Goal: Task Accomplishment & Management: Manage account settings

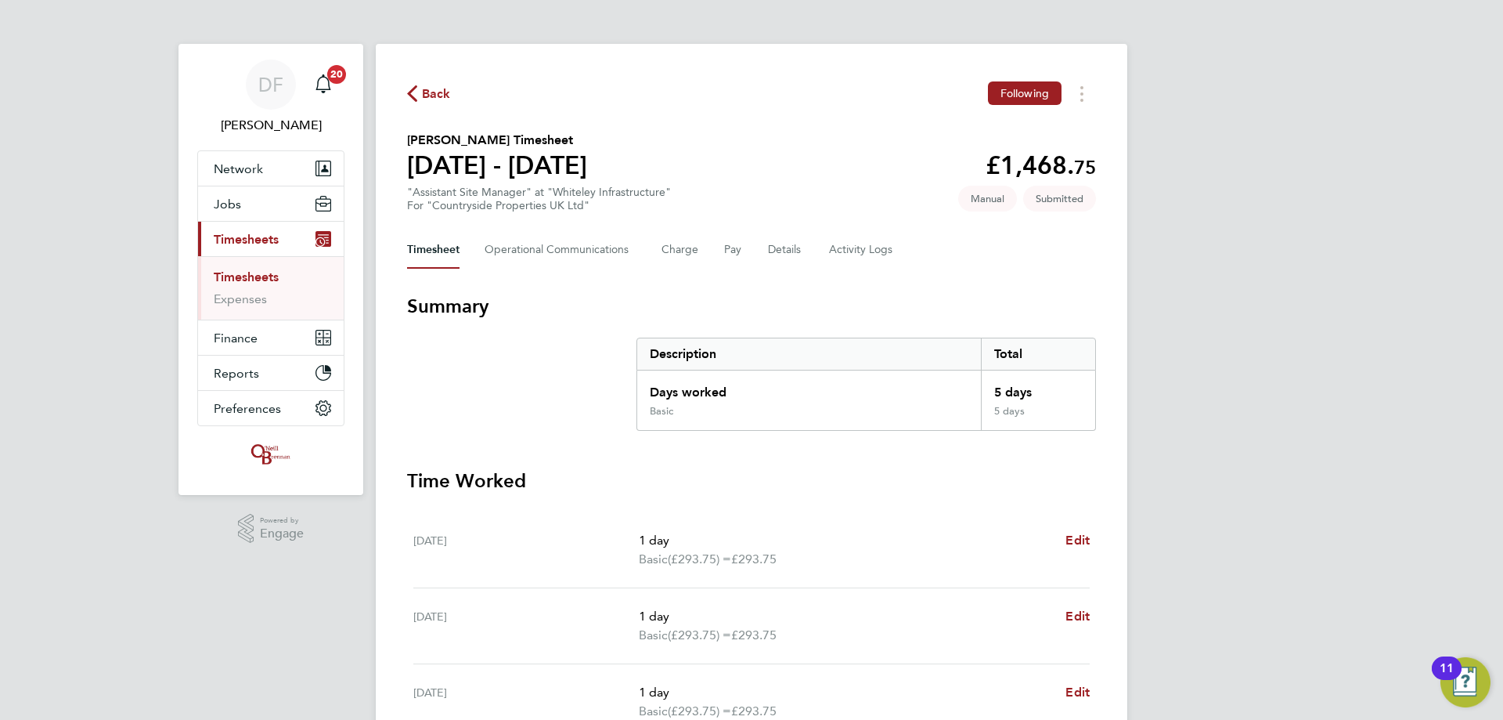
click at [426, 85] on span "Back" at bounding box center [436, 94] width 29 height 19
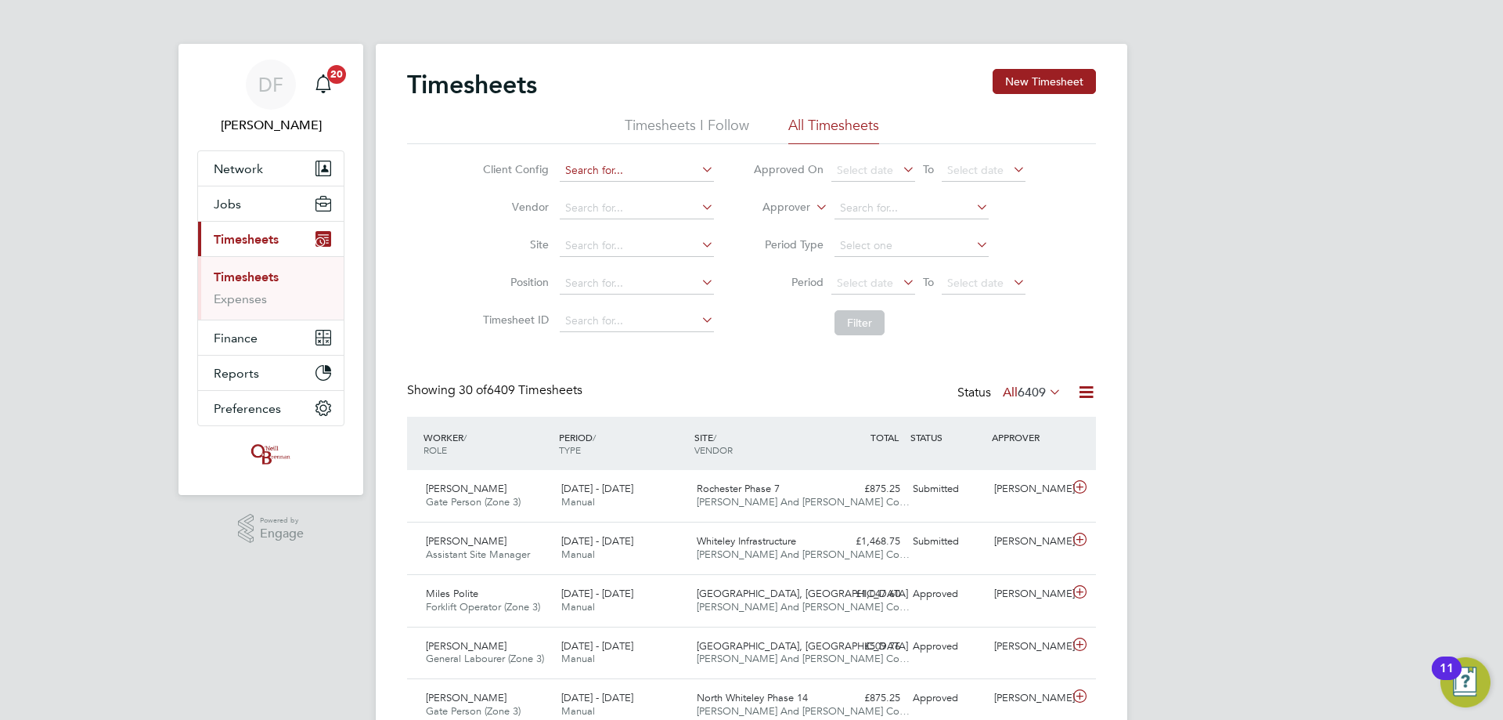
click at [604, 166] on input at bounding box center [637, 171] width 154 height 22
click at [1032, 70] on button "New Timesheet" at bounding box center [1044, 81] width 103 height 25
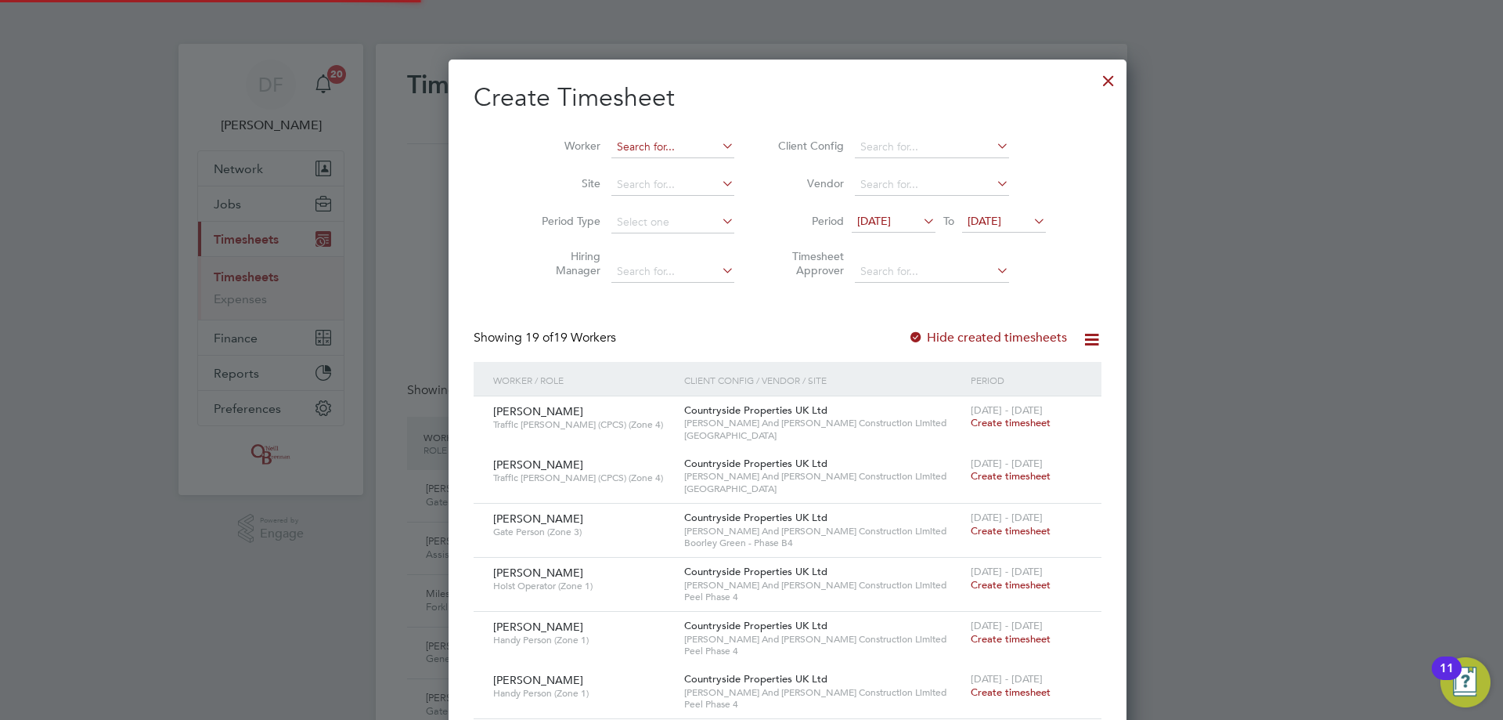
click at [612, 147] on input at bounding box center [673, 147] width 123 height 22
click at [674, 161] on b "Spe" at bounding box center [684, 167] width 20 height 13
type input "[PERSON_NAME]"
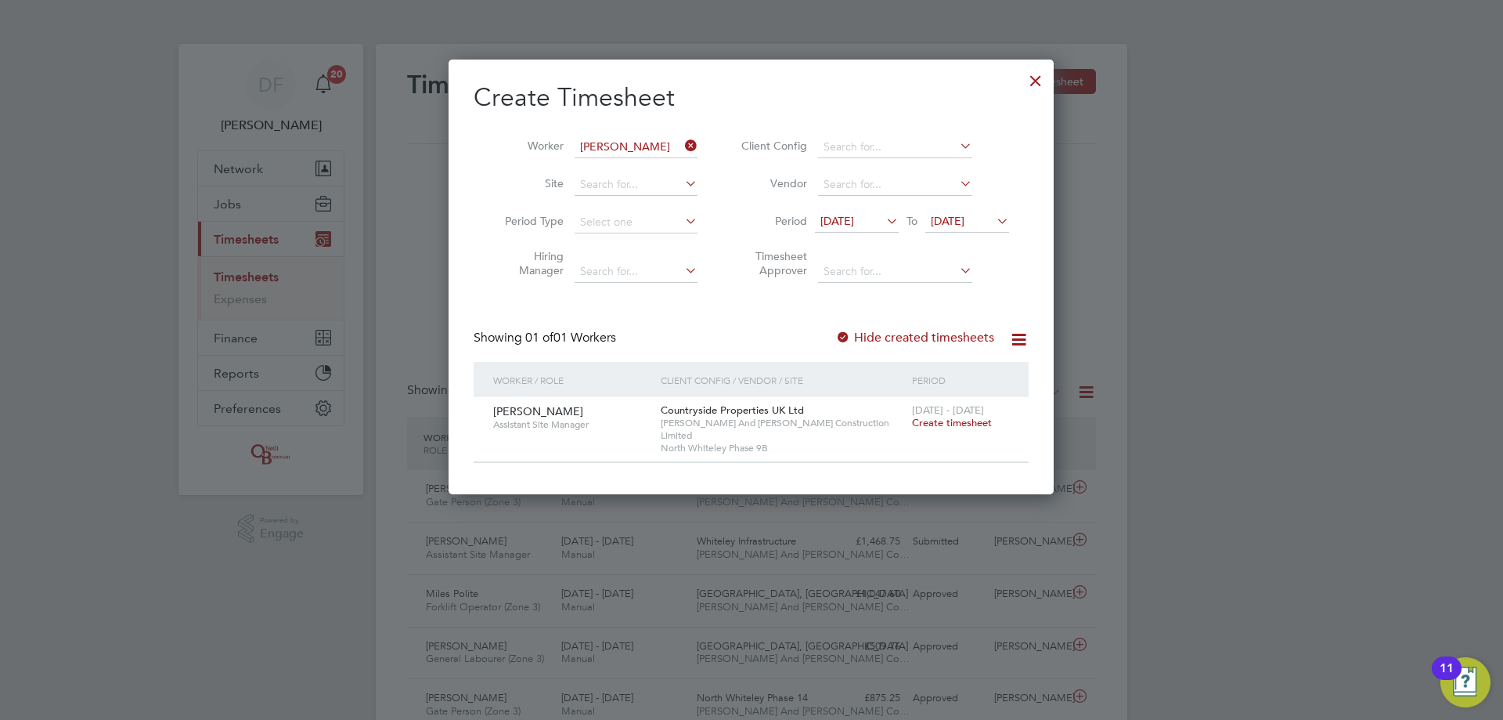
click at [944, 416] on span "Create timesheet" at bounding box center [952, 422] width 80 height 13
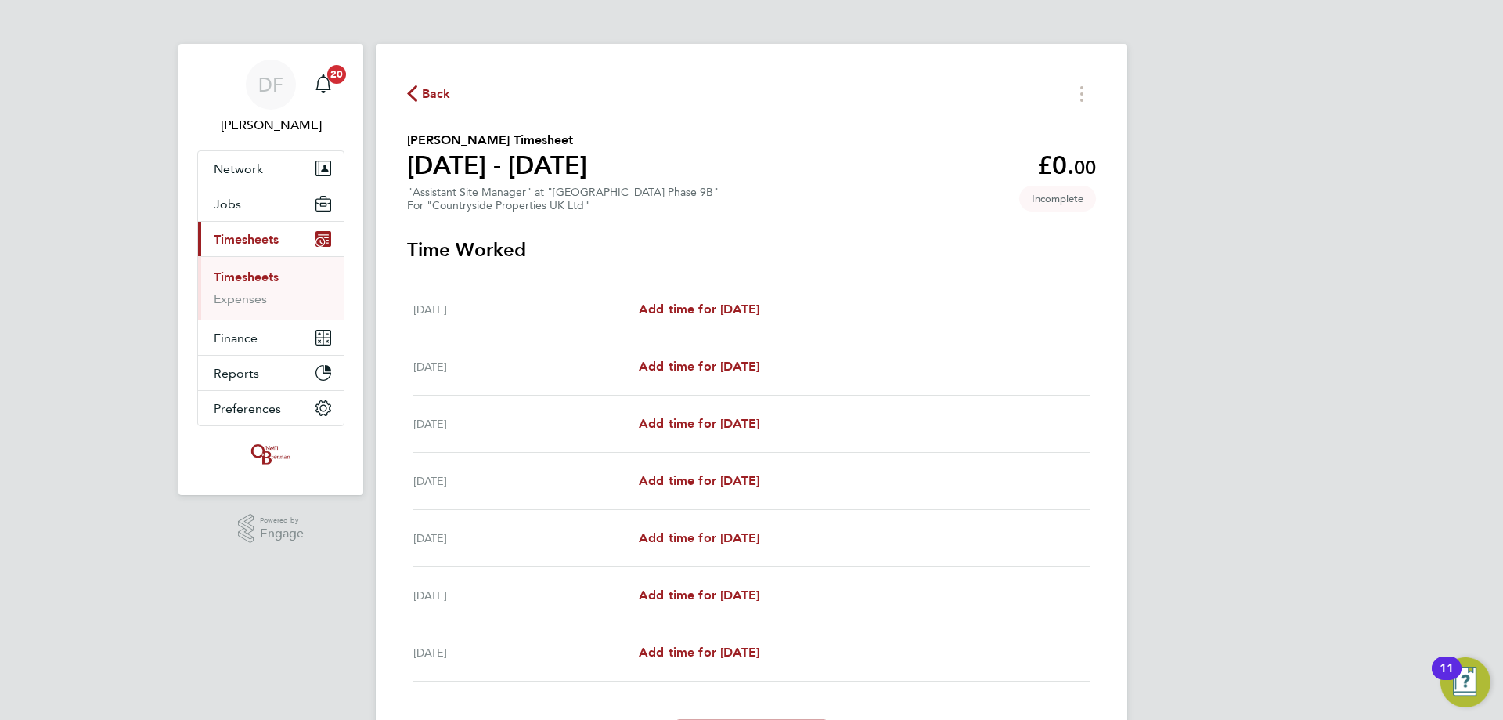
click at [676, 319] on div "[DATE] Add time for [DATE] Add time for [DATE]" at bounding box center [751, 309] width 677 height 57
click at [696, 308] on span "Add time for [DATE]" at bounding box center [699, 308] width 121 height 15
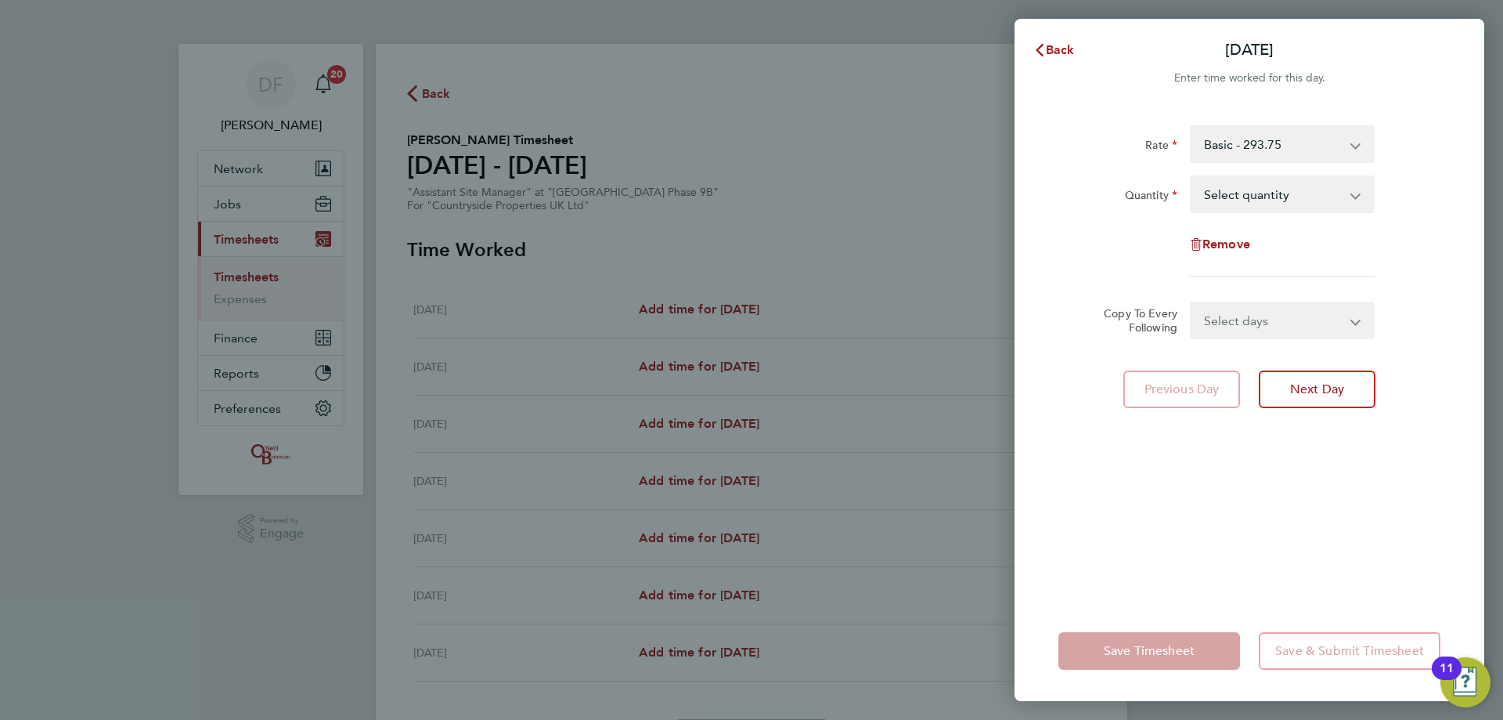
click at [1259, 152] on select "Basic - 293.75" at bounding box center [1273, 144] width 163 height 34
click at [1120, 139] on div "Rate" at bounding box center [1118, 140] width 119 height 31
click at [1253, 175] on div "Rate Basic - 293.75 Quantity Select quantity 0.5 1 Remove" at bounding box center [1250, 200] width 382 height 151
click at [1244, 197] on select "Select quantity 0.5 1" at bounding box center [1273, 194] width 163 height 34
select select "1"
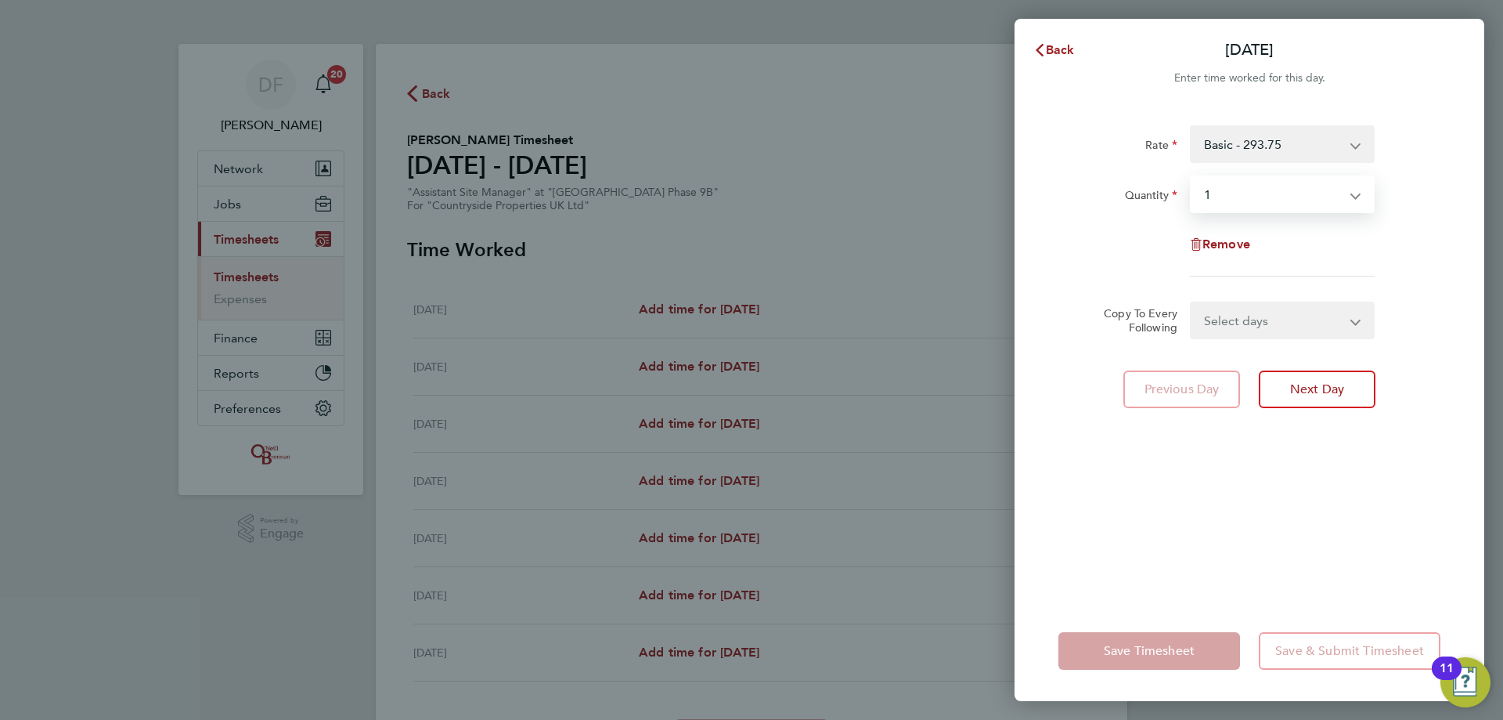
click at [1192, 177] on select "Select quantity 0.5 1" at bounding box center [1273, 194] width 163 height 34
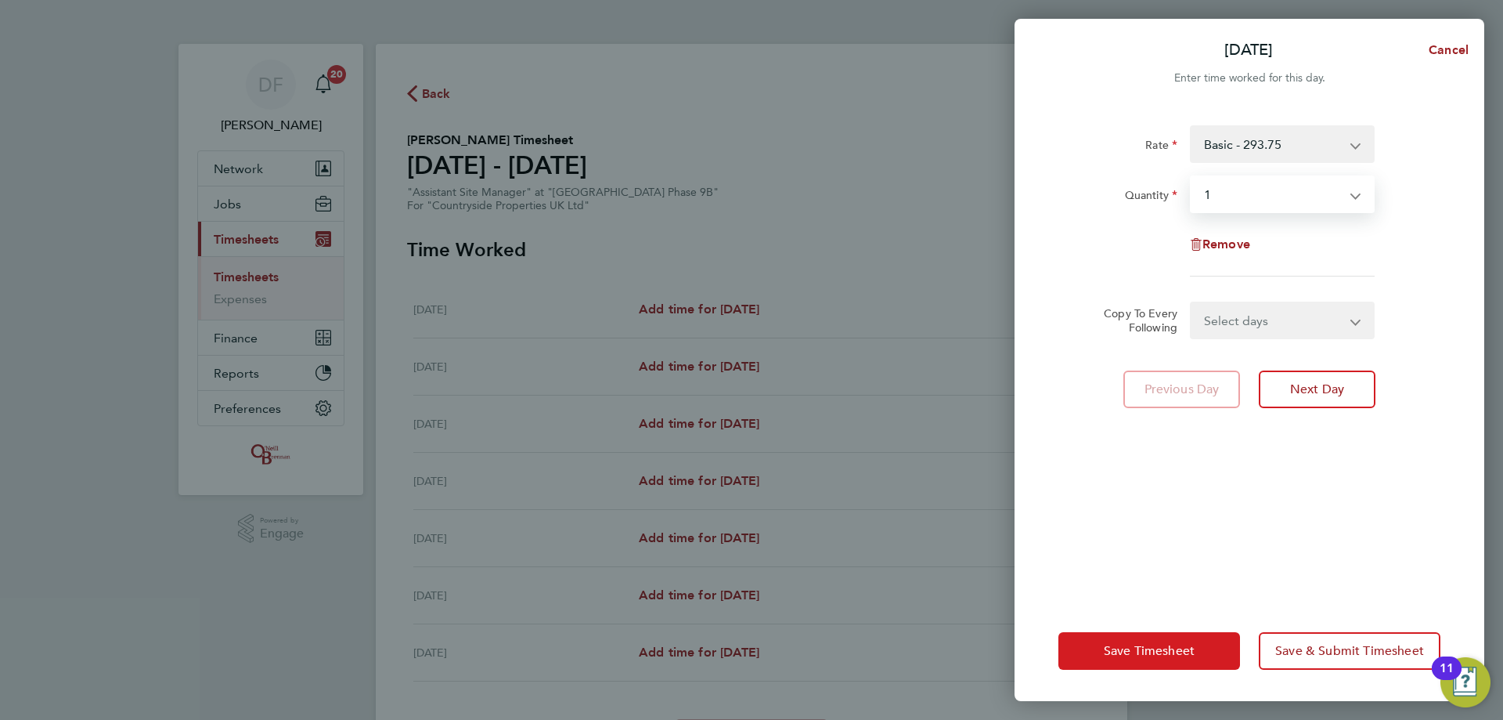
click at [1146, 648] on span "Save Timesheet" at bounding box center [1149, 651] width 91 height 16
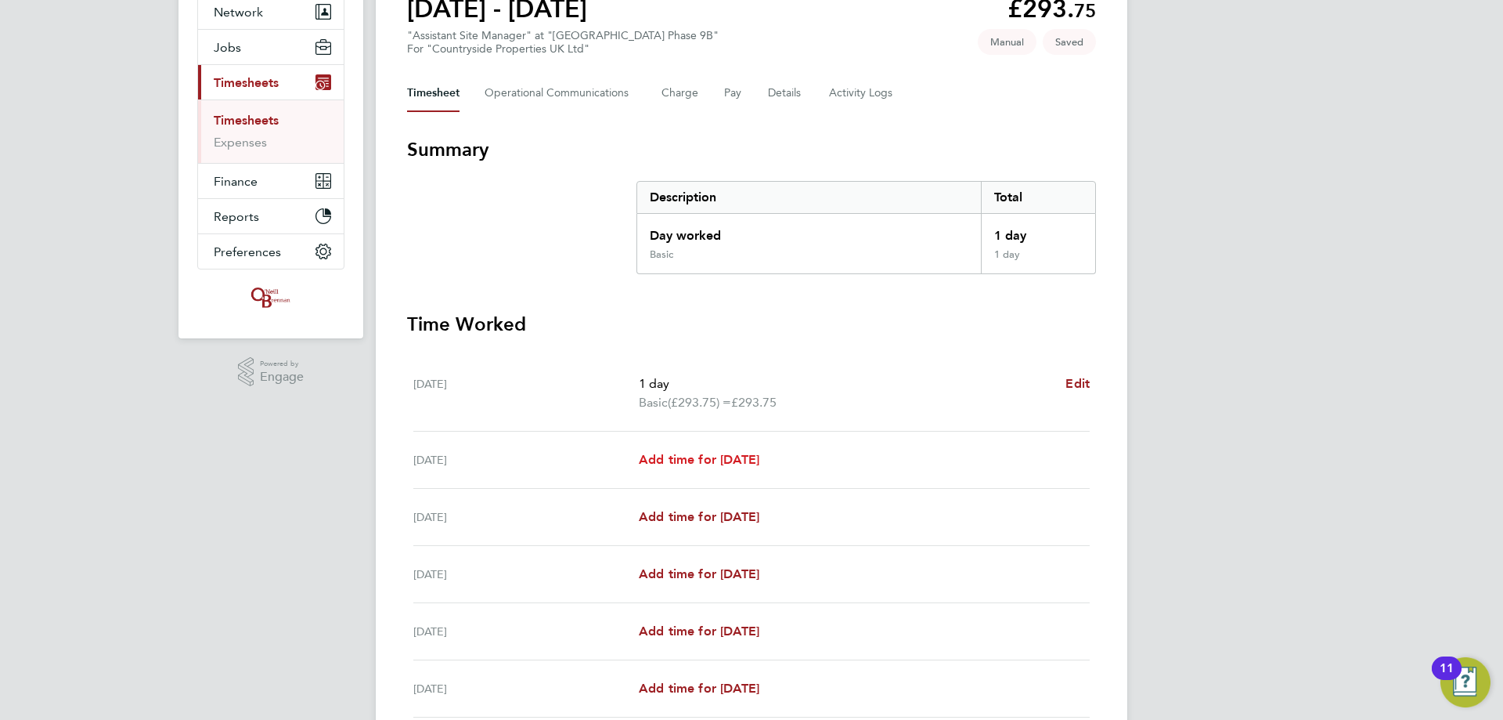
click at [672, 453] on span "Add time for [DATE]" at bounding box center [699, 459] width 121 height 15
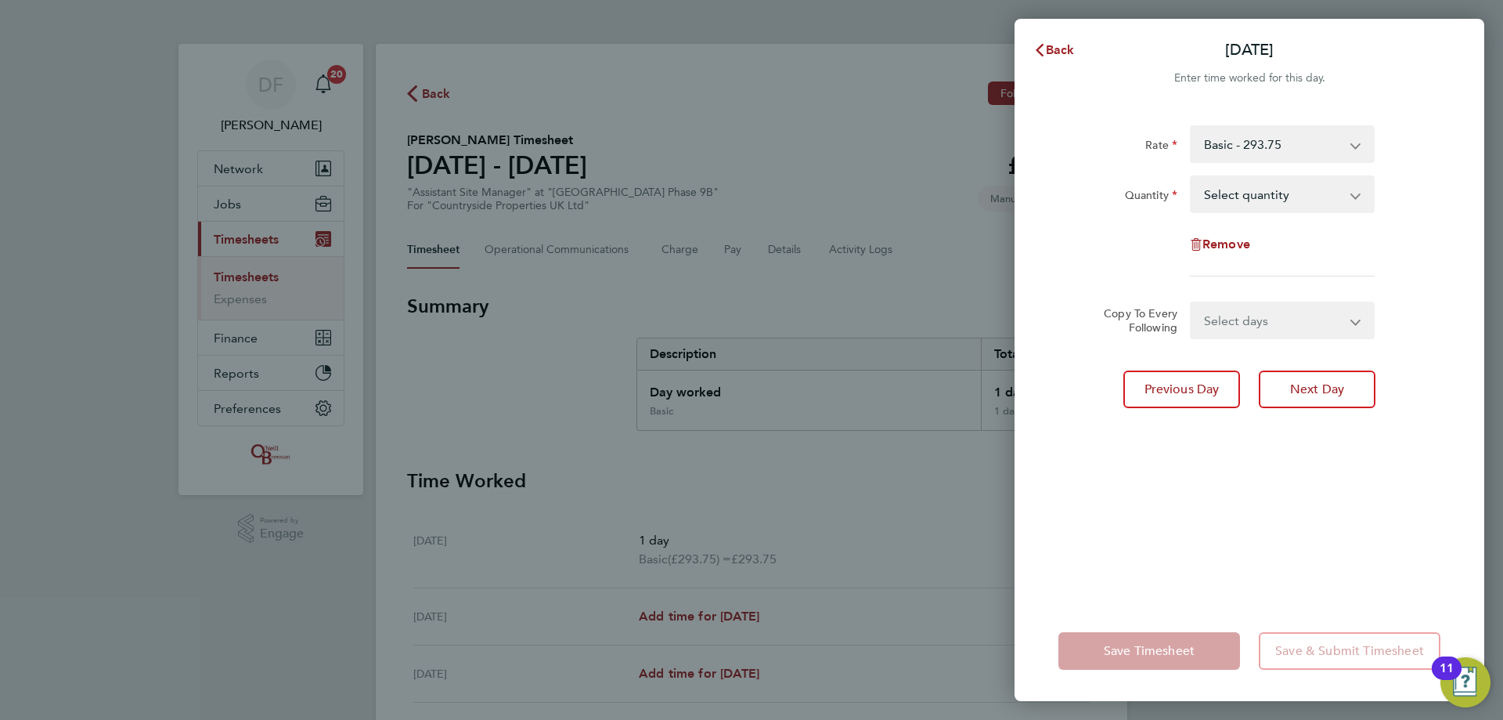
drag, startPoint x: 1258, startPoint y: 185, endPoint x: 1264, endPoint y: 204, distance: 20.3
click at [1258, 184] on select "Select quantity 0.5 1" at bounding box center [1273, 194] width 163 height 34
select select "1"
click at [1192, 177] on select "Select quantity 0.5 1" at bounding box center [1273, 194] width 163 height 34
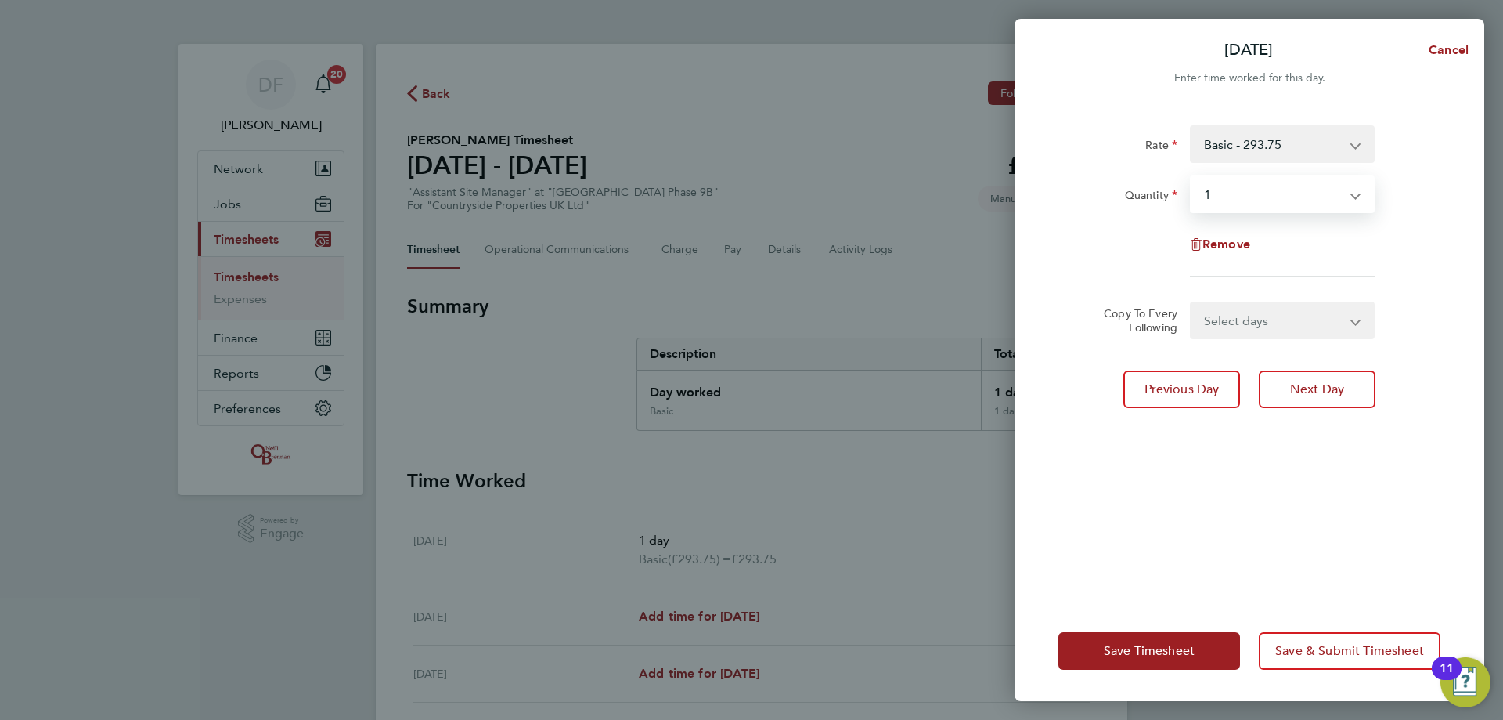
click at [1229, 313] on select "Select days Day Weekday (Mon-Fri) Weekend (Sat-Sun) [DATE] [DATE] [DATE] [DATE]…" at bounding box center [1274, 320] width 164 height 34
select select "WEEKDAY"
click at [1192, 303] on select "Select days Day Weekday (Mon-Fri) Weekend (Sat-Sun) [DATE] [DATE] [DATE] [DATE]…" at bounding box center [1274, 320] width 164 height 34
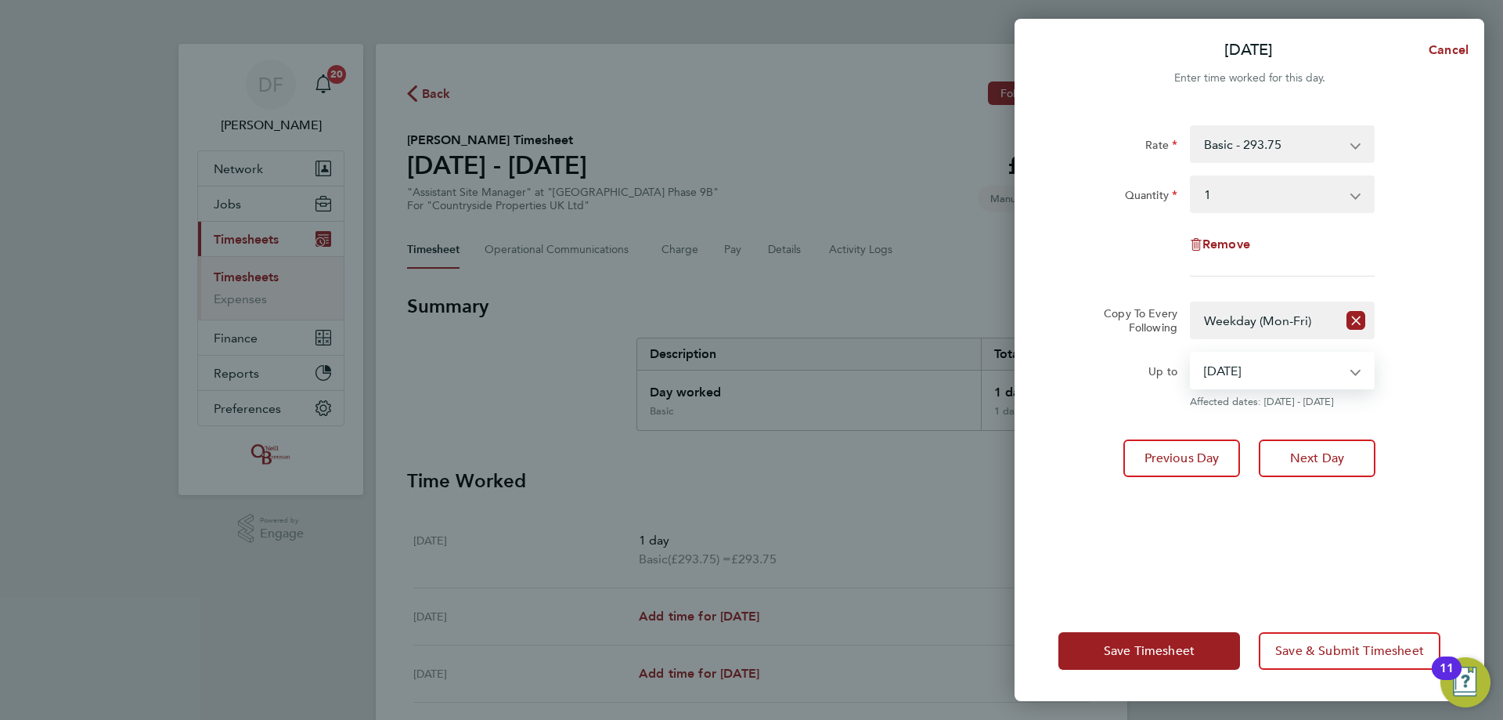
drag, startPoint x: 1266, startPoint y: 368, endPoint x: 1265, endPoint y: 384, distance: 16.5
click at [1266, 368] on select "[DATE] [DATE] [DATE] [DATE] [DATE]" at bounding box center [1273, 370] width 163 height 34
select select "[DATE]"
click at [1192, 353] on select "[DATE] [DATE] [DATE] [DATE] [DATE]" at bounding box center [1273, 370] width 163 height 34
click at [1314, 465] on span "Next Day" at bounding box center [1317, 458] width 54 height 16
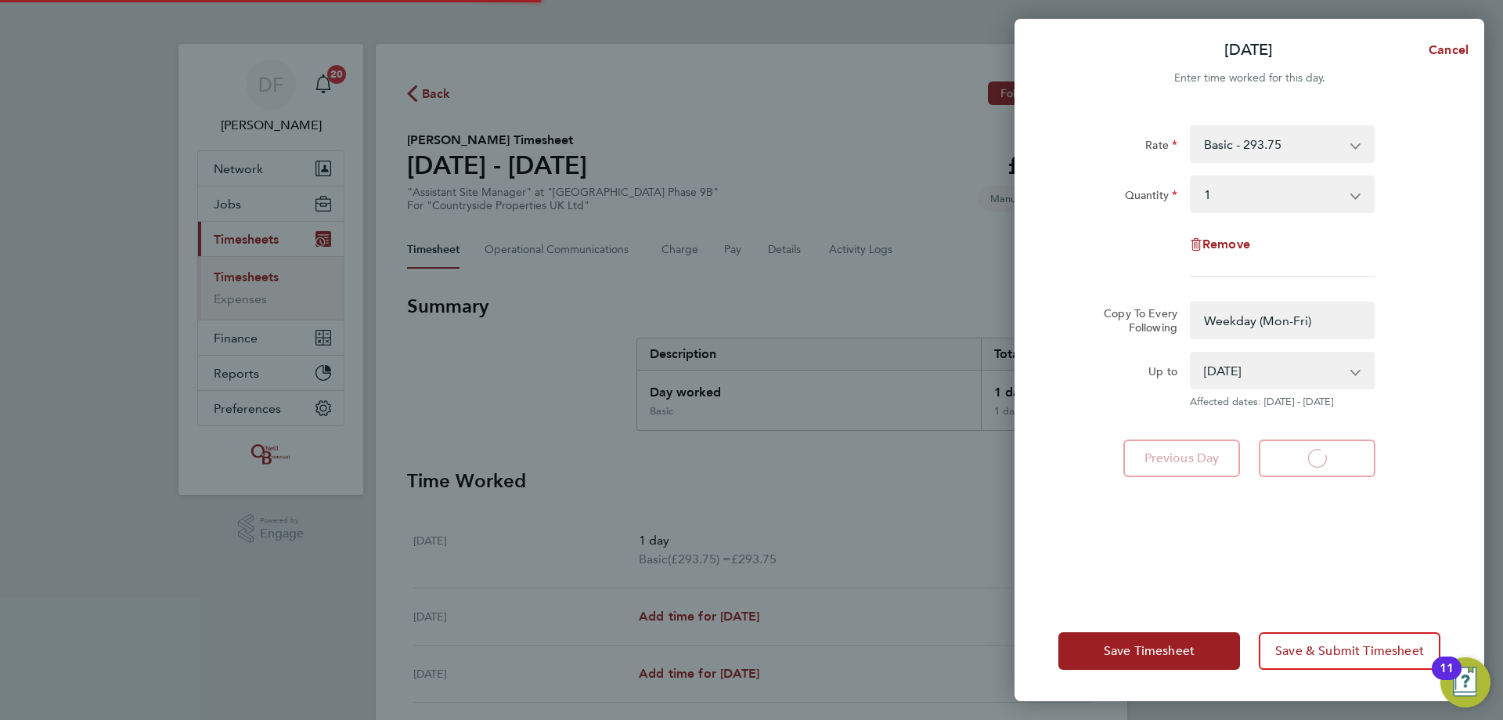
select select "0: null"
select select "1"
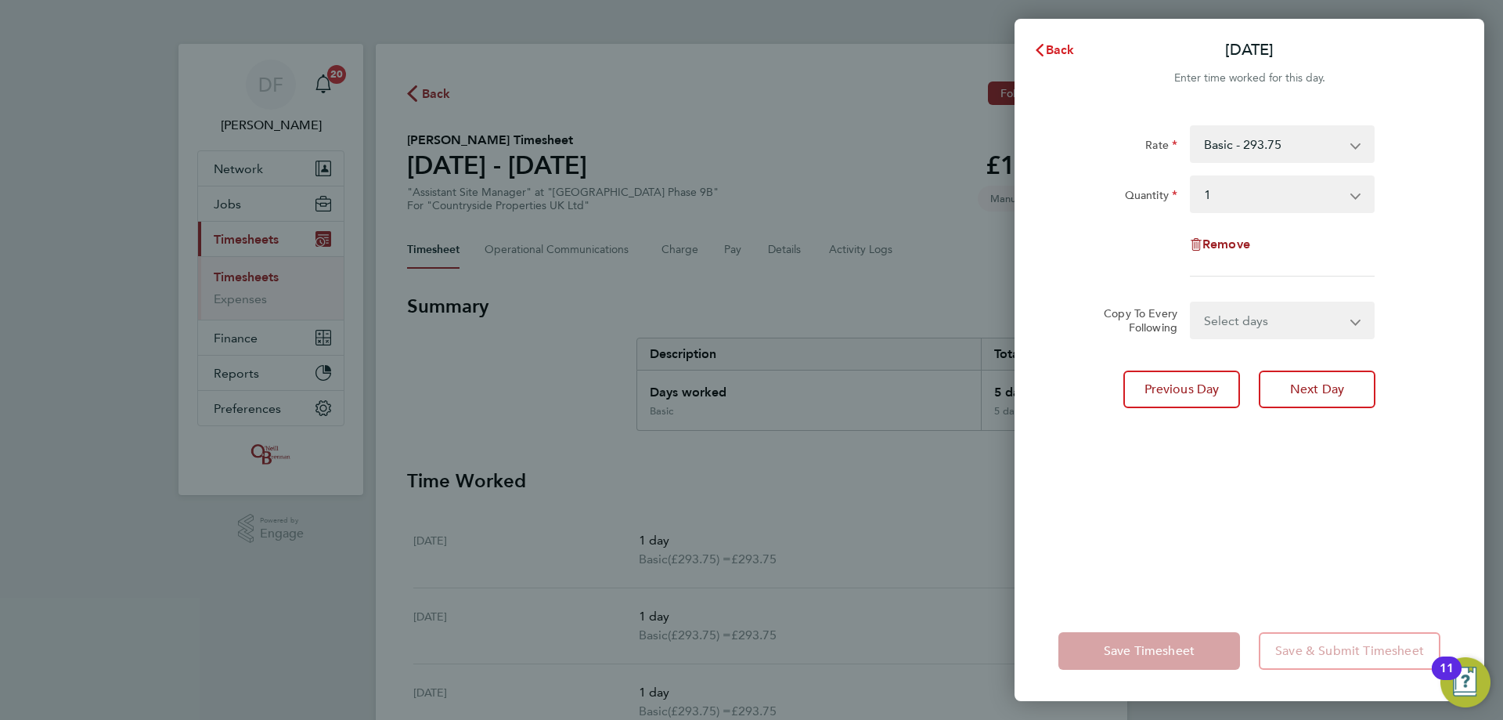
click at [1070, 49] on span "Back" at bounding box center [1060, 49] width 29 height 15
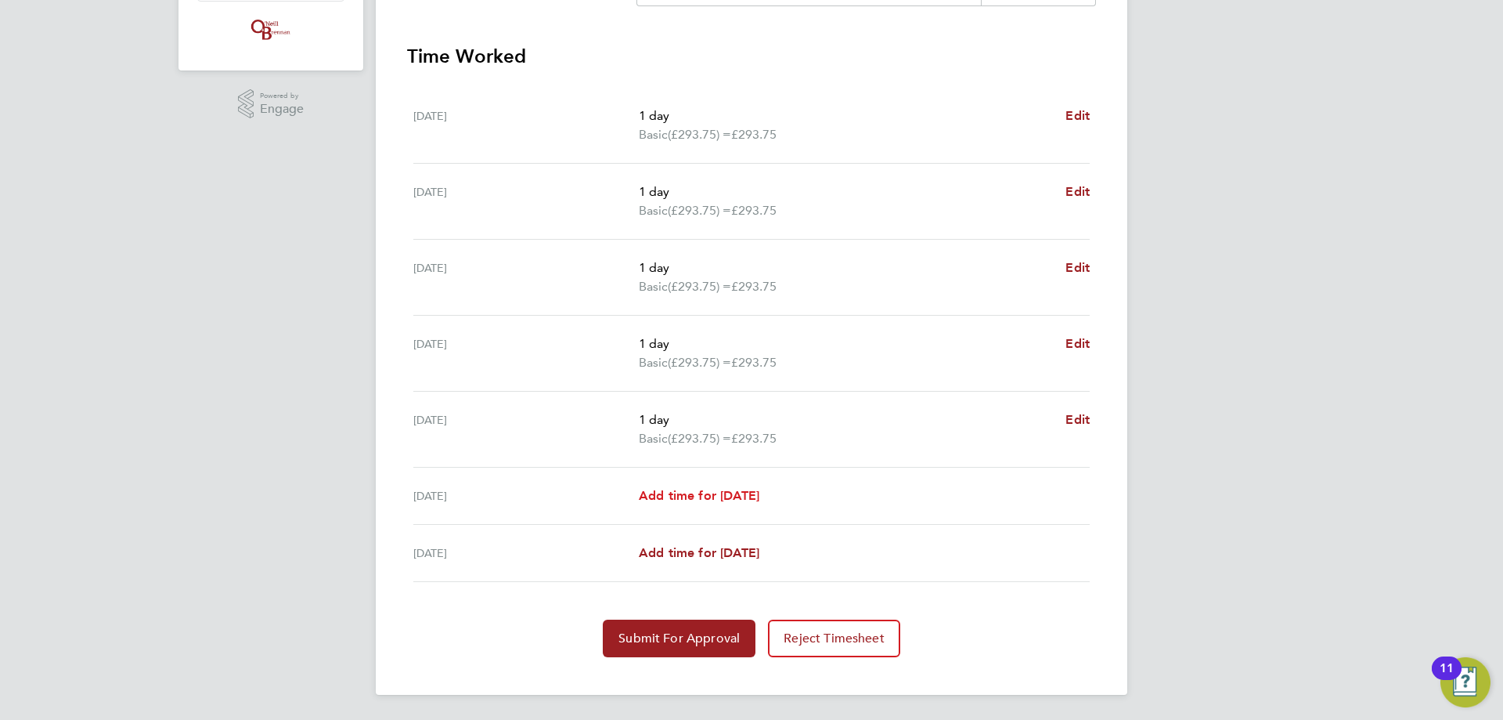
click at [725, 494] on span "Add time for [DATE]" at bounding box center [699, 495] width 121 height 15
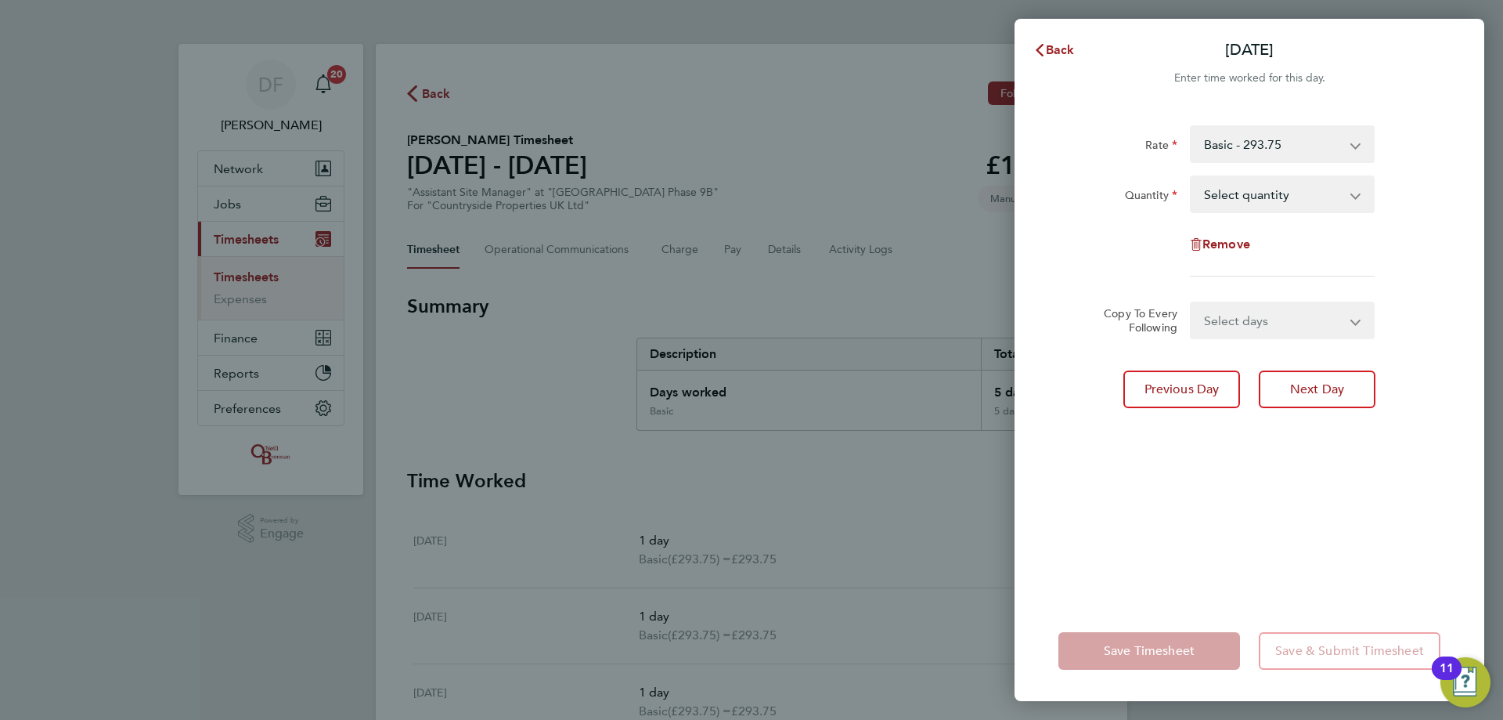
click at [1307, 201] on select "Select quantity 0.5 1" at bounding box center [1273, 194] width 163 height 34
select select "1"
click at [1192, 177] on select "Select quantity 0.5 1" at bounding box center [1273, 194] width 163 height 34
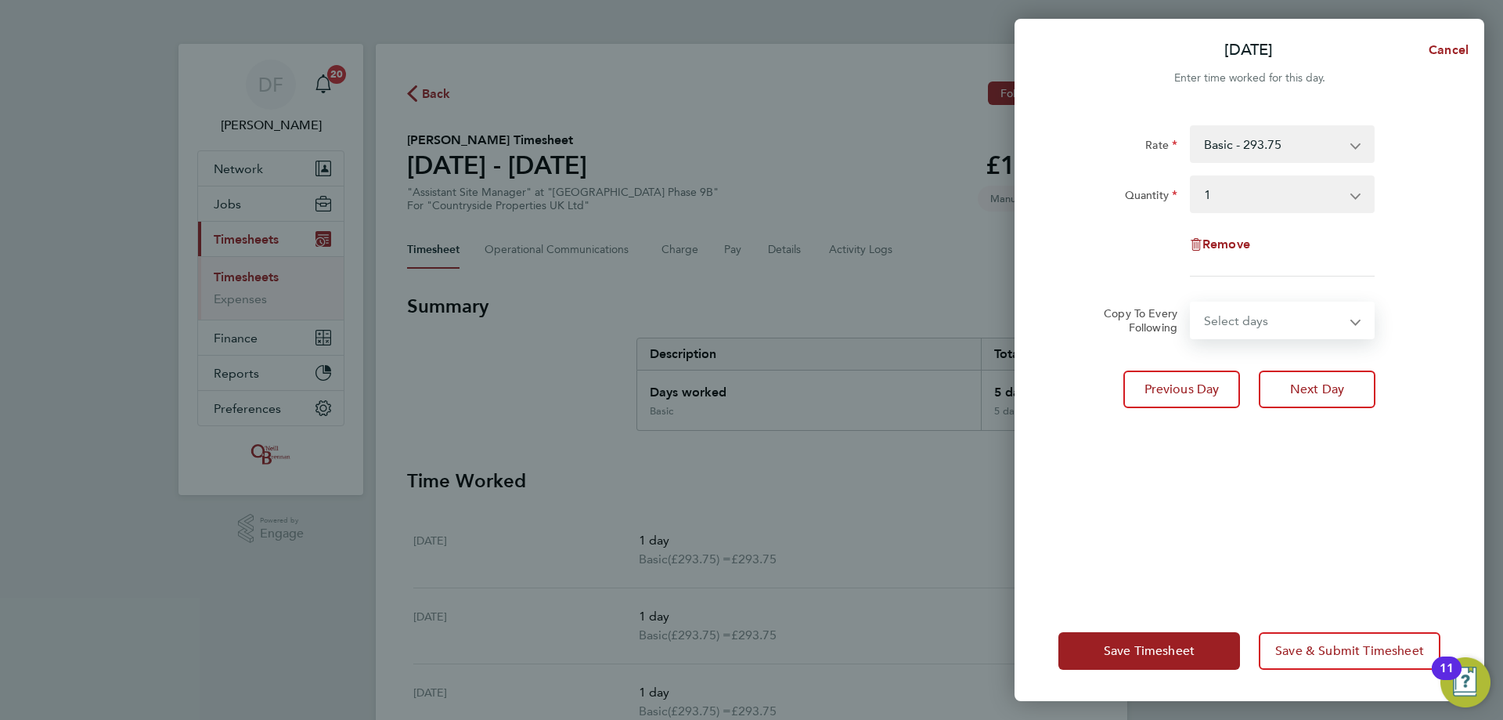
click at [1243, 312] on select "Select days [DATE]" at bounding box center [1274, 320] width 164 height 34
click at [1387, 290] on form "Rate Basic - 293.75 Quantity Select quantity 0.5 1 Remove Copy To Every Followi…" at bounding box center [1250, 232] width 382 height 214
click at [1330, 386] on span "Next Day" at bounding box center [1317, 389] width 54 height 16
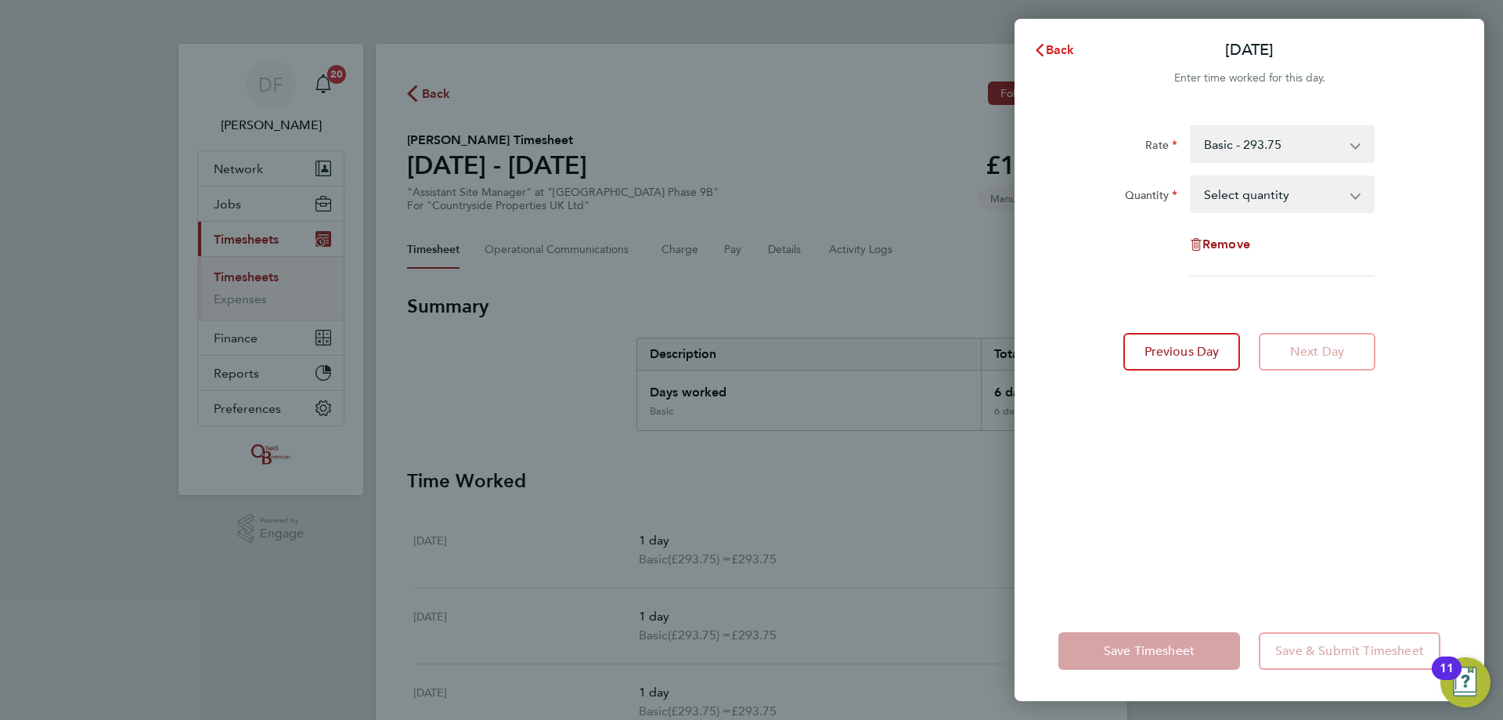
click at [1059, 60] on button "Back" at bounding box center [1054, 49] width 73 height 31
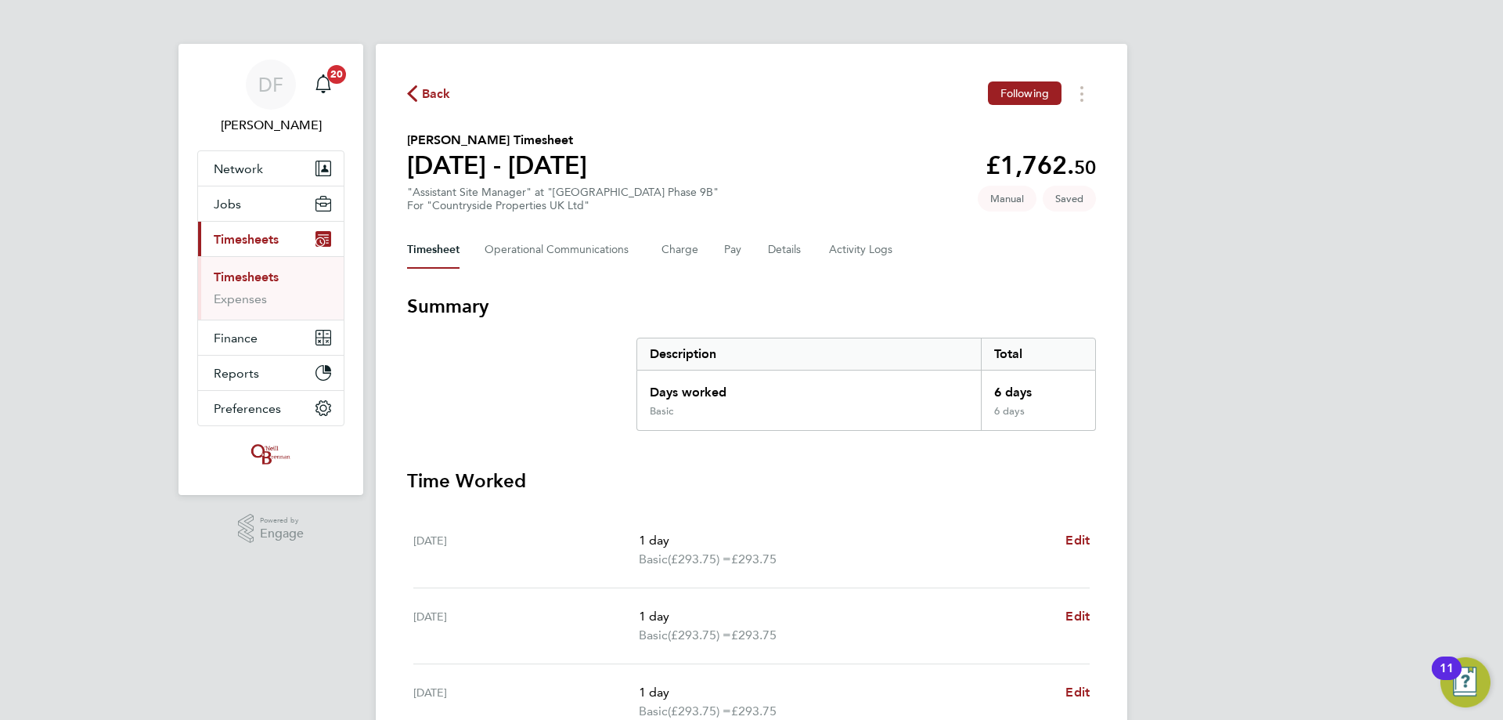
scroll to position [443, 0]
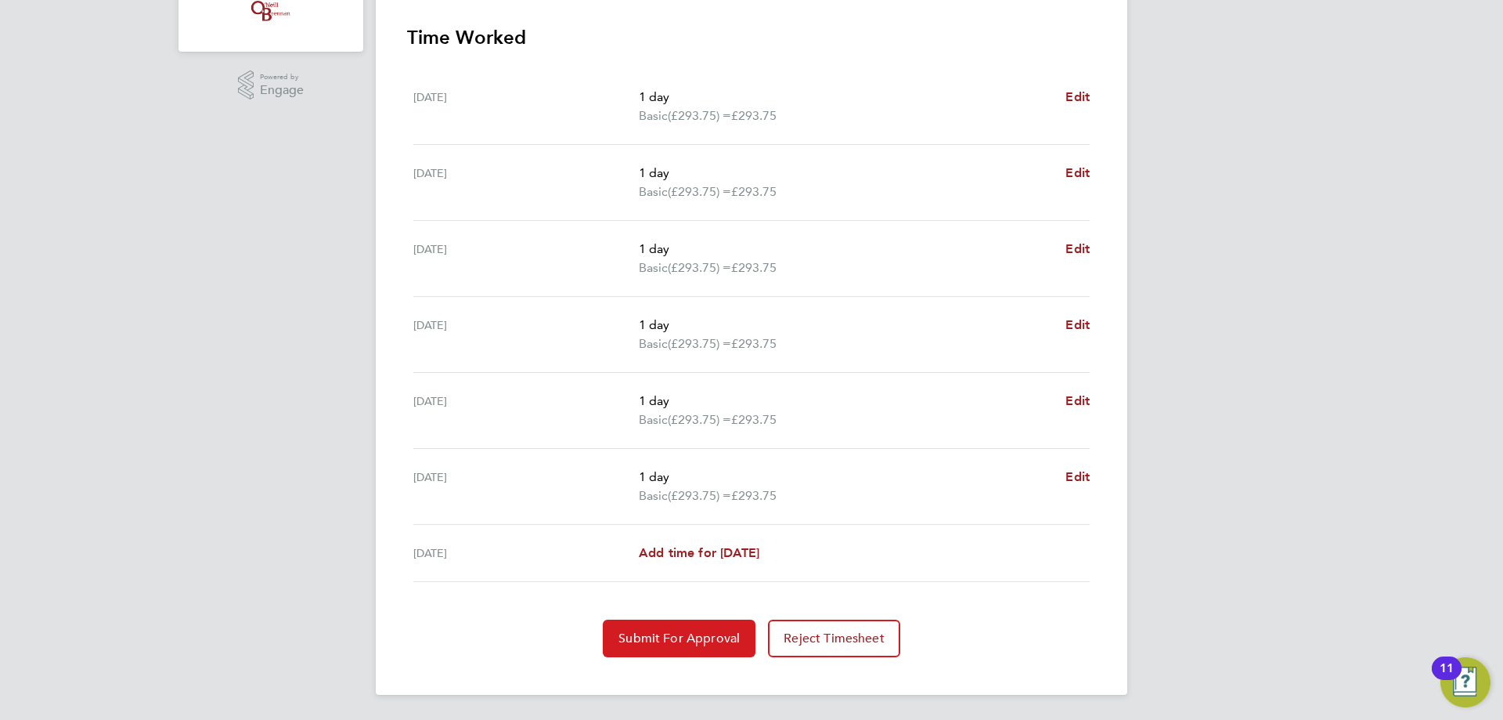
click at [679, 636] on span "Submit For Approval" at bounding box center [679, 638] width 121 height 16
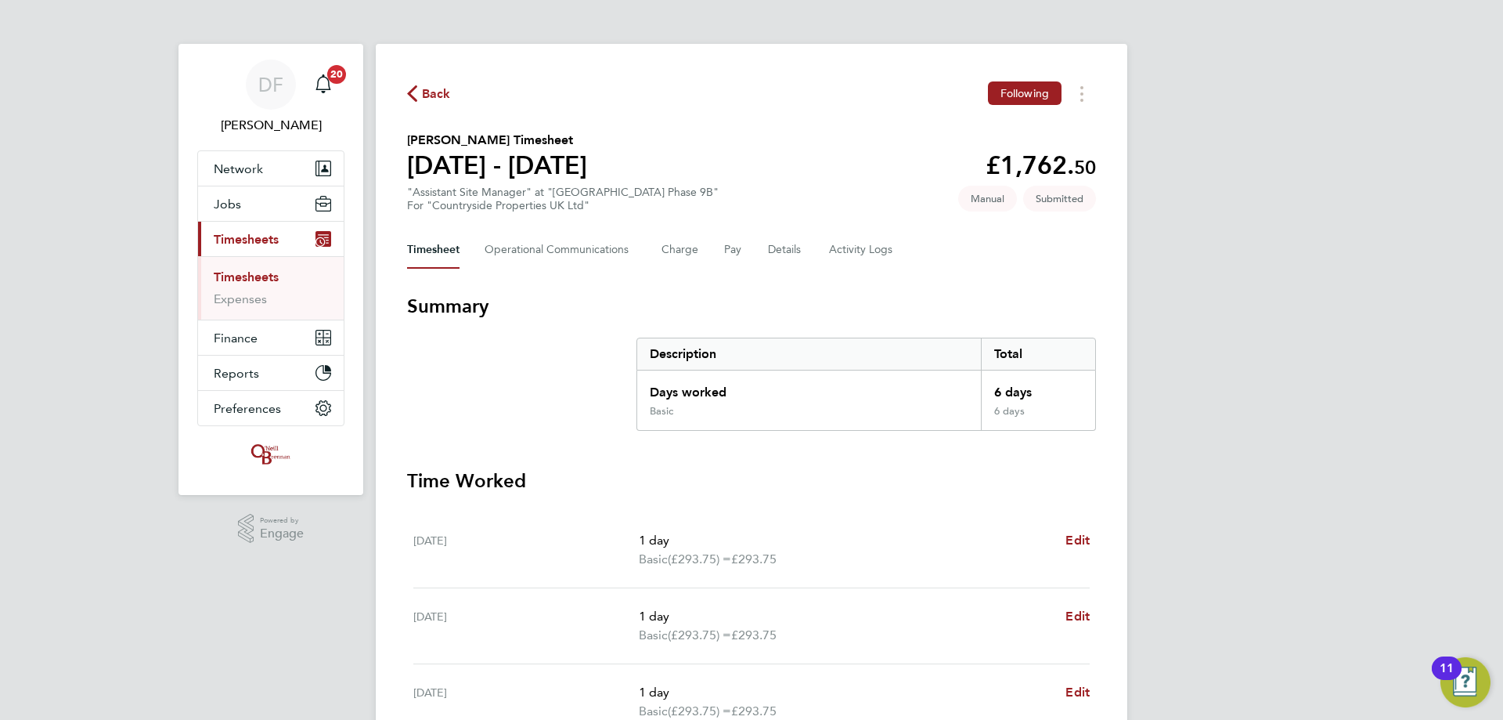
click at [439, 92] on span "Back" at bounding box center [436, 94] width 29 height 19
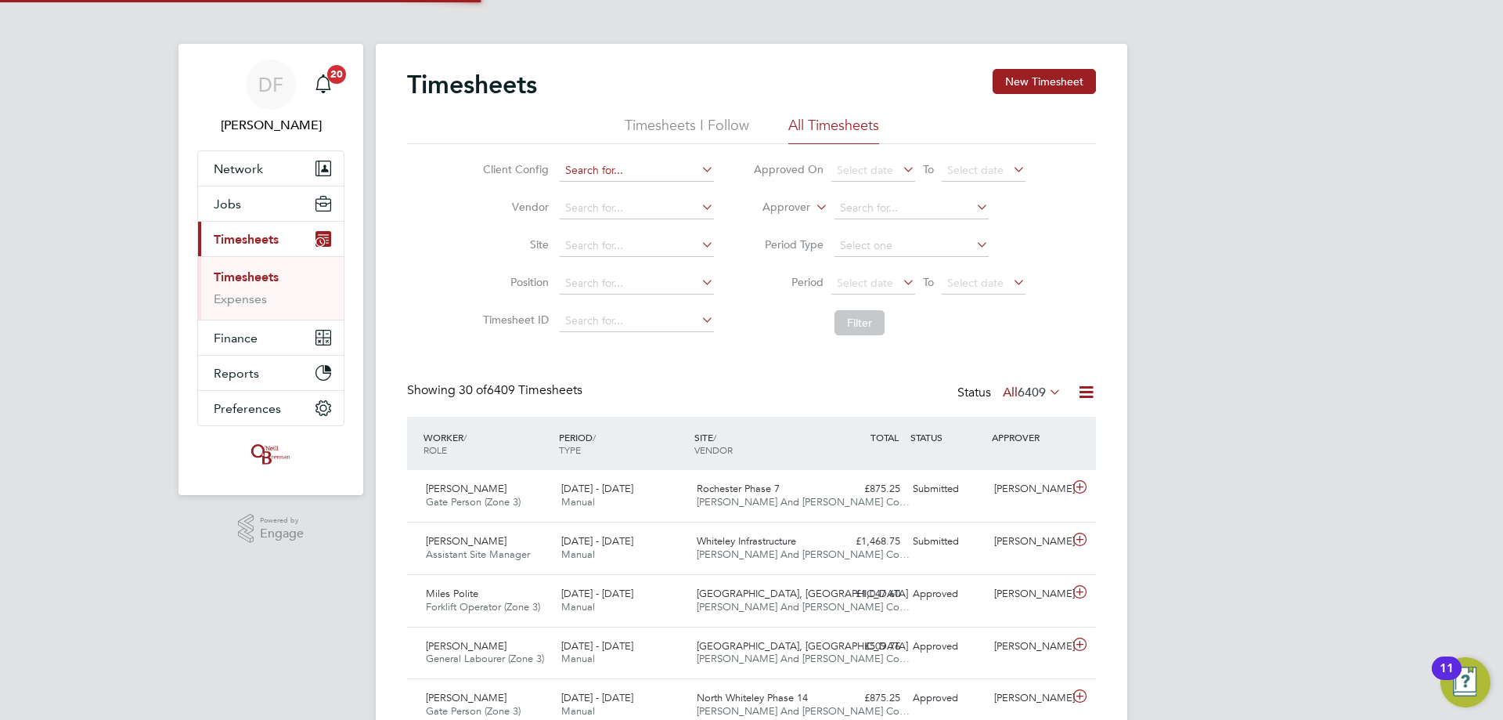
scroll to position [40, 136]
click at [1053, 74] on button "New Timesheet" at bounding box center [1044, 81] width 103 height 25
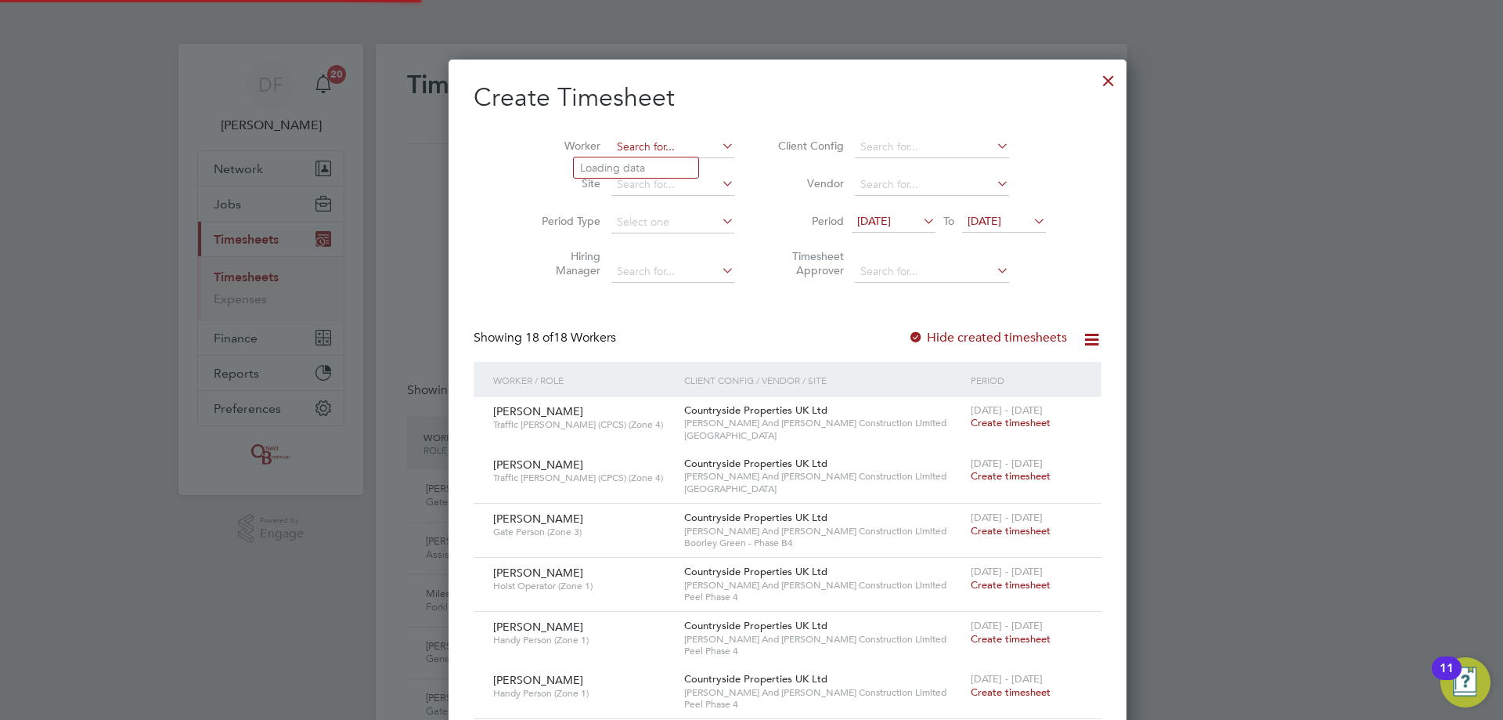
click at [612, 149] on input at bounding box center [673, 147] width 123 height 22
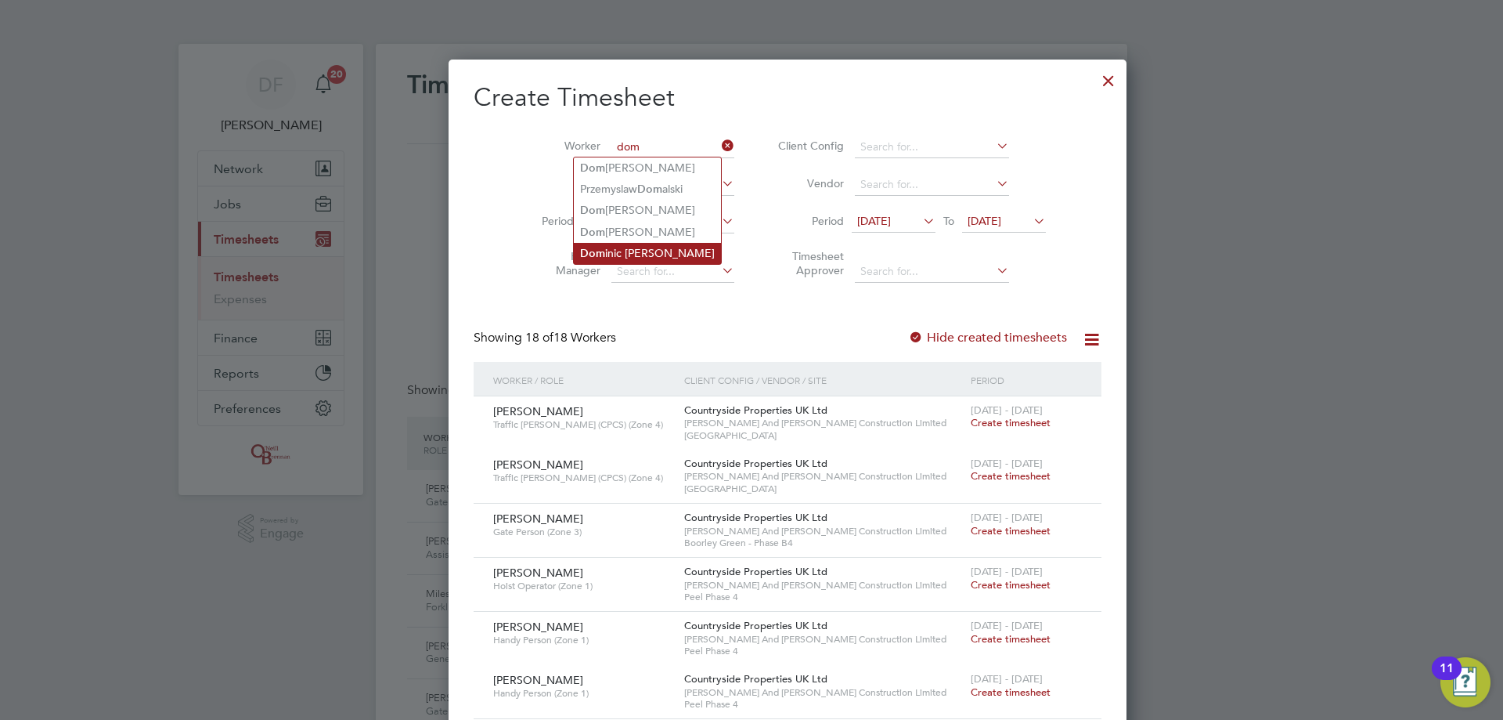
click at [615, 247] on li "Dom inic [PERSON_NAME]" at bounding box center [647, 253] width 147 height 21
type input "[PERSON_NAME]"
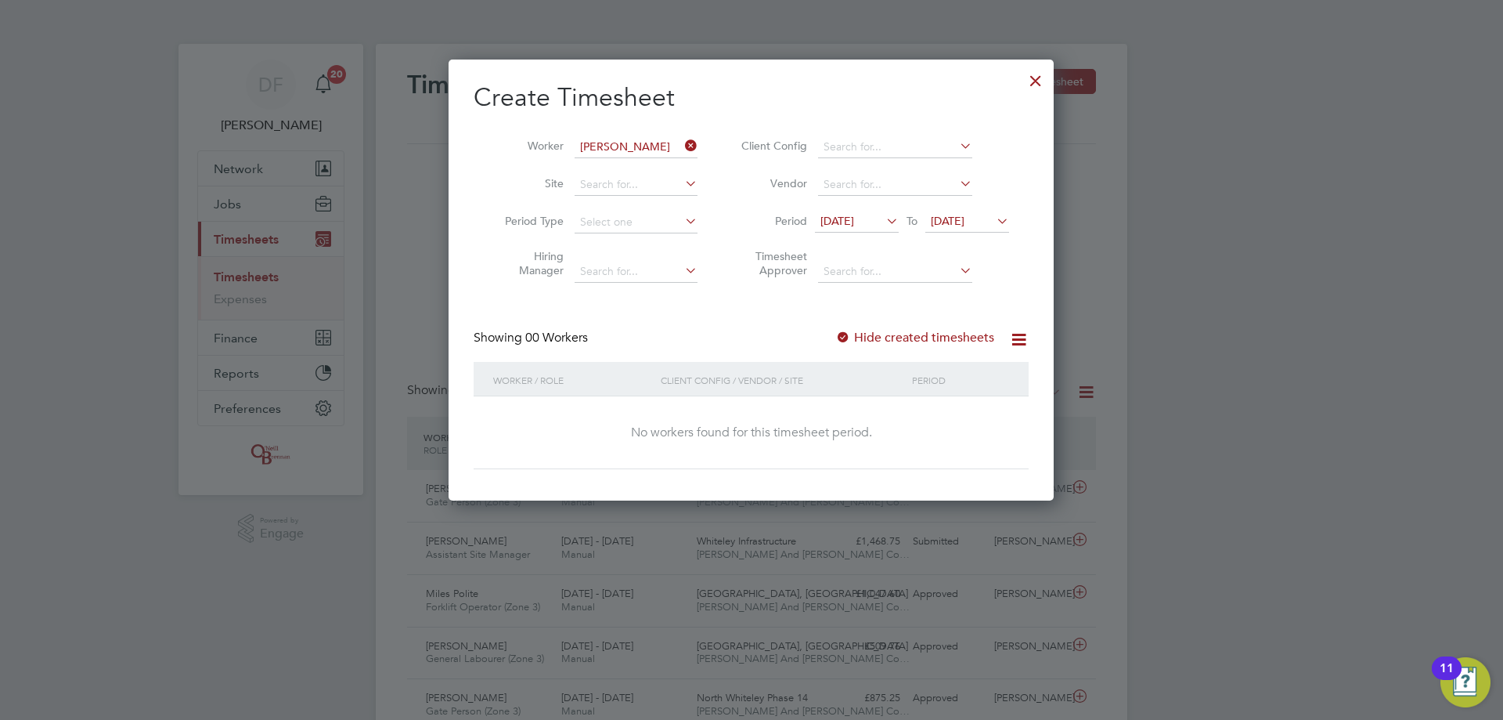
click at [854, 219] on span "[DATE]" at bounding box center [838, 221] width 34 height 14
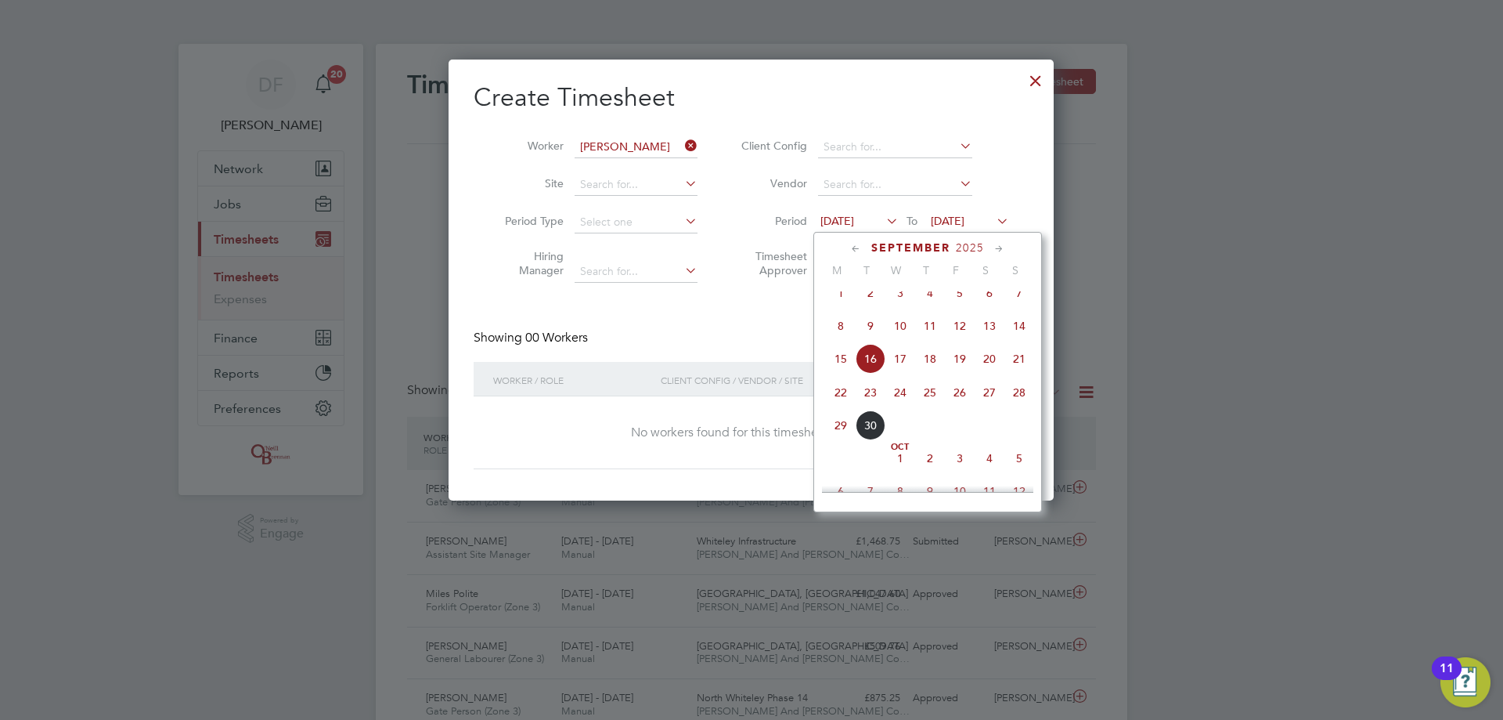
click at [847, 407] on span "22" at bounding box center [841, 392] width 30 height 30
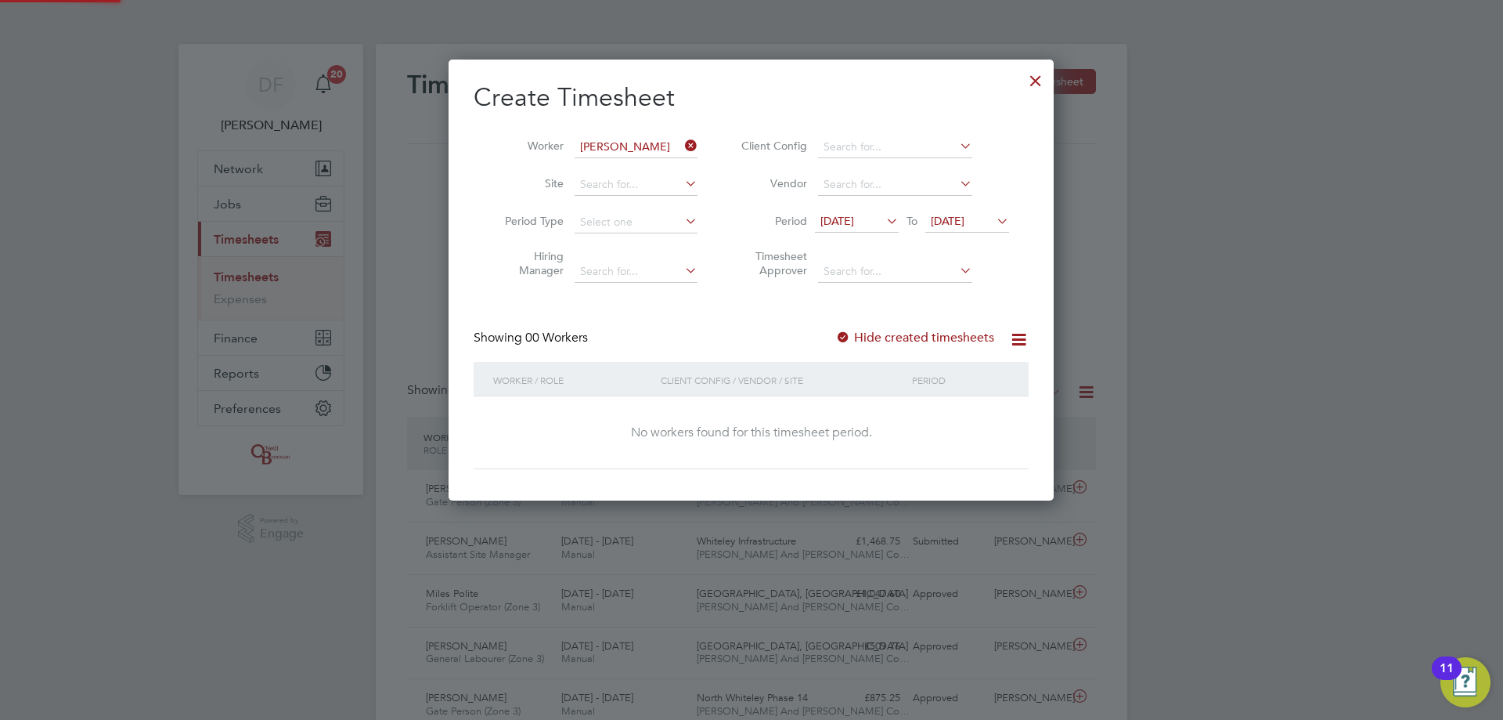
click at [951, 208] on li "Period [DATE] To [DATE]" at bounding box center [873, 223] width 312 height 38
click at [952, 229] on span "[DATE]" at bounding box center [968, 221] width 84 height 21
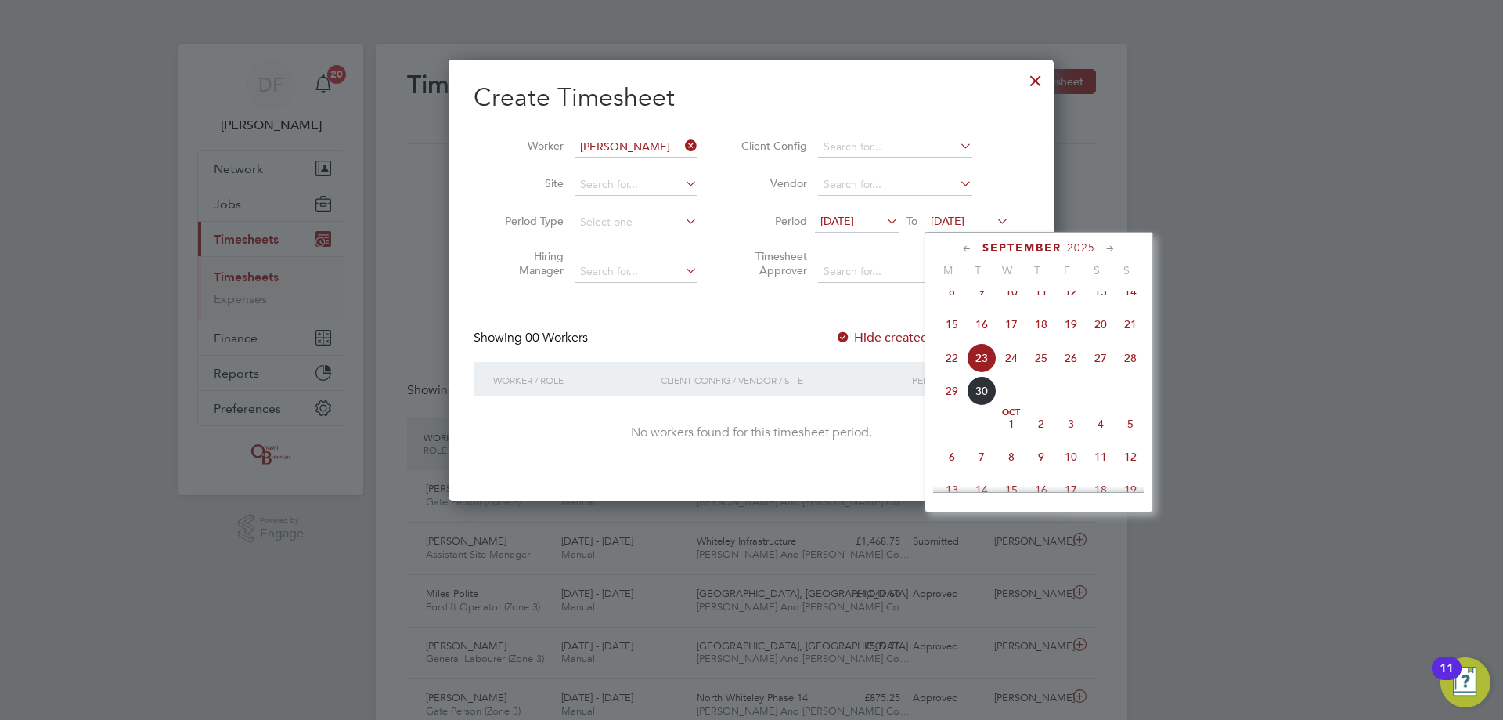
drag, startPoint x: 1135, startPoint y: 373, endPoint x: 1054, endPoint y: 346, distance: 85.2
click at [1135, 373] on span "28" at bounding box center [1131, 358] width 30 height 30
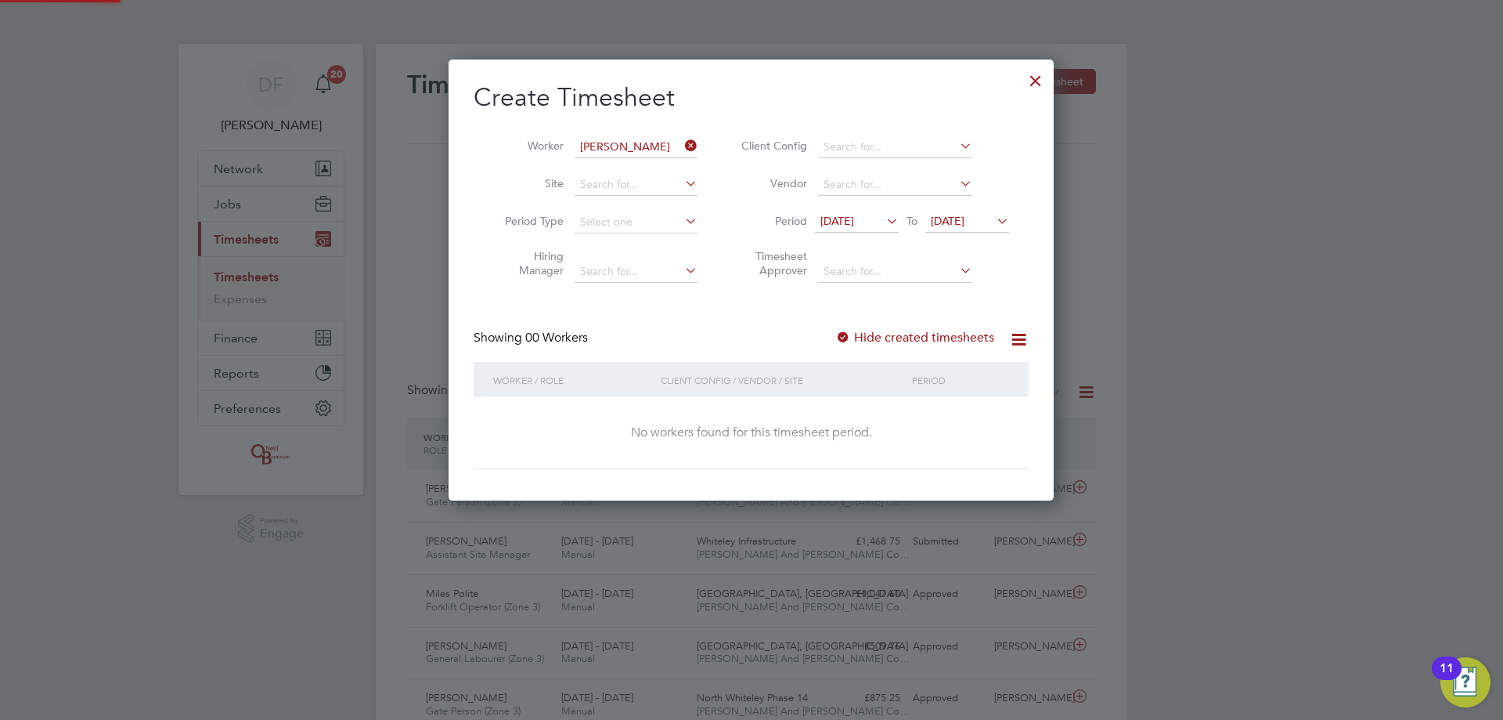
click at [874, 334] on label "Hide created timesheets" at bounding box center [914, 338] width 159 height 16
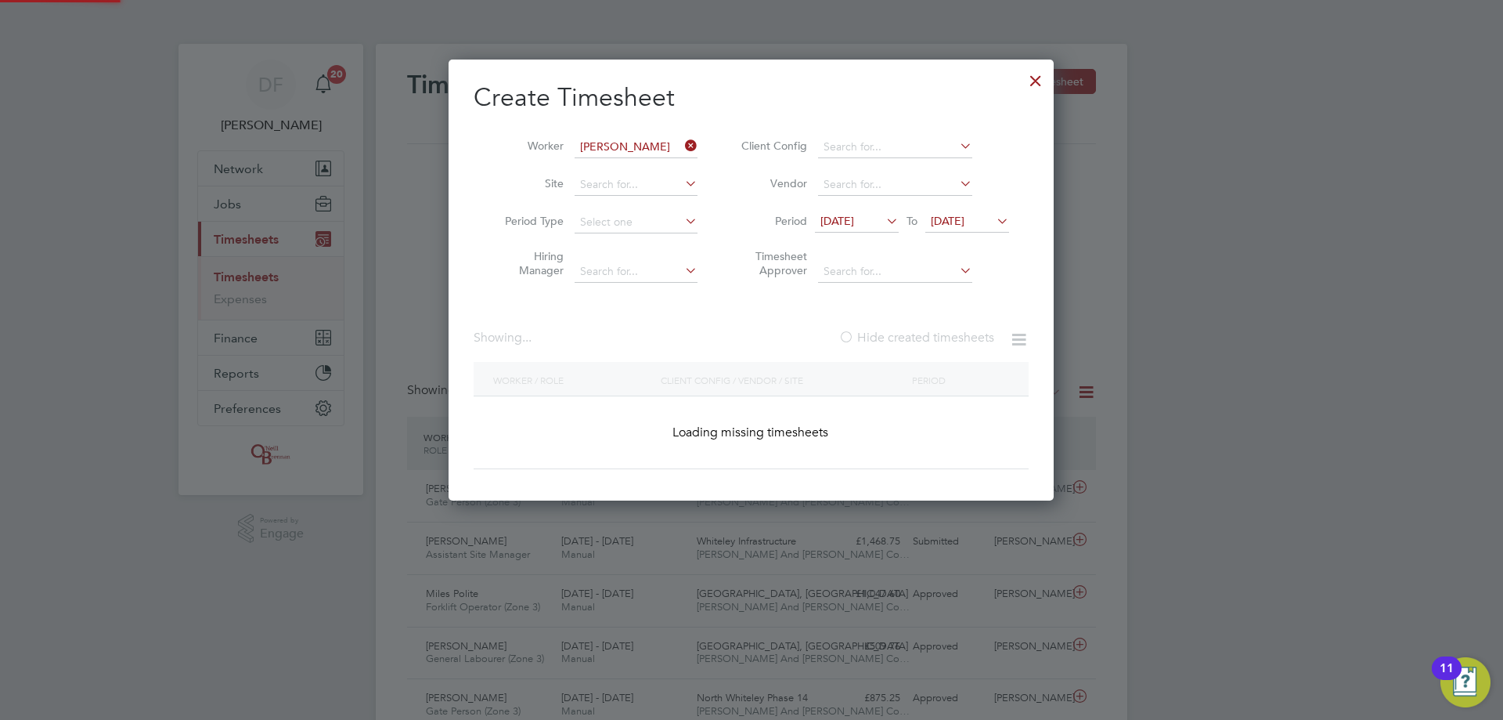
click at [874, 334] on label "Hide created timesheets" at bounding box center [917, 338] width 156 height 16
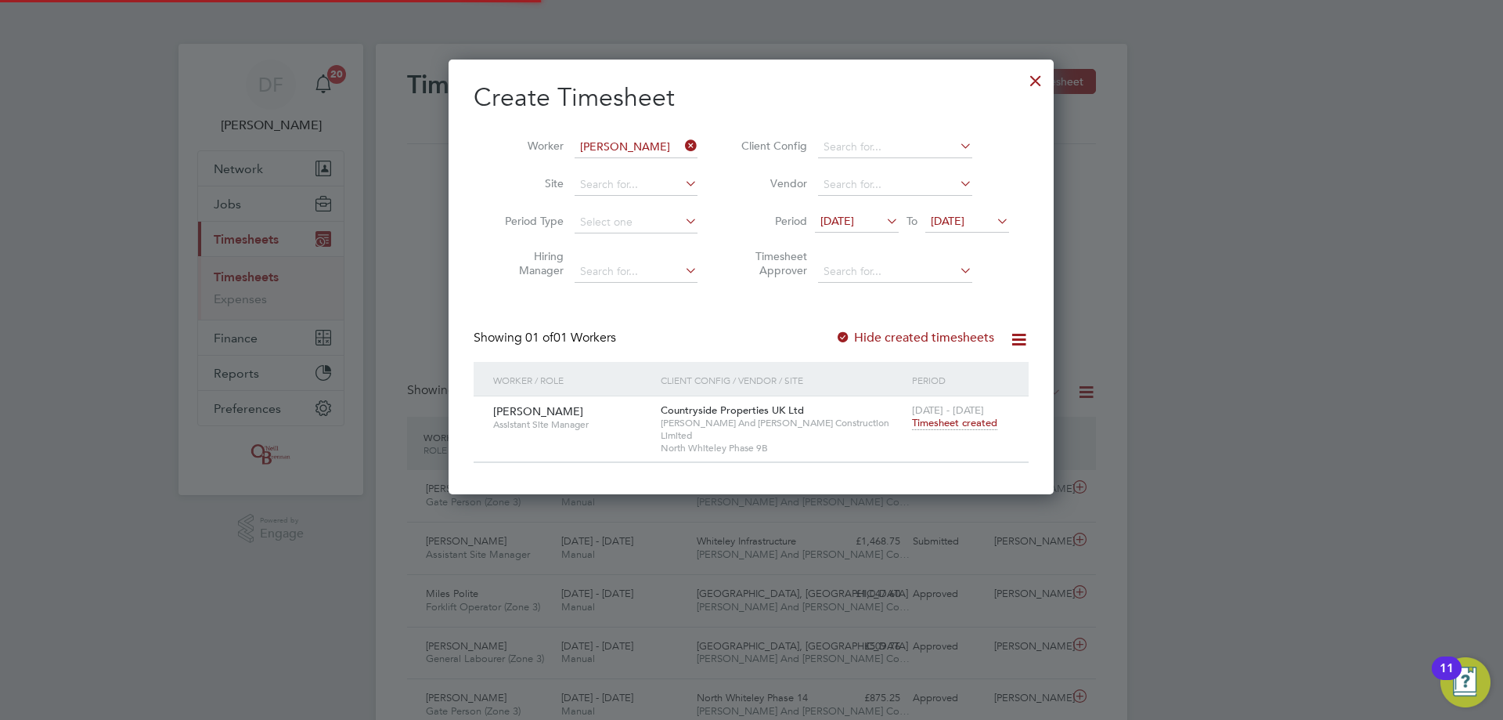
click at [874, 334] on label "Hide created timesheets" at bounding box center [914, 338] width 159 height 16
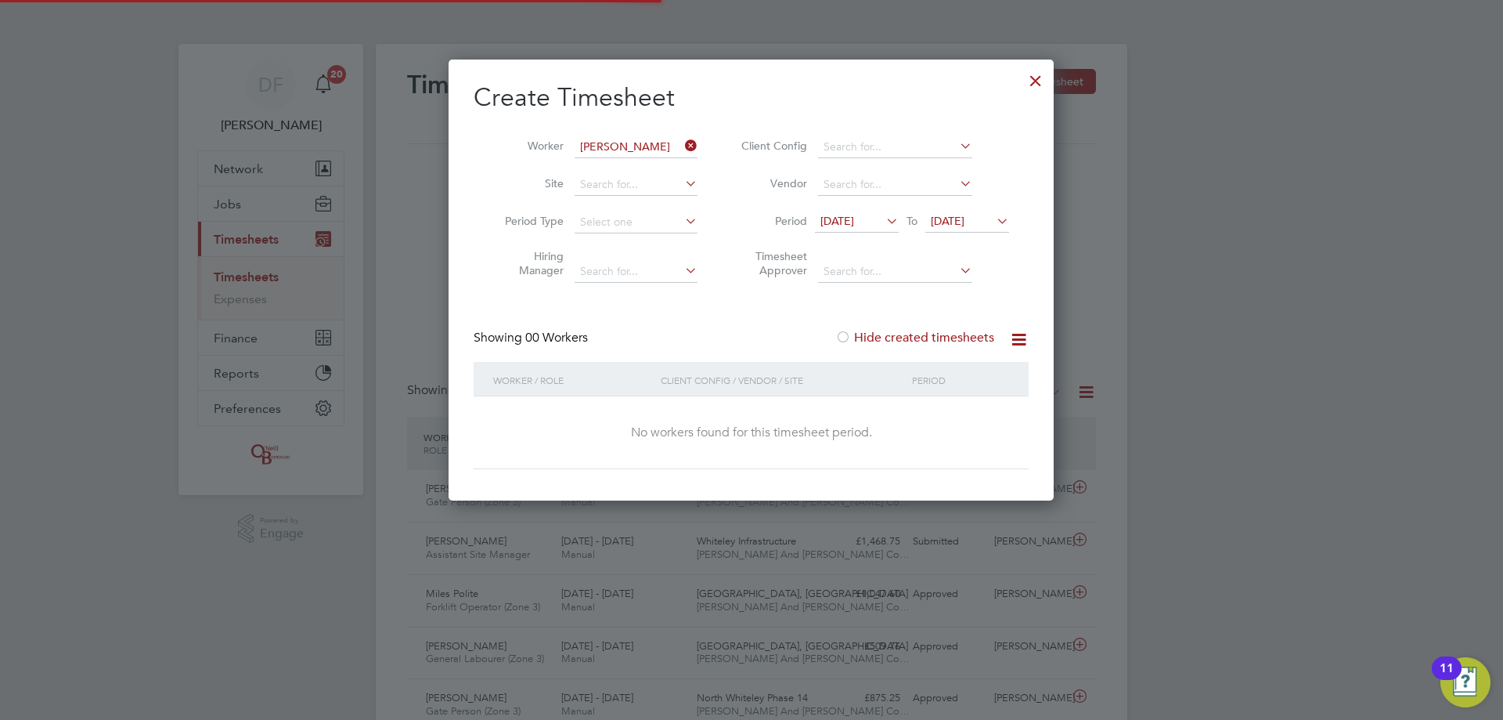
click at [874, 334] on label "Hide created timesheets" at bounding box center [914, 338] width 159 height 16
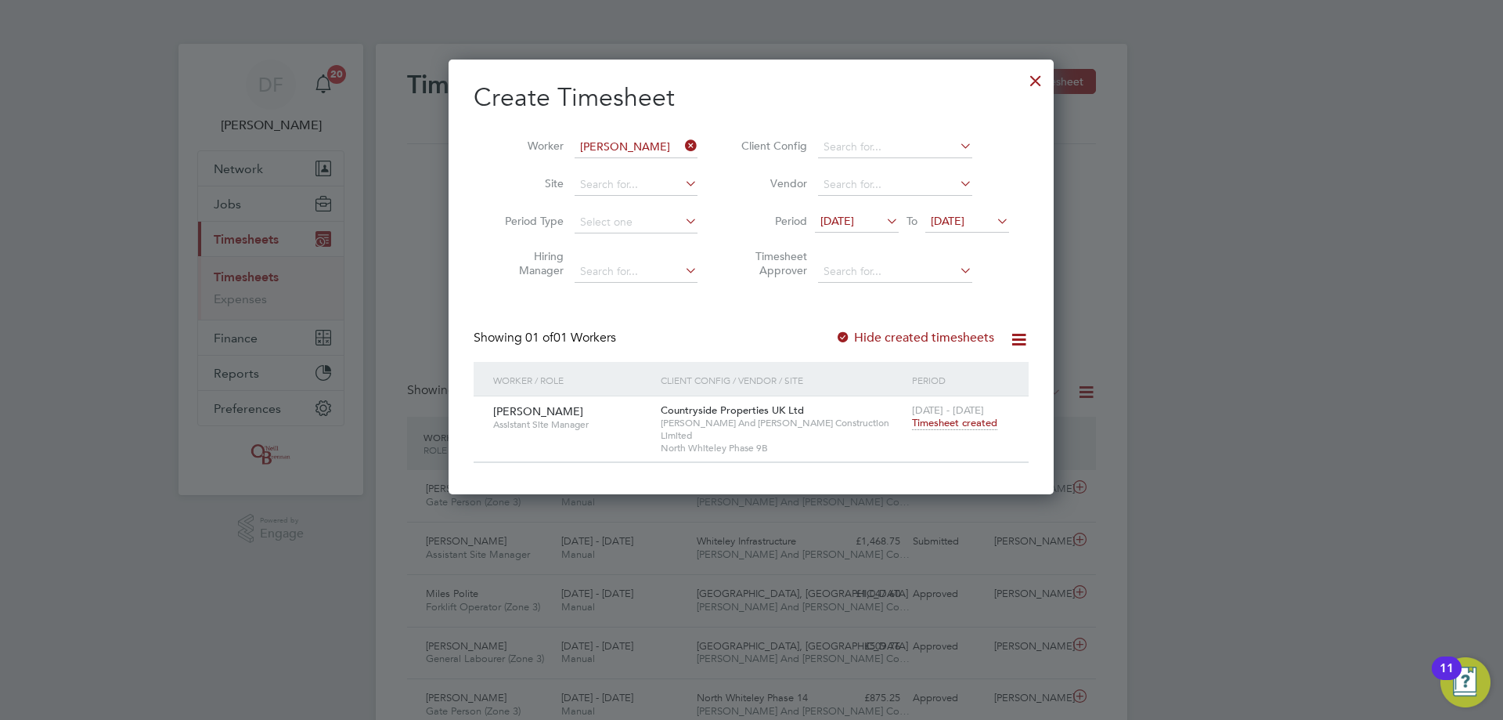
click at [931, 420] on span "Timesheet created" at bounding box center [954, 423] width 85 height 14
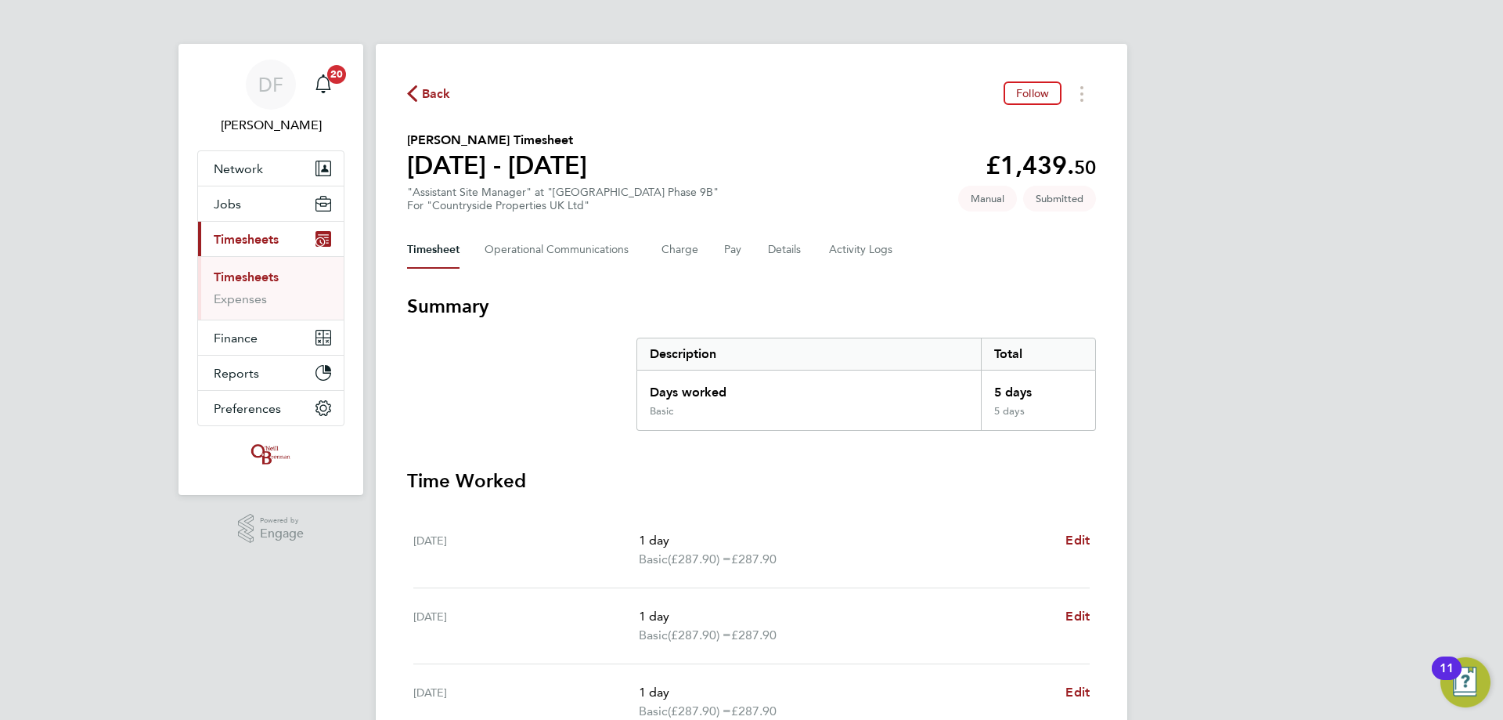
click at [430, 98] on span "Back" at bounding box center [436, 94] width 29 height 19
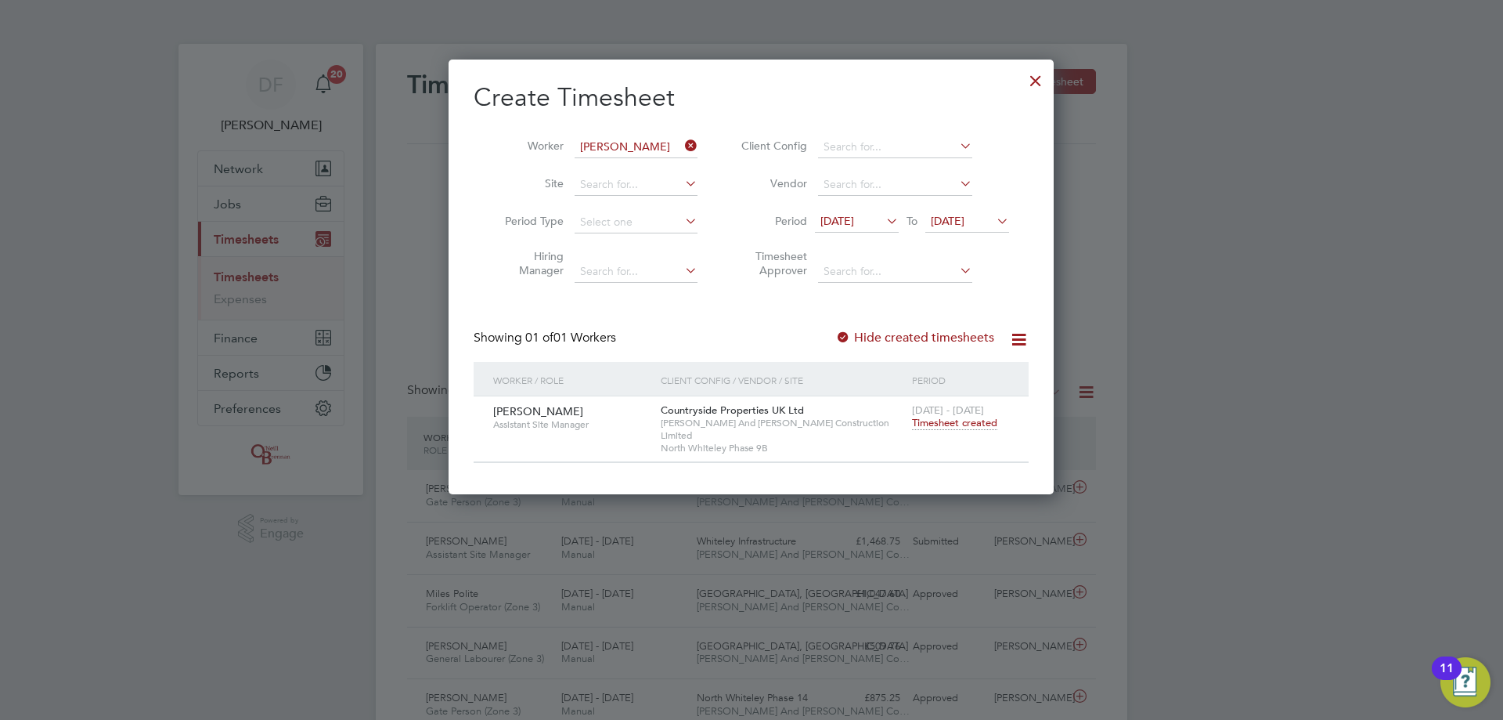
click at [1035, 76] on div at bounding box center [1036, 77] width 28 height 28
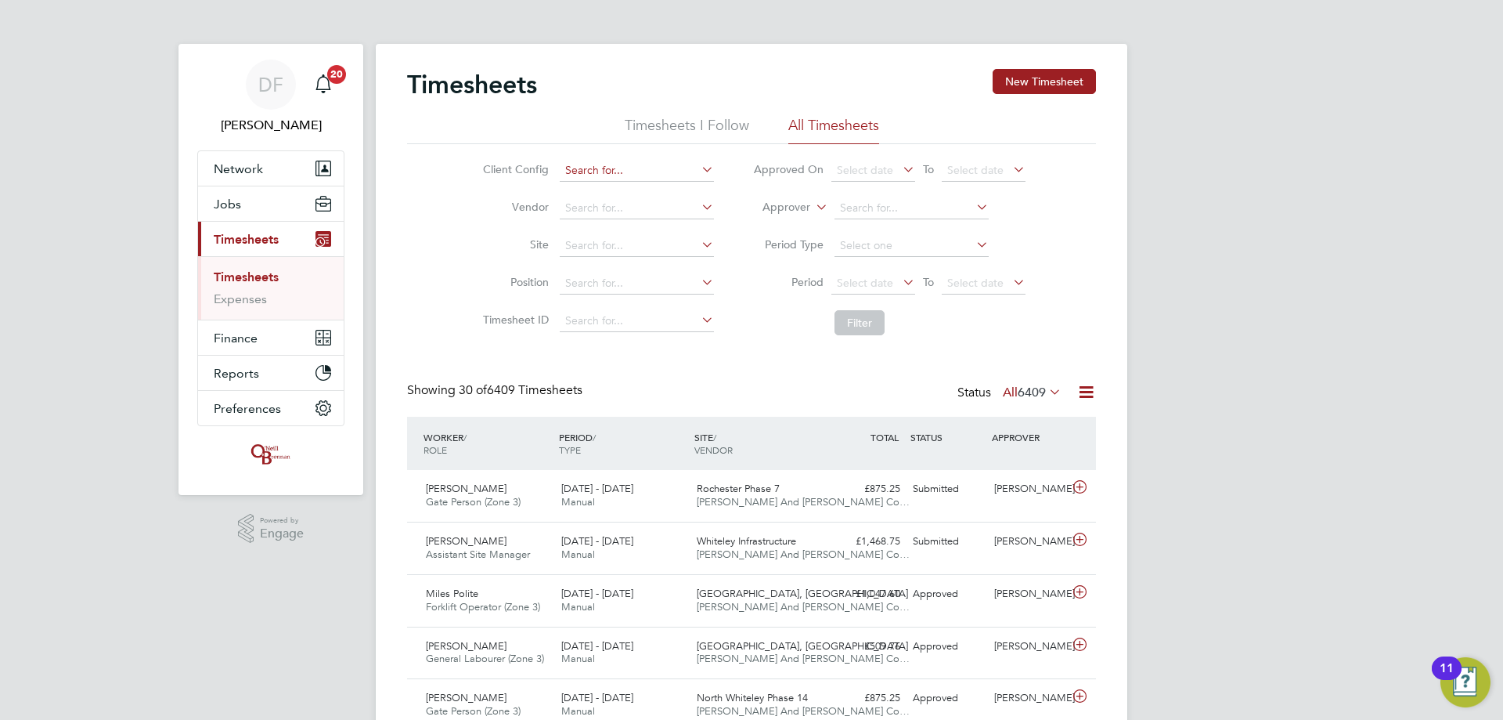
click at [601, 164] on input at bounding box center [637, 171] width 154 height 22
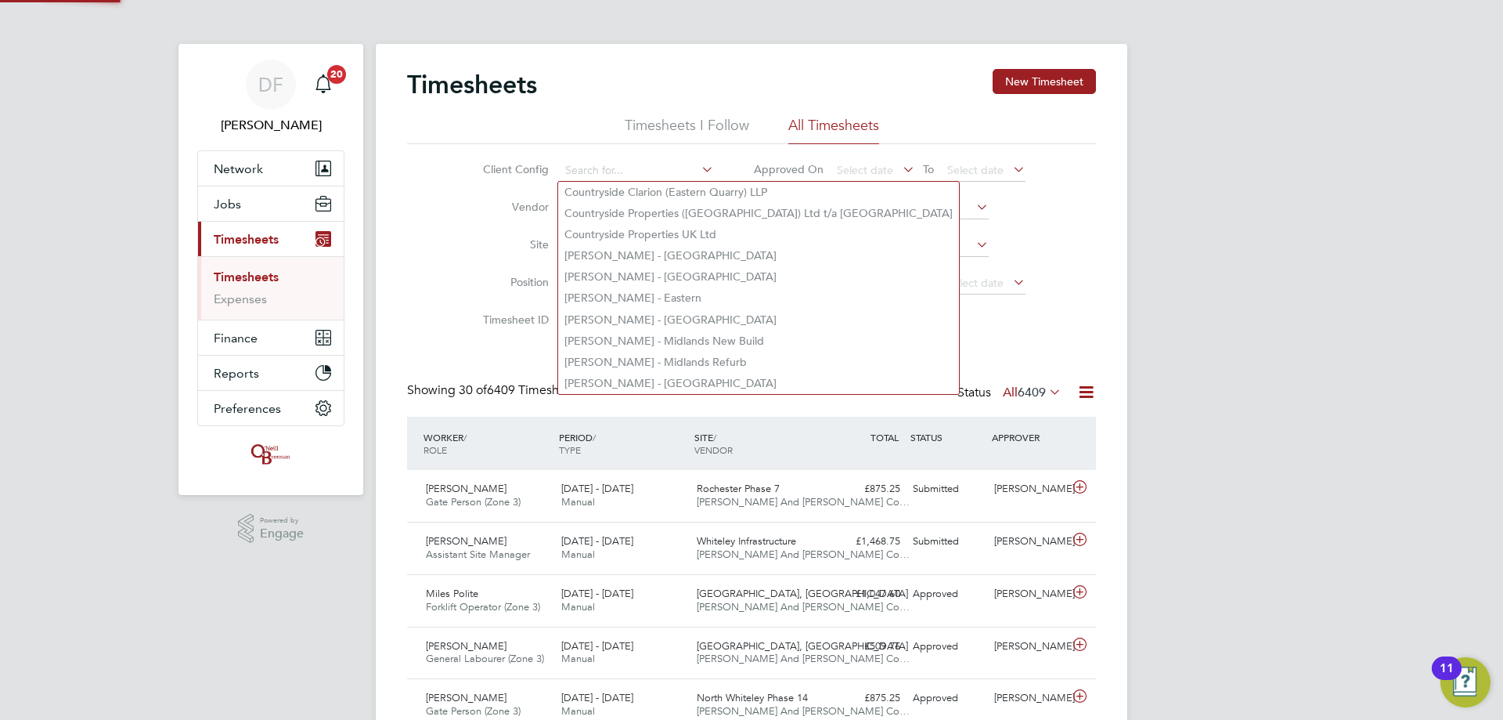
click at [494, 197] on li "Vendor" at bounding box center [596, 208] width 275 height 38
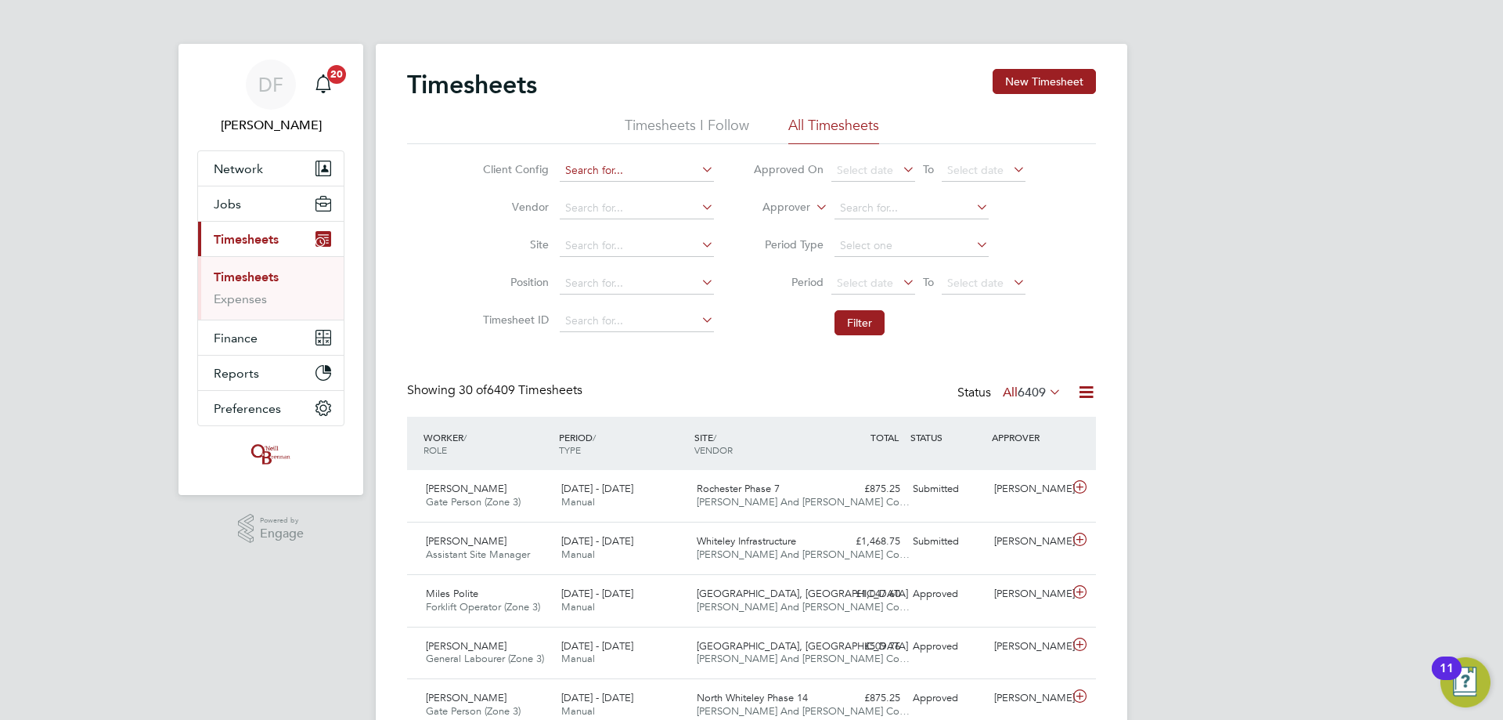
click at [571, 172] on input at bounding box center [637, 171] width 154 height 22
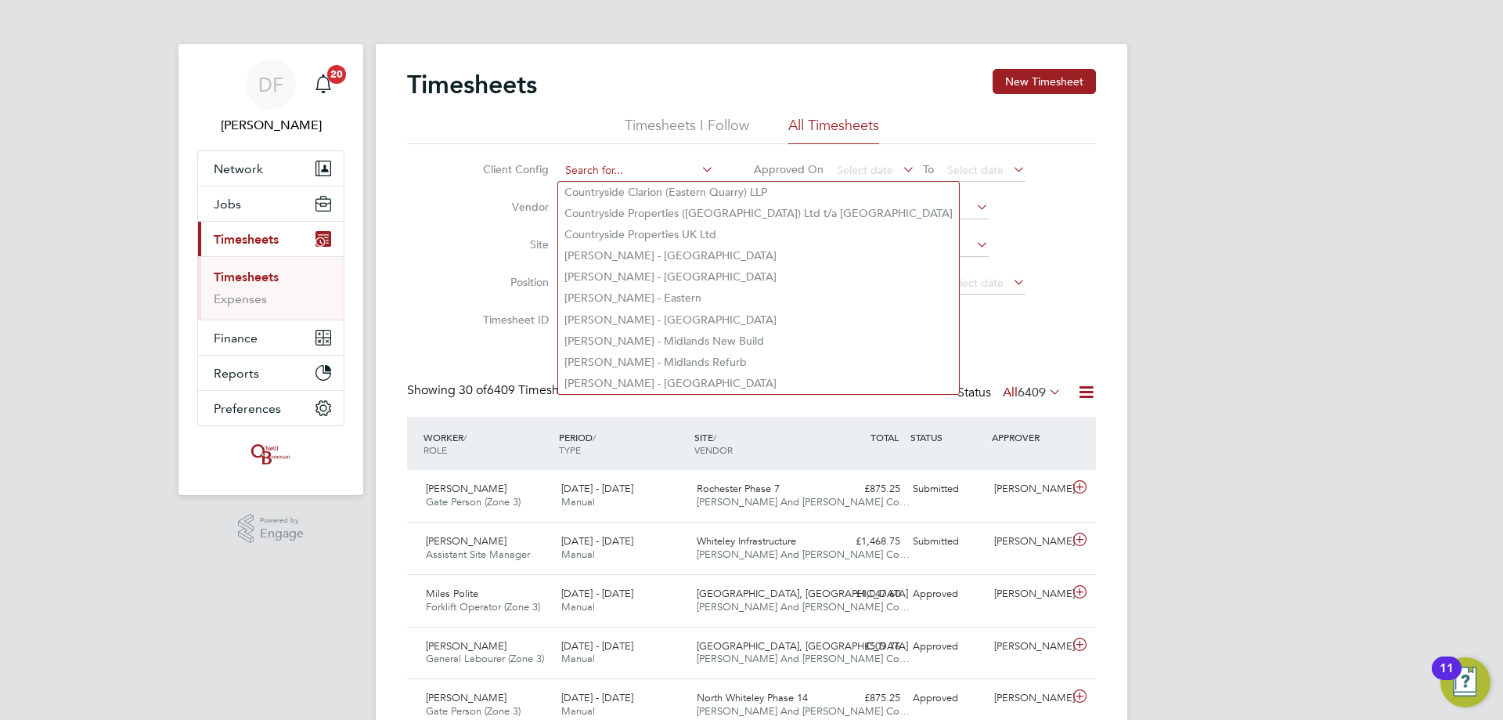
click at [591, 165] on input at bounding box center [637, 171] width 154 height 22
click at [619, 171] on input at bounding box center [637, 171] width 154 height 22
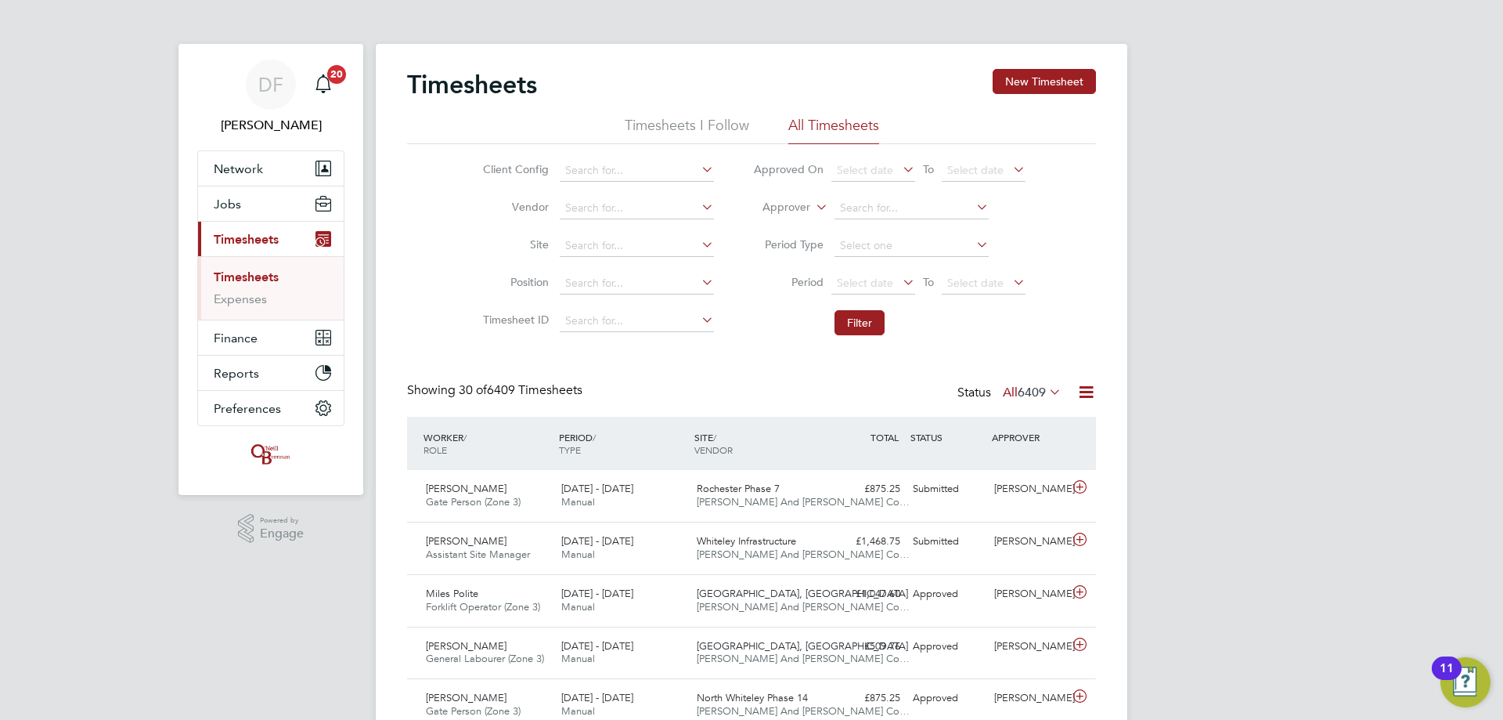
click at [650, 207] on li "Countryside Properties ([GEOGRAPHIC_DATA]) Ltd t/a [GEOGRAPHIC_DATA]" at bounding box center [758, 213] width 401 height 21
type input "Countryside Properties ([GEOGRAPHIC_DATA]) Ltd t/a [GEOGRAPHIC_DATA]"
click at [1016, 81] on button "New Timesheet" at bounding box center [1044, 81] width 103 height 25
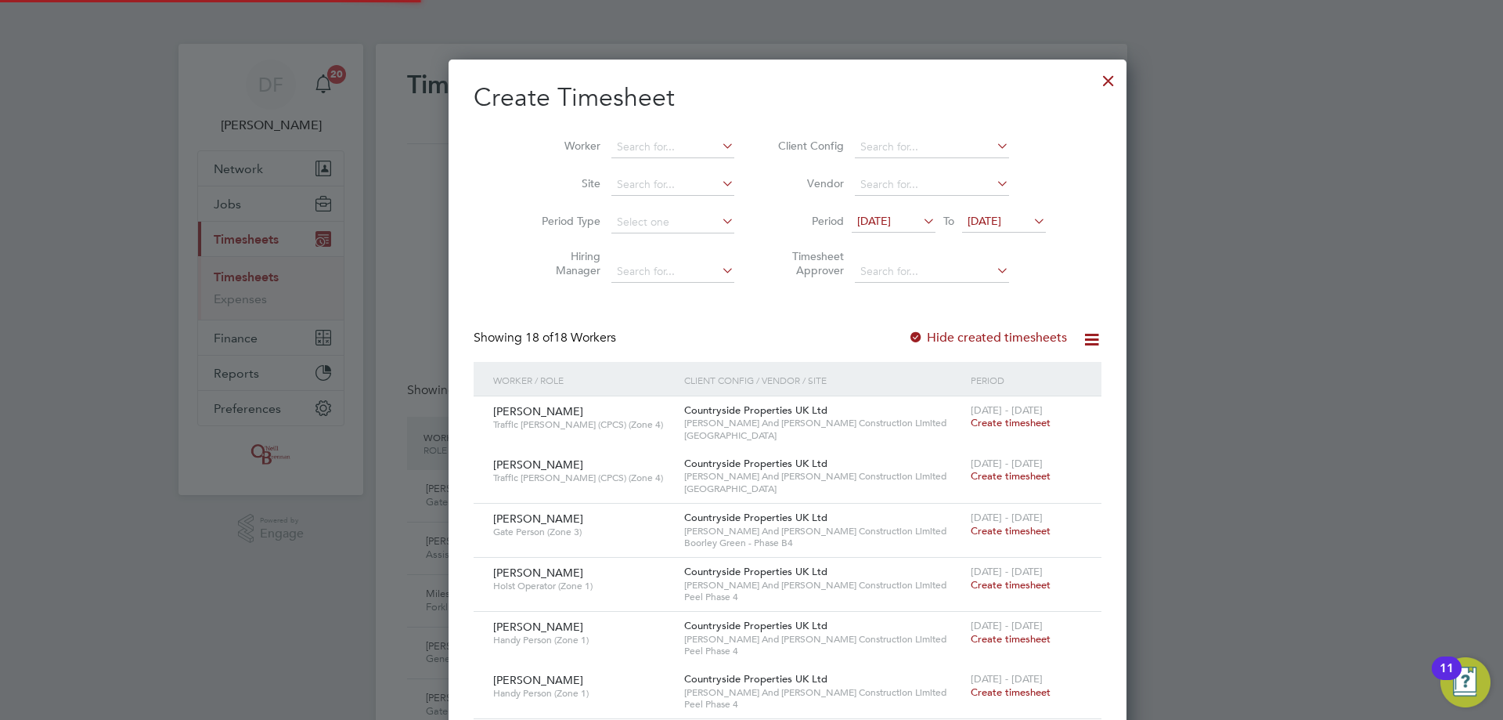
scroll to position [1835, 606]
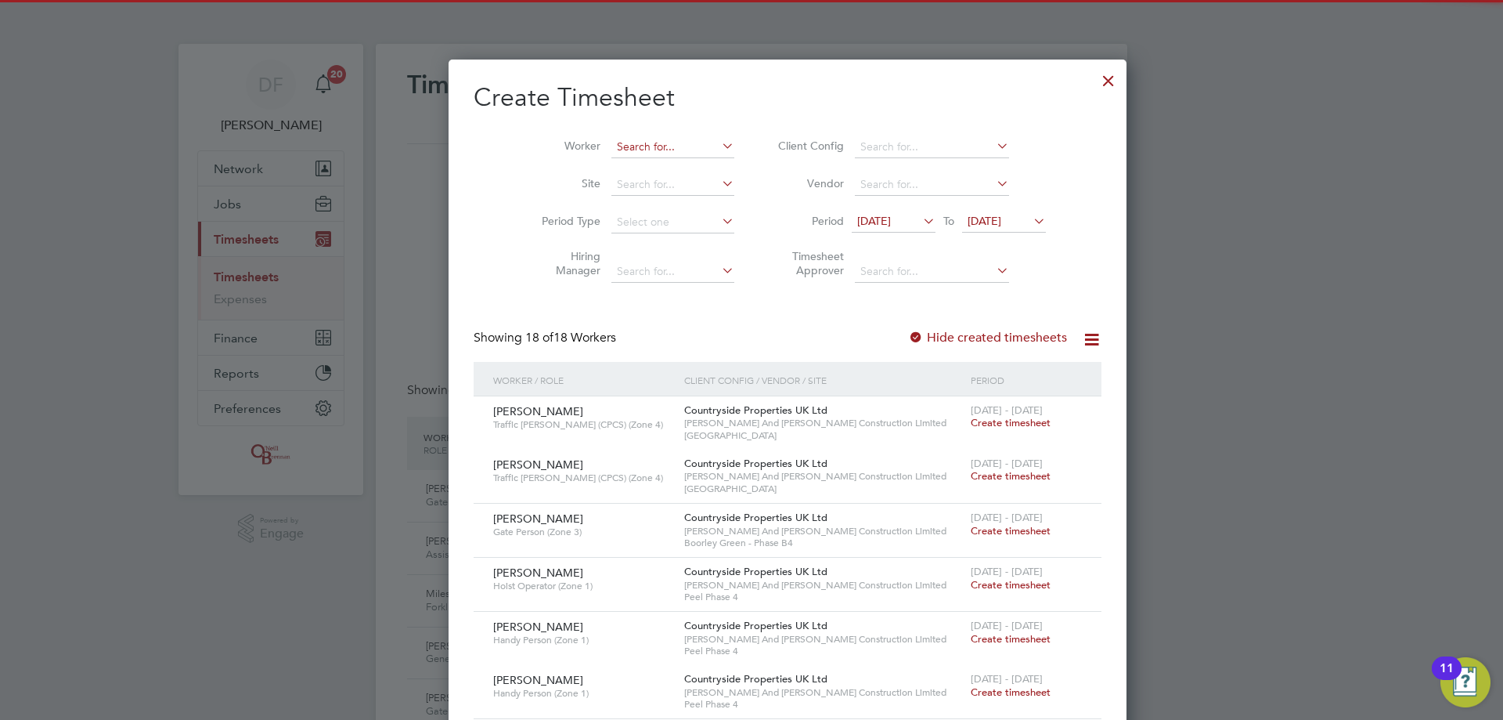
click at [612, 143] on input at bounding box center [673, 147] width 123 height 22
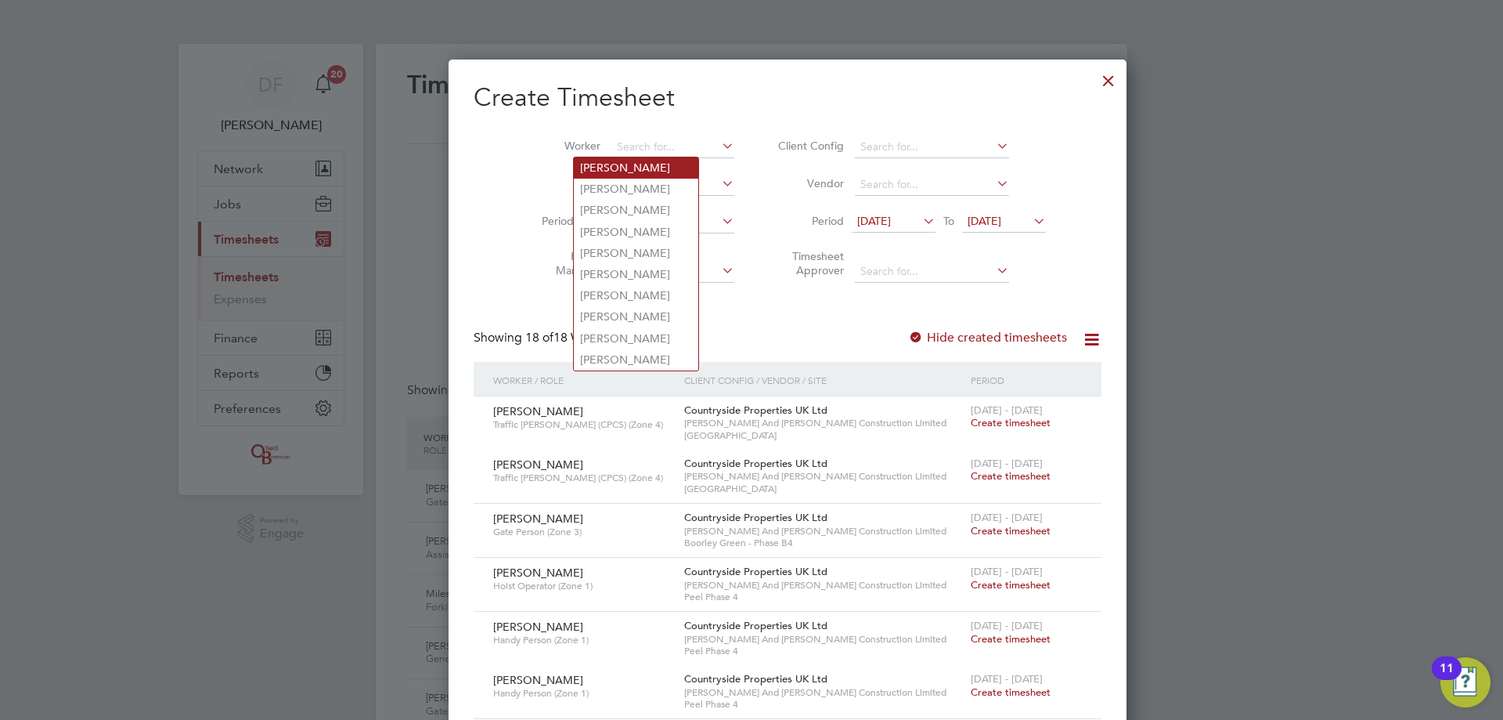
click at [627, 166] on li "[PERSON_NAME]" at bounding box center [636, 167] width 124 height 21
type input "[PERSON_NAME]"
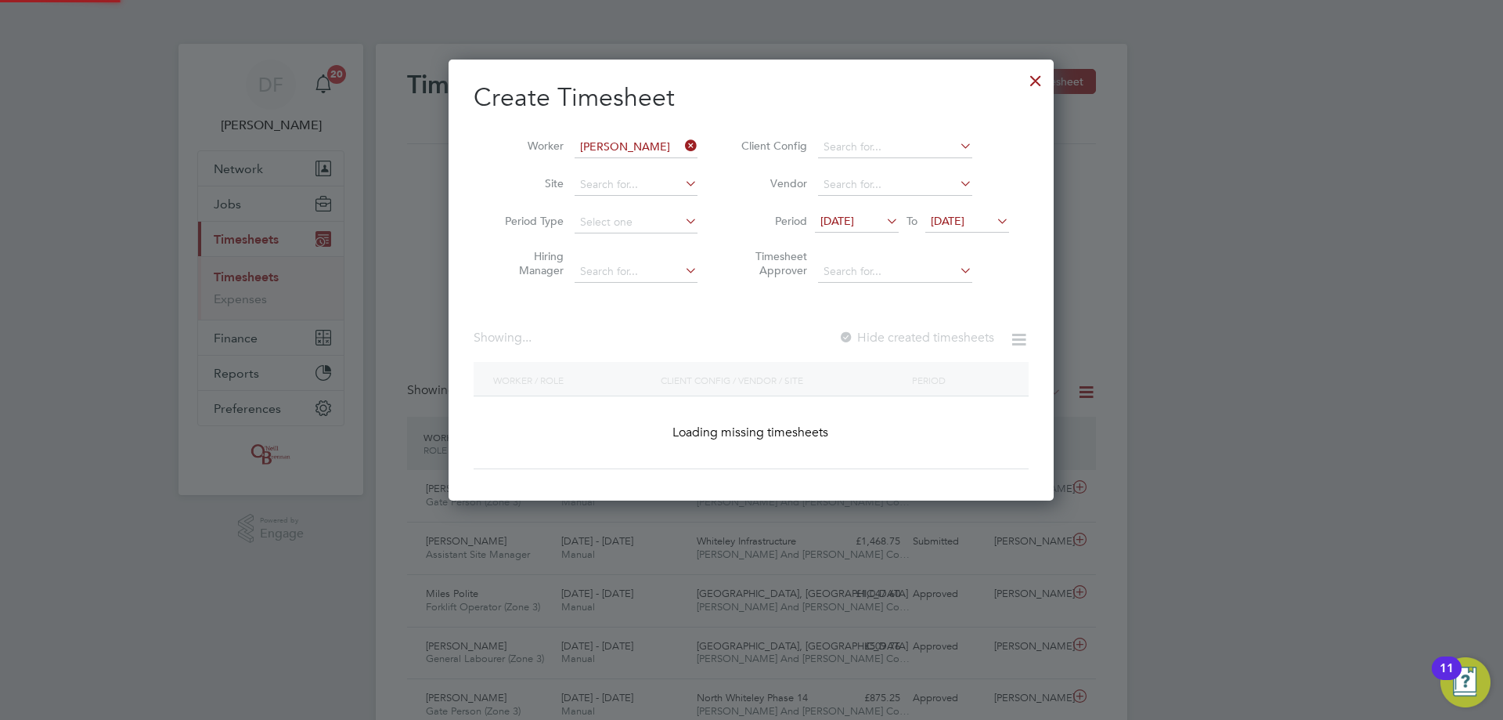
scroll to position [442, 606]
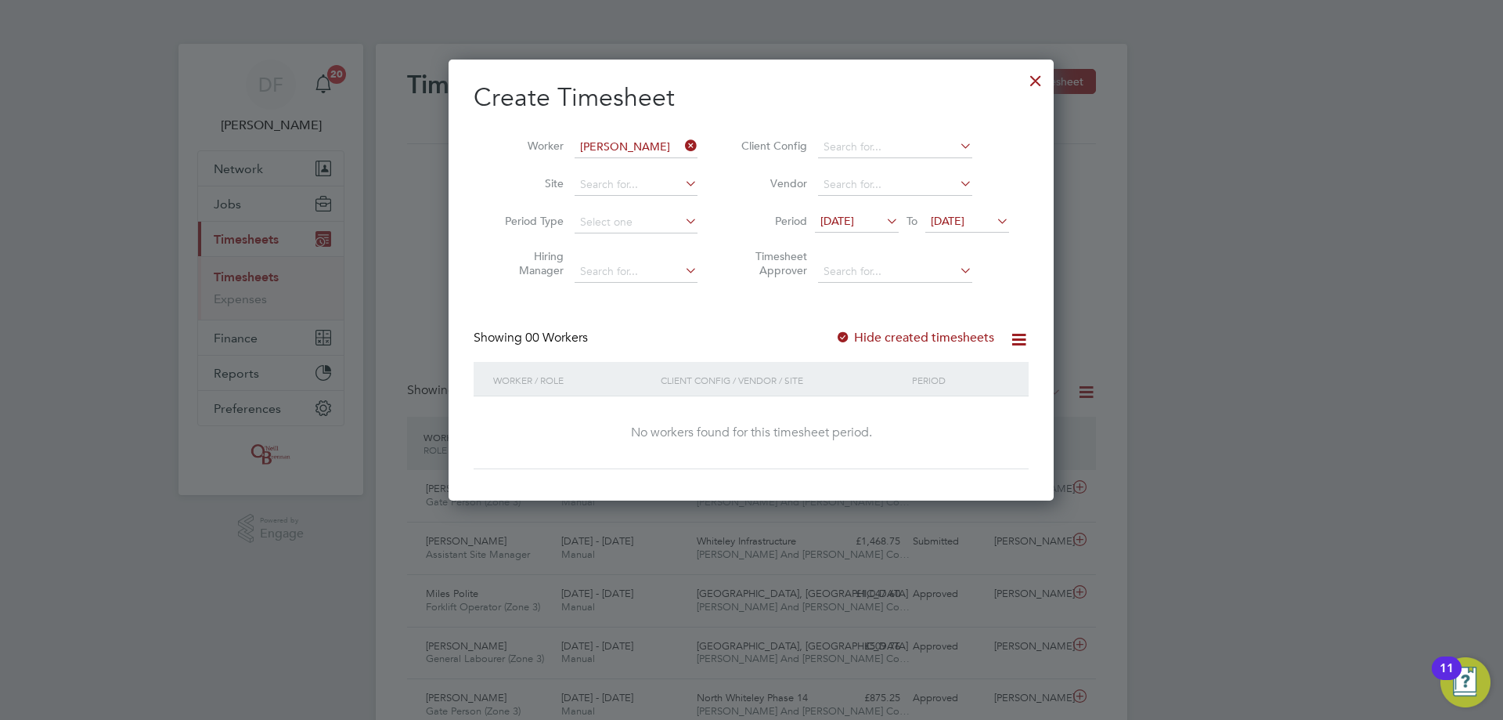
click at [954, 220] on span "[DATE]" at bounding box center [948, 221] width 34 height 14
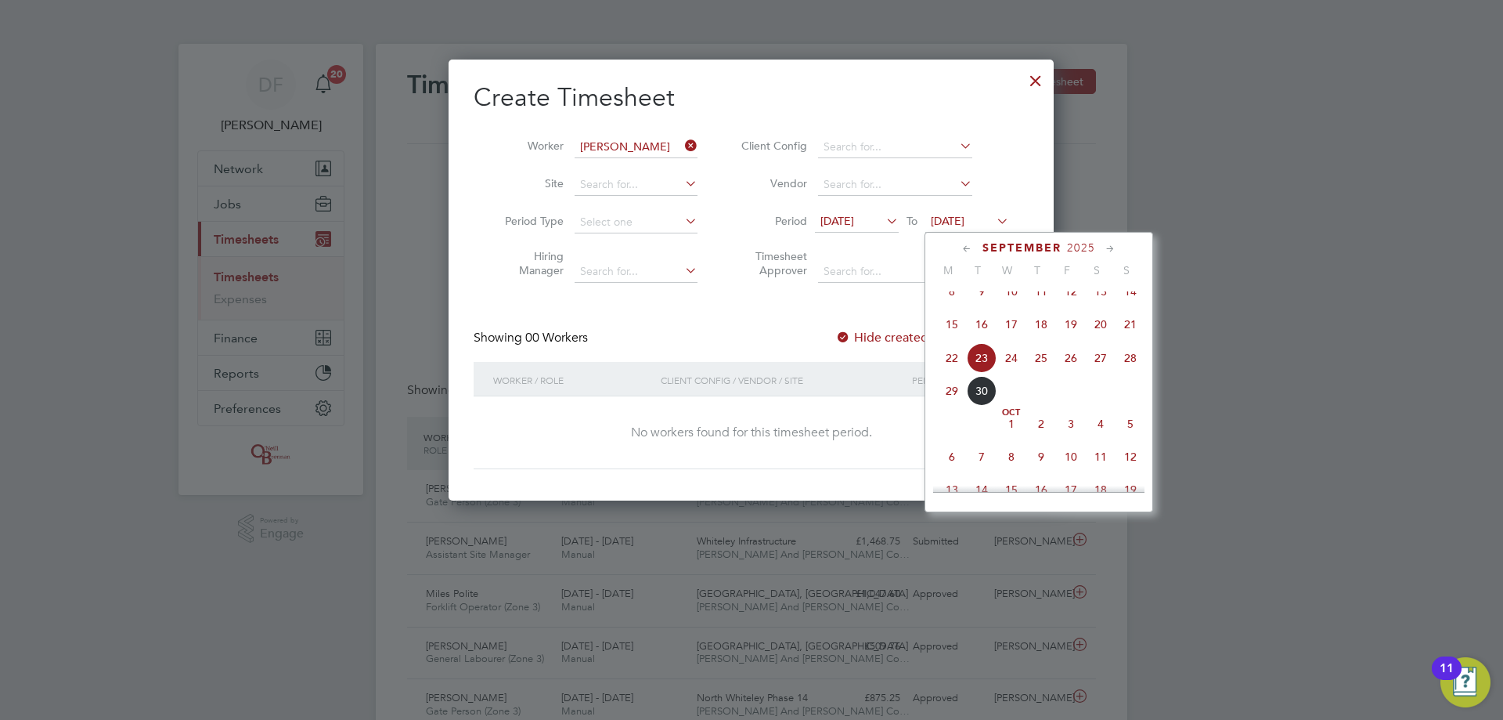
click at [1130, 368] on span "28" at bounding box center [1131, 358] width 30 height 30
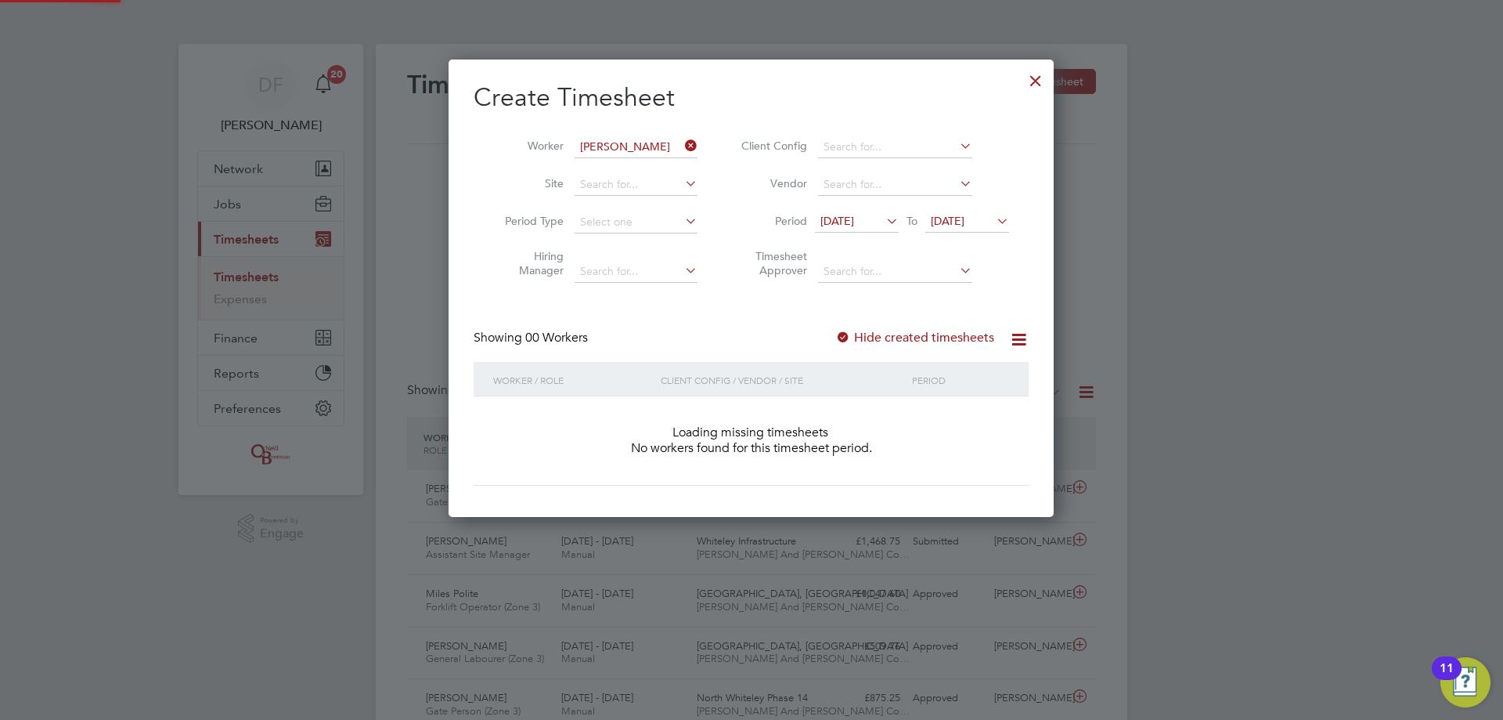
scroll to position [442, 606]
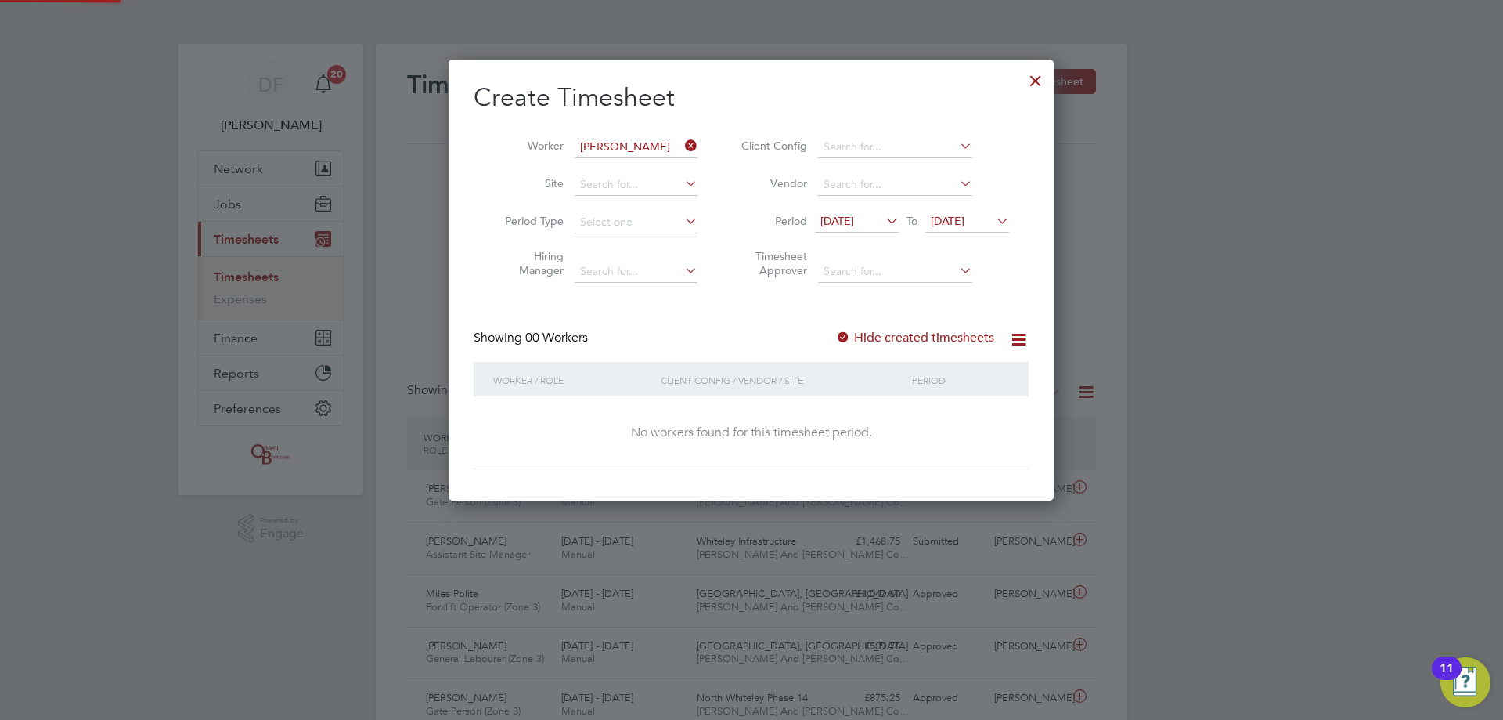
click at [854, 218] on span "[DATE]" at bounding box center [838, 221] width 34 height 14
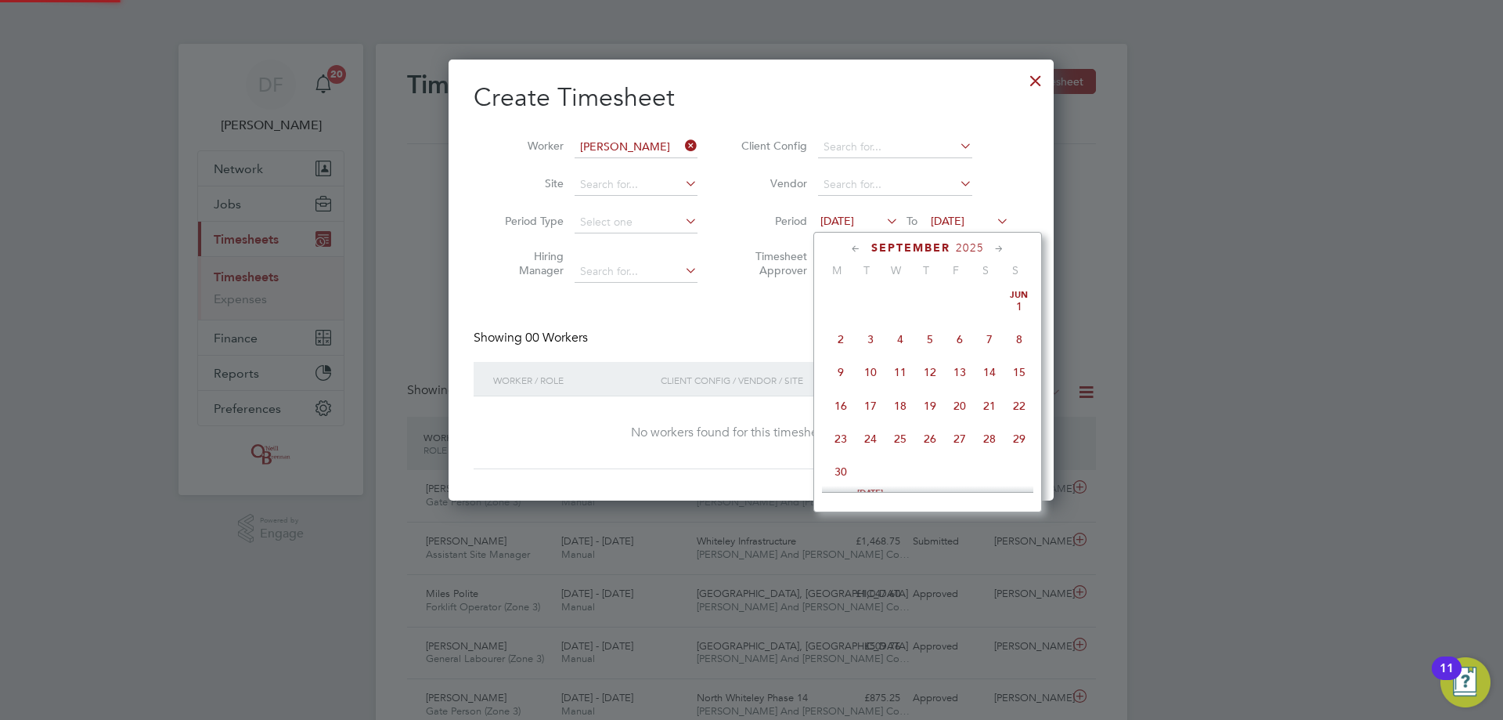
scroll to position [542, 0]
click at [847, 404] on span "22" at bounding box center [841, 392] width 30 height 30
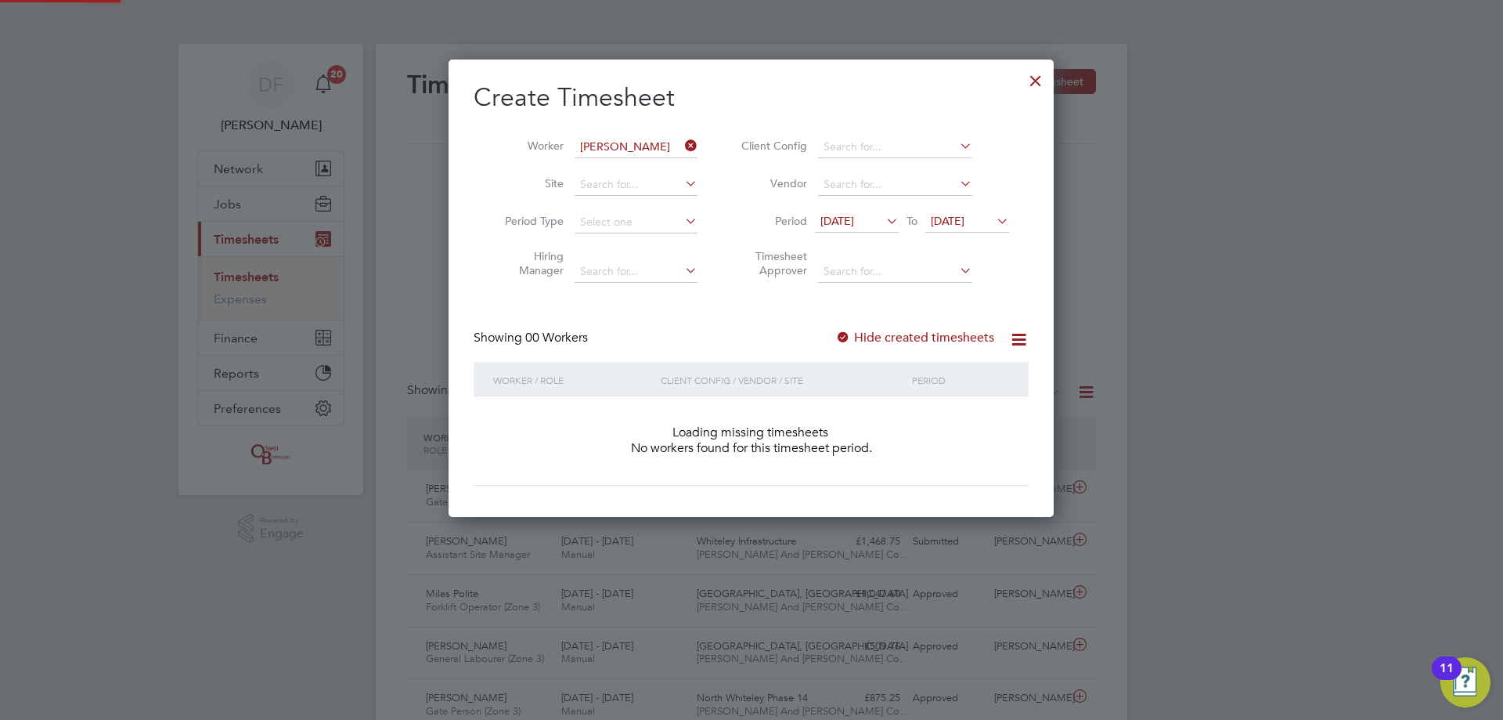
scroll to position [442, 606]
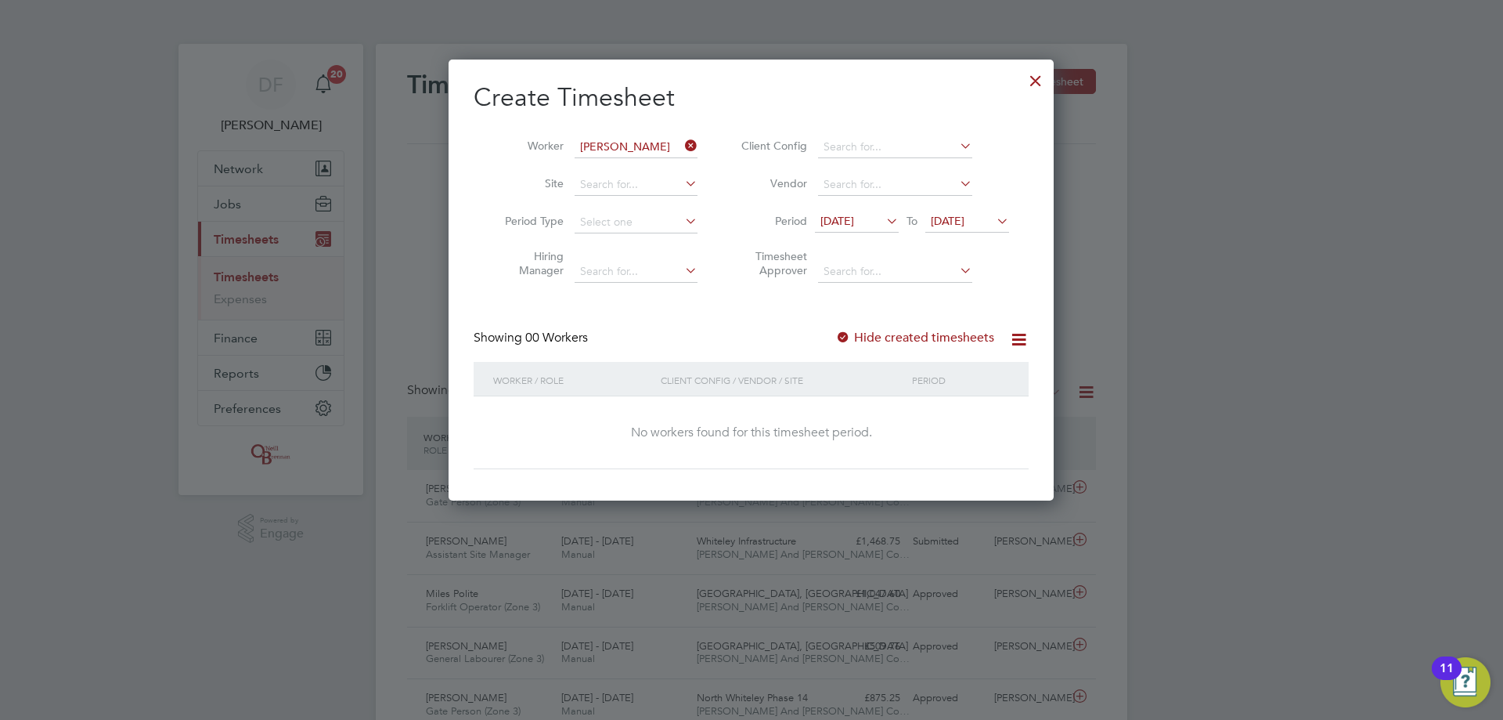
click at [906, 336] on label "Hide created timesheets" at bounding box center [914, 338] width 159 height 16
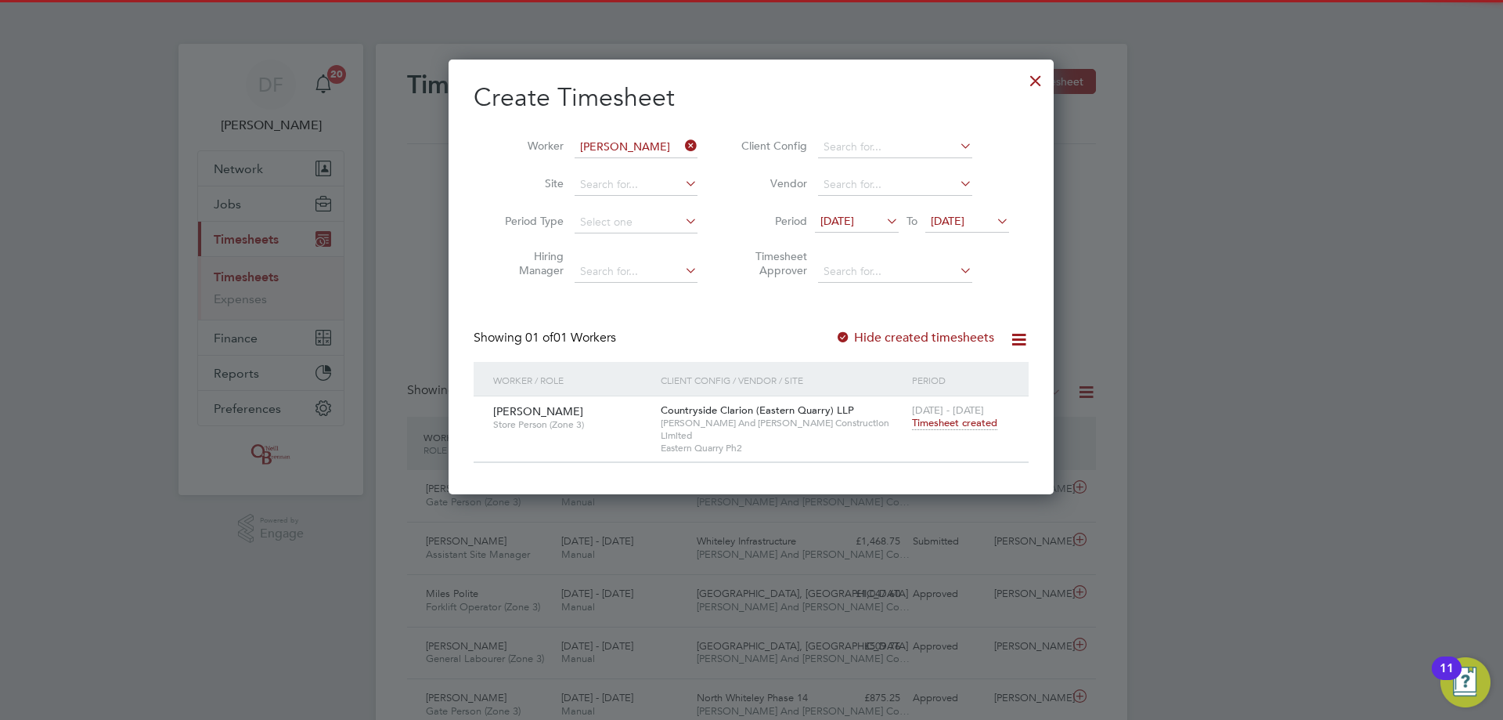
scroll to position [422, 606]
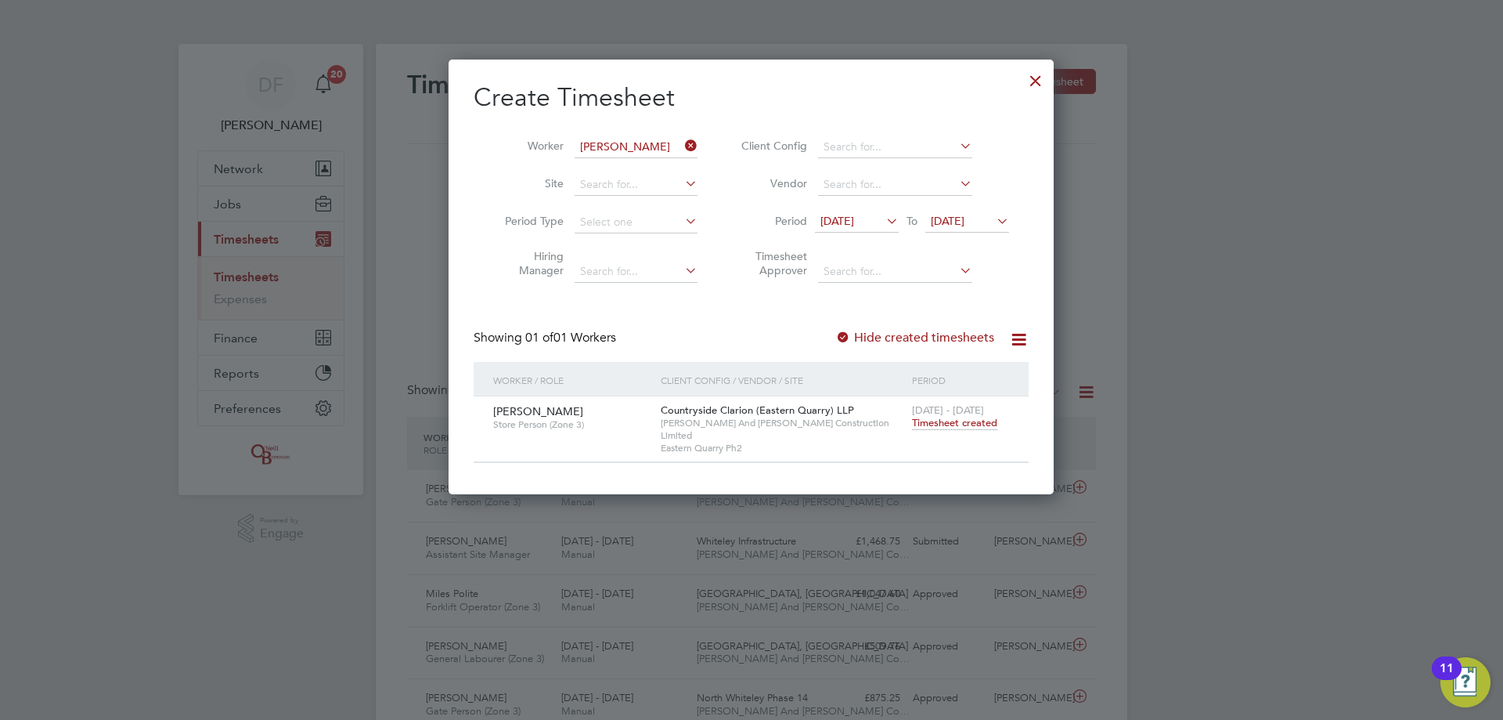
click at [940, 417] on span "Timesheet created" at bounding box center [954, 423] width 85 height 14
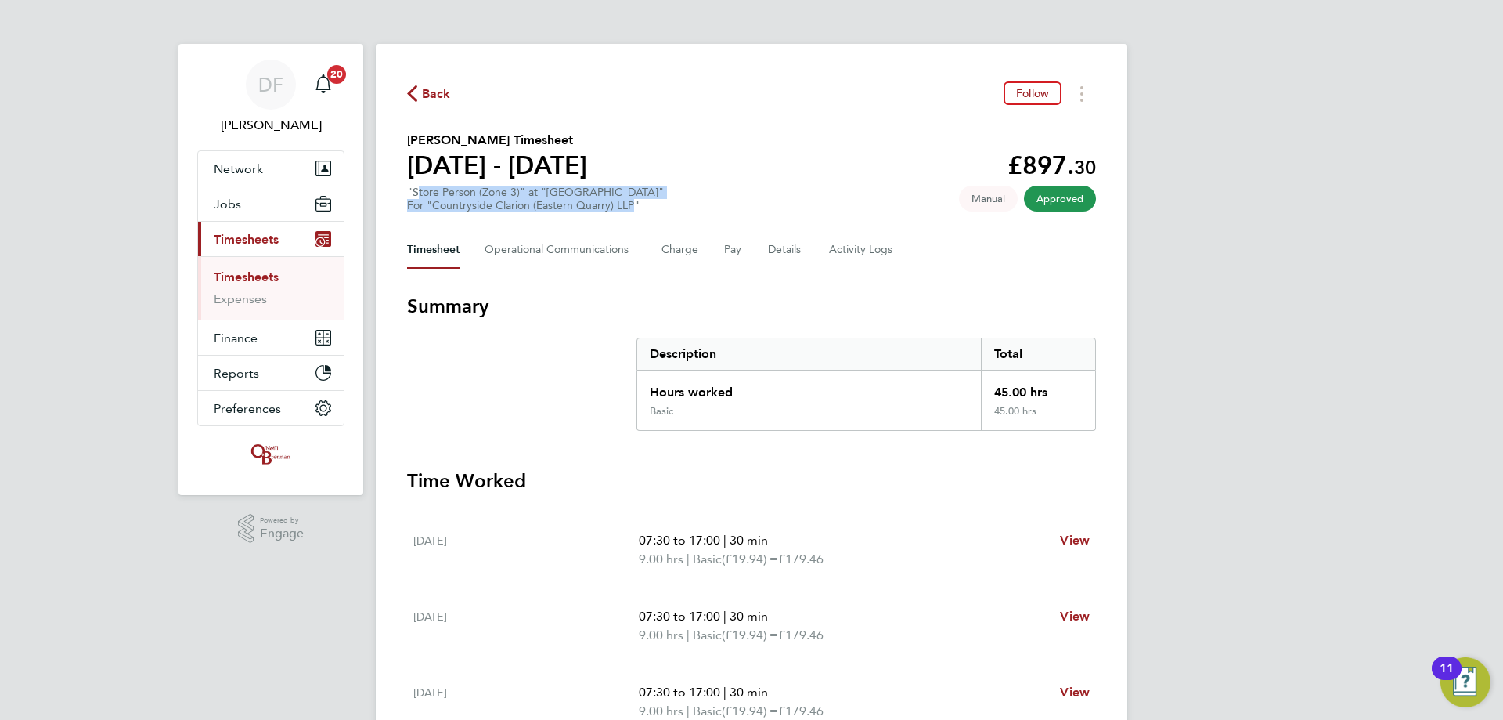
drag, startPoint x: 634, startPoint y: 207, endPoint x: 412, endPoint y: 193, distance: 222.8
click at [412, 193] on div ""Store Person (Zone 3)" at "[GEOGRAPHIC_DATA] Ph2" For "Countryside Clarion (Ea…" at bounding box center [535, 199] width 257 height 27
drag, startPoint x: 412, startPoint y: 191, endPoint x: 631, endPoint y: 207, distance: 219.8
click at [631, 207] on div ""Store Person (Zone 3)" at "[GEOGRAPHIC_DATA] Ph2" For "Countryside Clarion (Ea…" at bounding box center [535, 199] width 257 height 27
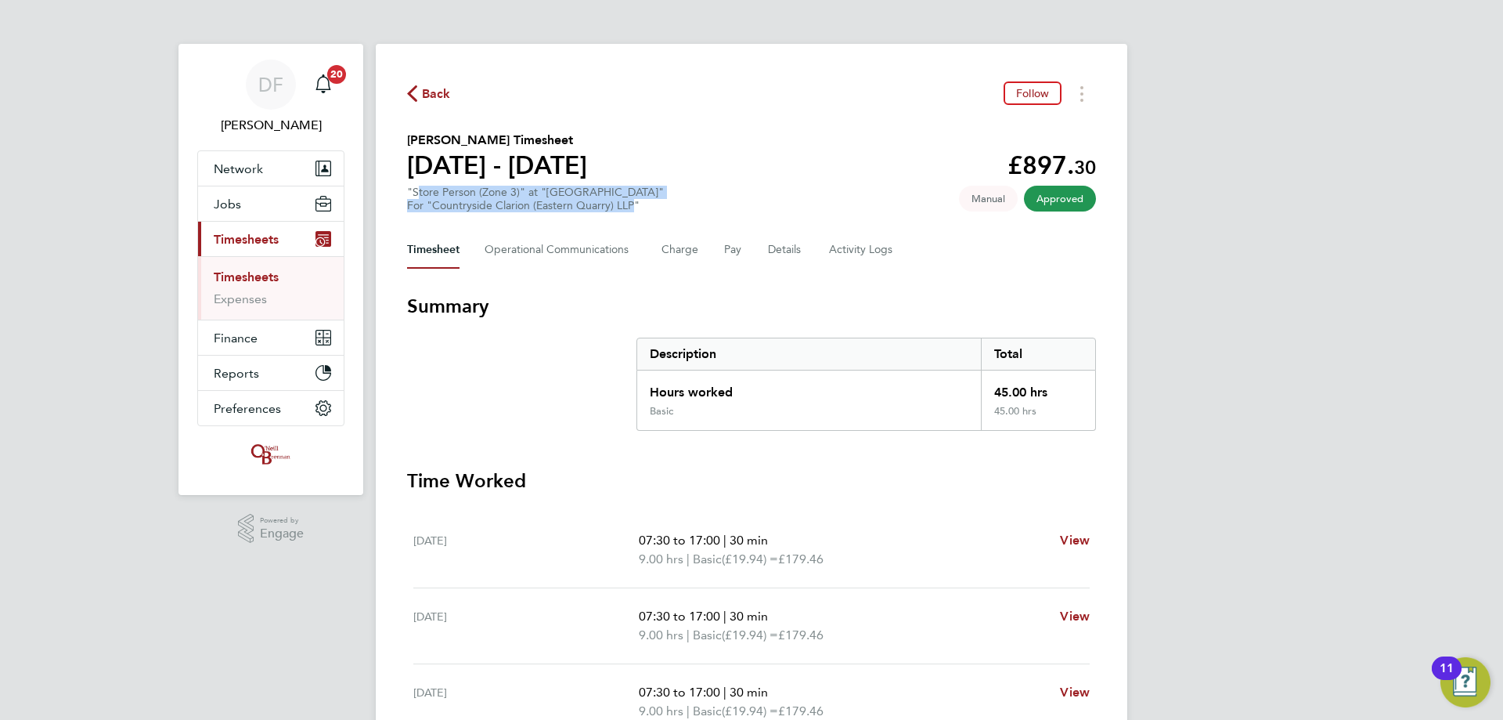
click at [636, 207] on div "For "Countryside Clarion (Eastern Quarry) LLP"" at bounding box center [535, 205] width 257 height 13
drag, startPoint x: 633, startPoint y: 205, endPoint x: 413, endPoint y: 192, distance: 219.6
click at [413, 192] on div ""Store Person (Zone 3)" at "[GEOGRAPHIC_DATA] Ph2" For "Countryside Clarion (Ea…" at bounding box center [535, 199] width 257 height 27
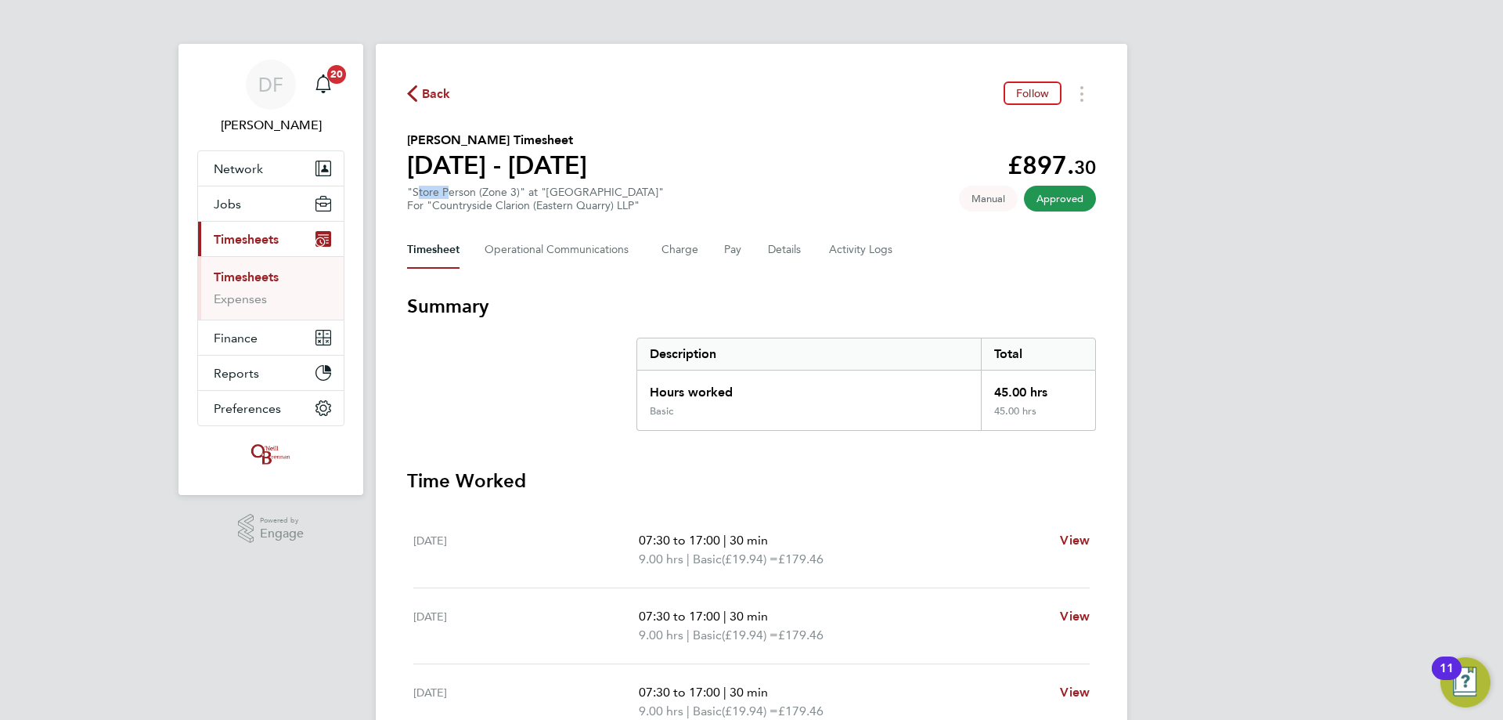
click at [420, 196] on div ""Store Person (Zone 3)" at "[GEOGRAPHIC_DATA] Ph2" For "Countryside Clarion (Ea…" at bounding box center [535, 199] width 257 height 27
drag, startPoint x: 413, startPoint y: 191, endPoint x: 620, endPoint y: 202, distance: 207.0
click at [619, 202] on div ""Store Person (Zone 3)" at "[GEOGRAPHIC_DATA] Ph2" For "Countryside Clarion (Ea…" at bounding box center [535, 199] width 257 height 27
click at [620, 202] on div "For "Countryside Clarion (Eastern Quarry) LLP"" at bounding box center [535, 205] width 257 height 13
click at [431, 95] on span "Back" at bounding box center [436, 94] width 29 height 19
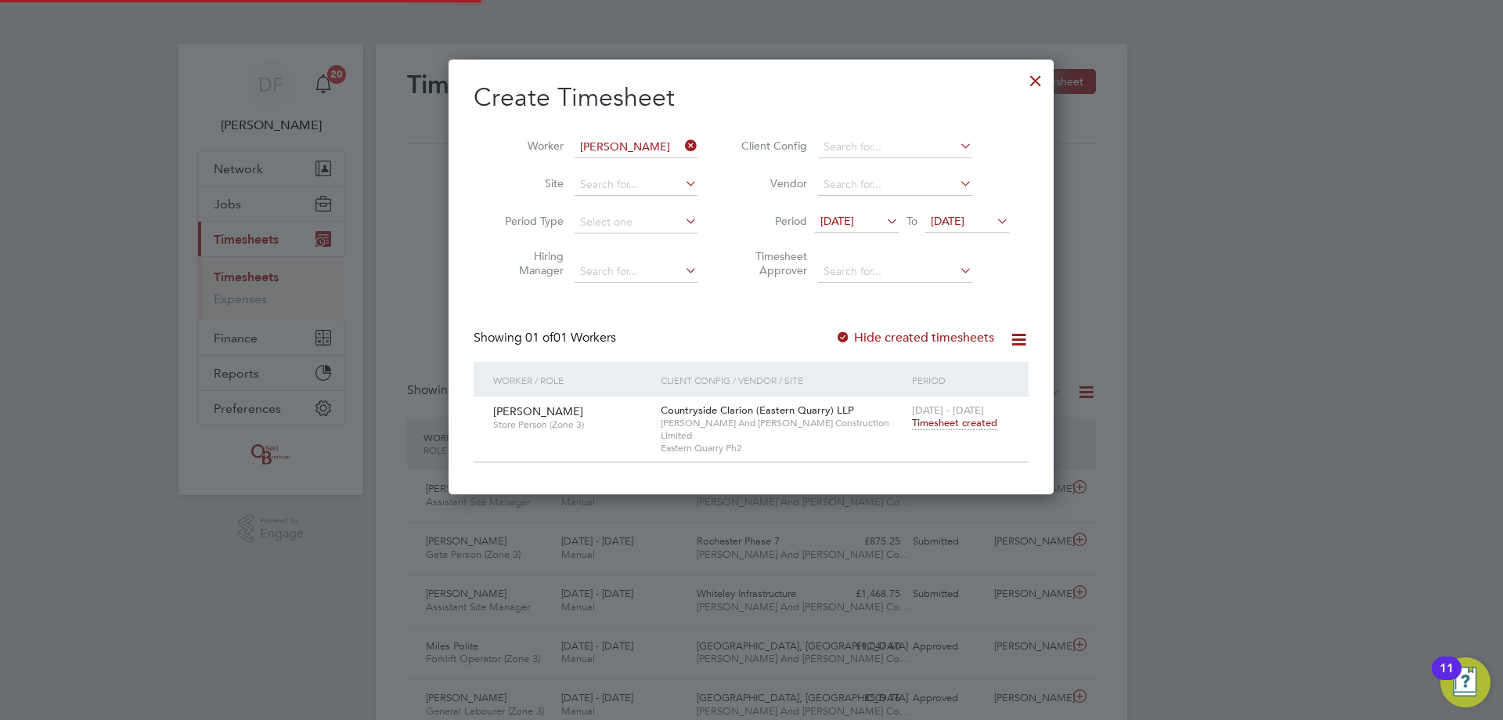
scroll to position [422, 606]
click at [682, 143] on icon at bounding box center [682, 146] width 0 height 22
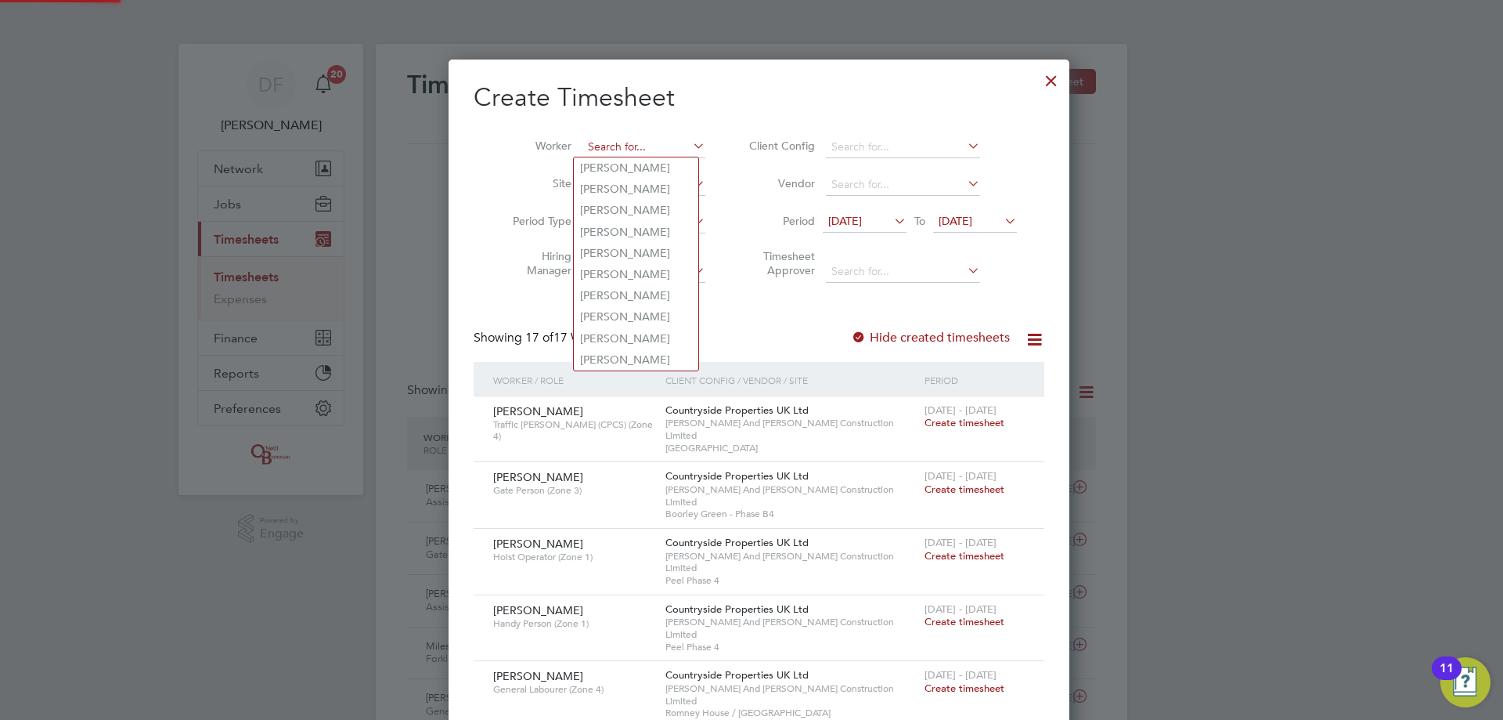
click at [632, 141] on input at bounding box center [644, 147] width 123 height 22
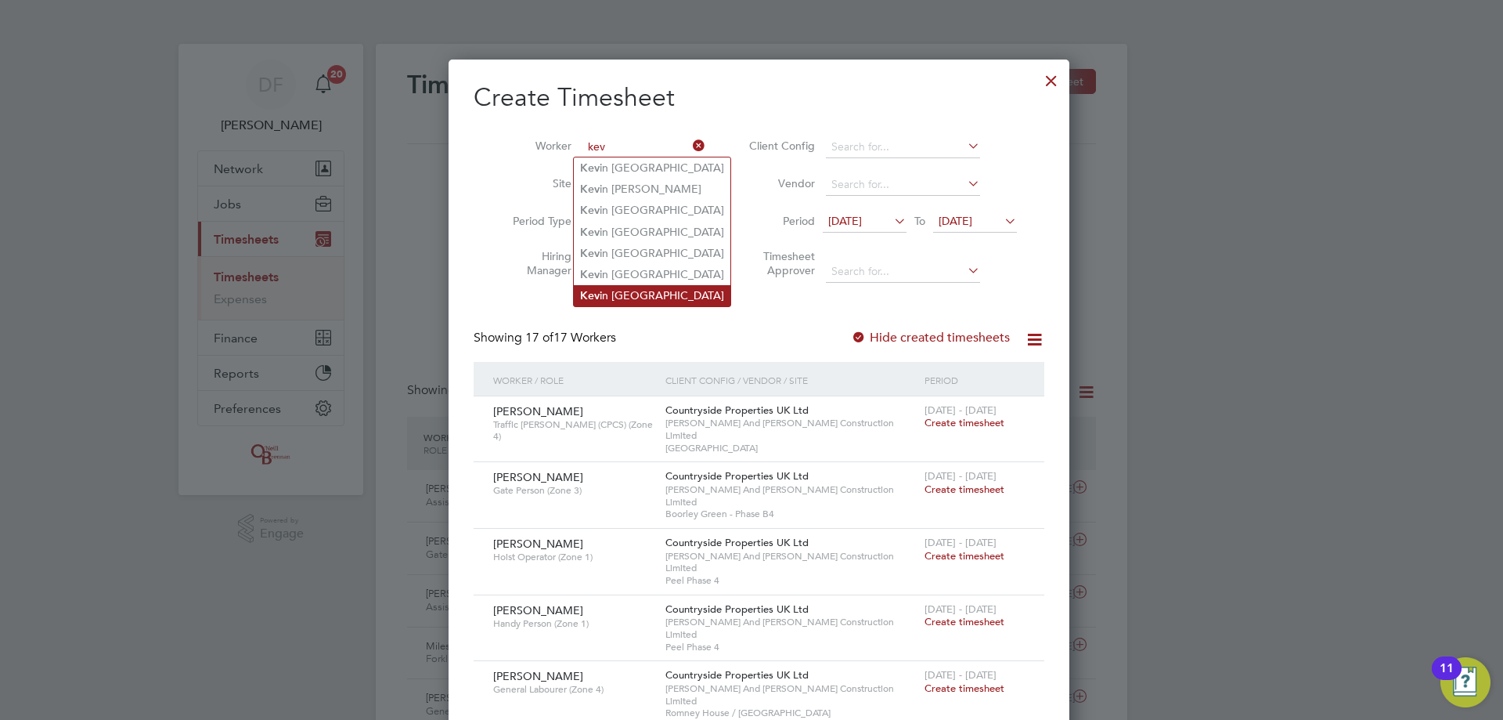
click at [627, 289] on li "Kev in [GEOGRAPHIC_DATA]" at bounding box center [652, 295] width 157 height 21
type input "[PERSON_NAME]"
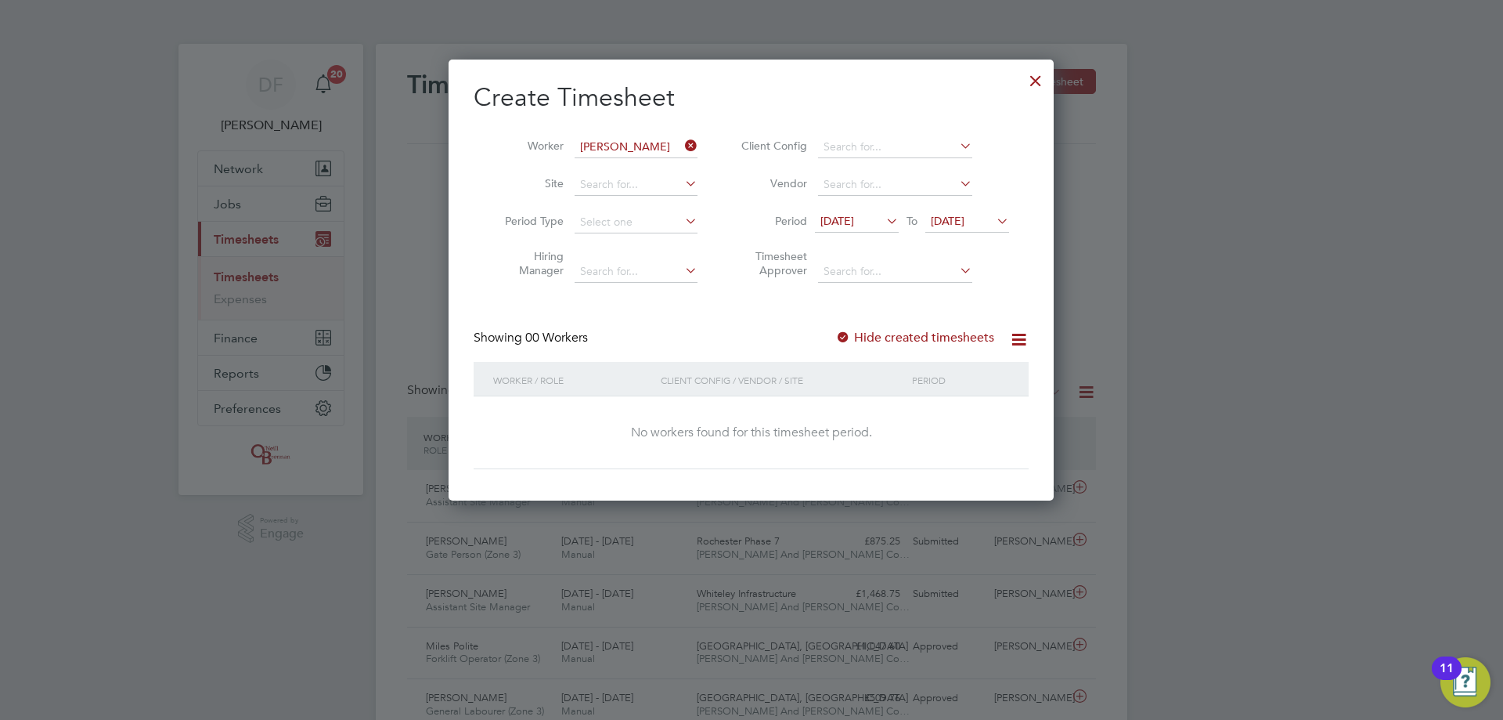
click at [857, 337] on label "Hide created timesheets" at bounding box center [914, 338] width 159 height 16
click at [851, 332] on div at bounding box center [843, 338] width 16 height 16
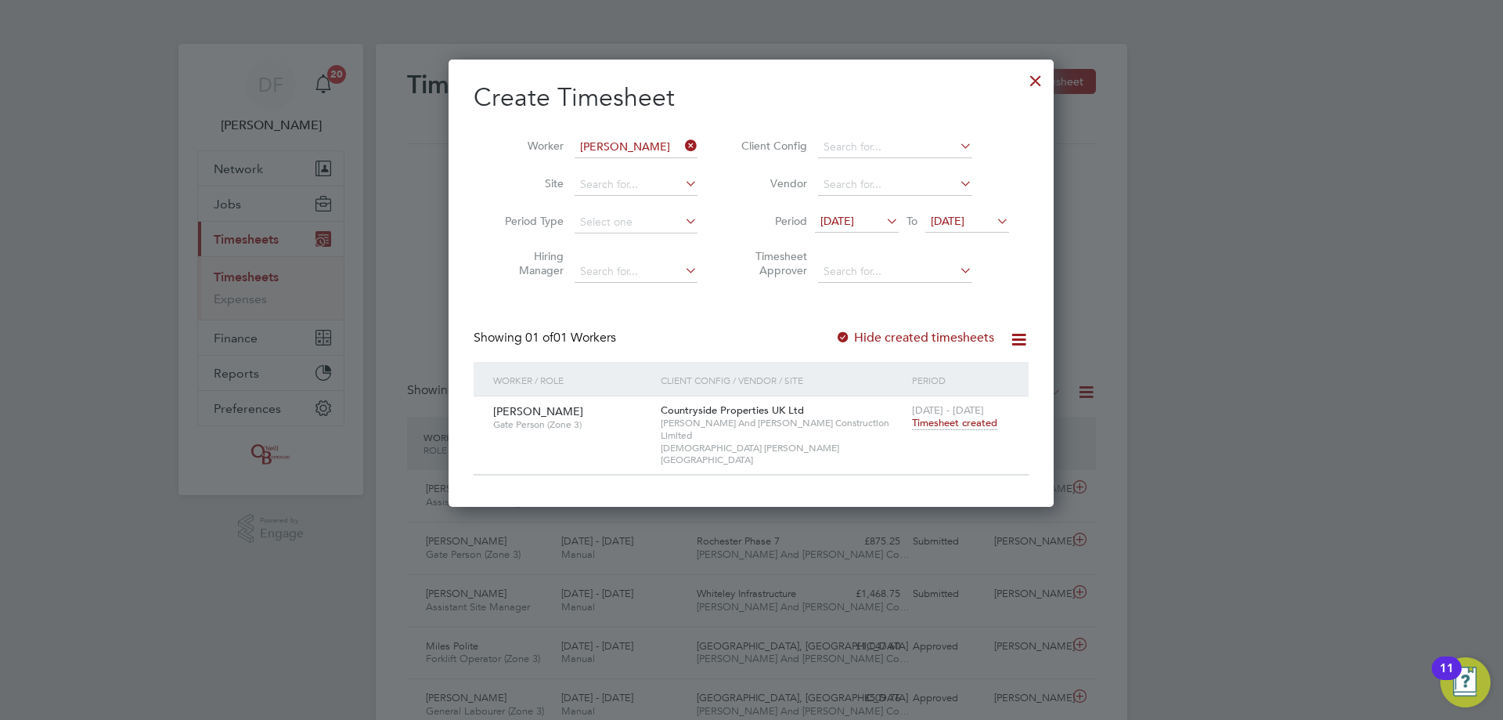
click at [850, 333] on div at bounding box center [843, 338] width 16 height 16
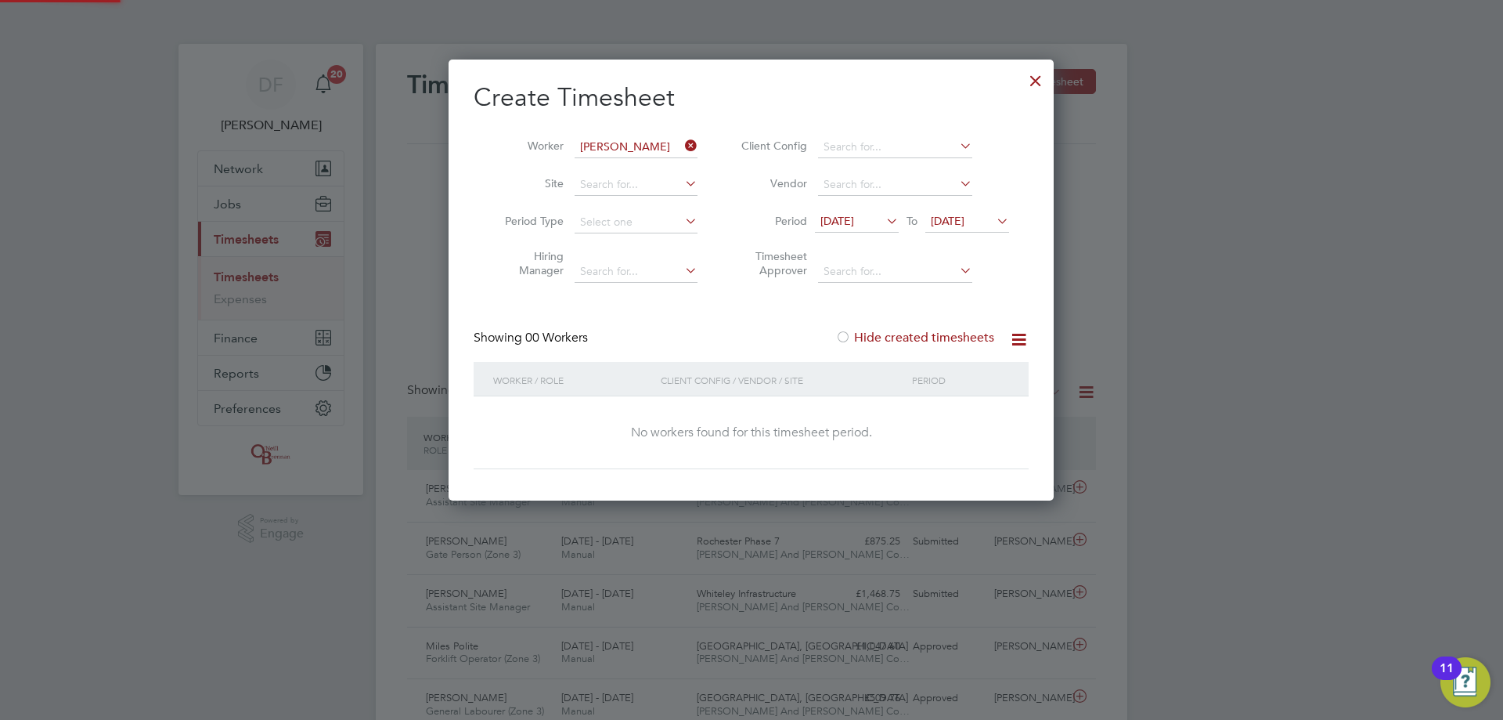
click at [850, 333] on div at bounding box center [843, 338] width 16 height 16
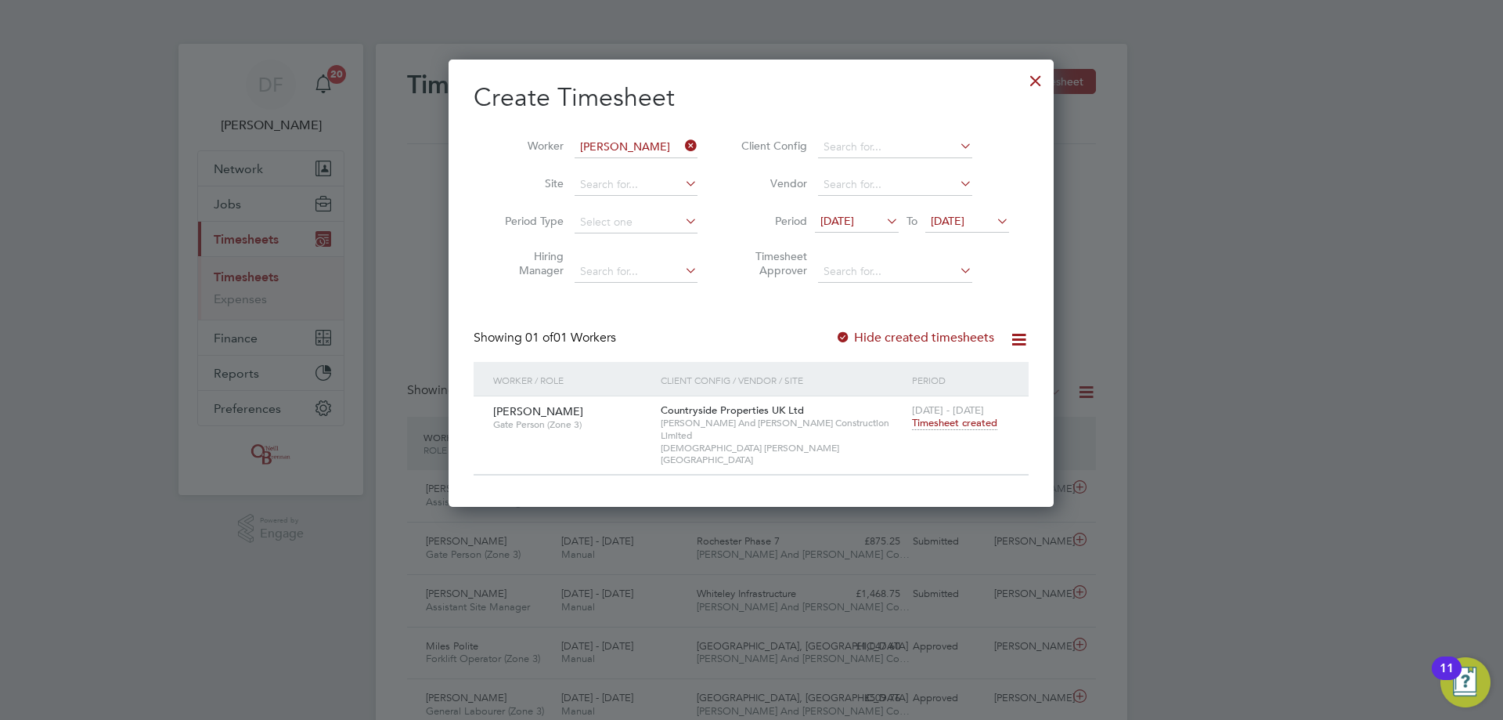
click at [944, 421] on span "Timesheet created" at bounding box center [954, 423] width 85 height 14
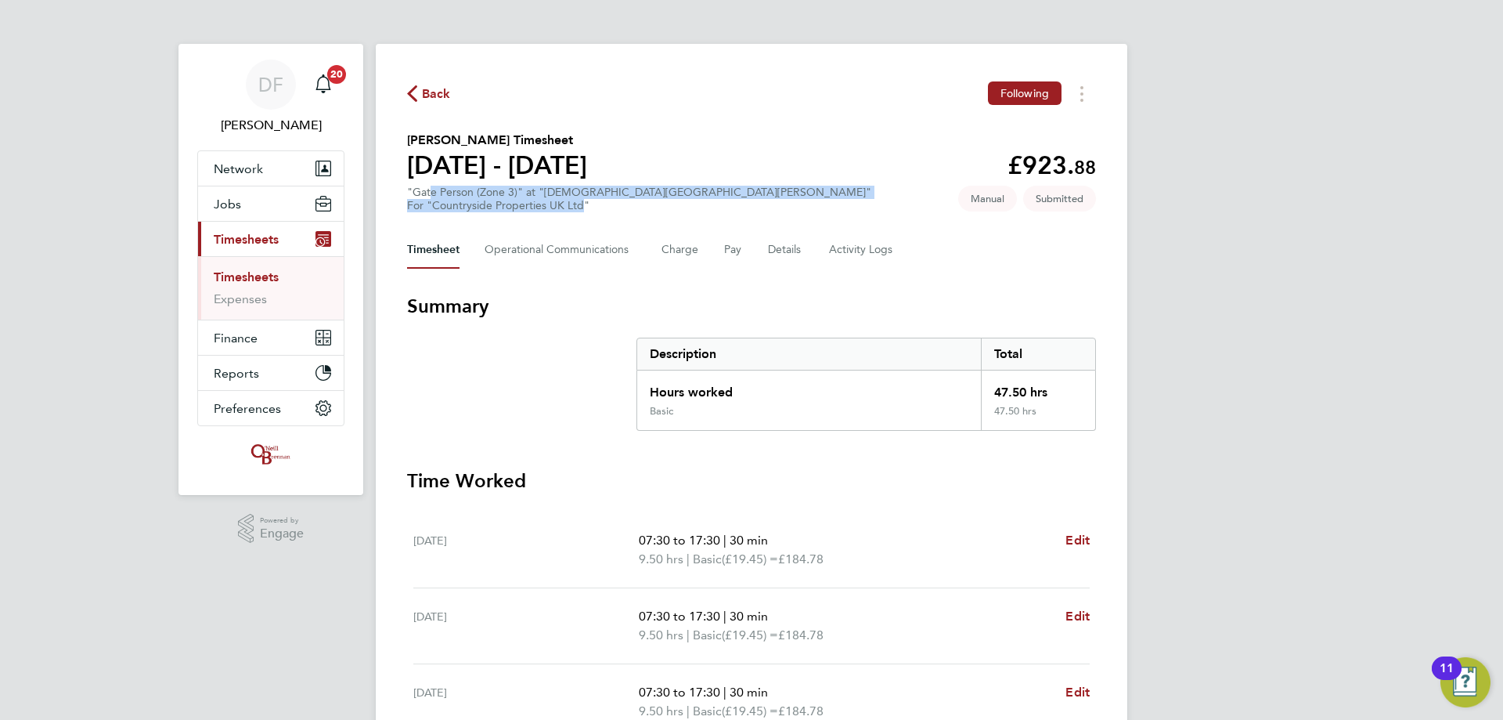
drag, startPoint x: 583, startPoint y: 207, endPoint x: 478, endPoint y: 188, distance: 106.7
click at [428, 186] on div ""Gate Person (Zone 3)" at "[GEOGRAPHIC_DATA][PERSON_NAME]" For "Countryside Pro…" at bounding box center [639, 199] width 464 height 27
click at [478, 188] on div ""Gate Person (Zone 3)" at "[GEOGRAPHIC_DATA][PERSON_NAME]" For "Countryside Pro…" at bounding box center [639, 199] width 464 height 27
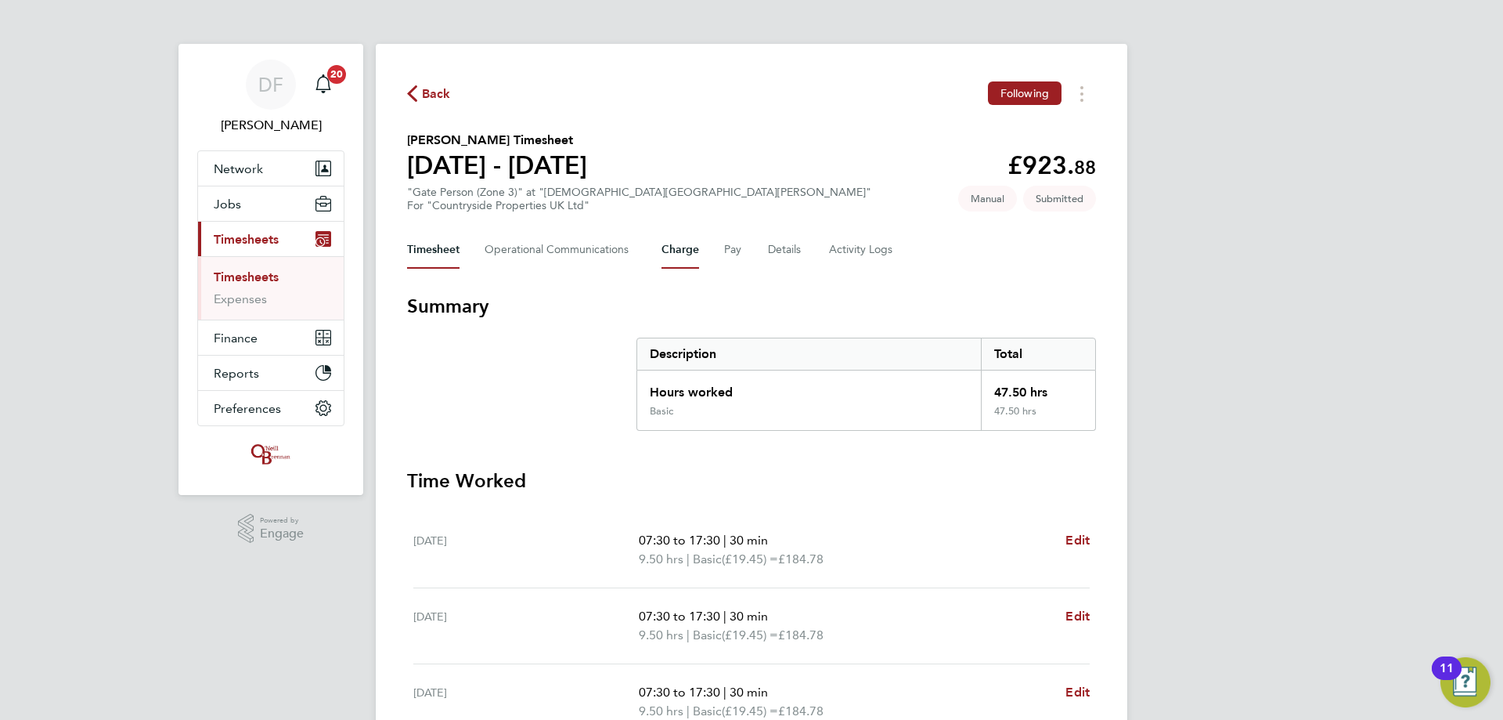
click at [678, 251] on button "Charge" at bounding box center [681, 250] width 38 height 38
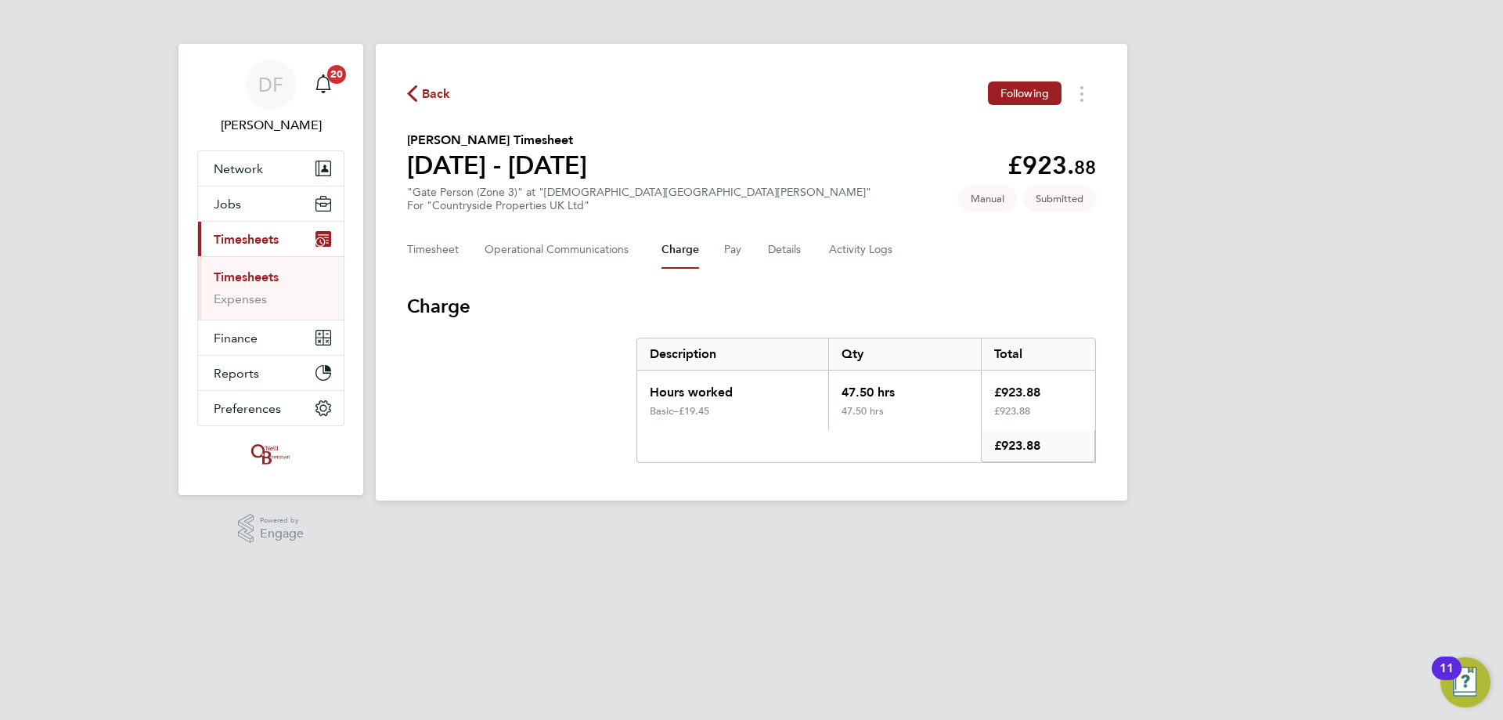
click at [743, 258] on div "Timesheet Operational Communications Charge Pay Details Activity Logs" at bounding box center [751, 250] width 689 height 38
click at [737, 254] on button "Pay" at bounding box center [733, 250] width 19 height 38
click at [781, 258] on button "Details" at bounding box center [786, 250] width 36 height 38
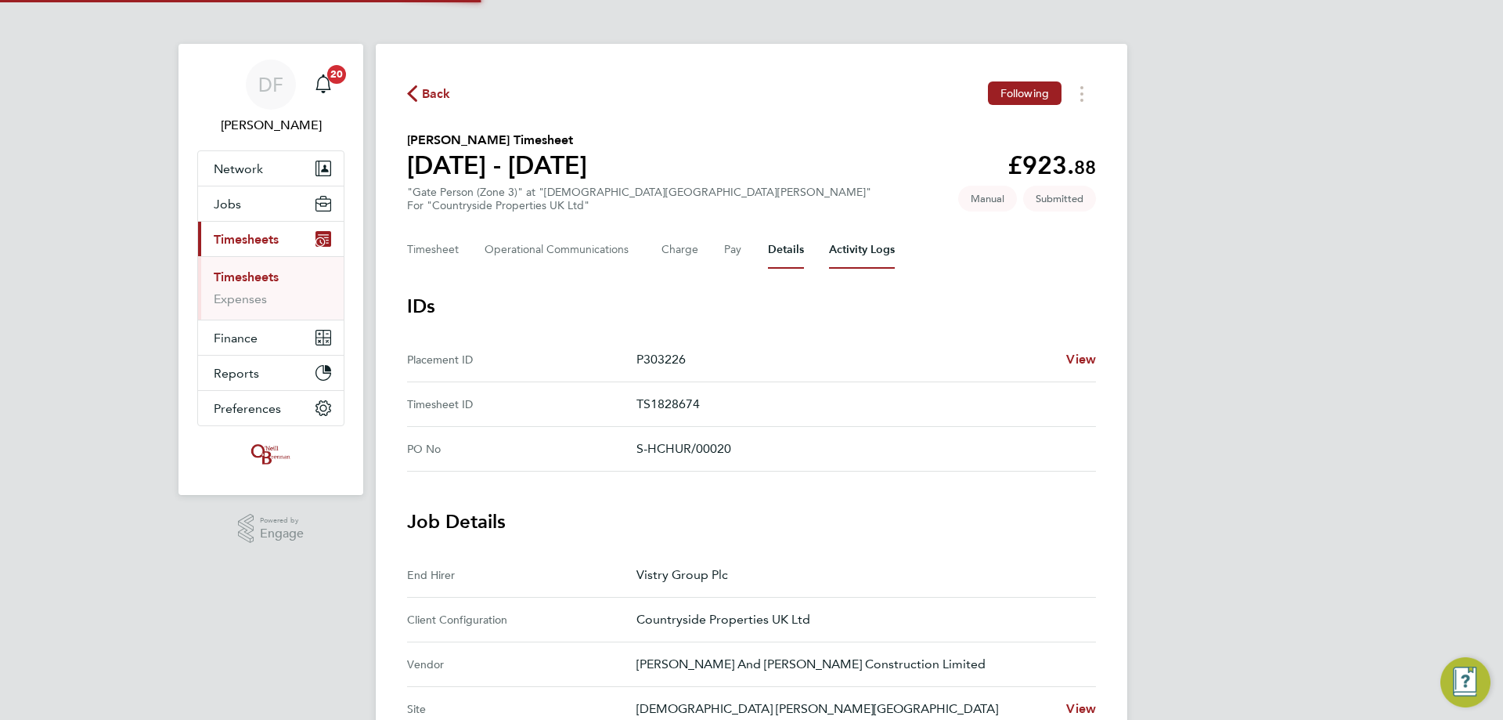
click at [829, 248] on Logs-tab "Activity Logs" at bounding box center [862, 250] width 66 height 38
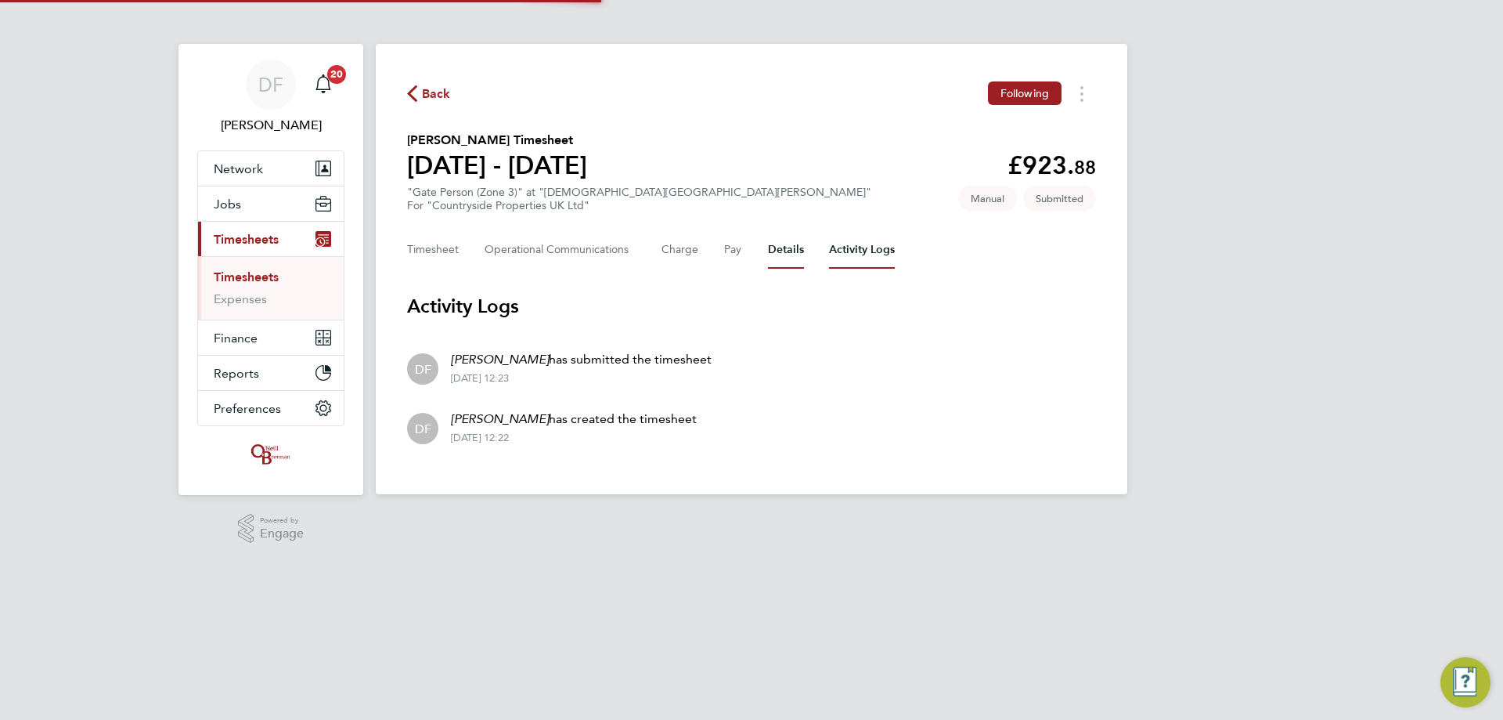
click at [785, 252] on button "Details" at bounding box center [786, 250] width 36 height 38
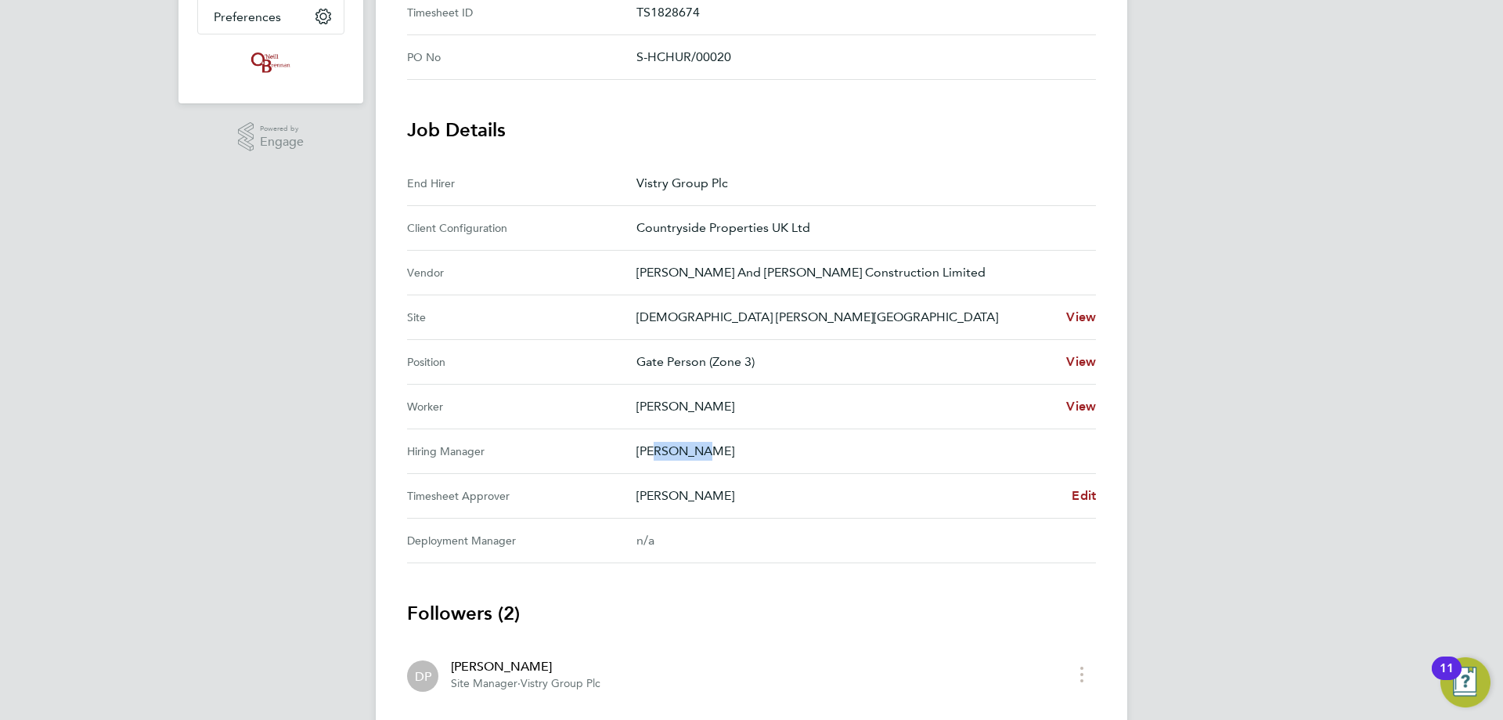
drag, startPoint x: 651, startPoint y: 454, endPoint x: 691, endPoint y: 459, distance: 41.0
click at [691, 459] on p "[PERSON_NAME]" at bounding box center [860, 451] width 447 height 19
click at [1074, 496] on span "Edit" at bounding box center [1084, 495] width 24 height 15
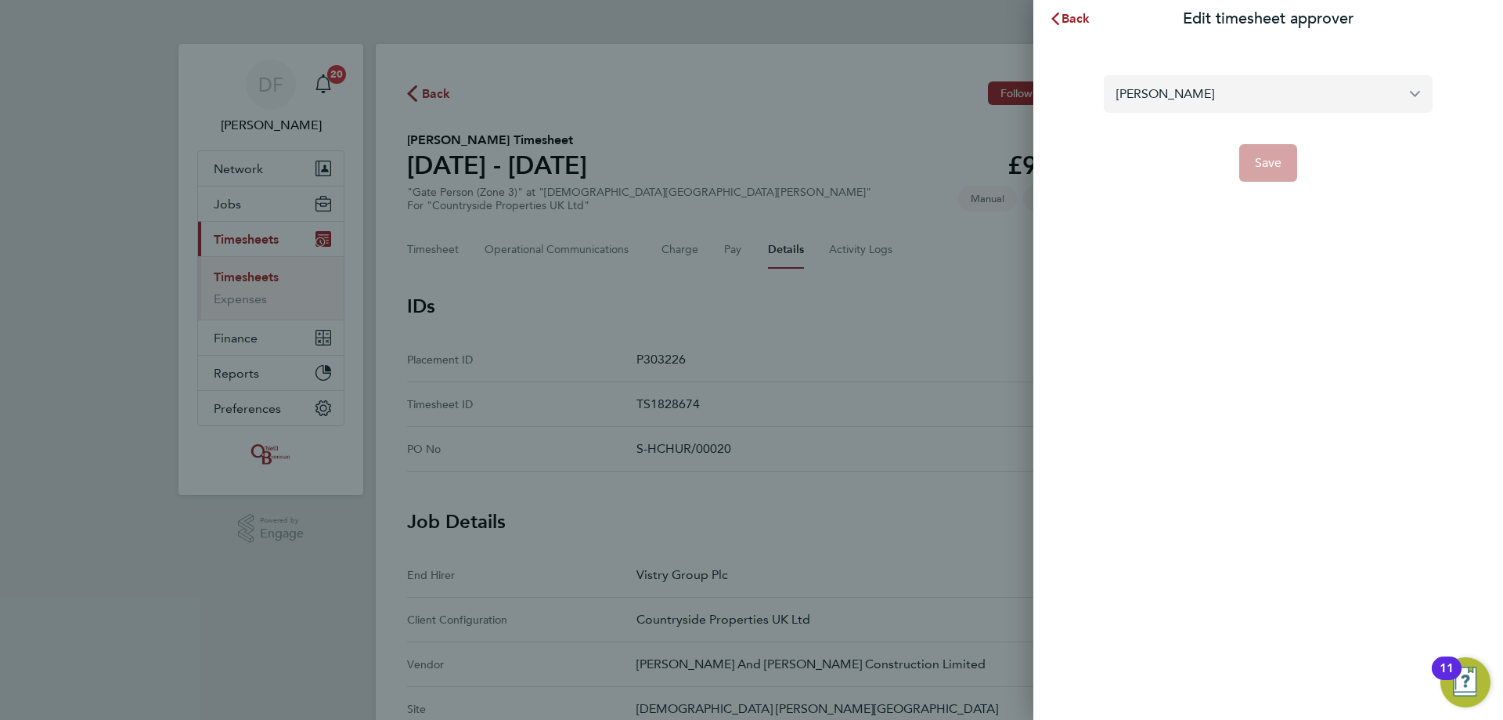
click at [1232, 104] on input "[PERSON_NAME]" at bounding box center [1268, 93] width 329 height 37
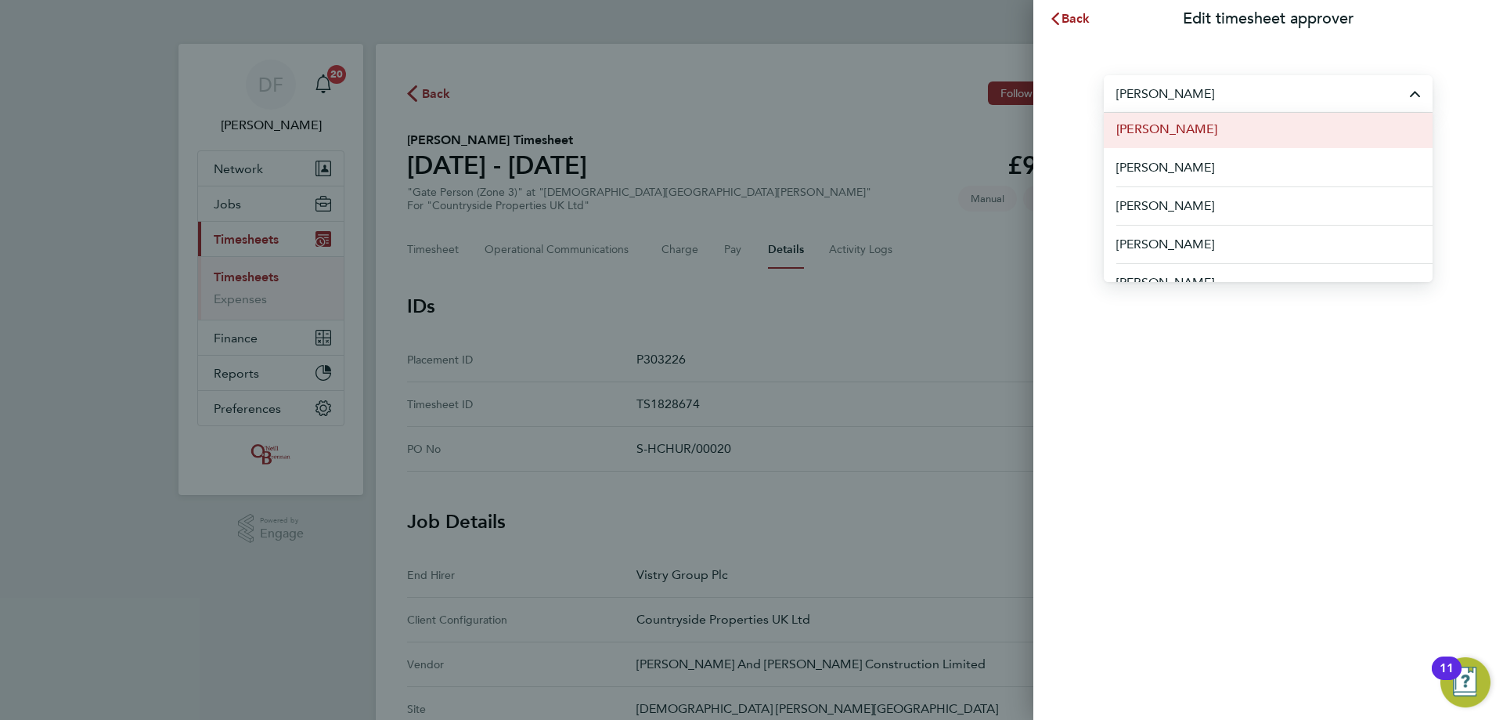
click at [1215, 131] on li "[PERSON_NAME]" at bounding box center [1268, 129] width 329 height 38
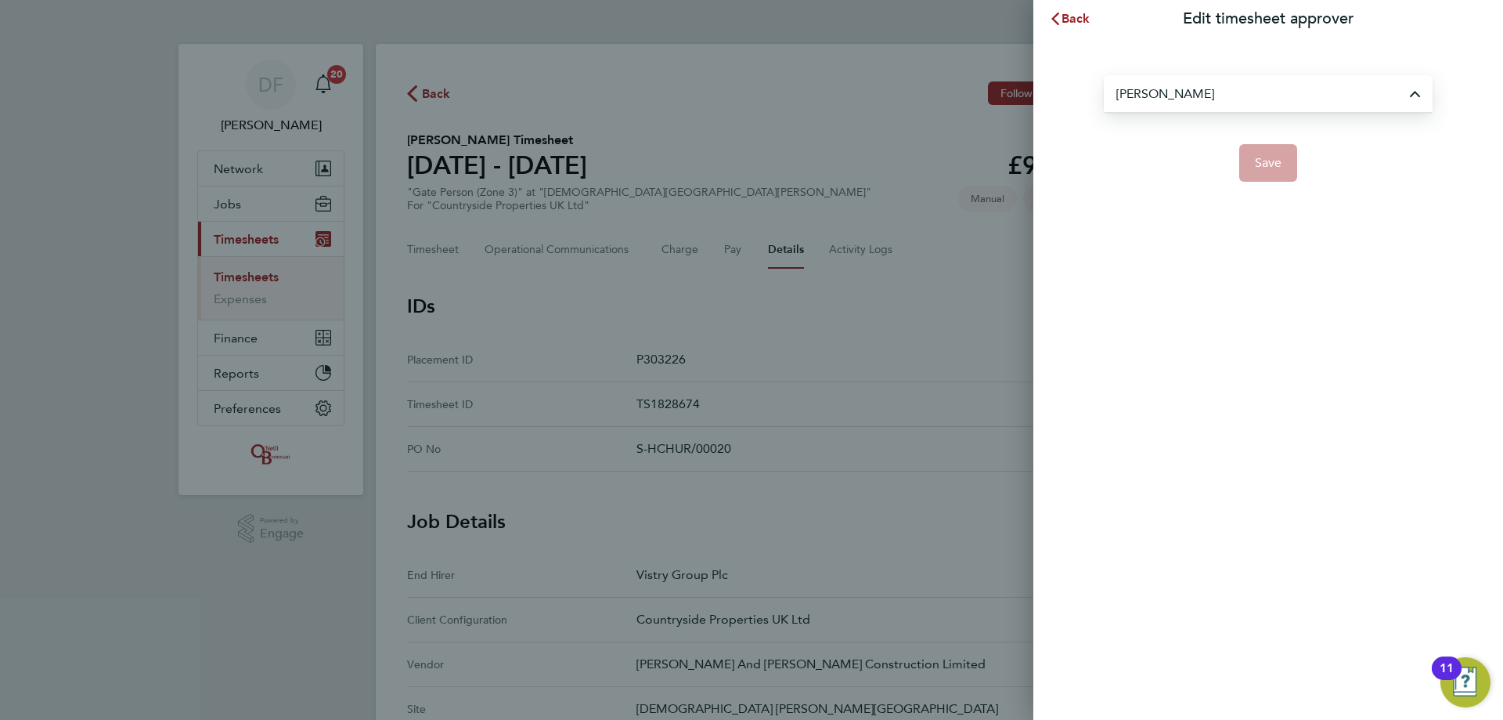
type input "[PERSON_NAME]"
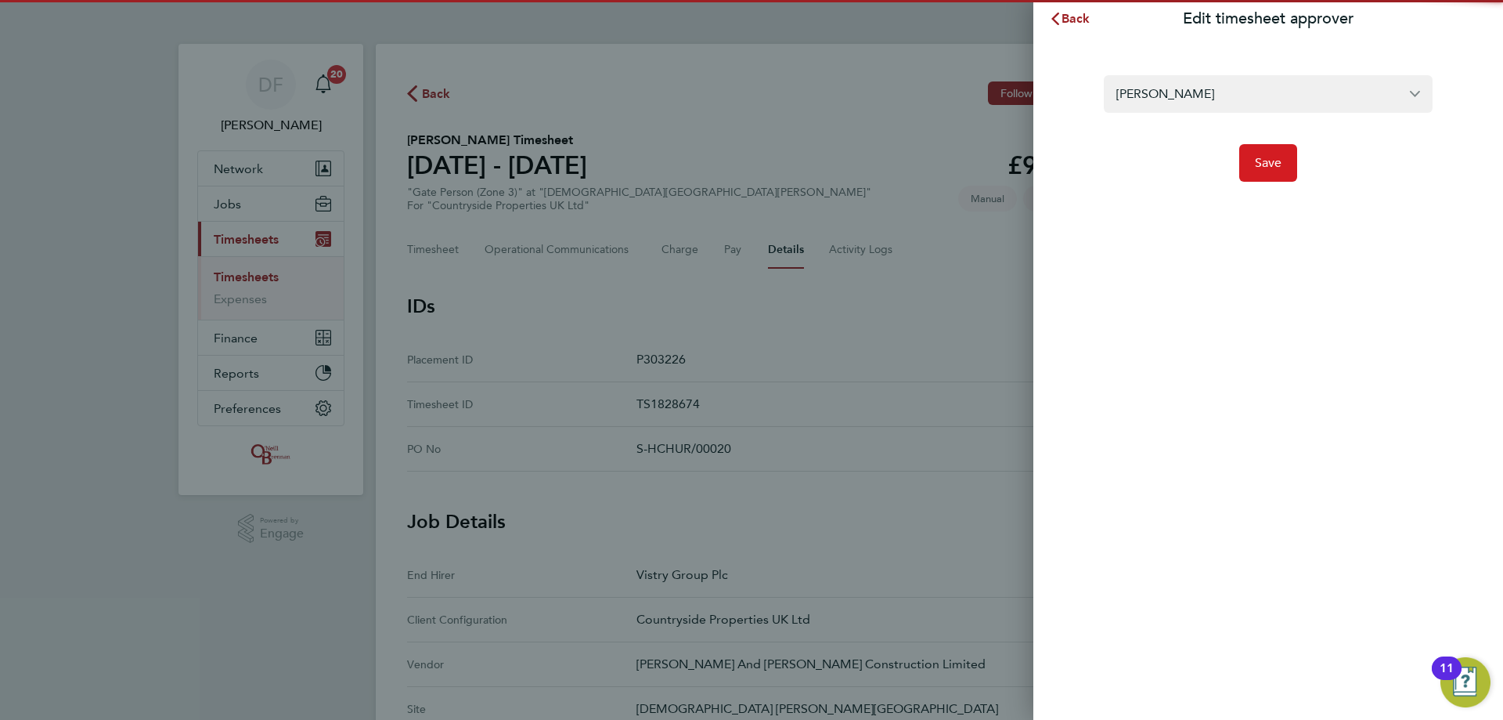
click at [1287, 168] on button "Save" at bounding box center [1269, 163] width 59 height 38
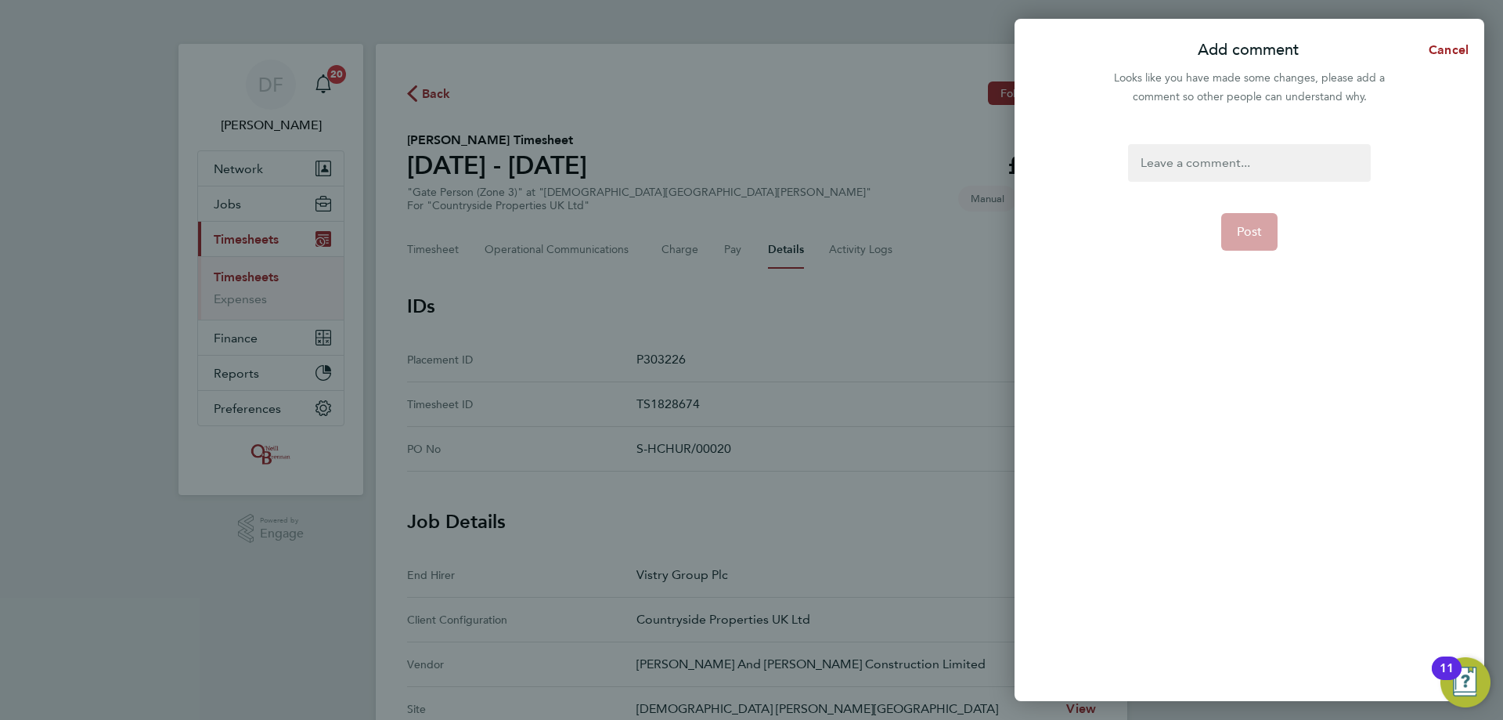
click at [1197, 161] on div at bounding box center [1249, 163] width 242 height 38
click at [1198, 166] on div at bounding box center [1249, 163] width 242 height 38
click at [1231, 210] on form "Change of approver Post" at bounding box center [1249, 323] width 254 height 359
click at [1239, 228] on span "Post" at bounding box center [1250, 232] width 26 height 16
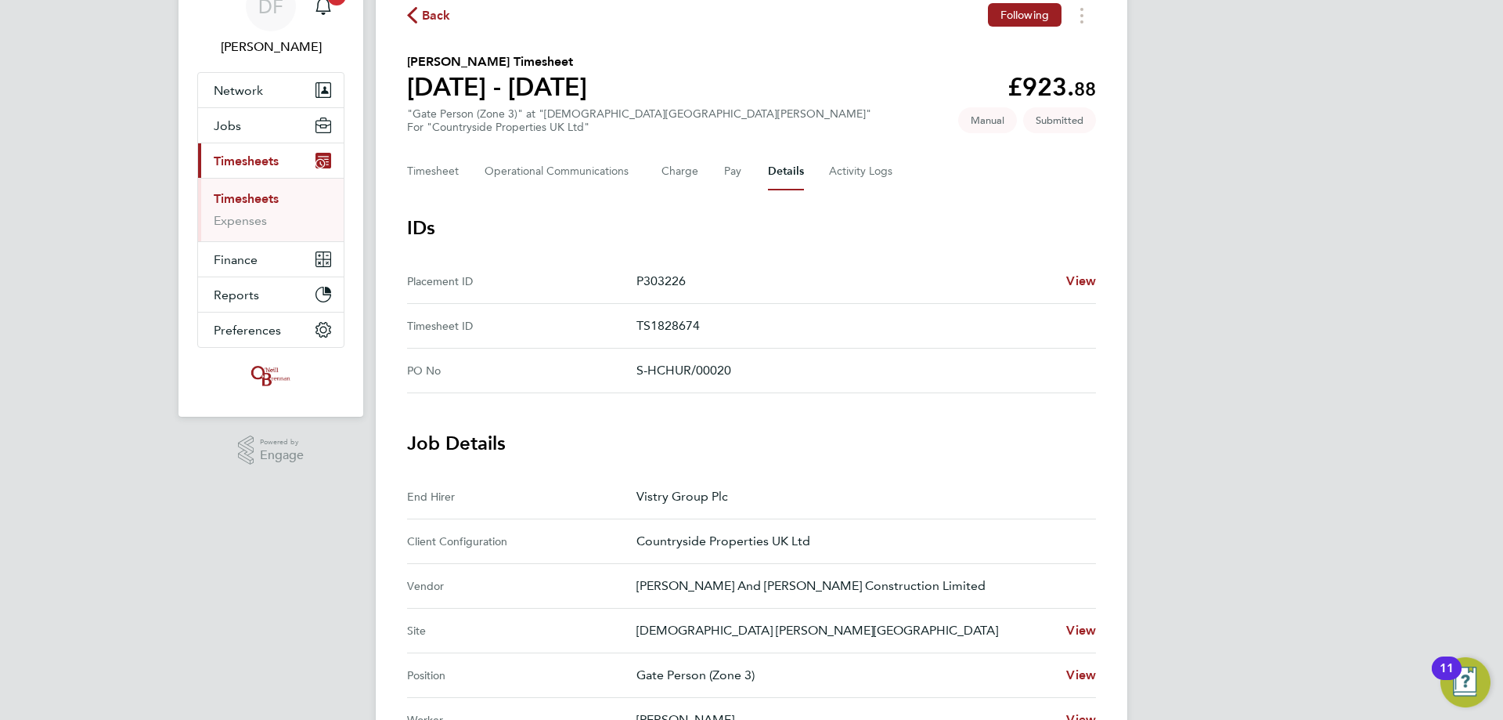
scroll to position [23, 0]
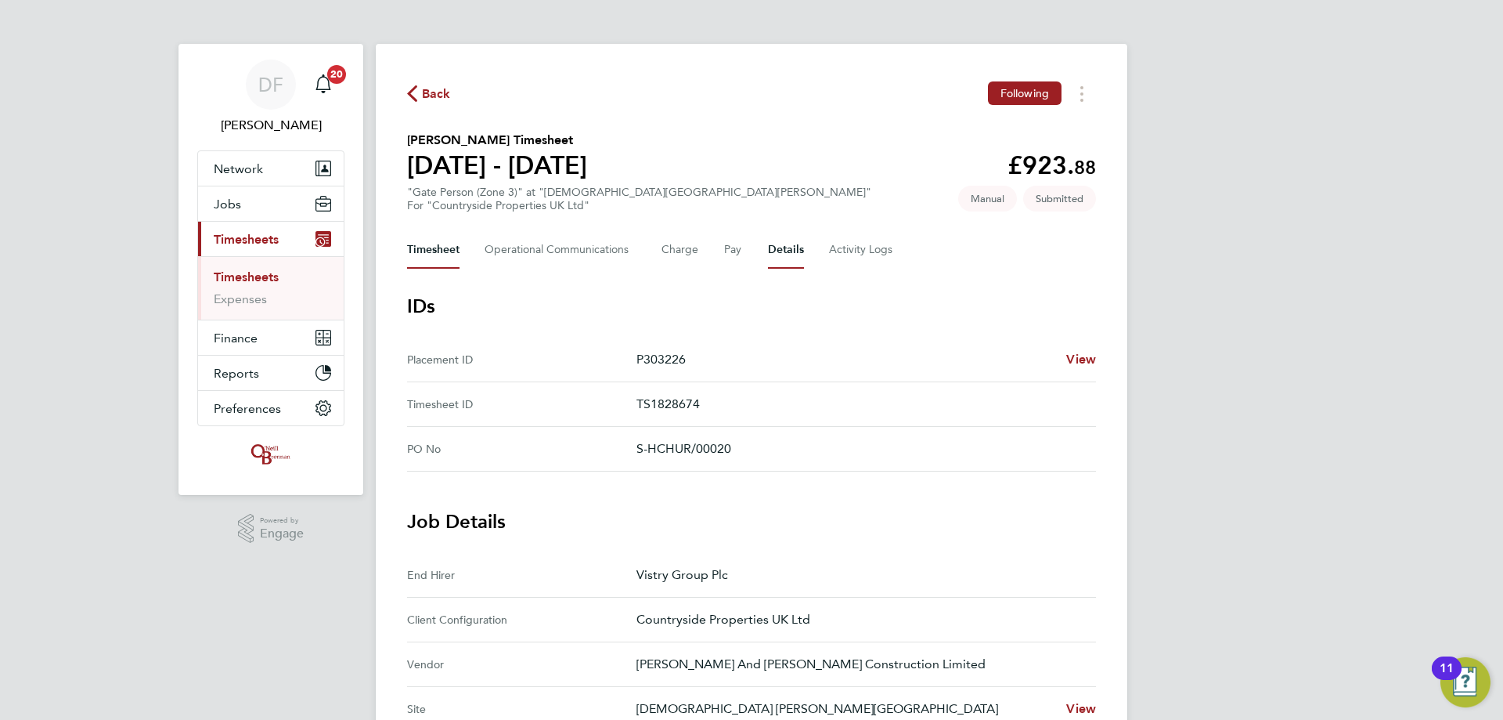
click at [431, 244] on button "Timesheet" at bounding box center [433, 250] width 52 height 38
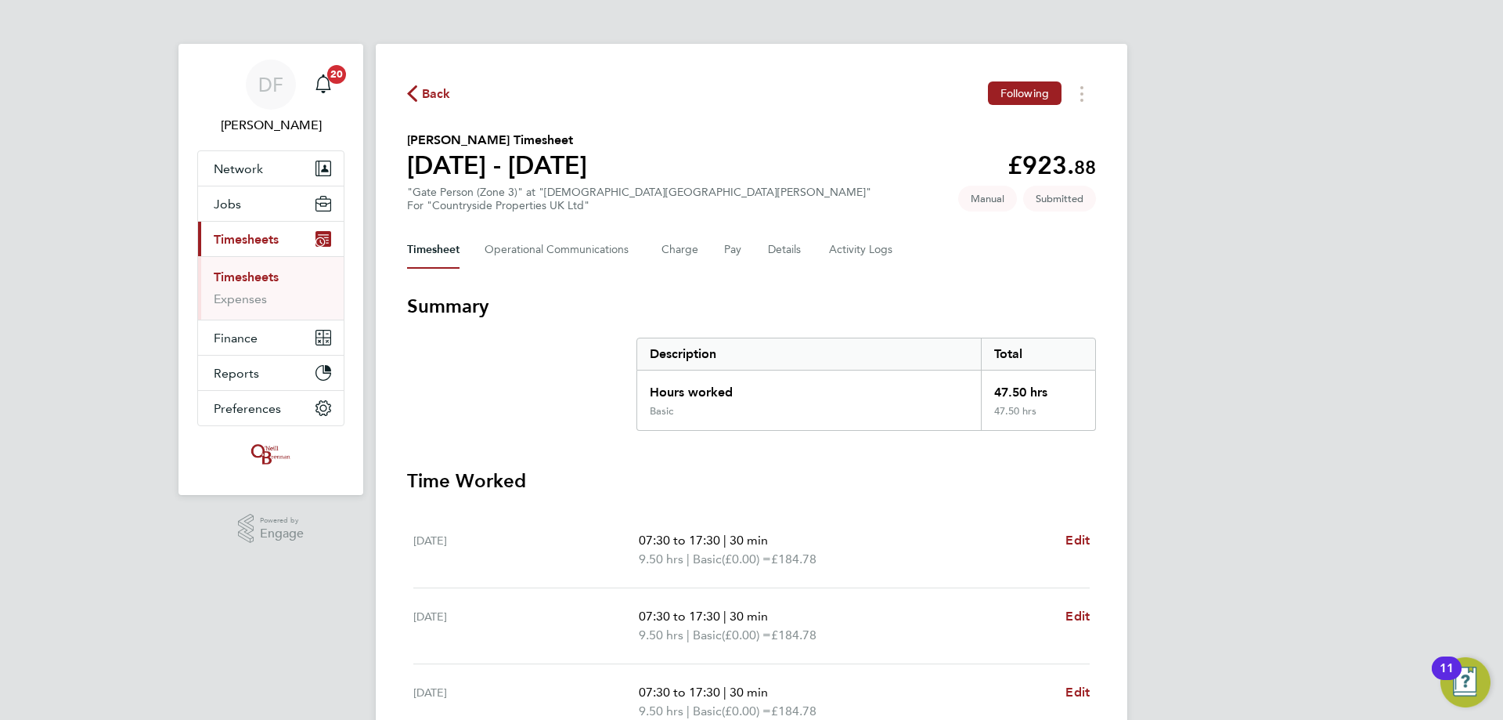
click at [558, 400] on section "Summary Description Total Hours worked 47.50 hrs Basic 47.50 hrs" at bounding box center [751, 362] width 689 height 137
click at [436, 92] on span "Back" at bounding box center [436, 94] width 29 height 19
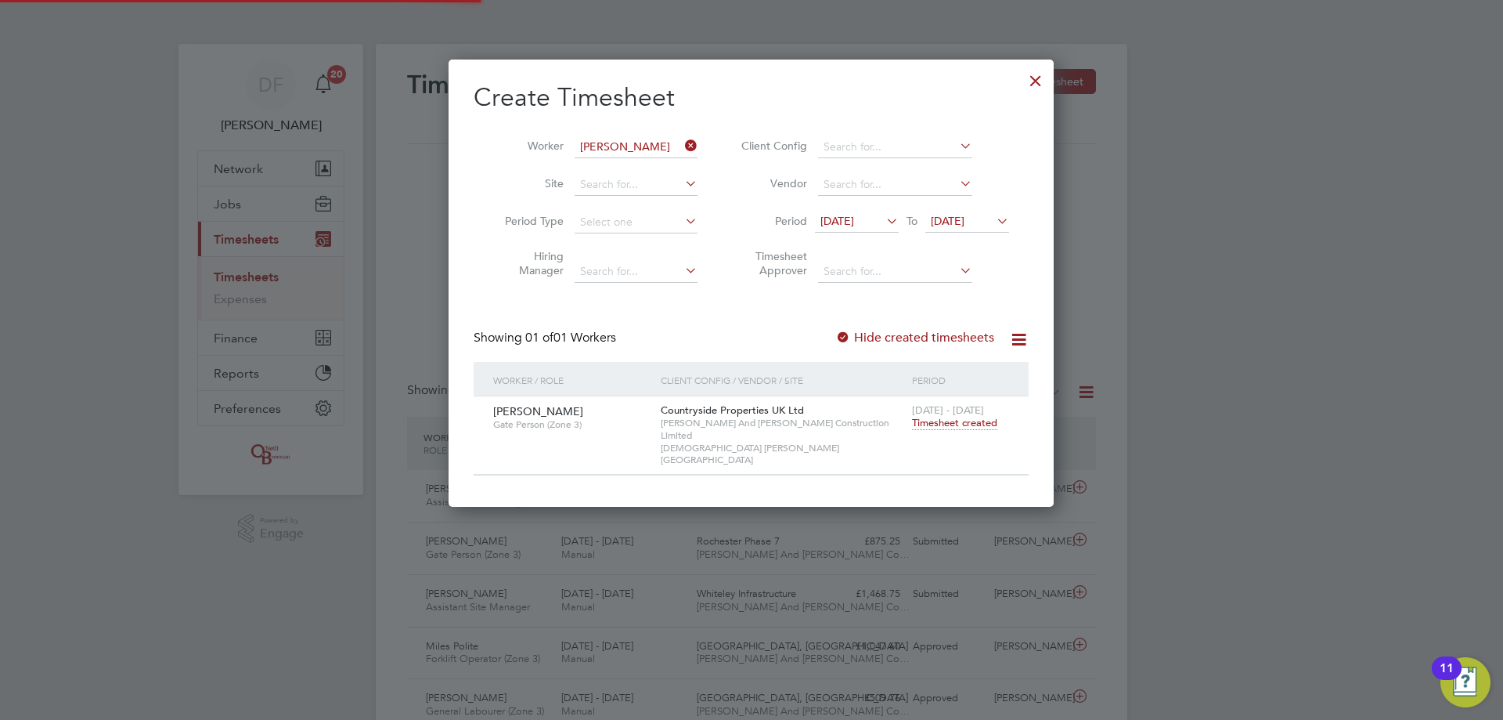
scroll to position [40, 136]
click at [682, 145] on icon at bounding box center [682, 146] width 0 height 22
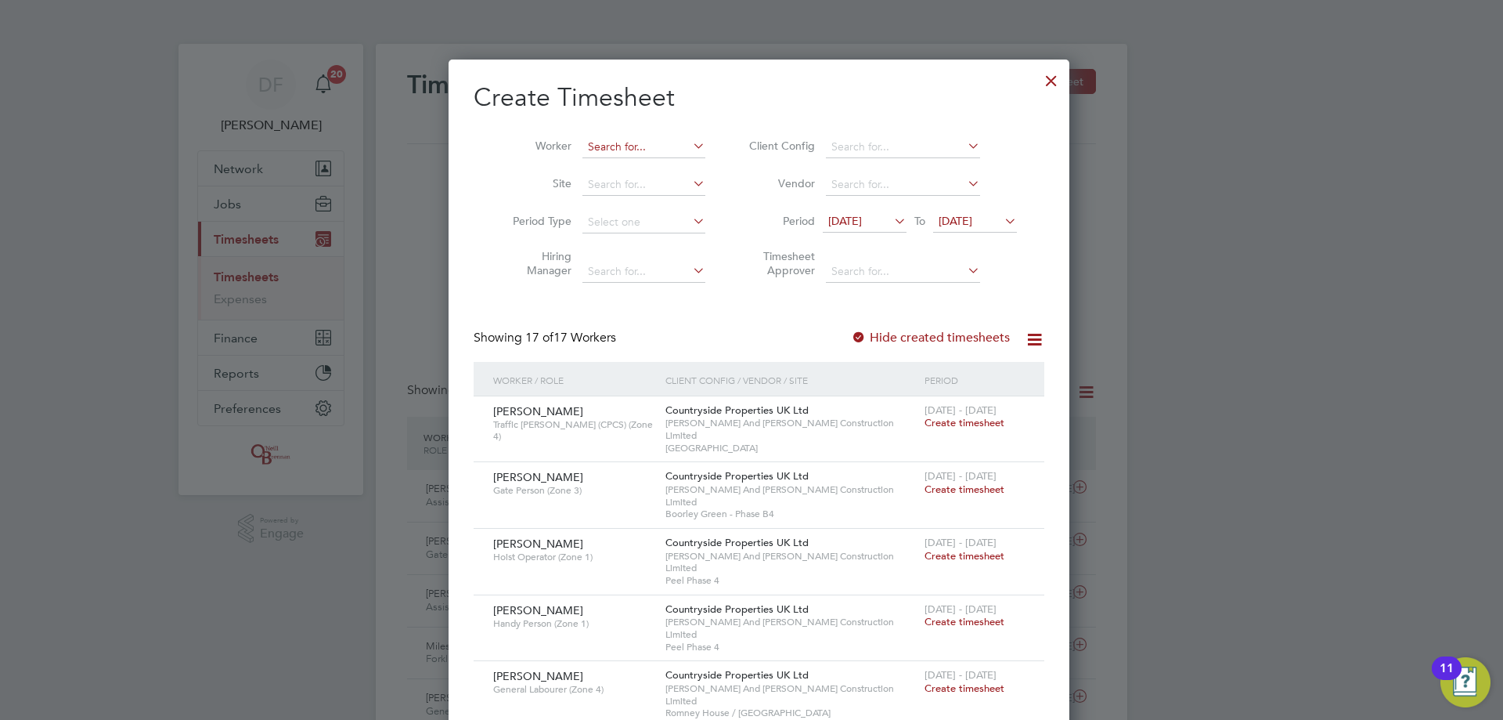
click at [613, 144] on input at bounding box center [644, 147] width 123 height 22
click at [670, 168] on b "[PERSON_NAME]" at bounding box center [715, 167] width 91 height 13
type input "[PERSON_NAME]"
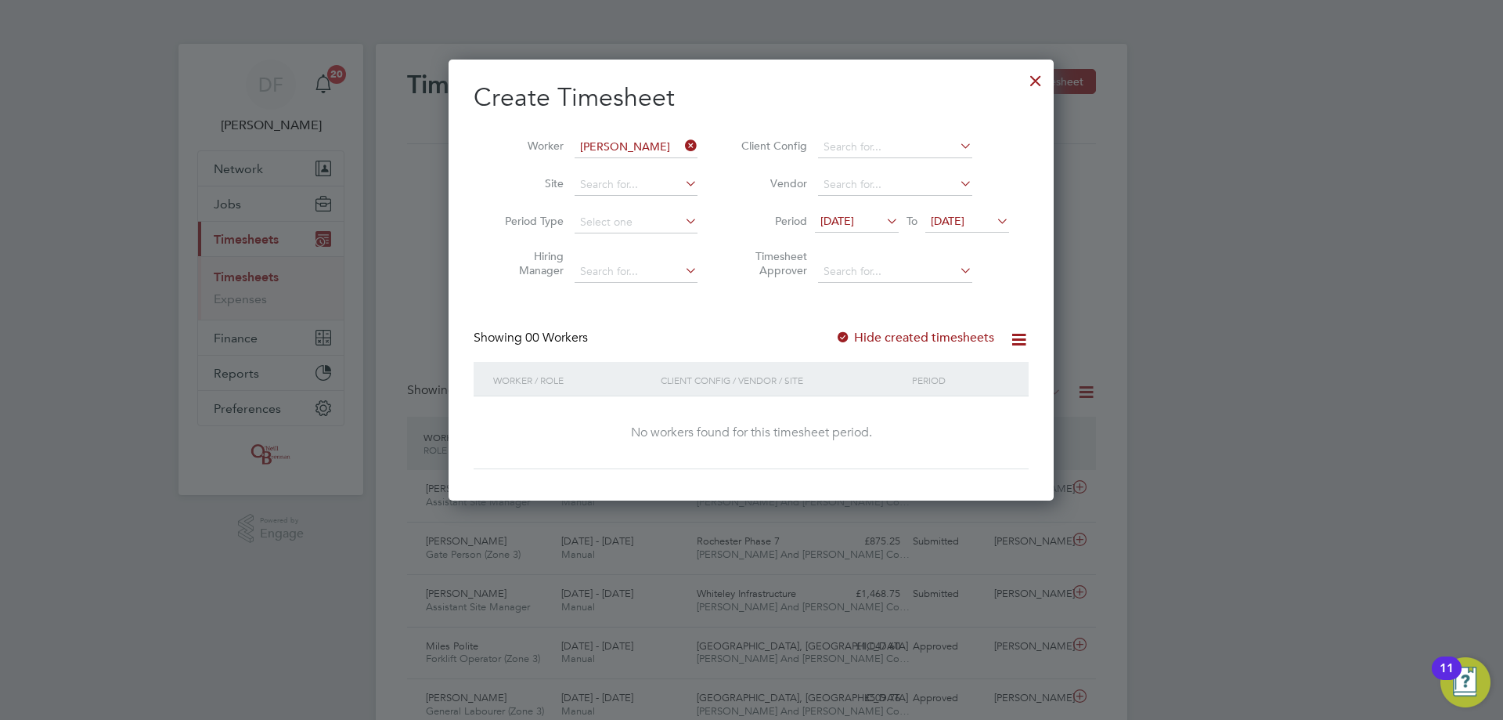
click at [909, 336] on label "Hide created timesheets" at bounding box center [914, 338] width 159 height 16
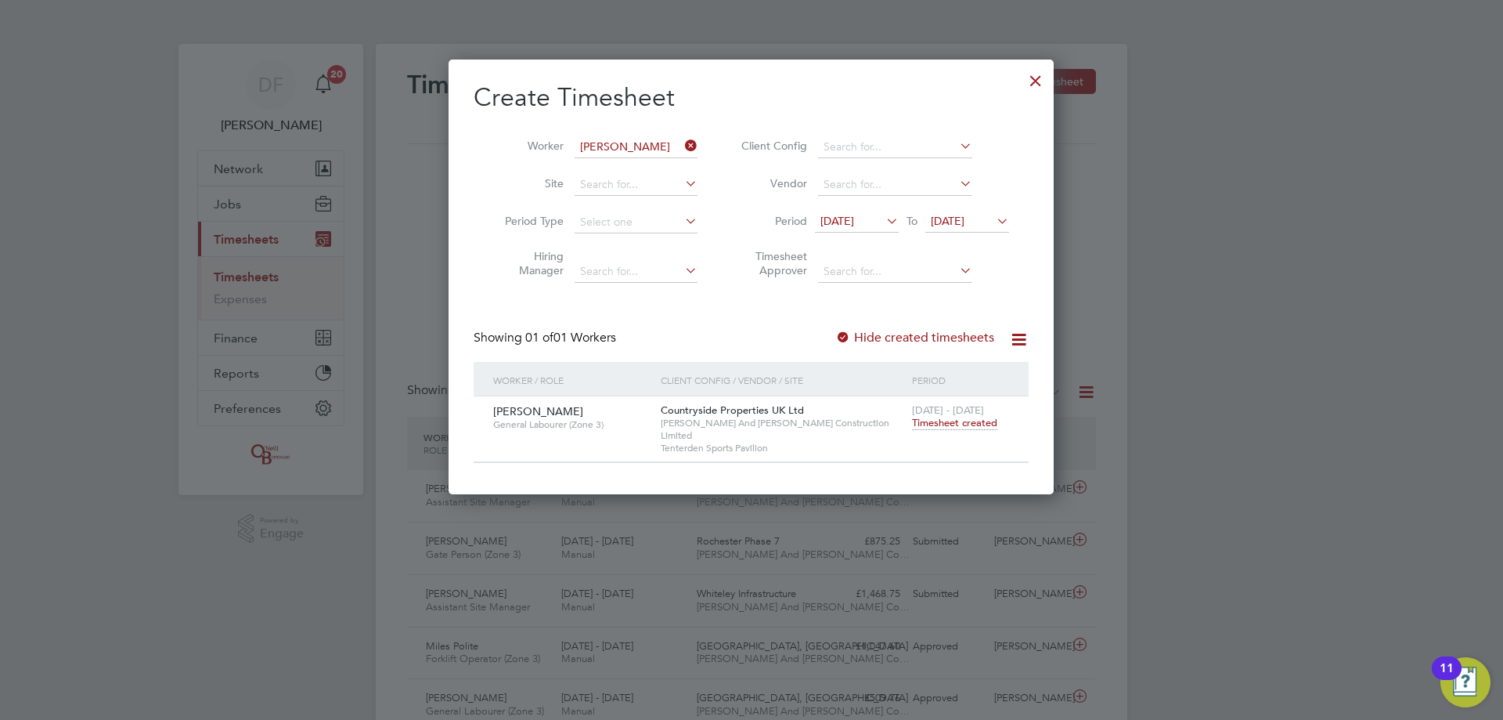
click at [940, 427] on span "Timesheet created" at bounding box center [954, 423] width 85 height 14
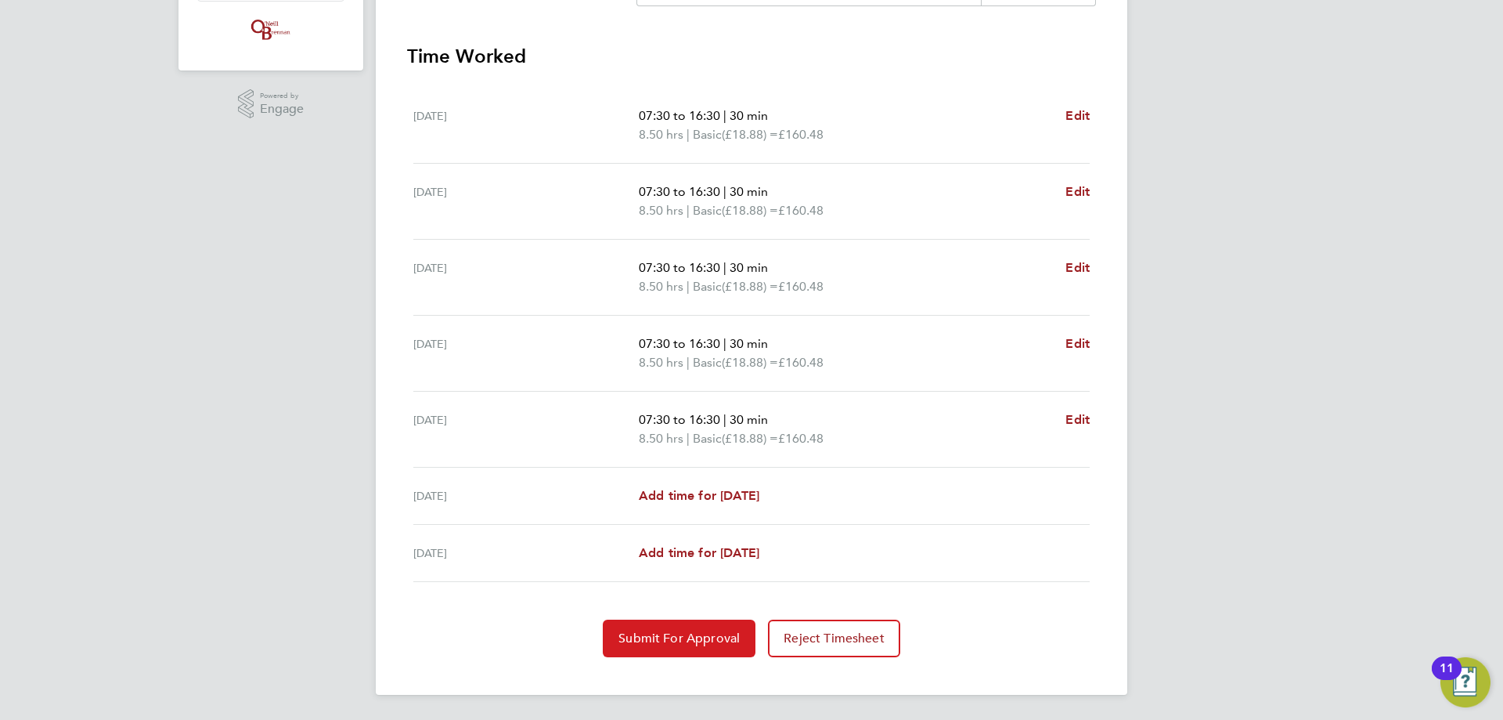
click at [653, 637] on span "Submit For Approval" at bounding box center [679, 638] width 121 height 16
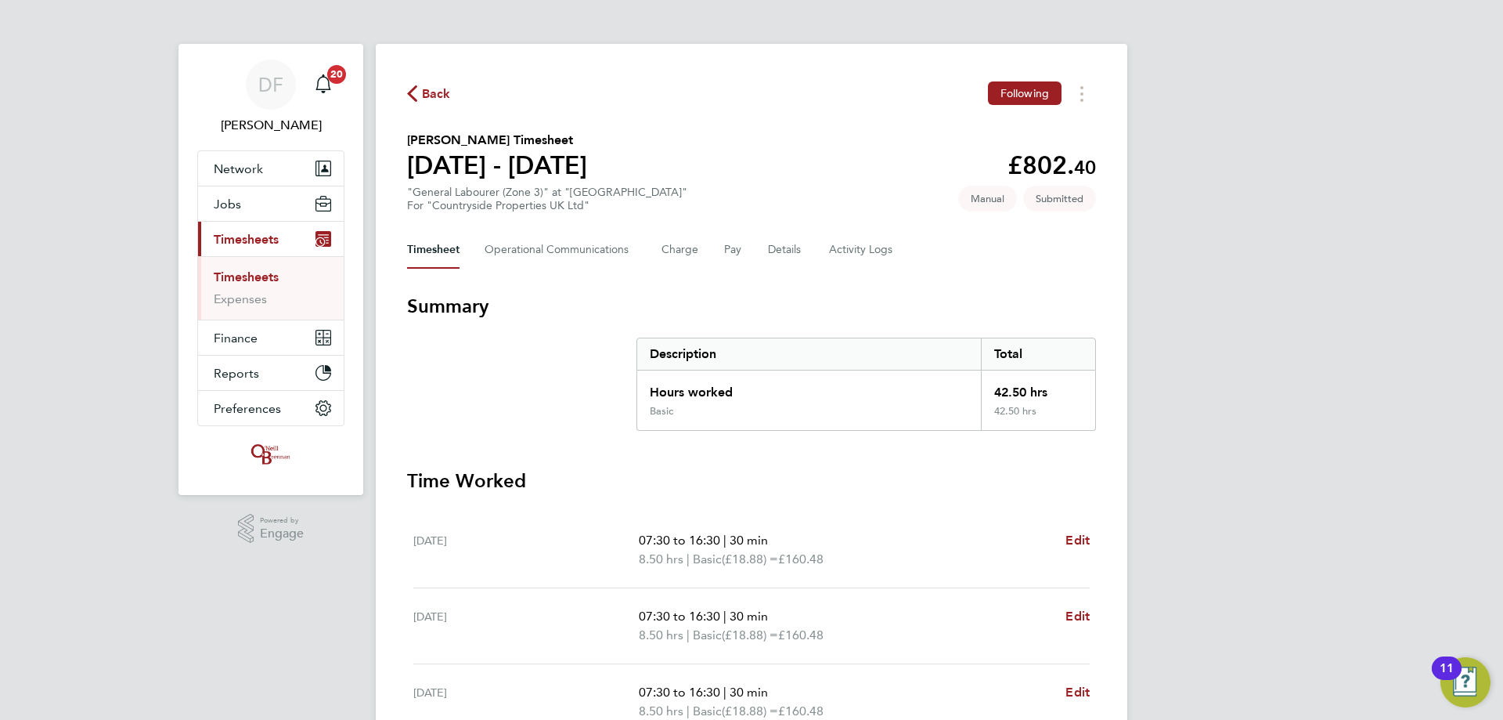
click at [429, 91] on span "Back" at bounding box center [436, 94] width 29 height 19
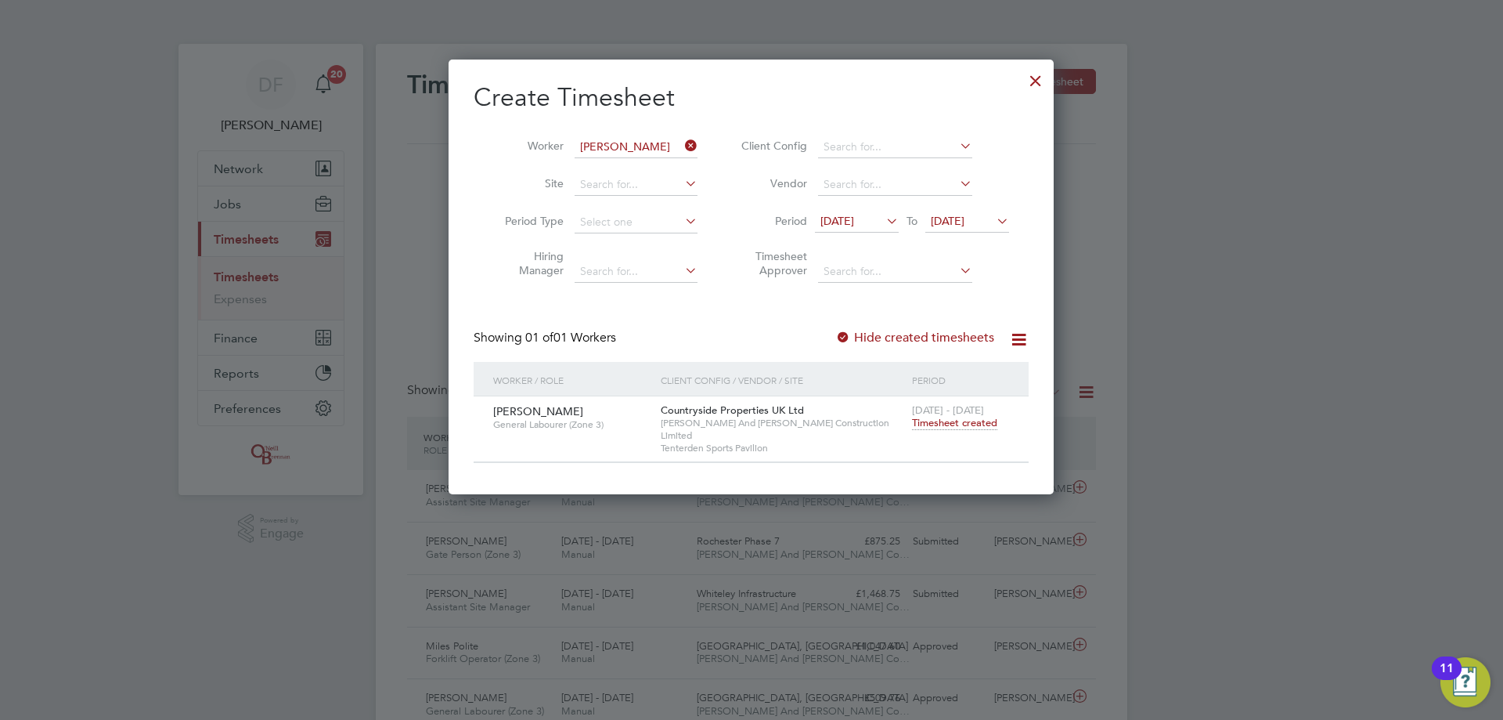
click at [682, 149] on icon at bounding box center [682, 146] width 0 height 22
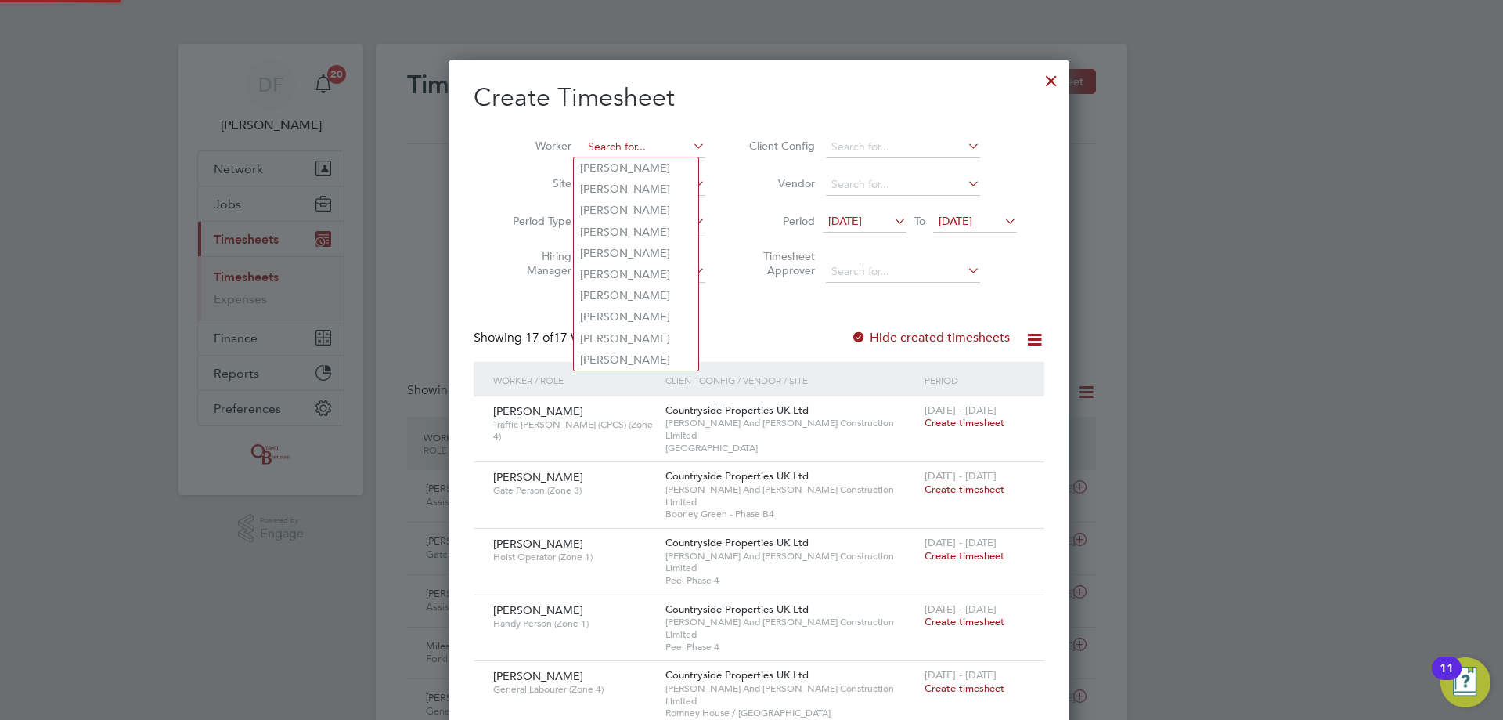
click at [662, 146] on input at bounding box center [644, 147] width 123 height 22
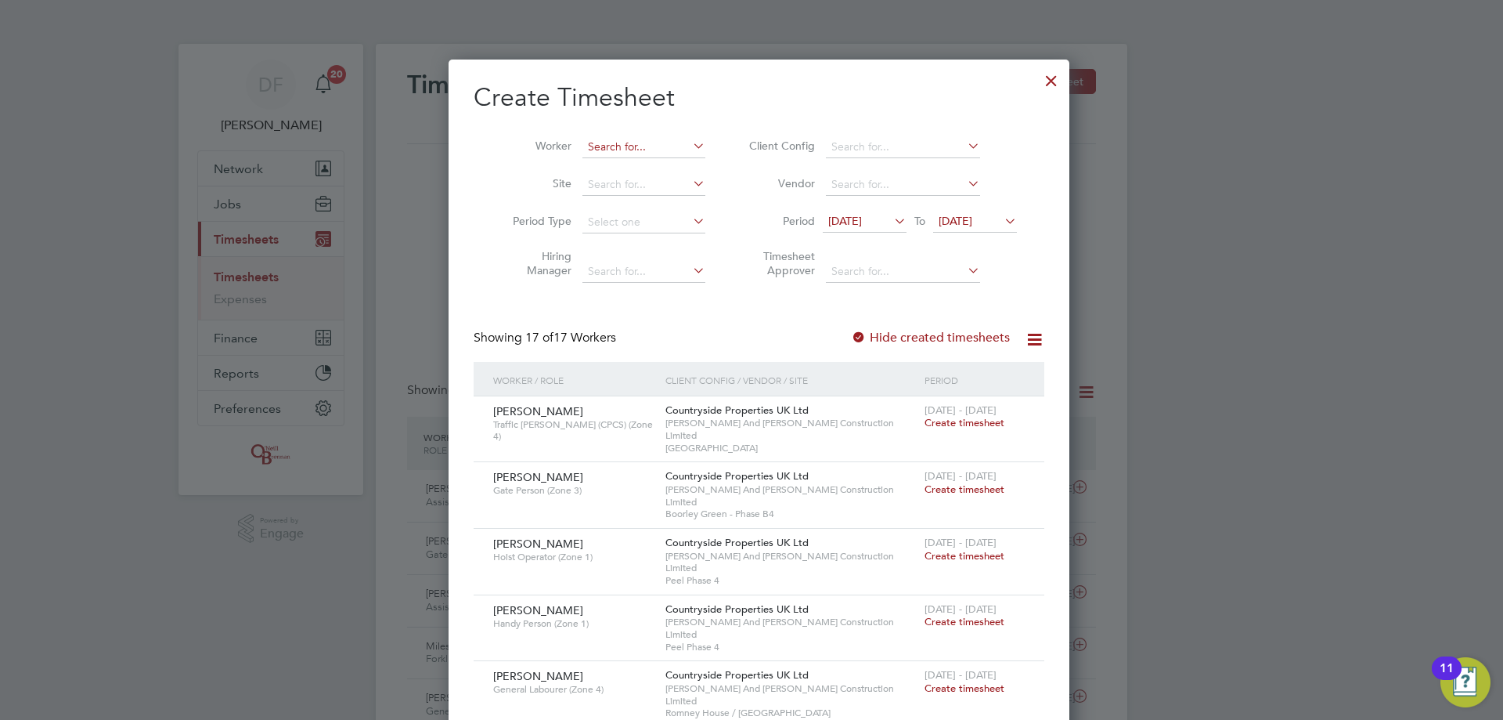
click at [594, 150] on input at bounding box center [644, 147] width 123 height 22
type input "[PERSON_NAME]"
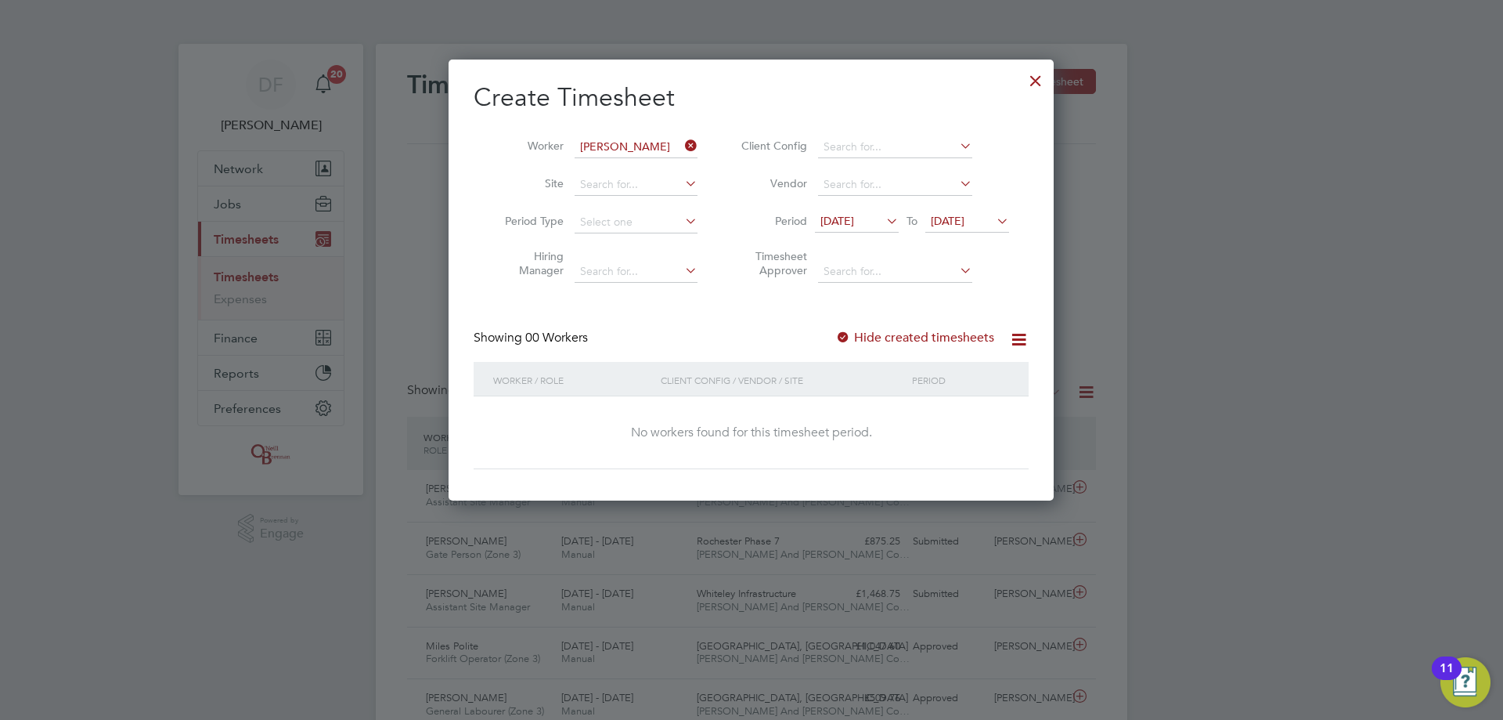
click at [682, 145] on icon at bounding box center [682, 146] width 0 height 22
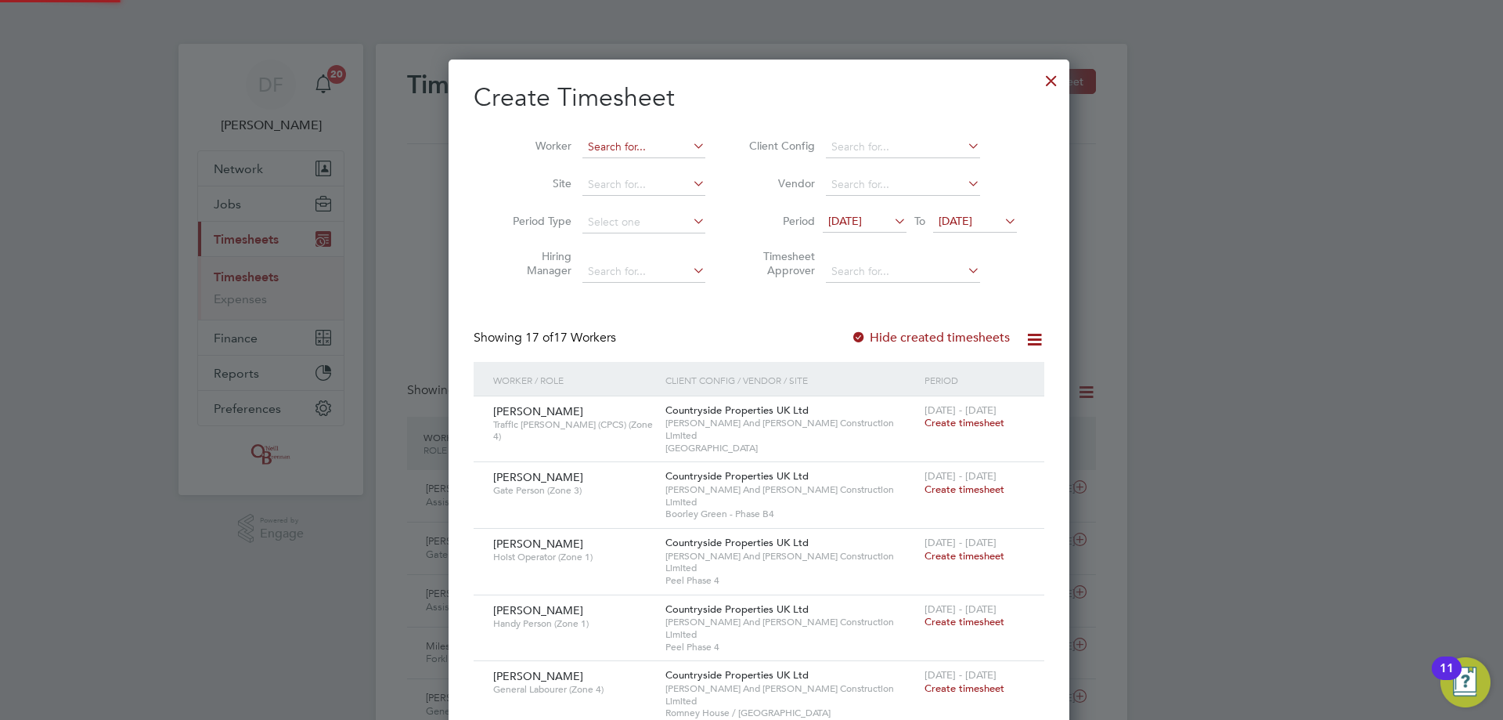
click at [619, 141] on input at bounding box center [644, 147] width 123 height 22
drag, startPoint x: 618, startPoint y: 145, endPoint x: 587, endPoint y: 146, distance: 30.5
click at [587, 146] on input "tere" at bounding box center [644, 147] width 123 height 22
drag, startPoint x: 586, startPoint y: 146, endPoint x: 604, endPoint y: 150, distance: 18.4
click at [604, 150] on input "tere" at bounding box center [644, 147] width 123 height 22
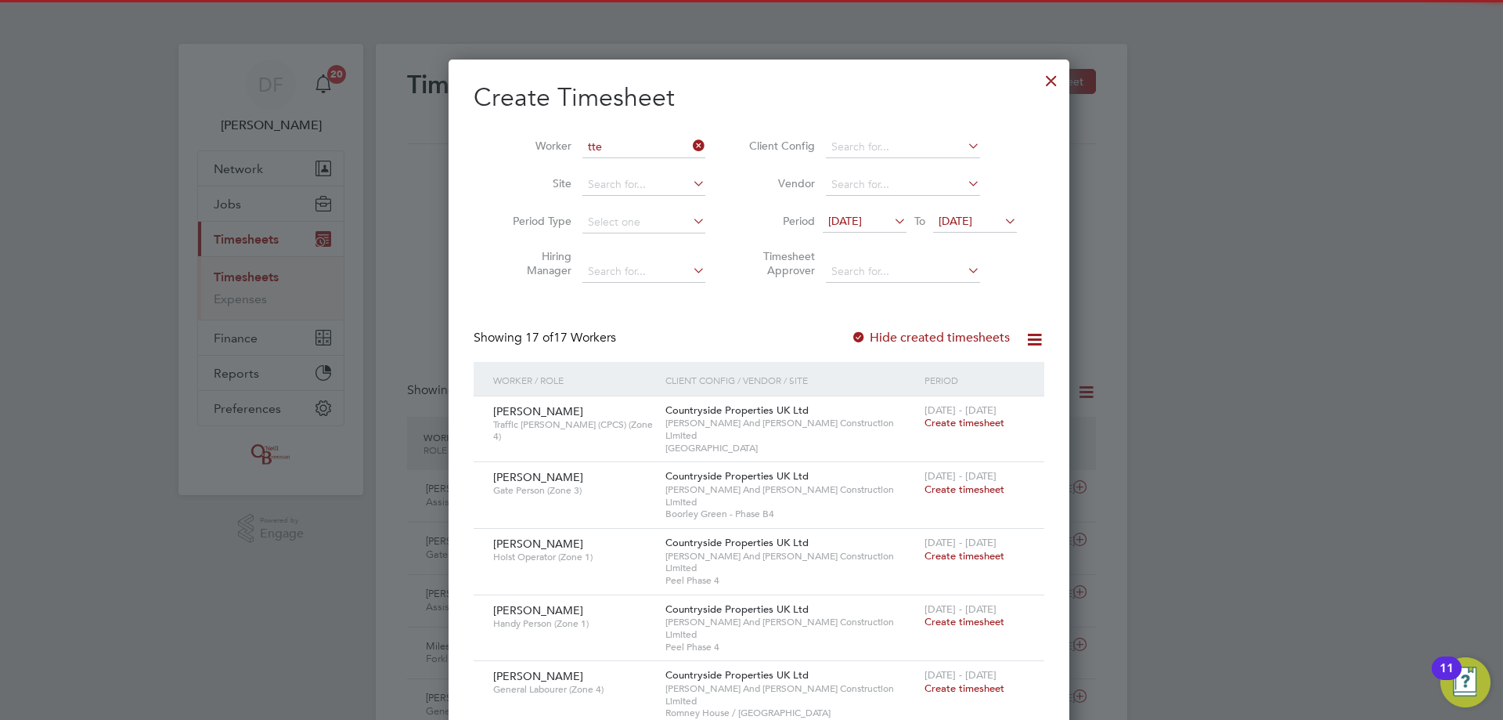
drag, startPoint x: 601, startPoint y: 148, endPoint x: 586, endPoint y: 148, distance: 14.9
click at [586, 148] on input "tte" at bounding box center [644, 147] width 123 height 22
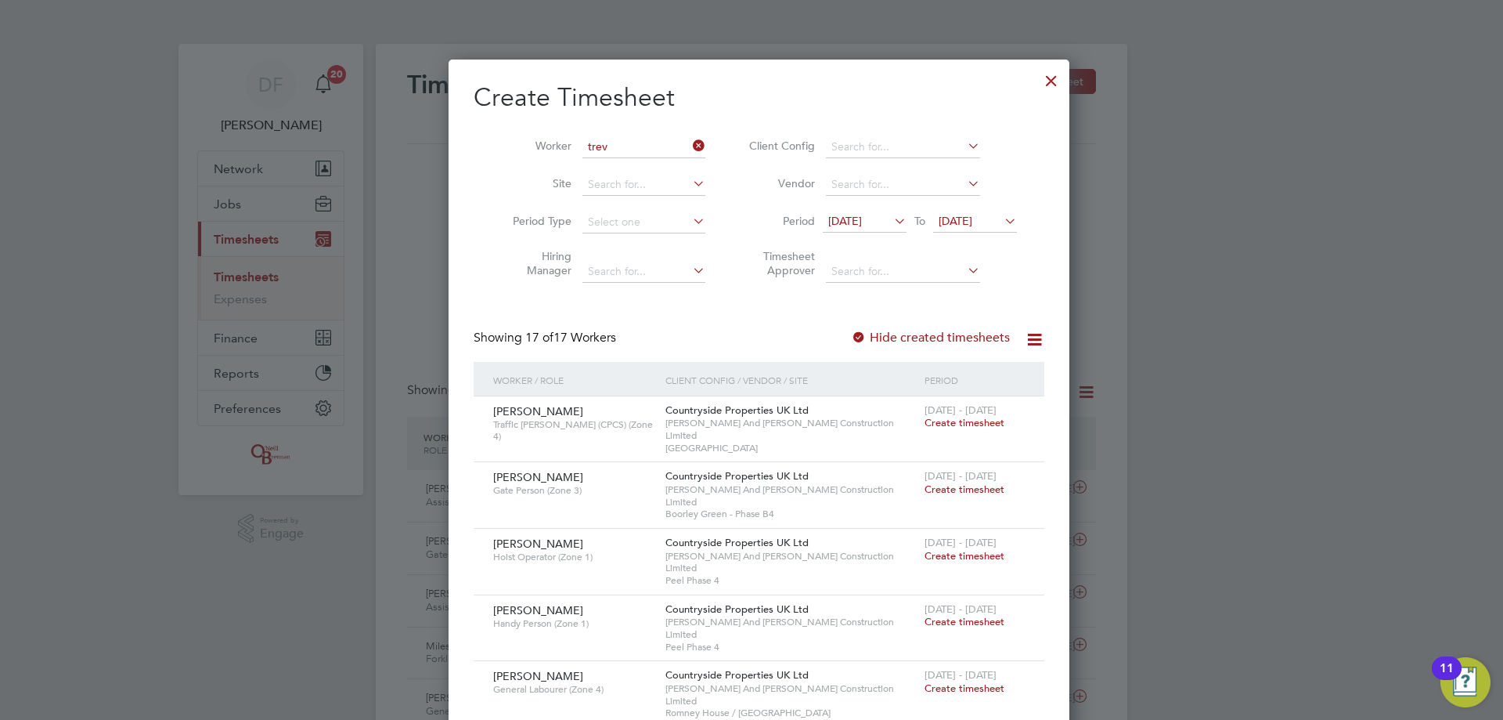
click at [619, 140] on input "trev" at bounding box center [644, 147] width 123 height 22
type input "trevo"
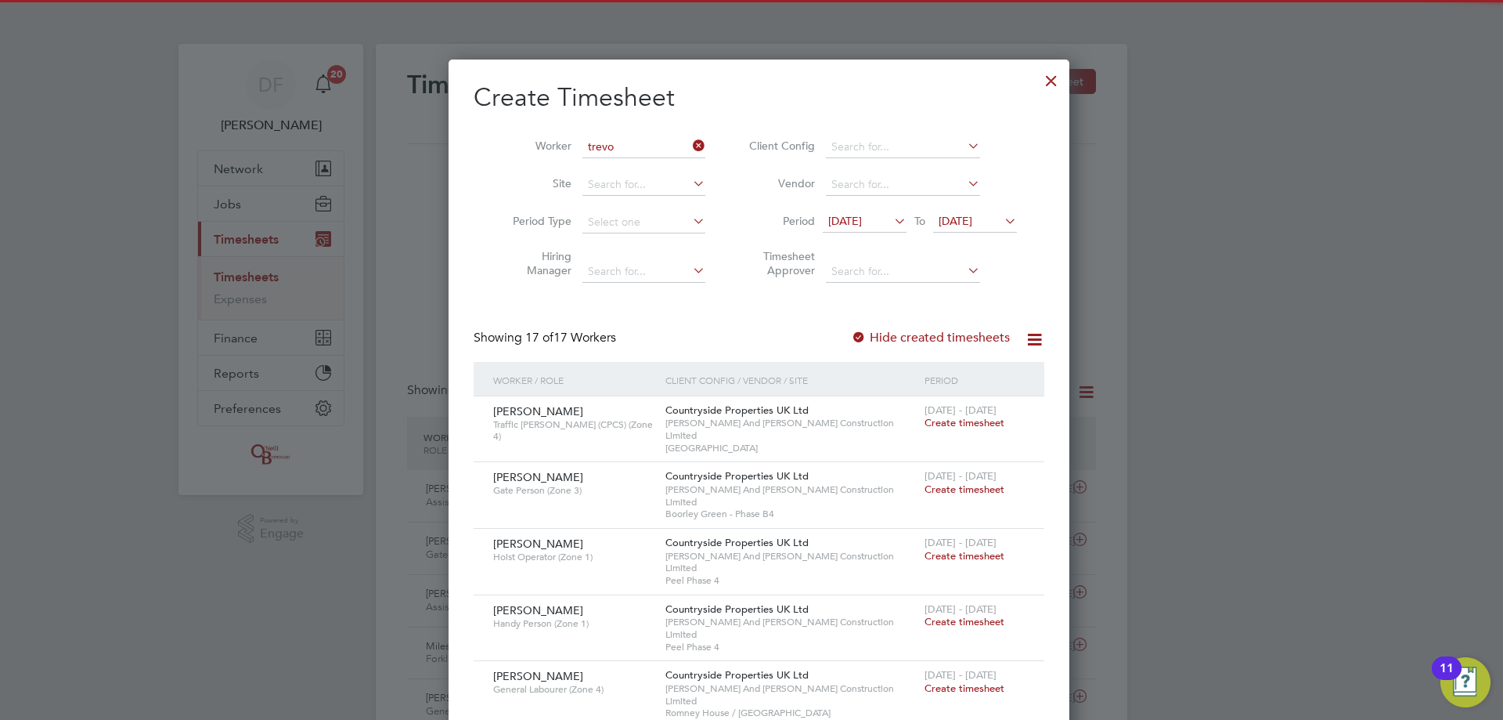
click at [690, 144] on icon at bounding box center [690, 146] width 0 height 22
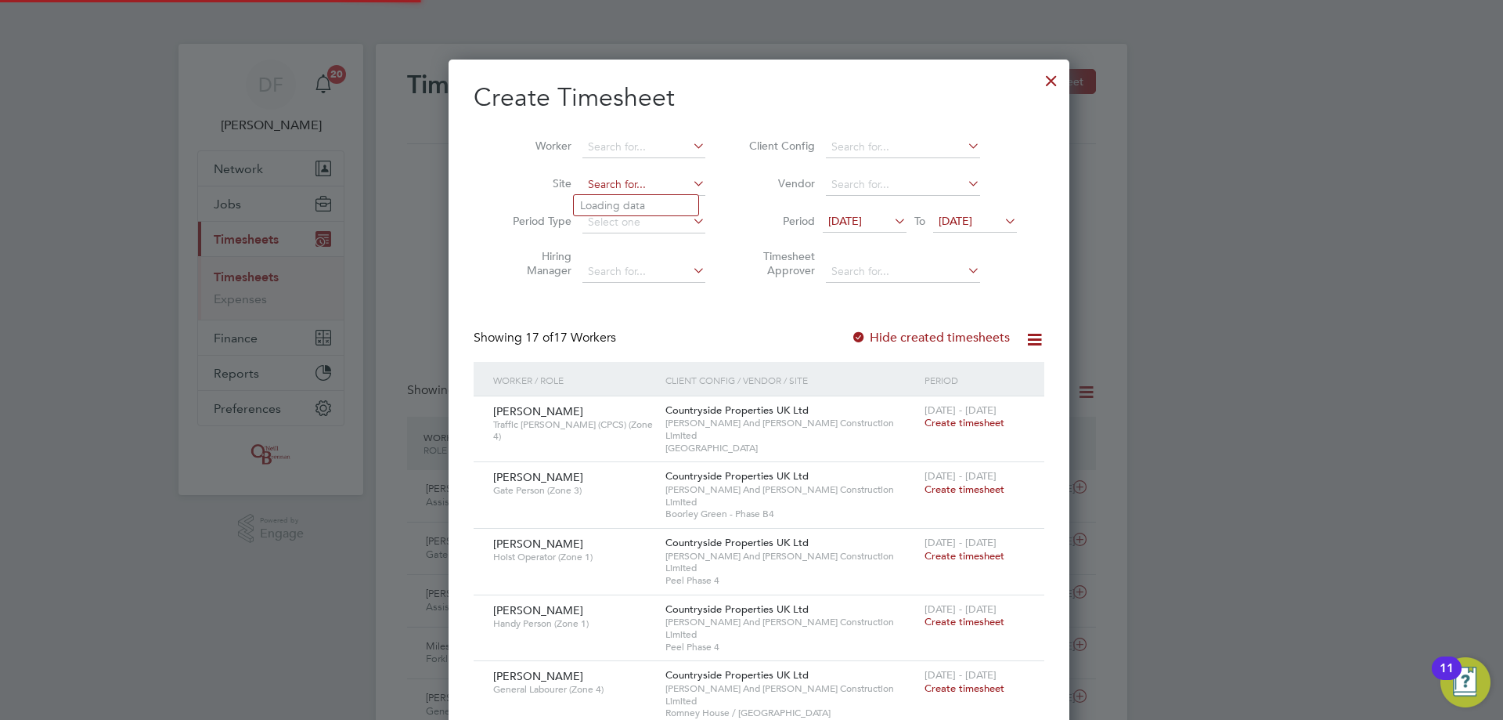
drag, startPoint x: 595, startPoint y: 182, endPoint x: 603, endPoint y: 165, distance: 18.9
click at [595, 181] on input at bounding box center [644, 185] width 123 height 22
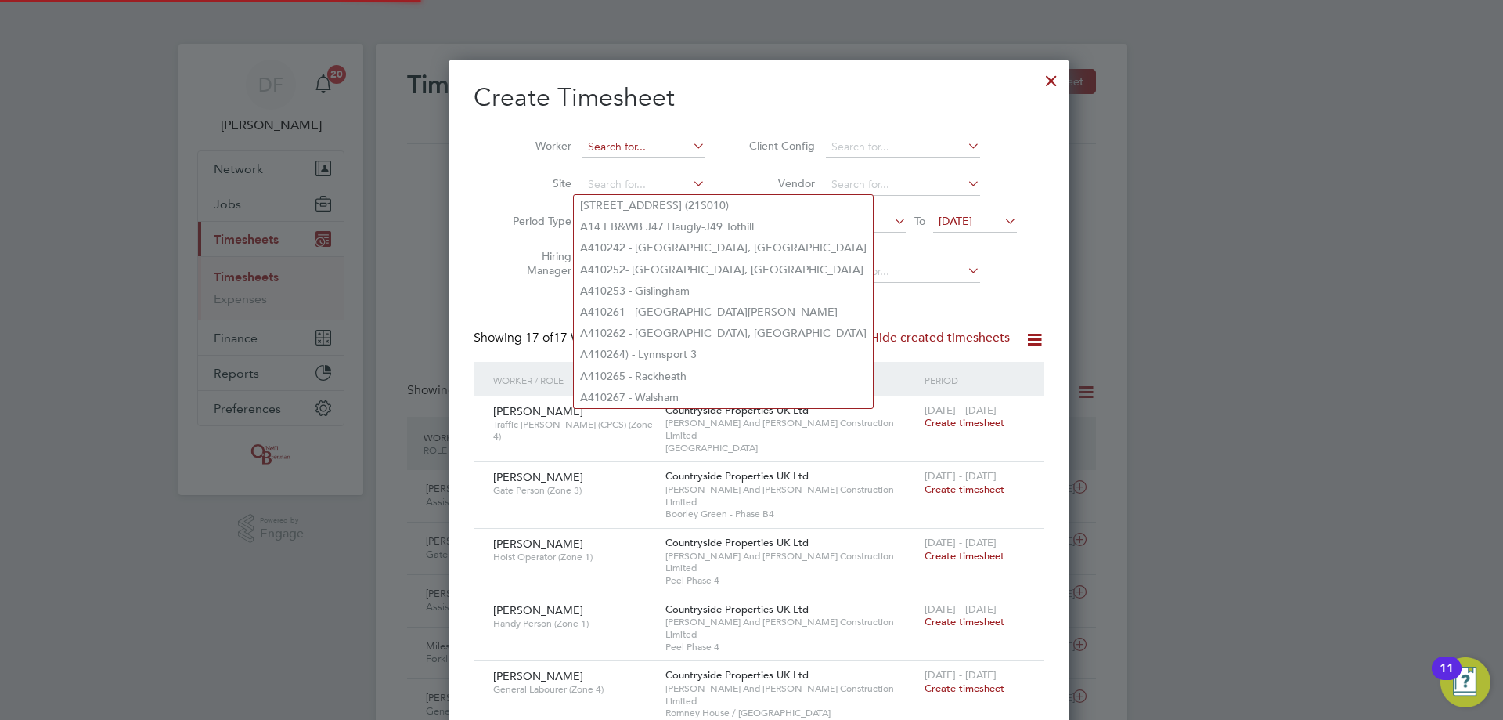
click at [606, 147] on input at bounding box center [644, 147] width 123 height 22
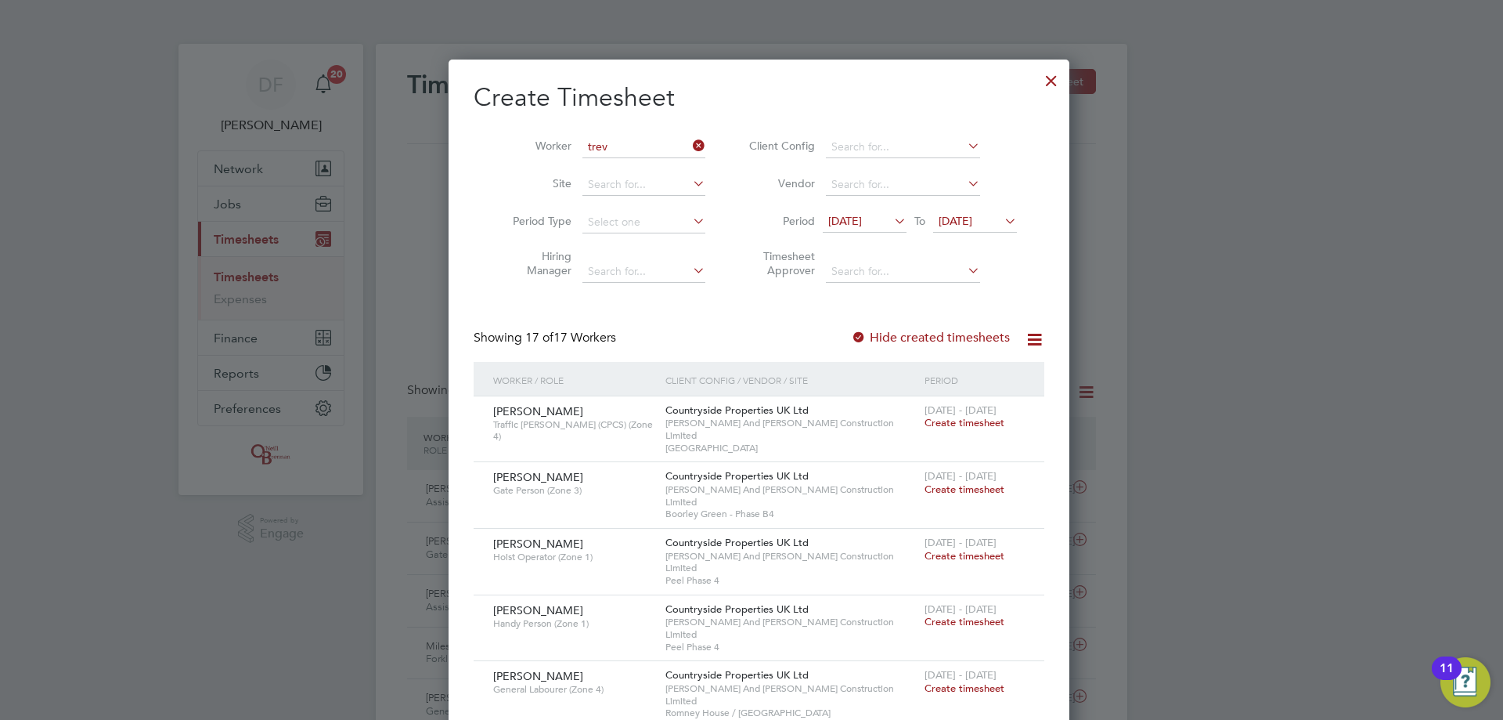
type input "trev"
click at [690, 145] on icon at bounding box center [690, 146] width 0 height 22
click at [1037, 82] on div at bounding box center [1051, 77] width 28 height 28
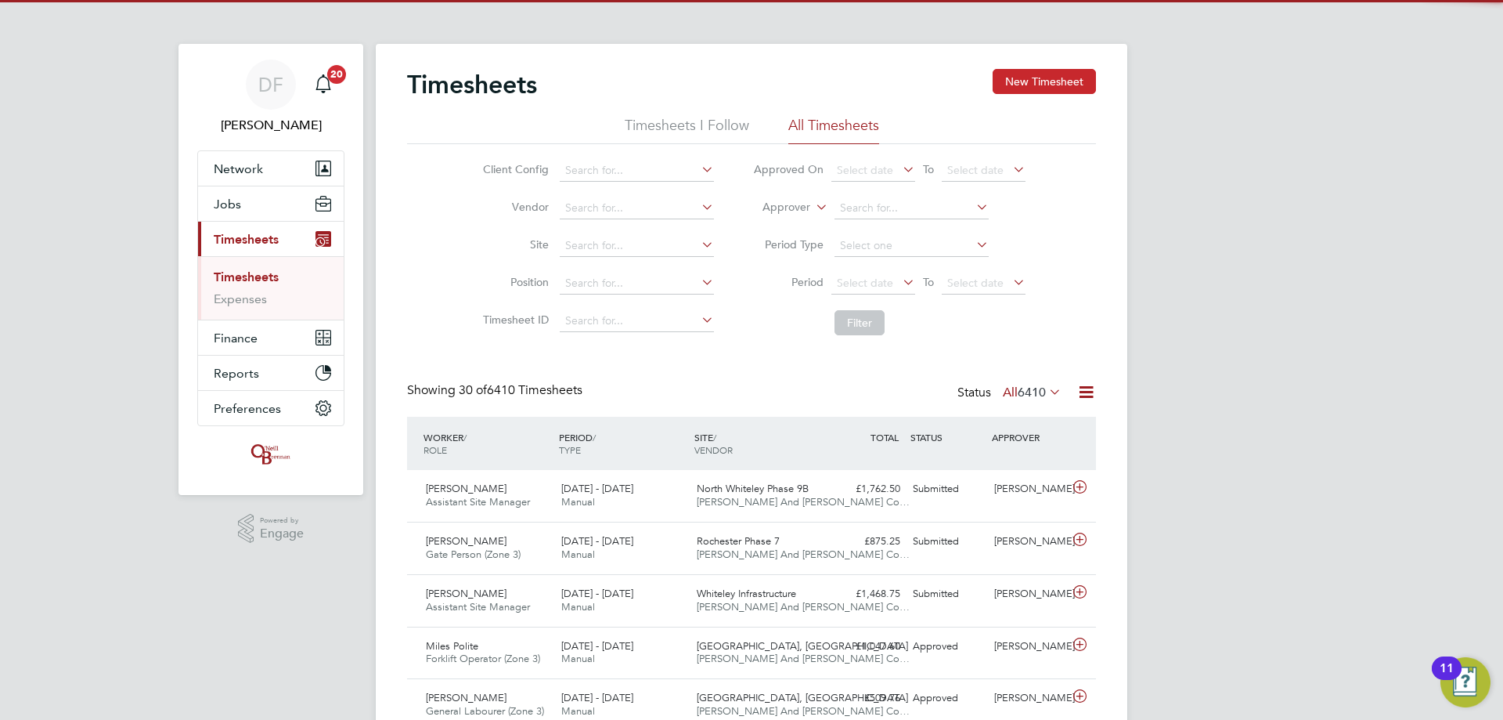
click at [1012, 83] on button "New Timesheet" at bounding box center [1044, 81] width 103 height 25
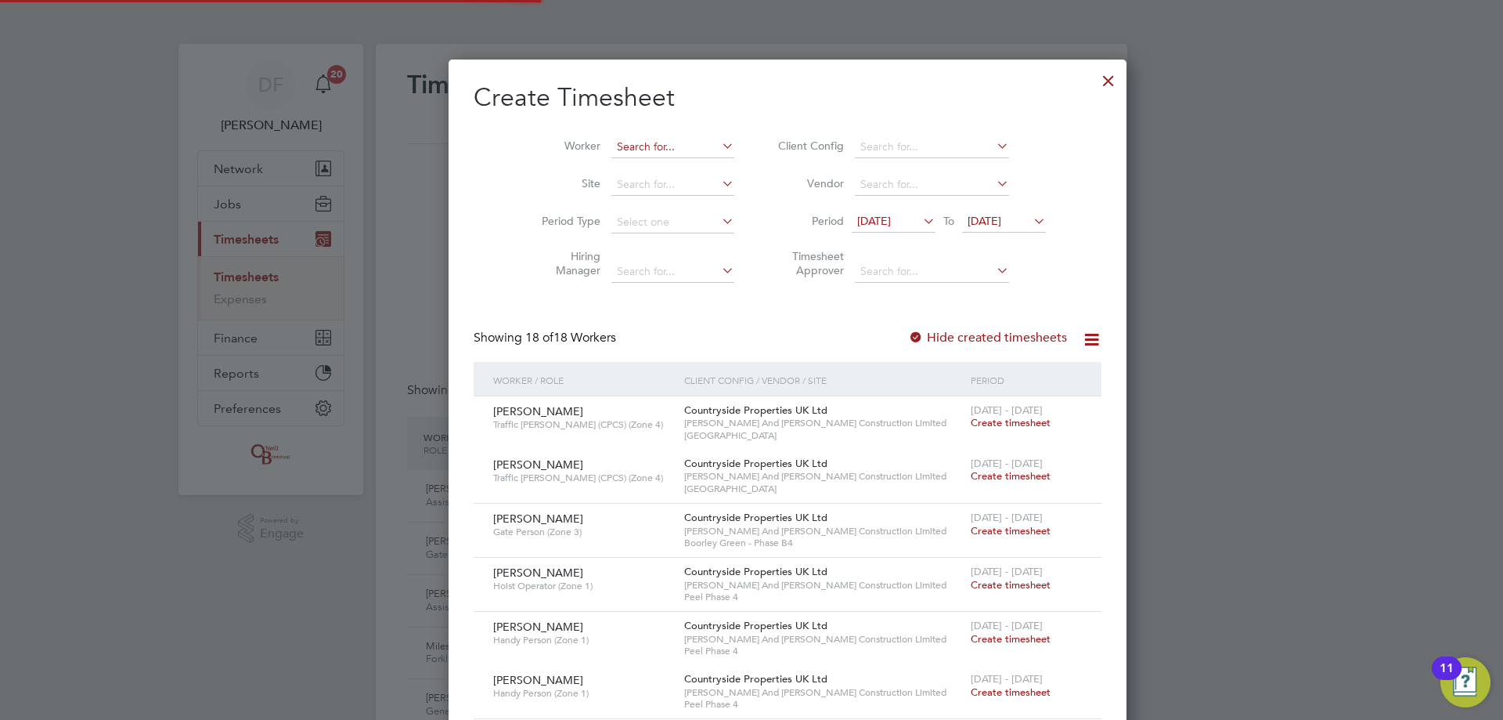
click at [618, 150] on input at bounding box center [673, 147] width 123 height 22
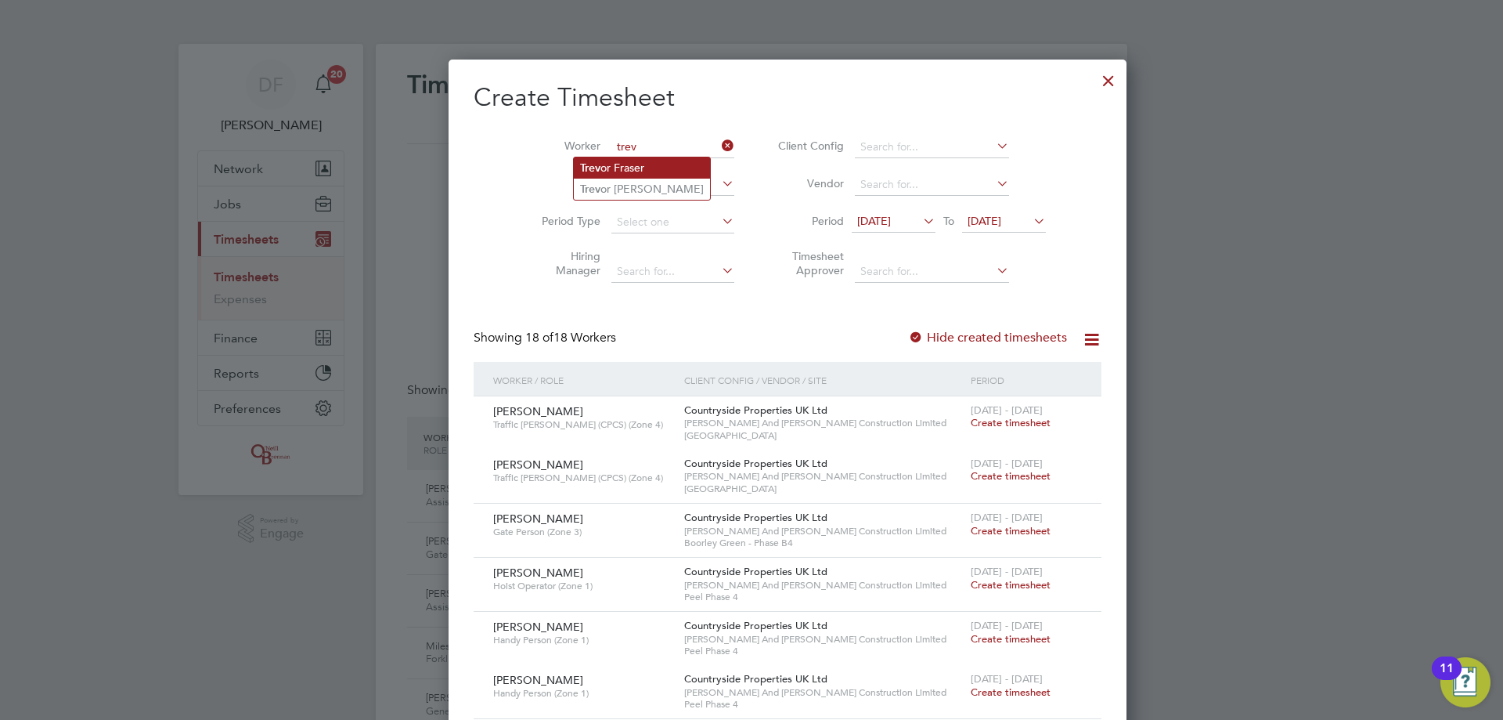
click at [633, 161] on li "Trev or Fraser" at bounding box center [642, 167] width 136 height 21
type input "[PERSON_NAME]"
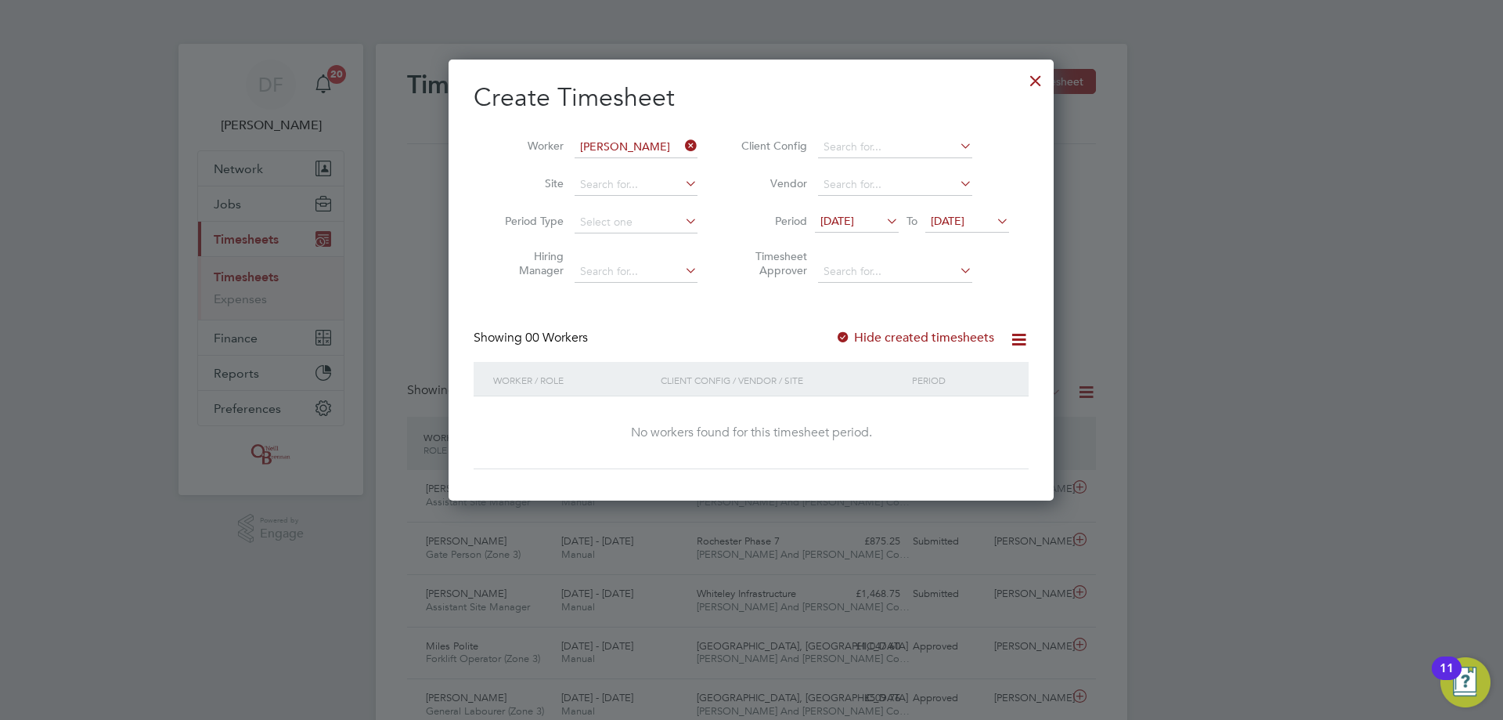
click at [854, 221] on span "[DATE]" at bounding box center [838, 221] width 34 height 14
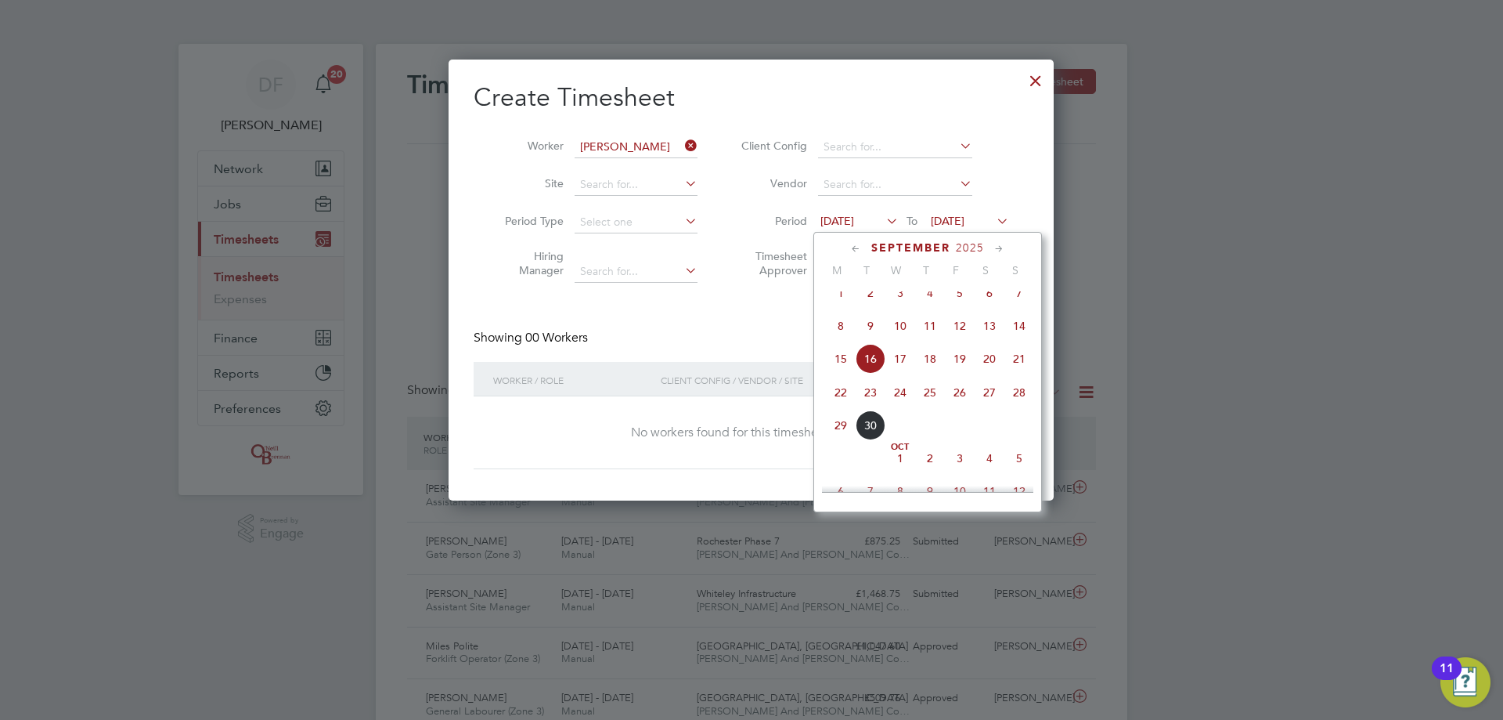
click at [841, 404] on span "22" at bounding box center [841, 392] width 30 height 30
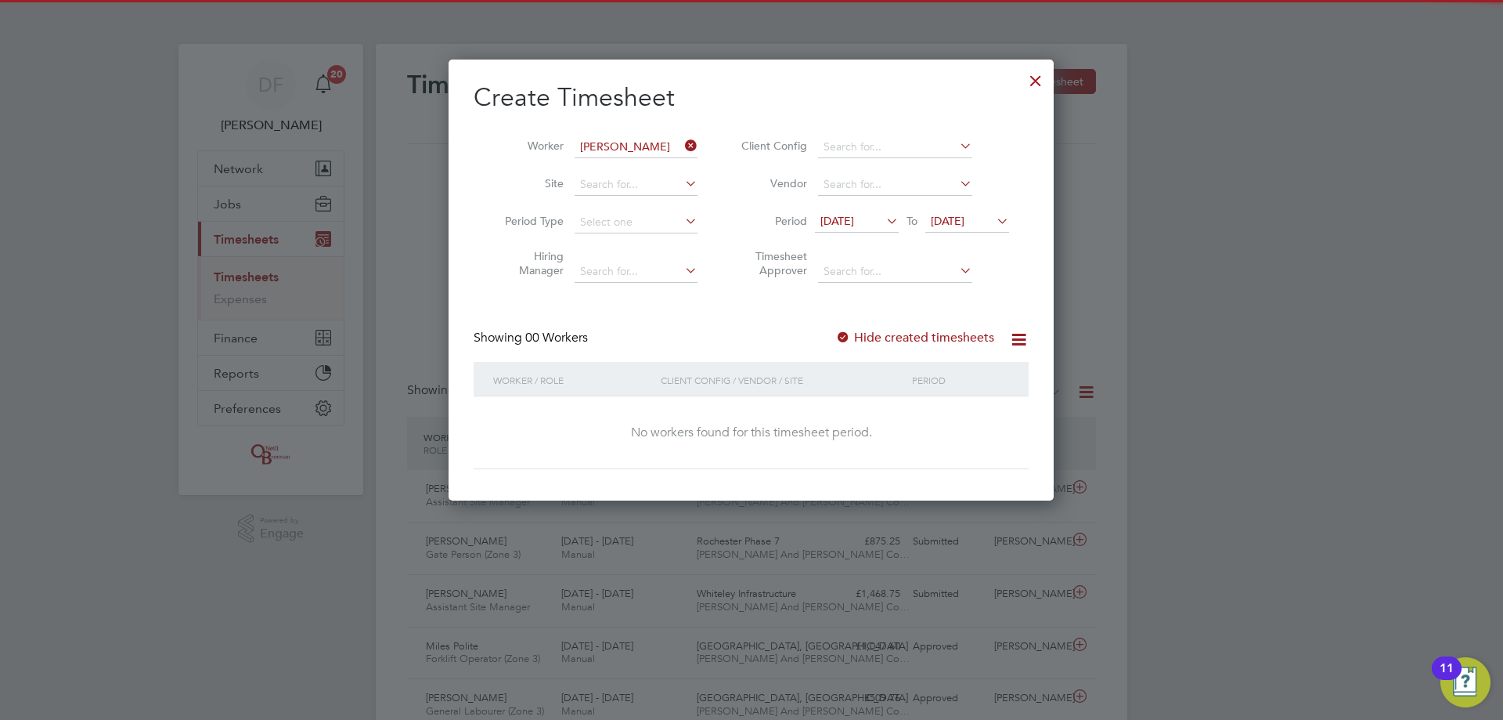
click at [959, 221] on span "[DATE]" at bounding box center [948, 221] width 34 height 14
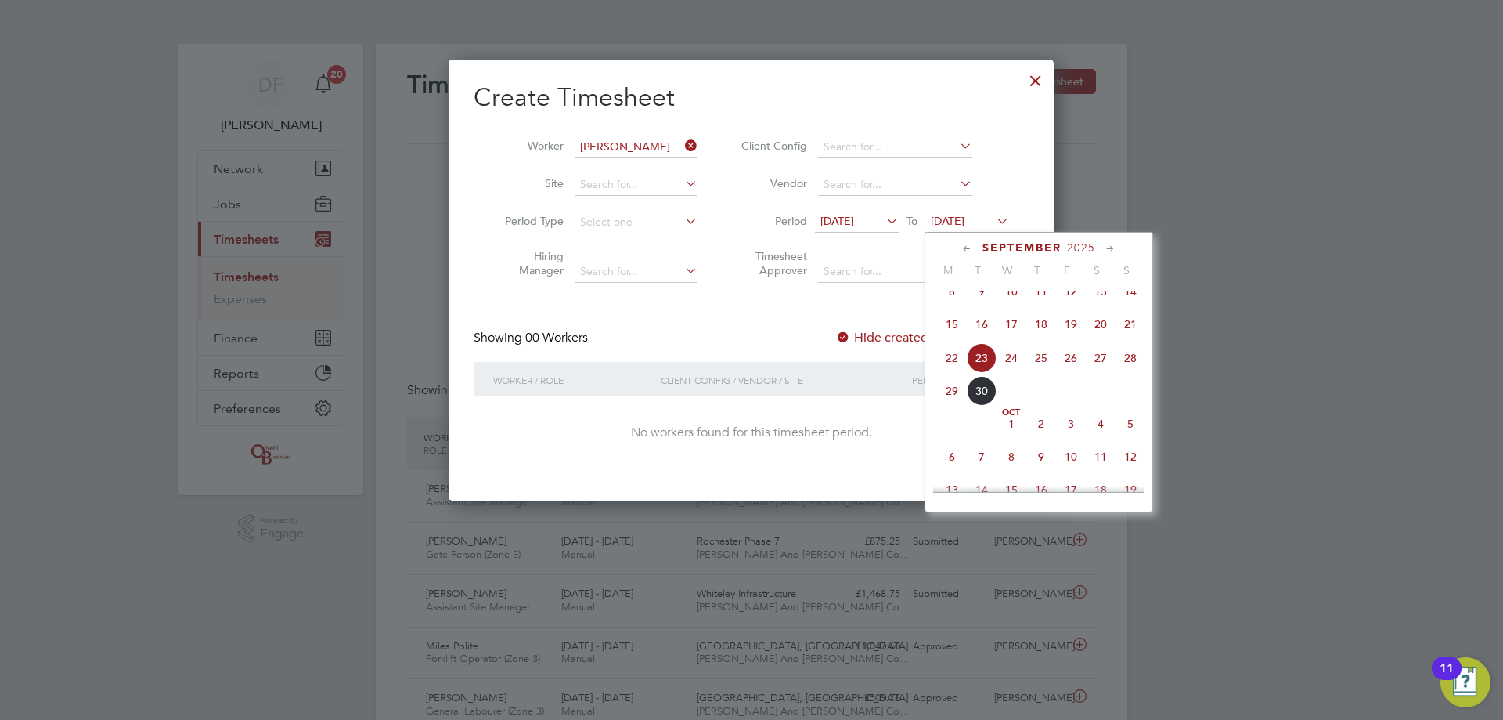
click at [1137, 373] on span "28" at bounding box center [1131, 358] width 30 height 30
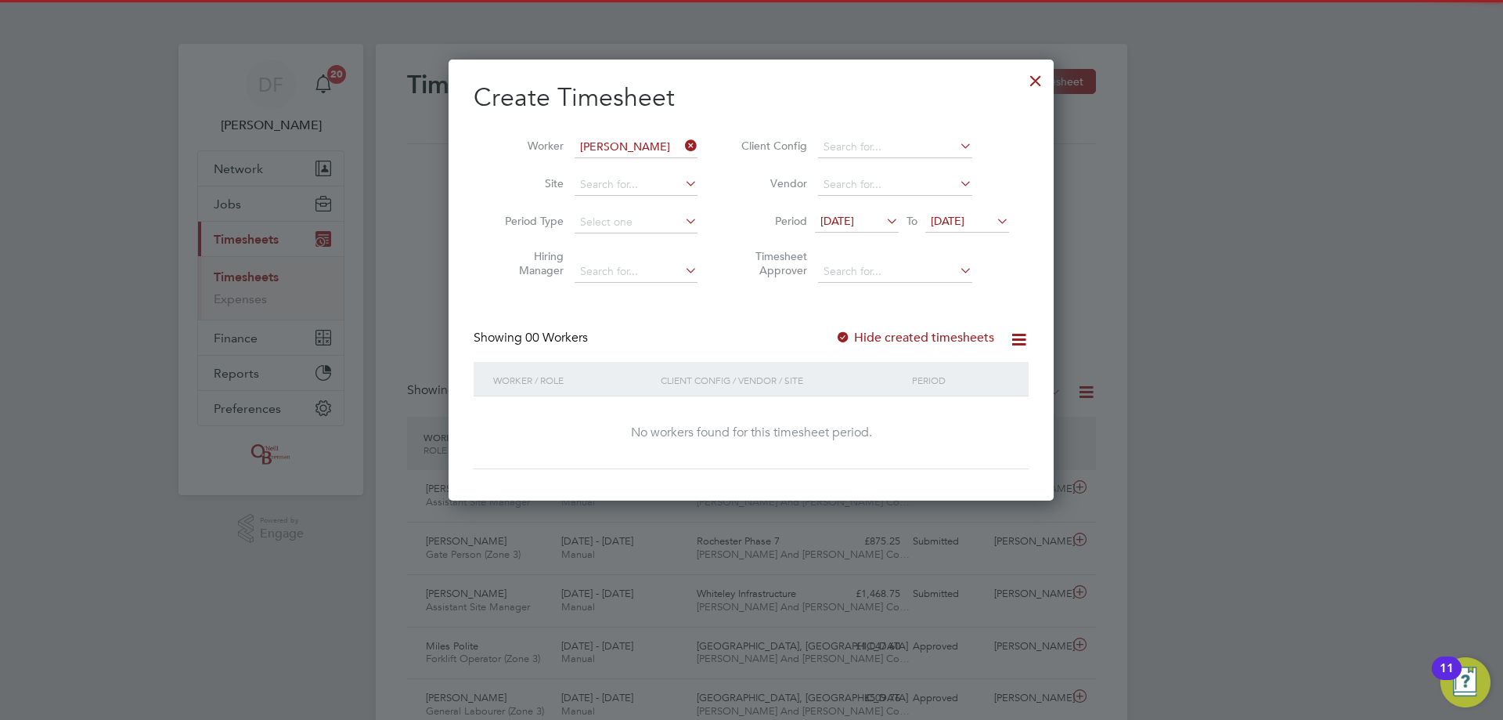
click at [885, 334] on label "Hide created timesheets" at bounding box center [914, 338] width 159 height 16
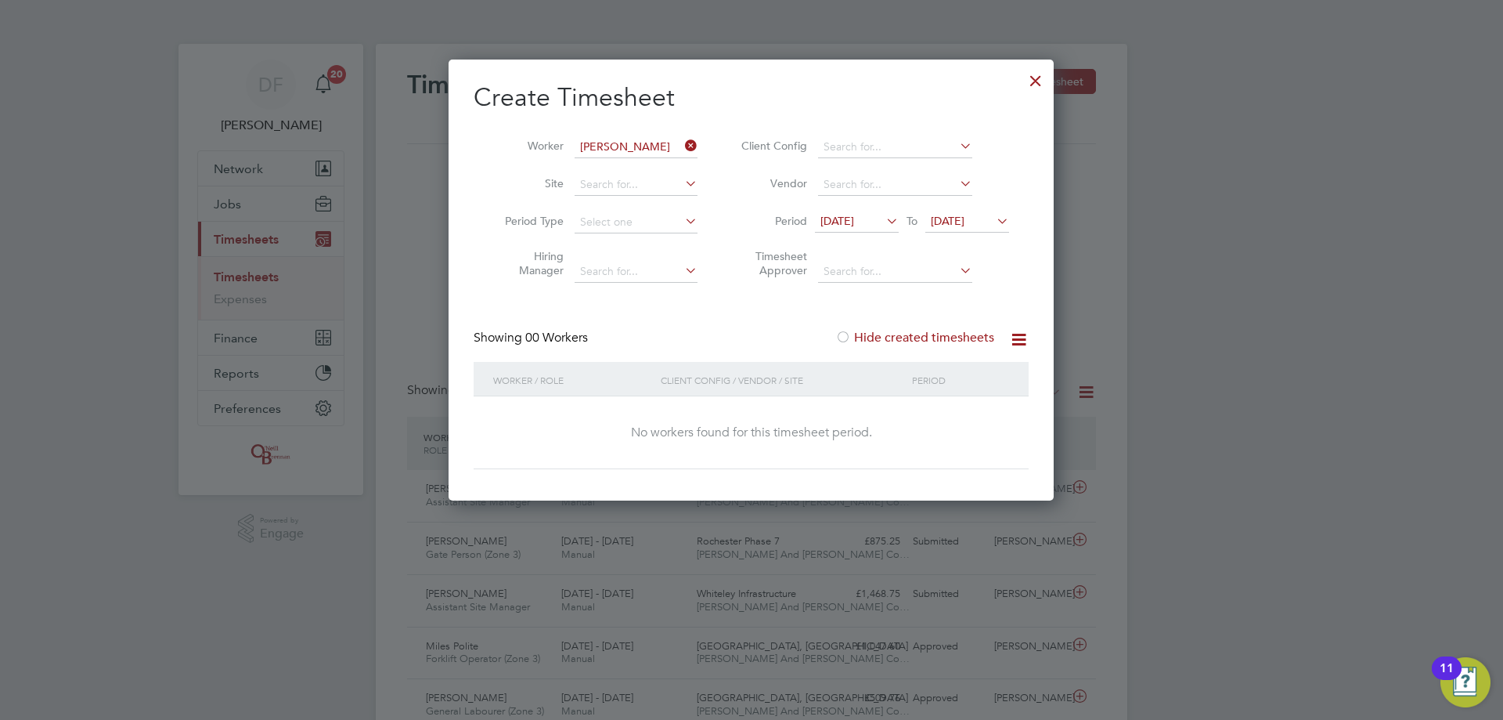
click at [885, 334] on label "Hide created timesheets" at bounding box center [914, 338] width 159 height 16
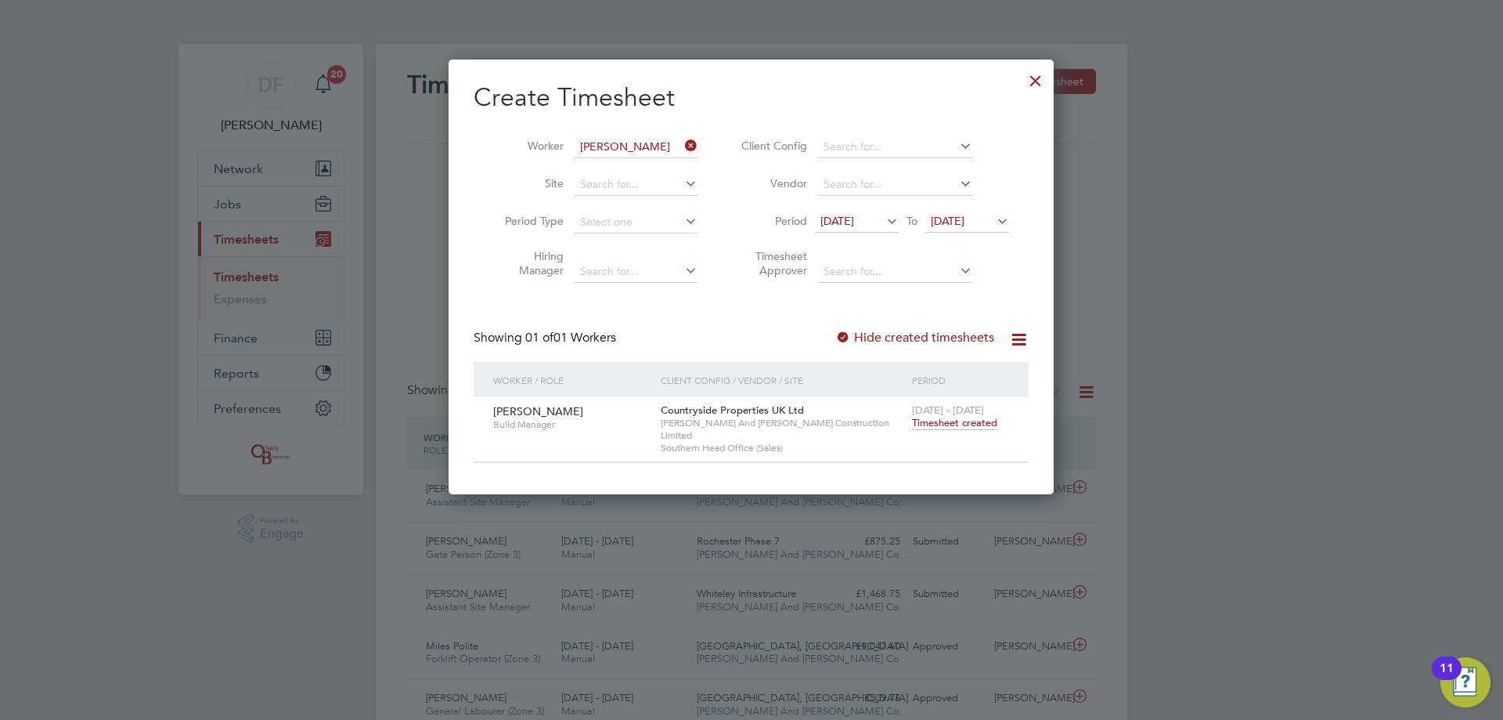
click at [948, 423] on span "Timesheet created" at bounding box center [954, 423] width 85 height 14
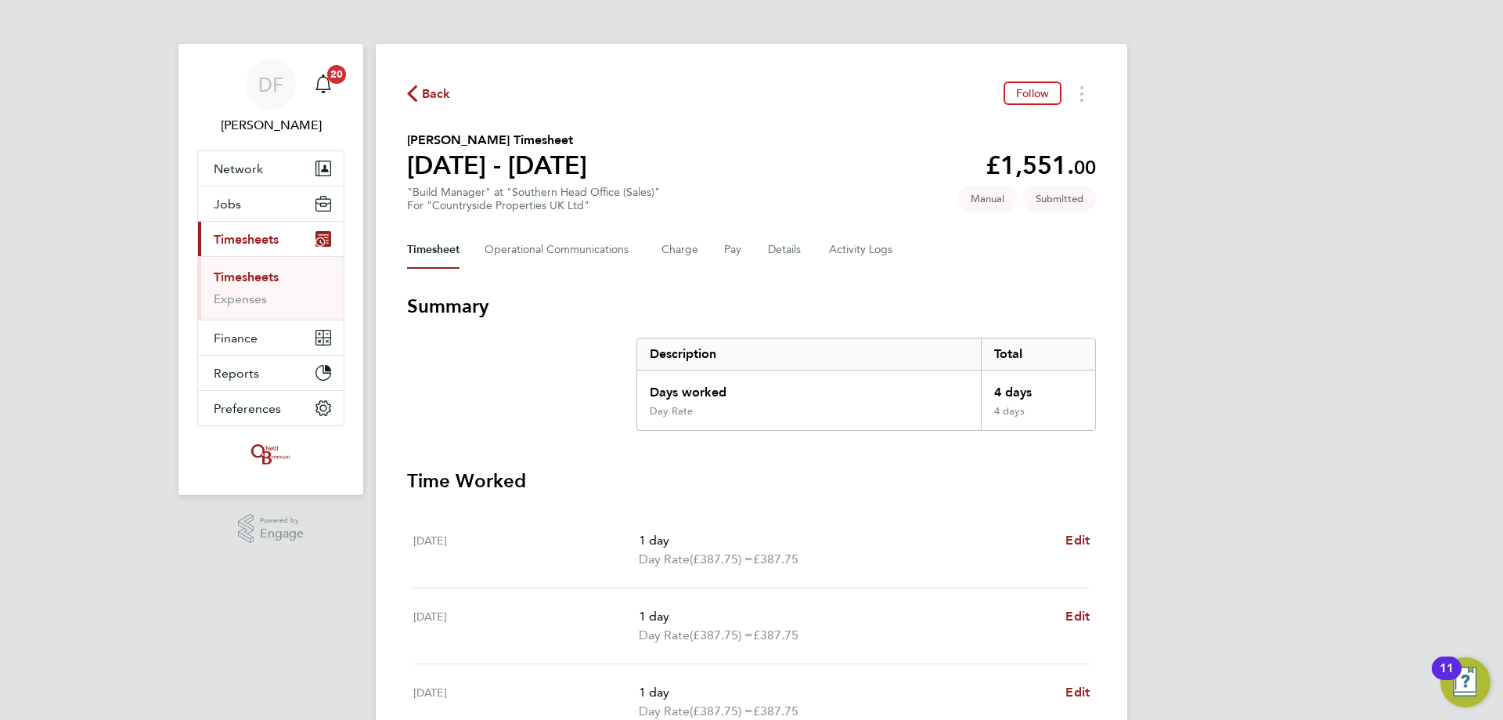
click at [431, 94] on span "Back" at bounding box center [436, 94] width 29 height 19
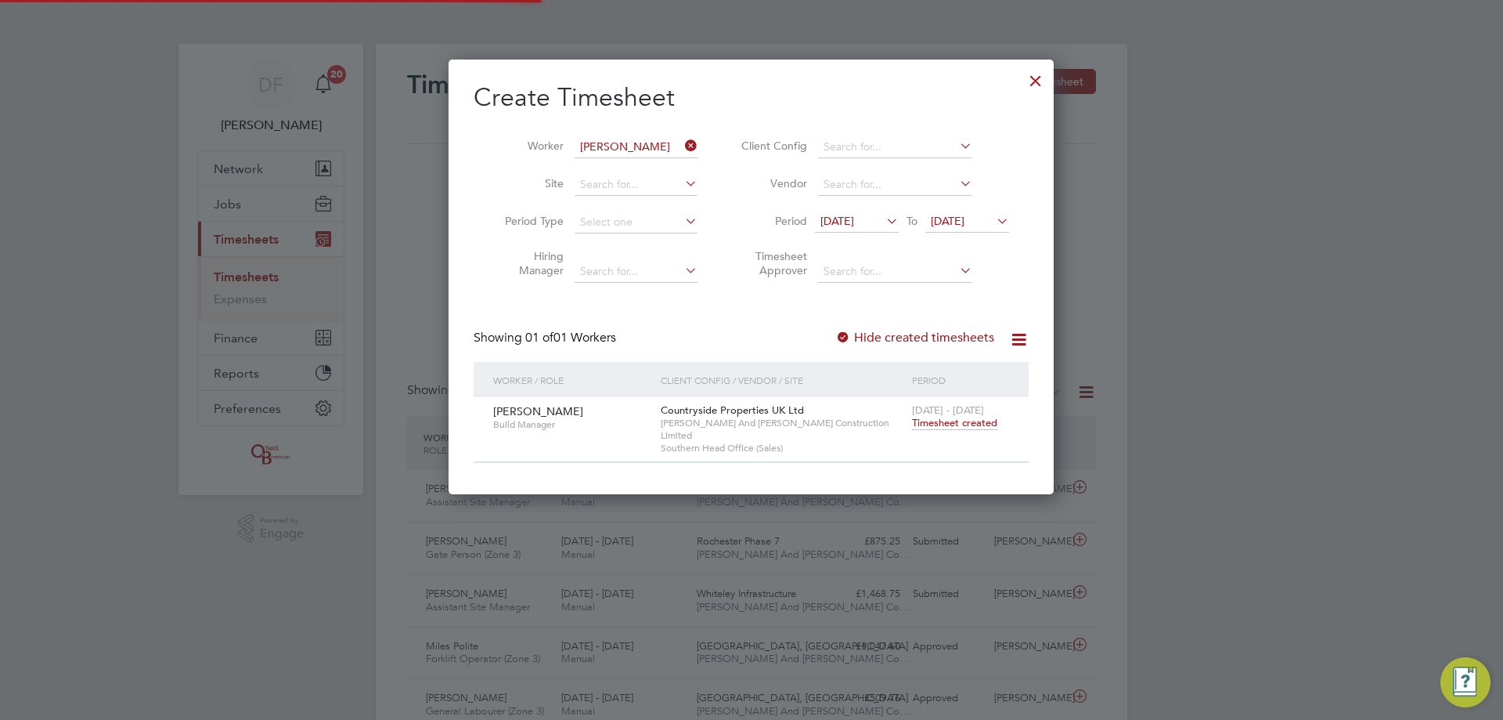
scroll to position [40, 136]
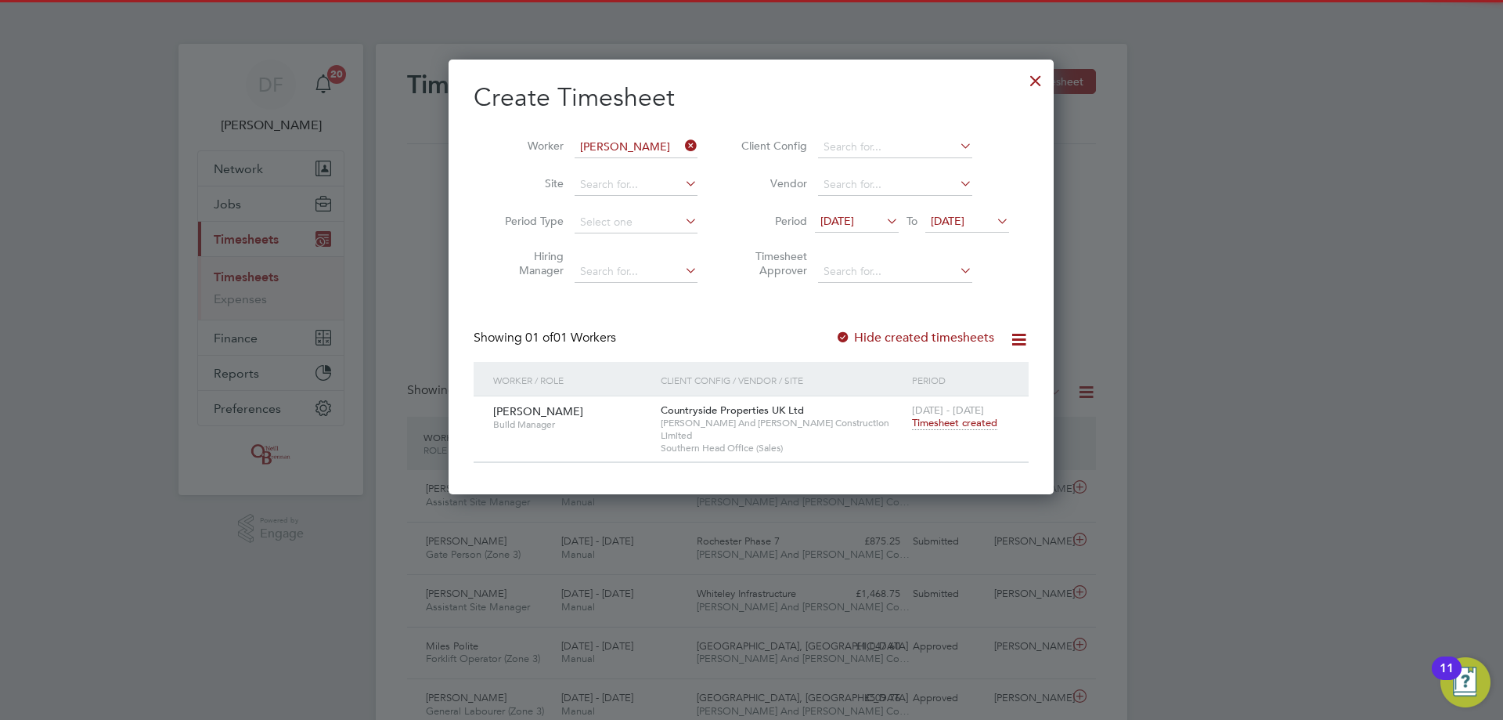
click at [682, 143] on icon at bounding box center [682, 146] width 0 height 22
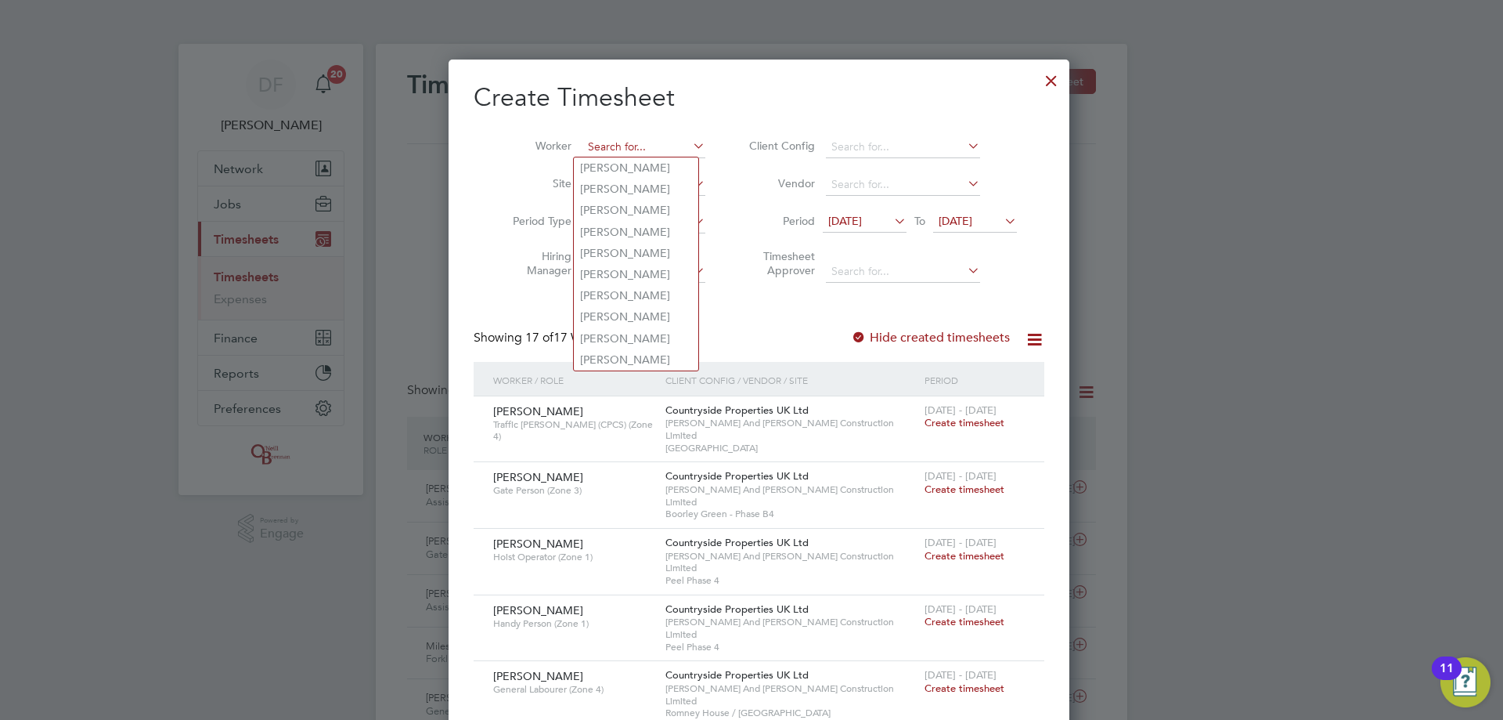
click at [597, 139] on input at bounding box center [644, 147] width 123 height 22
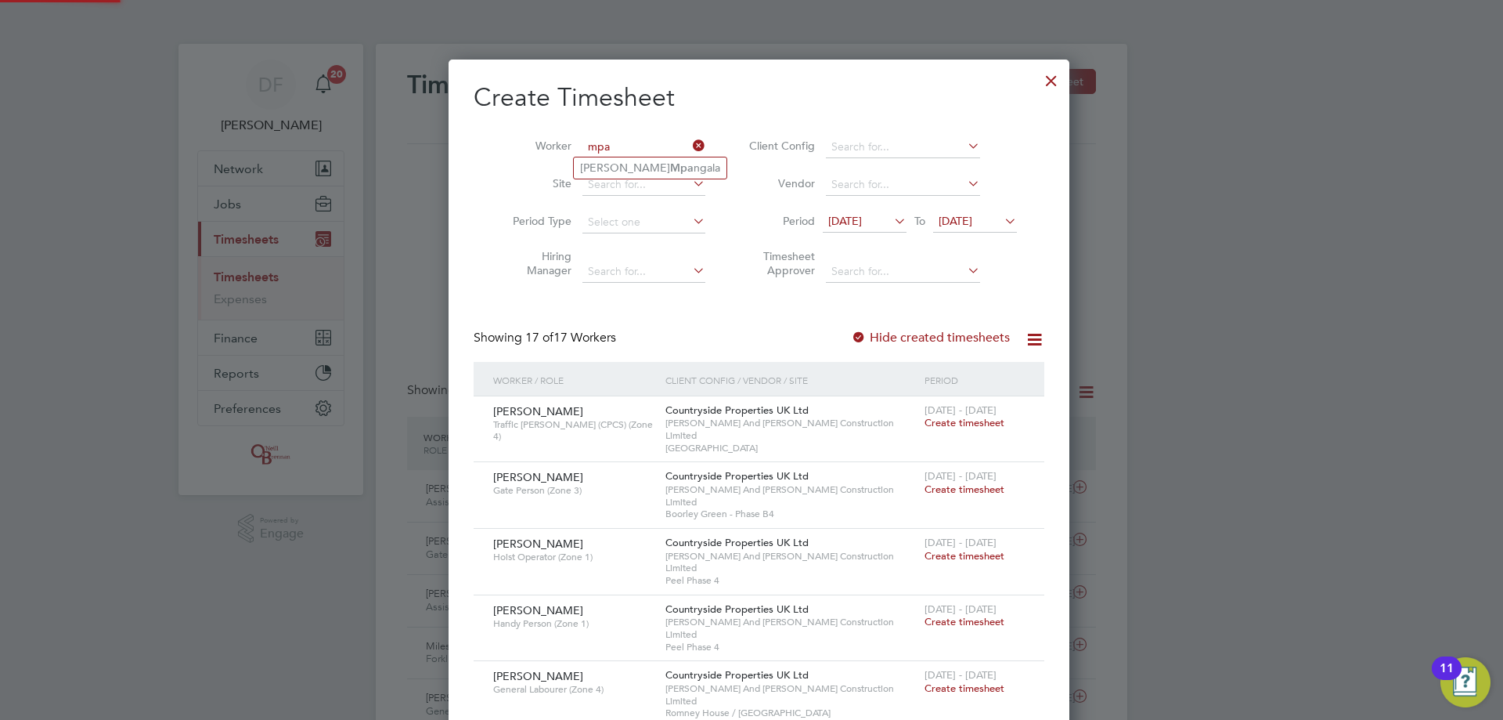
click at [623, 156] on input "mpa" at bounding box center [644, 147] width 123 height 22
click at [624, 158] on li "[PERSON_NAME] ngala" at bounding box center [650, 167] width 153 height 21
type input "[PERSON_NAME]"
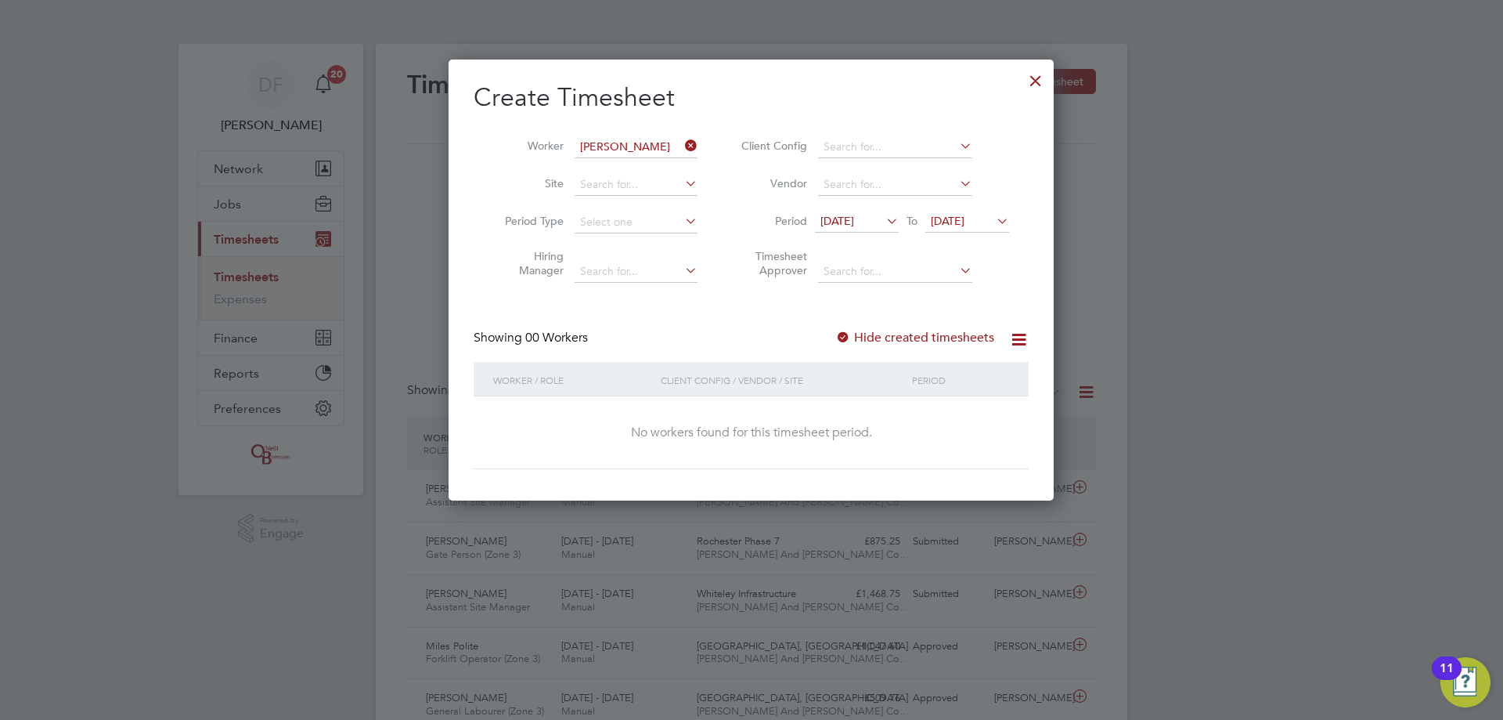
click at [912, 337] on label "Hide created timesheets" at bounding box center [914, 338] width 159 height 16
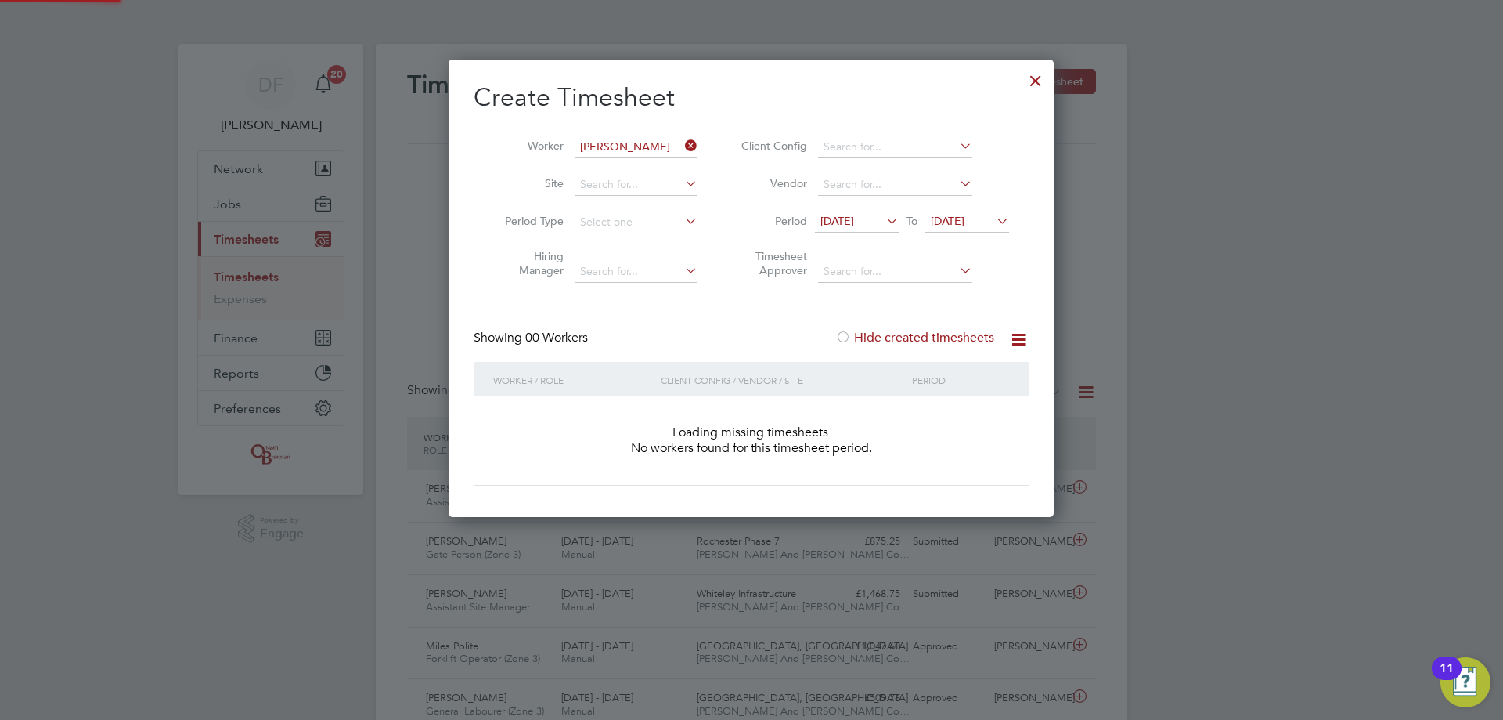
click at [912, 336] on label "Hide created timesheets" at bounding box center [914, 338] width 159 height 16
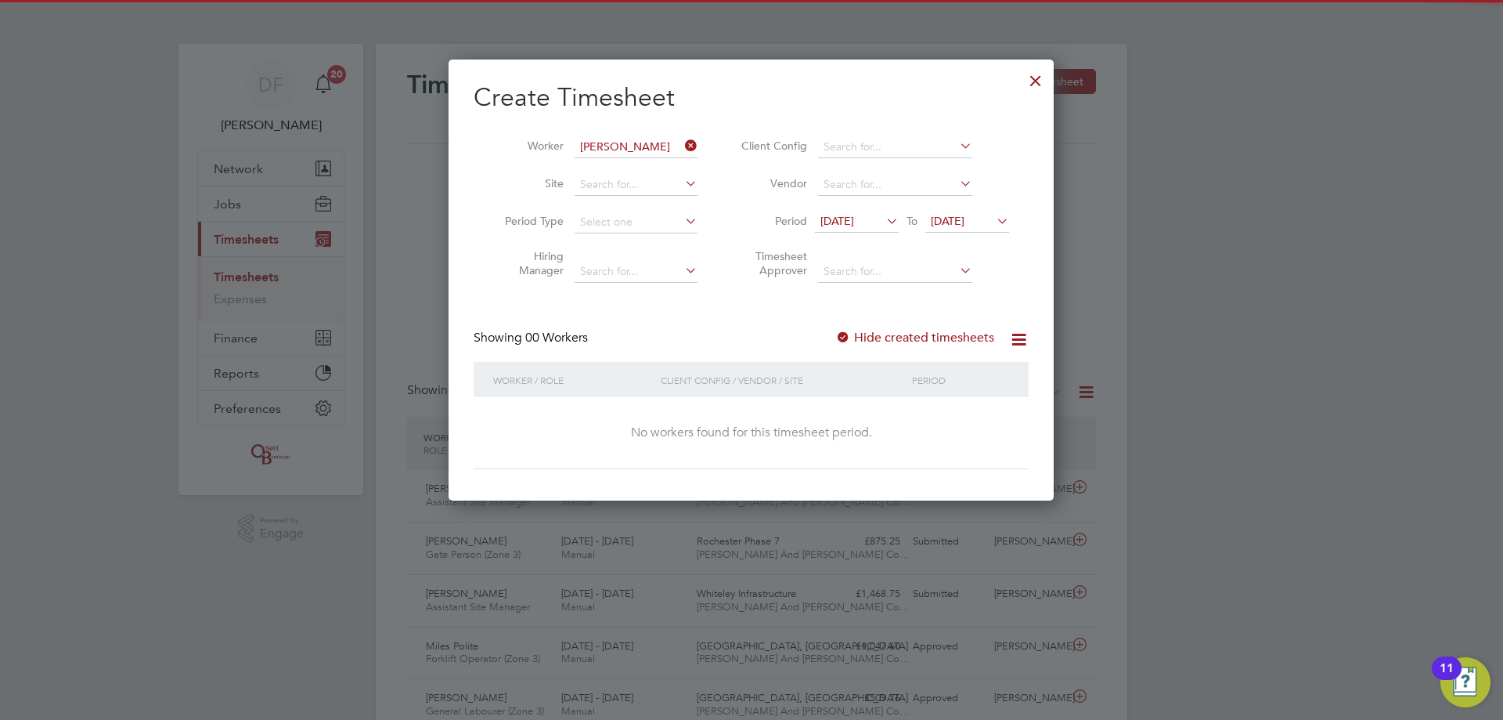
click at [890, 343] on label "Hide created timesheets" at bounding box center [914, 338] width 159 height 16
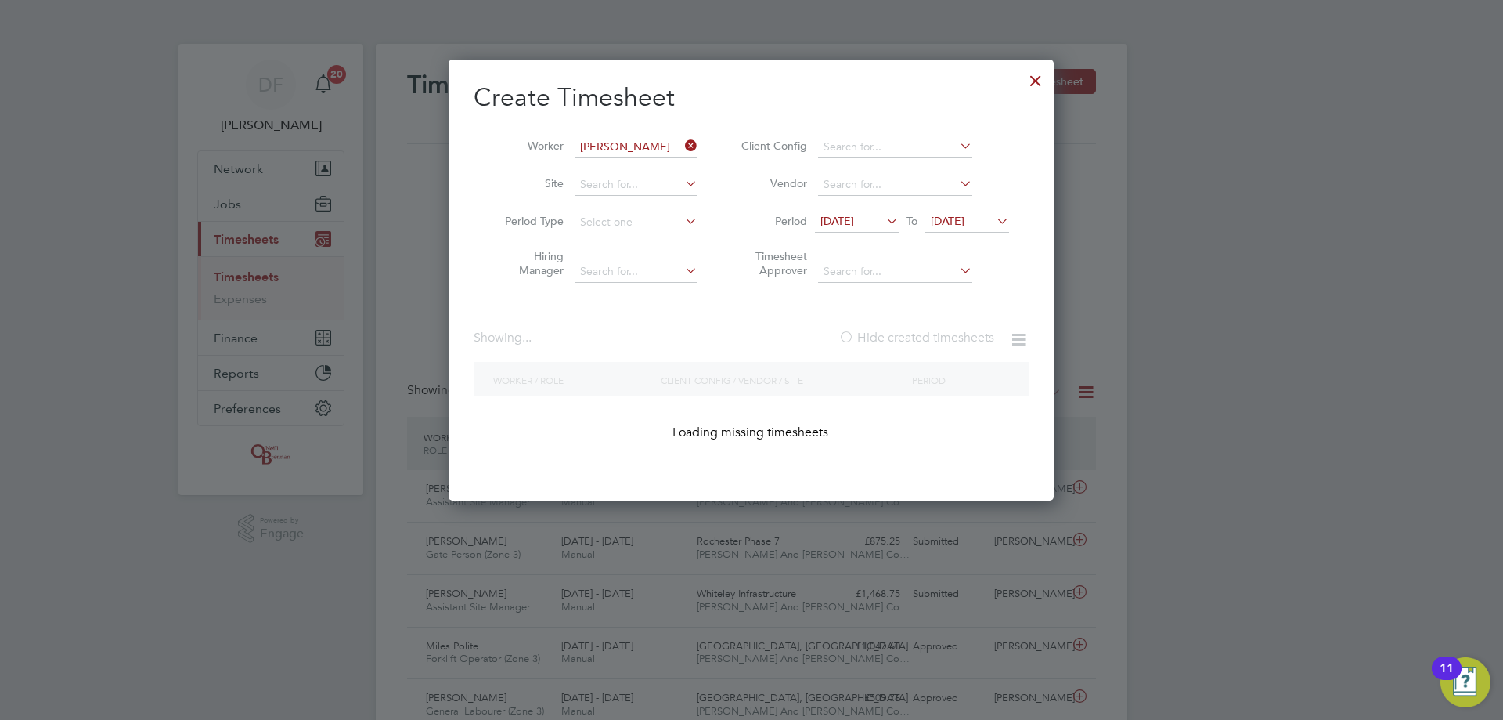
click at [892, 333] on label "Hide created timesheets" at bounding box center [917, 338] width 156 height 16
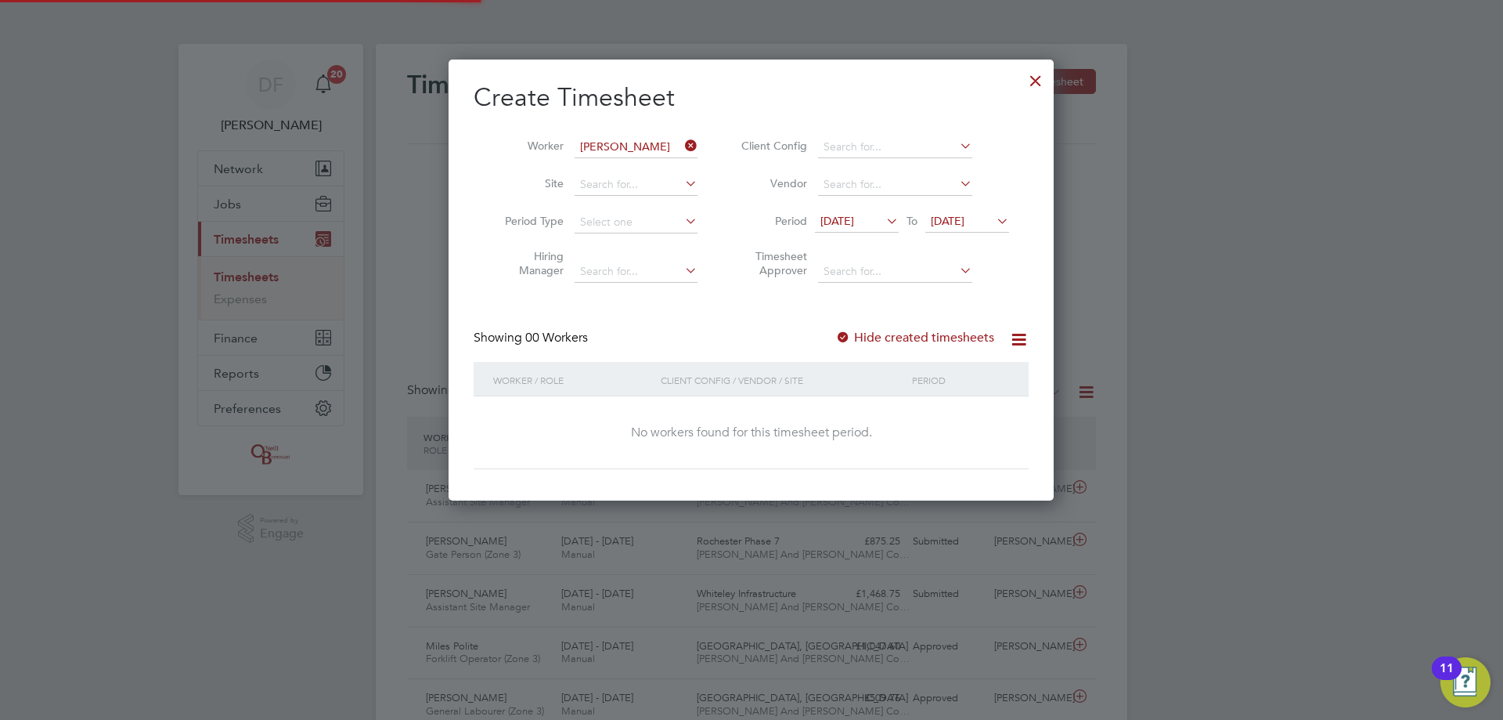
click at [892, 333] on label "Hide created timesheets" at bounding box center [914, 338] width 159 height 16
click at [682, 144] on icon at bounding box center [682, 146] width 0 height 22
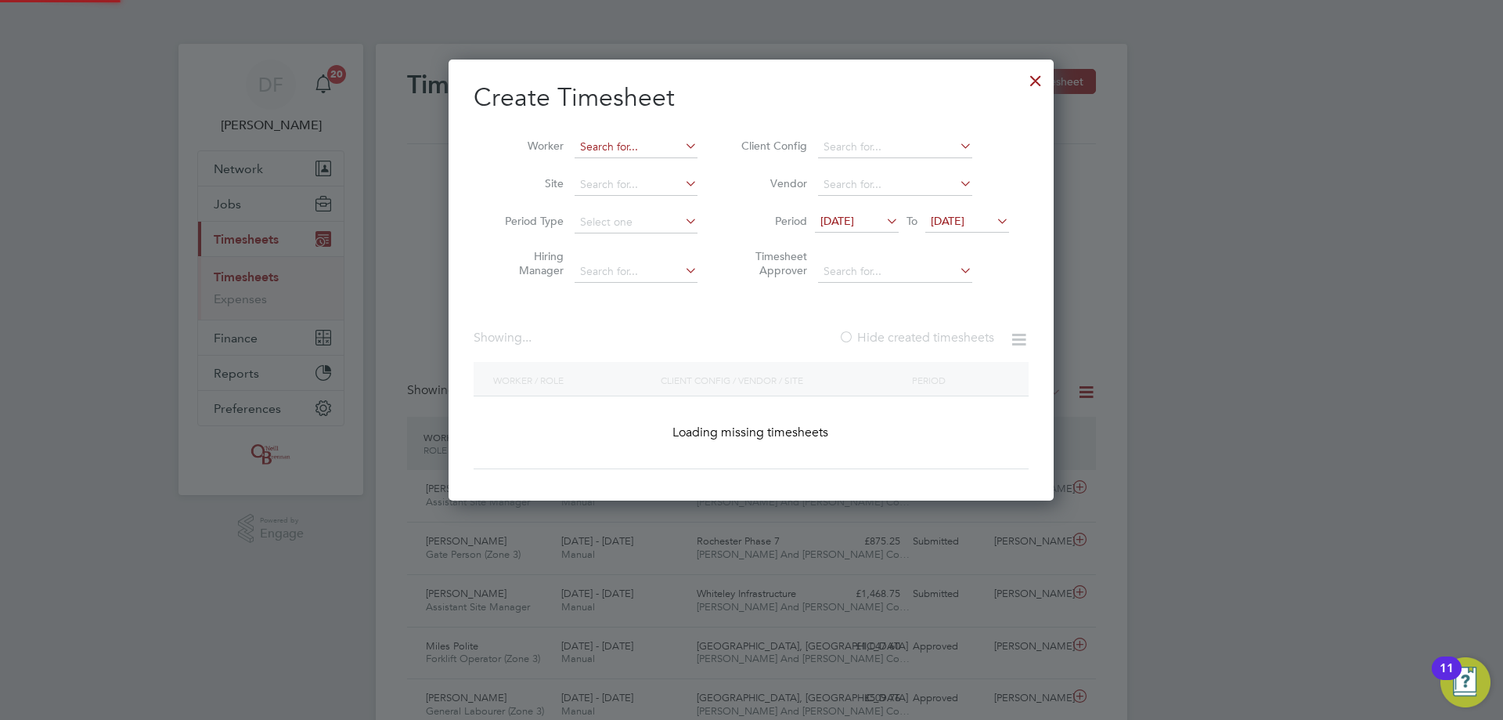
click at [648, 151] on input at bounding box center [636, 147] width 123 height 22
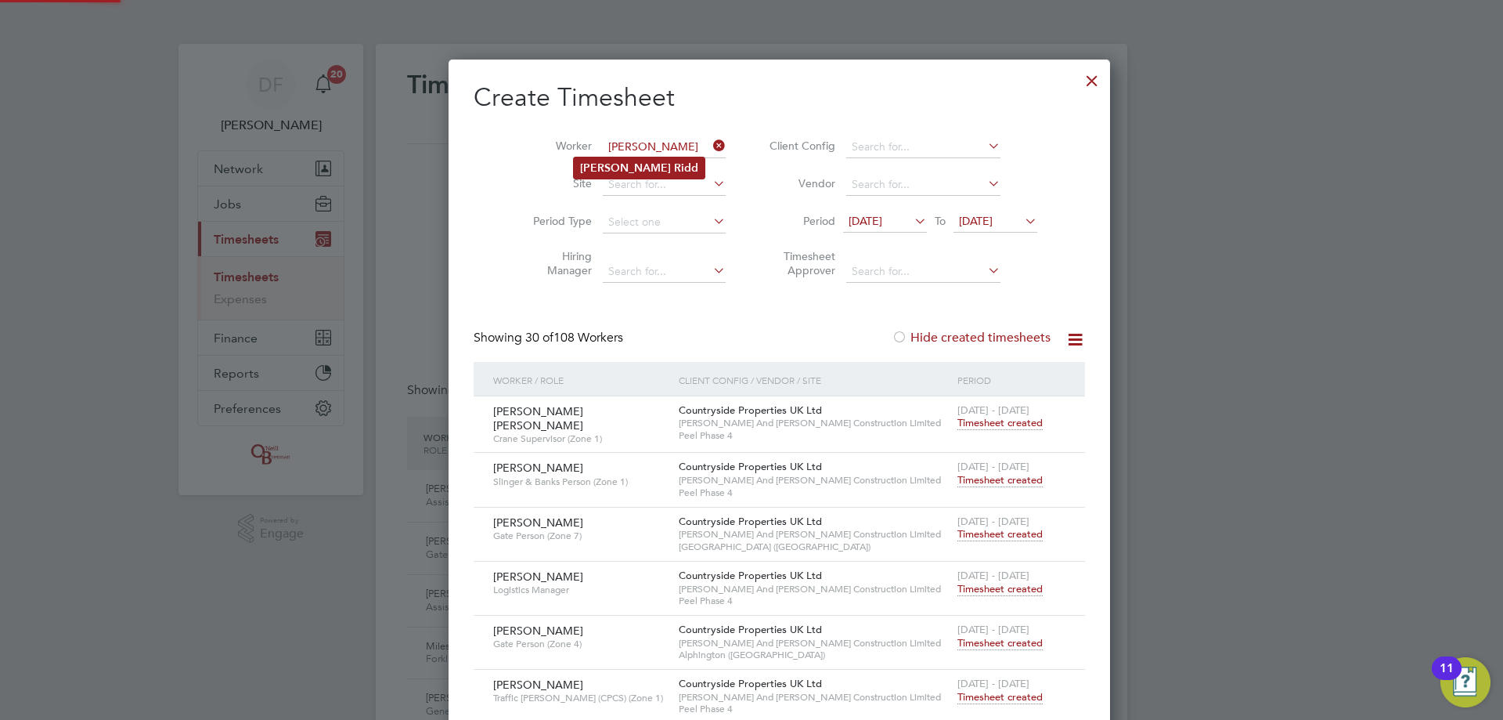
click at [652, 164] on li "[PERSON_NAME]" at bounding box center [639, 167] width 131 height 21
type input "[PERSON_NAME]"
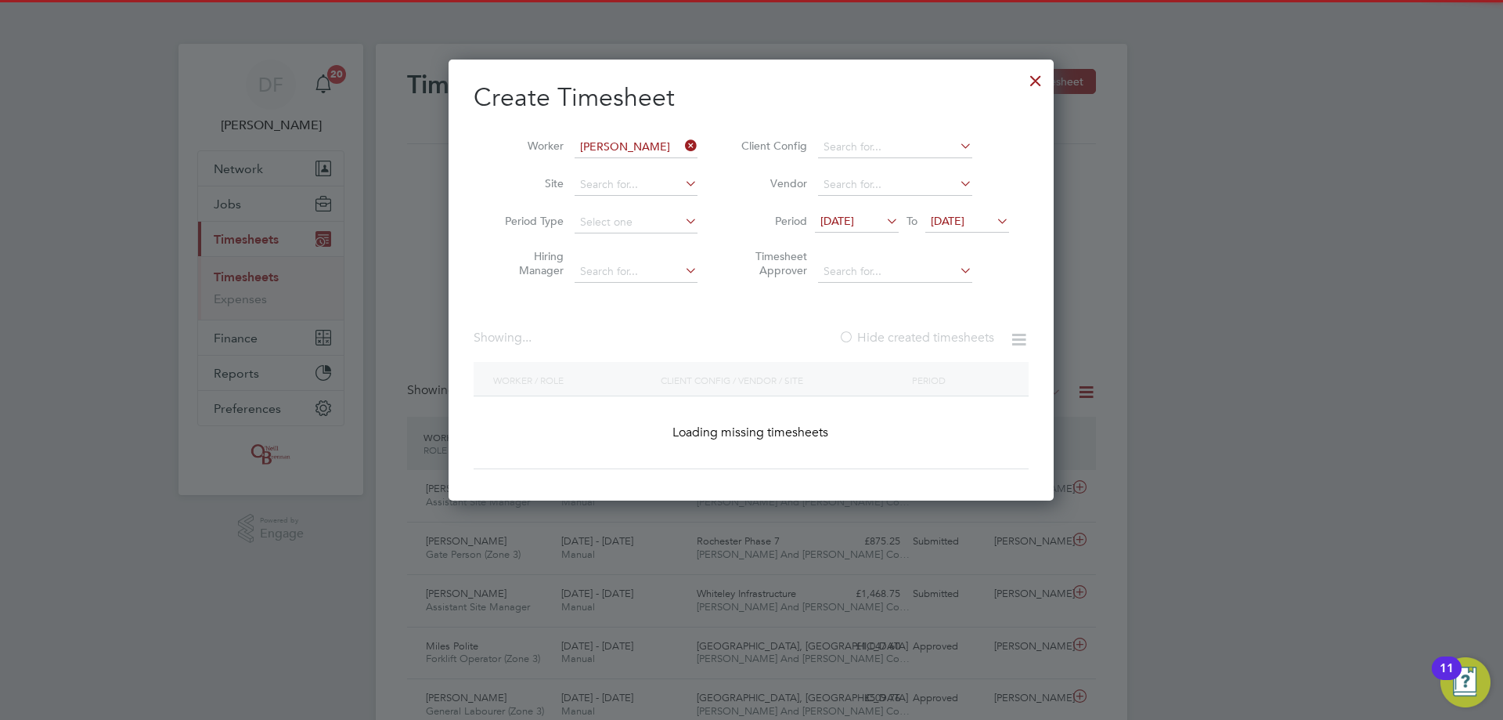
scroll to position [422, 606]
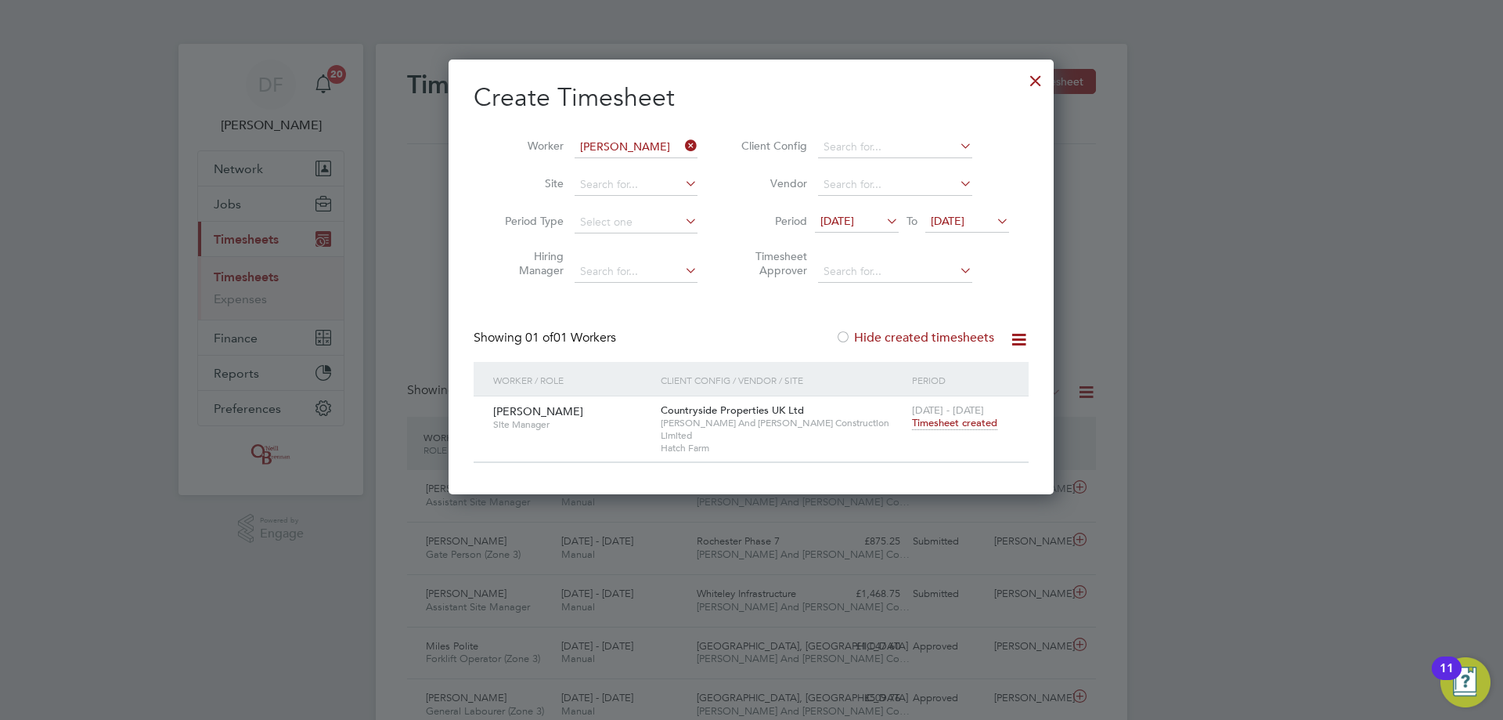
click at [983, 422] on span "Timesheet created" at bounding box center [954, 423] width 85 height 14
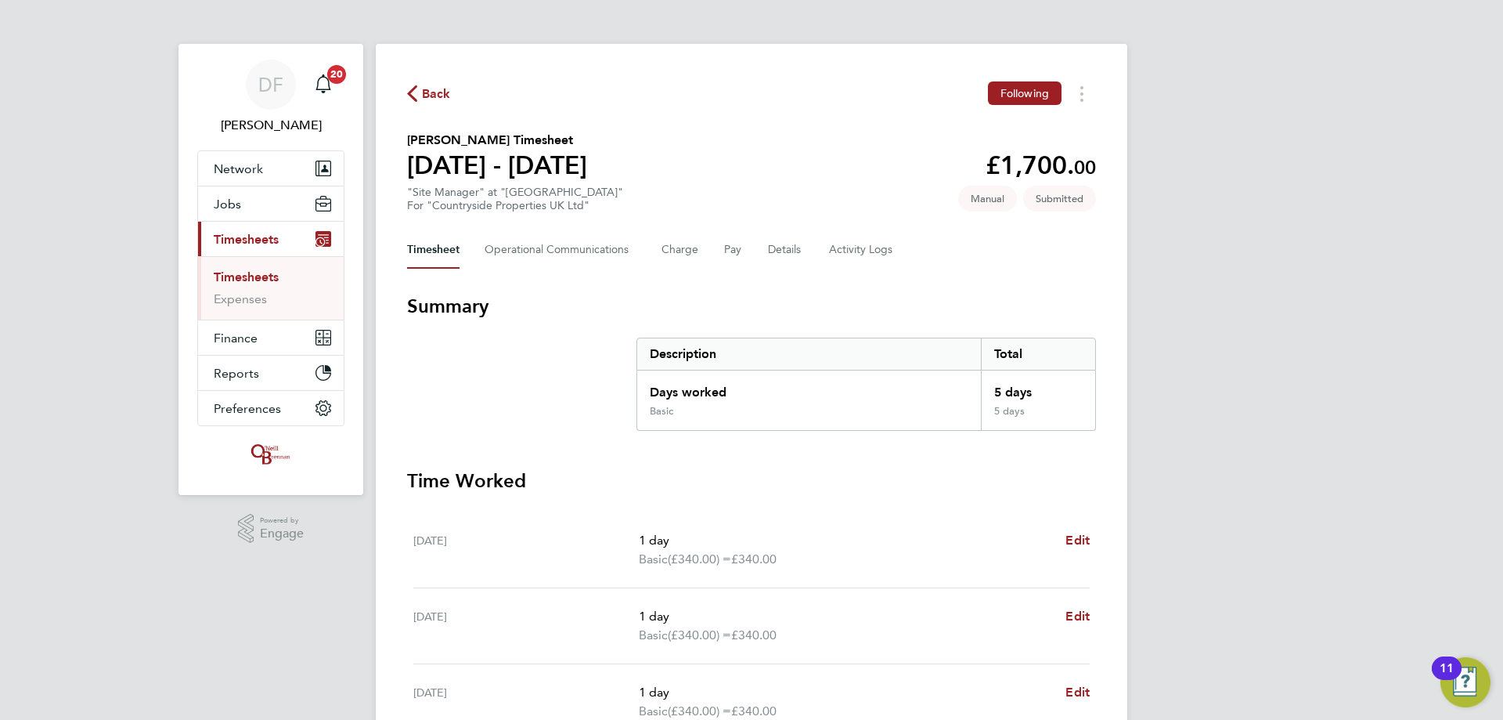
click at [428, 103] on div "Back Following" at bounding box center [751, 93] width 689 height 24
click at [421, 91] on span "Back" at bounding box center [429, 92] width 44 height 15
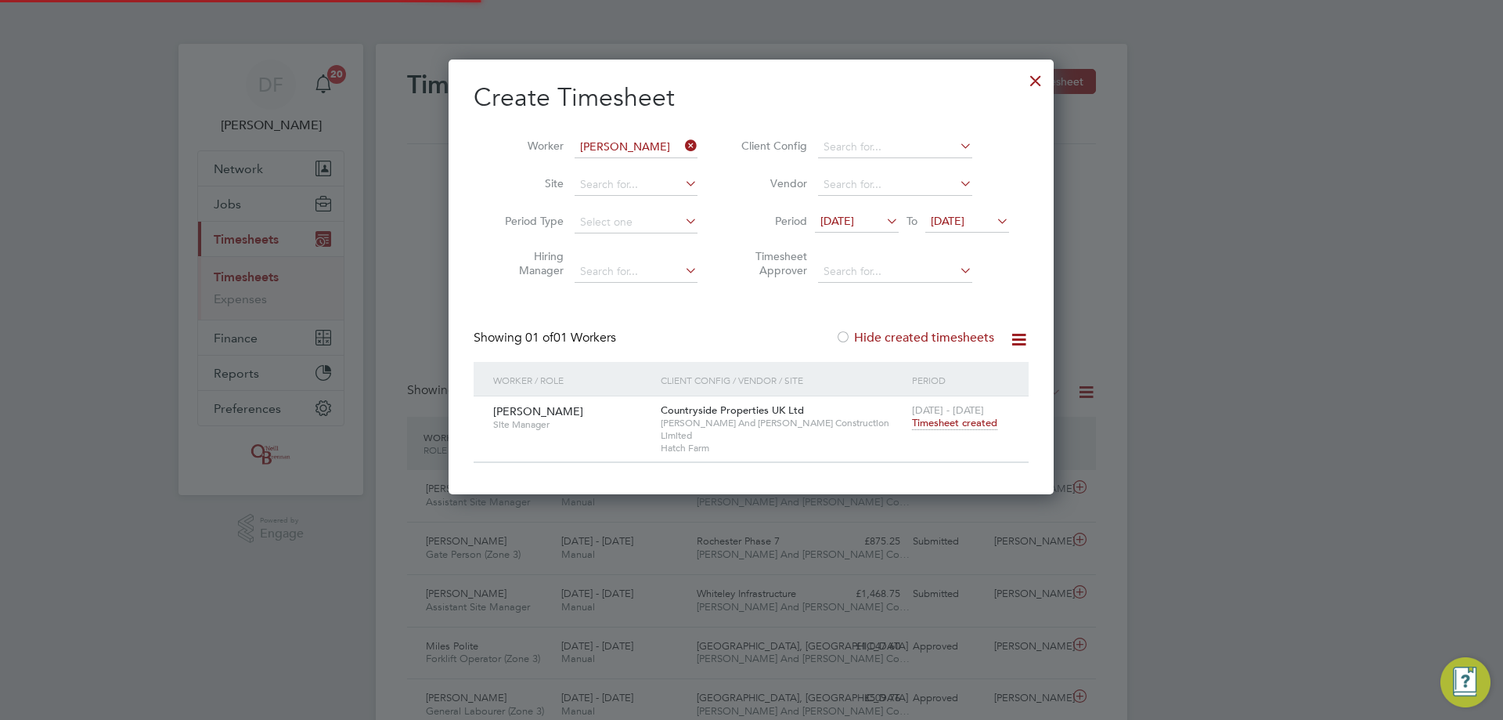
scroll to position [40, 136]
click at [682, 145] on icon at bounding box center [682, 146] width 0 height 22
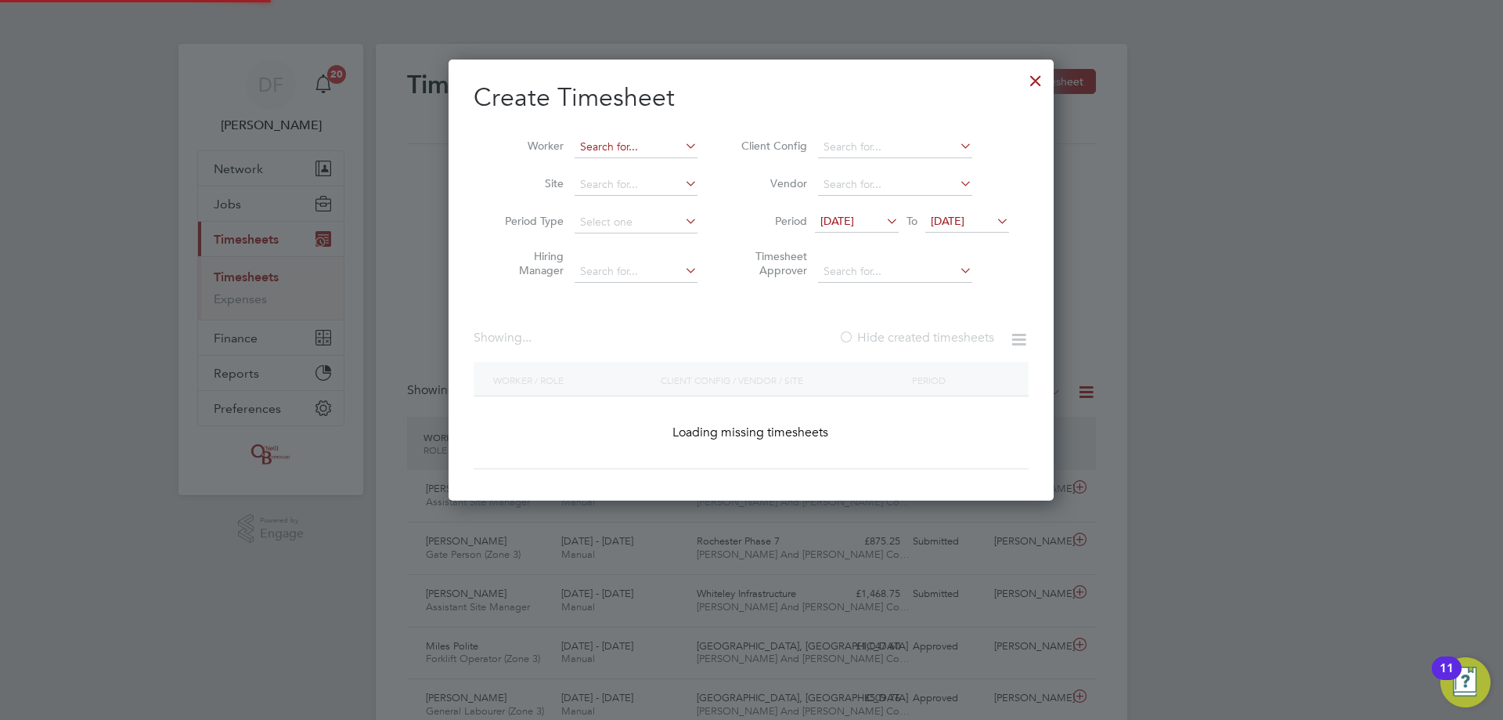
click at [637, 147] on input at bounding box center [636, 147] width 123 height 22
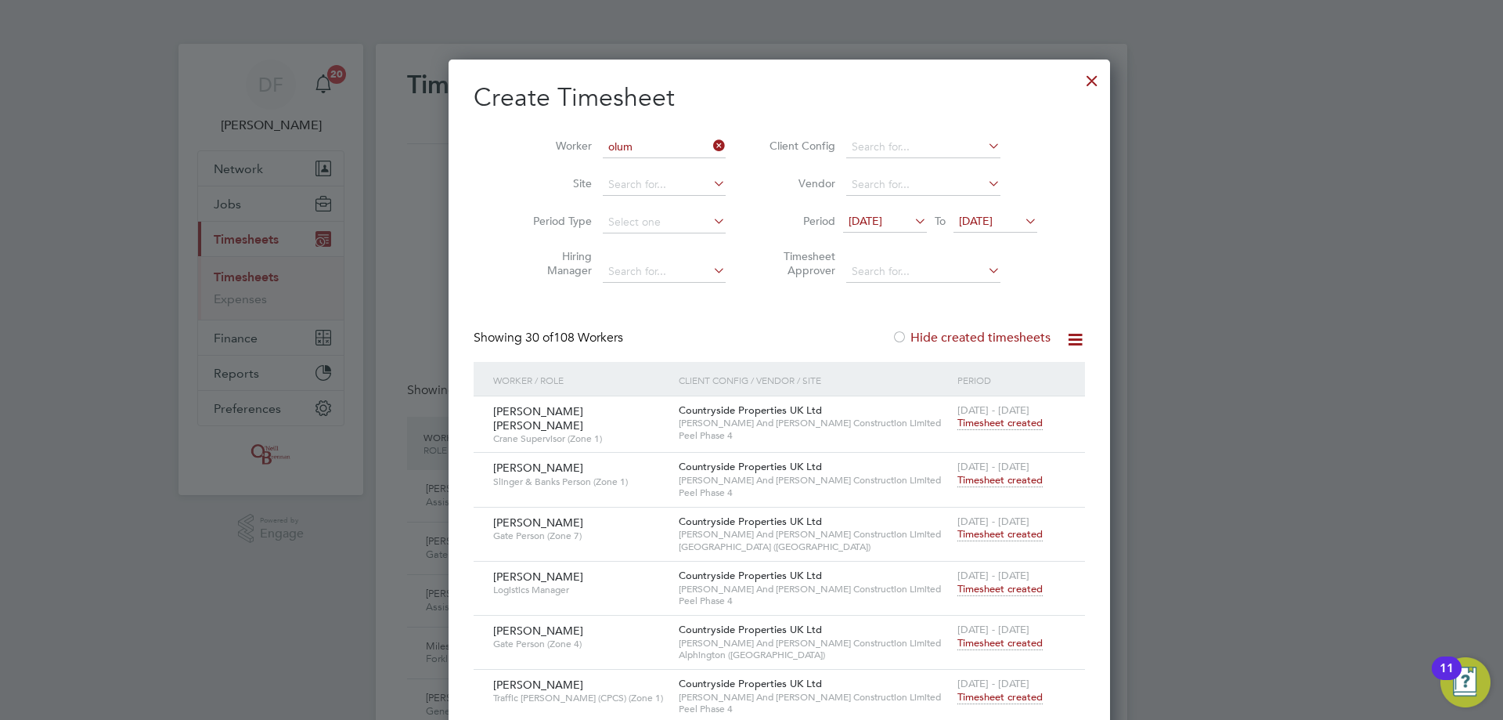
click at [641, 206] on li "Olum ide Adeyefa" at bounding box center [649, 210] width 150 height 21
type input "[PERSON_NAME]"
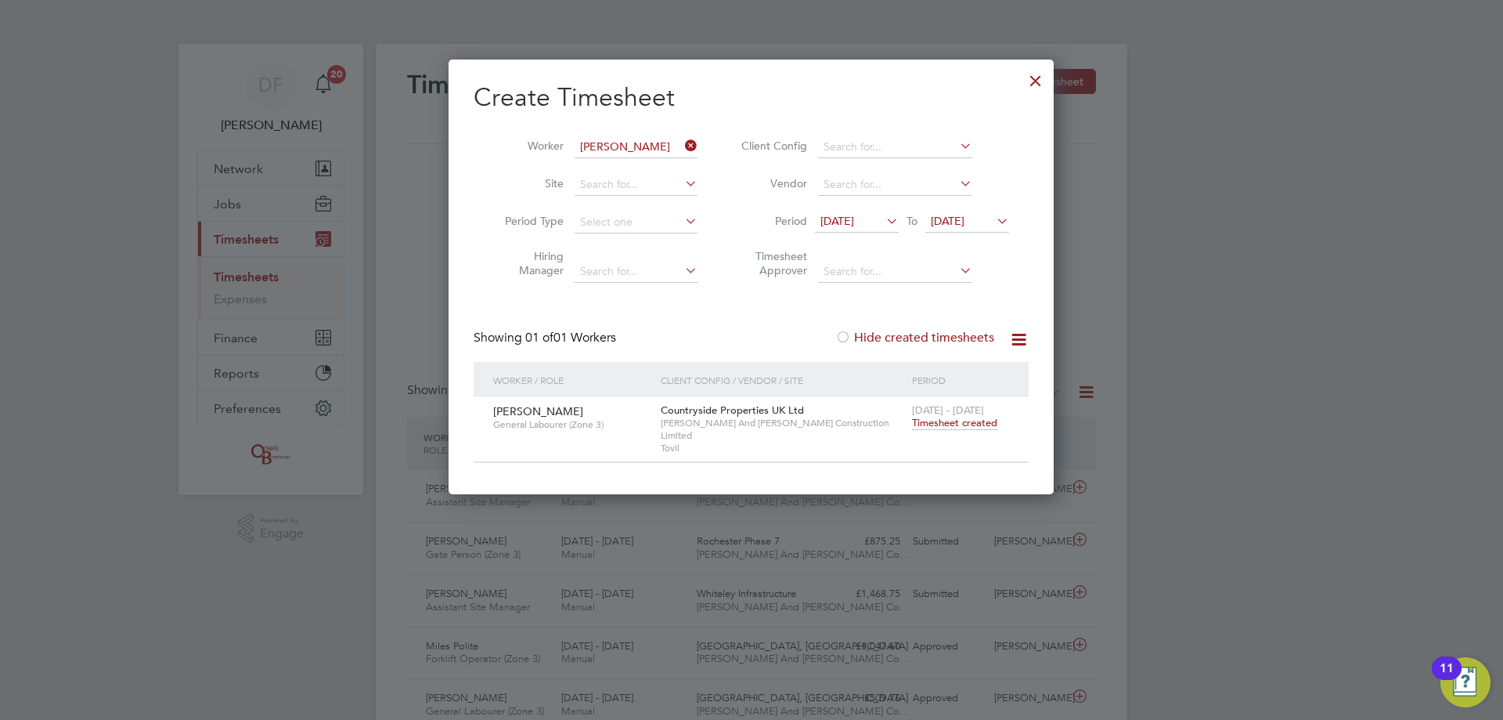
click at [947, 418] on span "Timesheet created" at bounding box center [954, 423] width 85 height 14
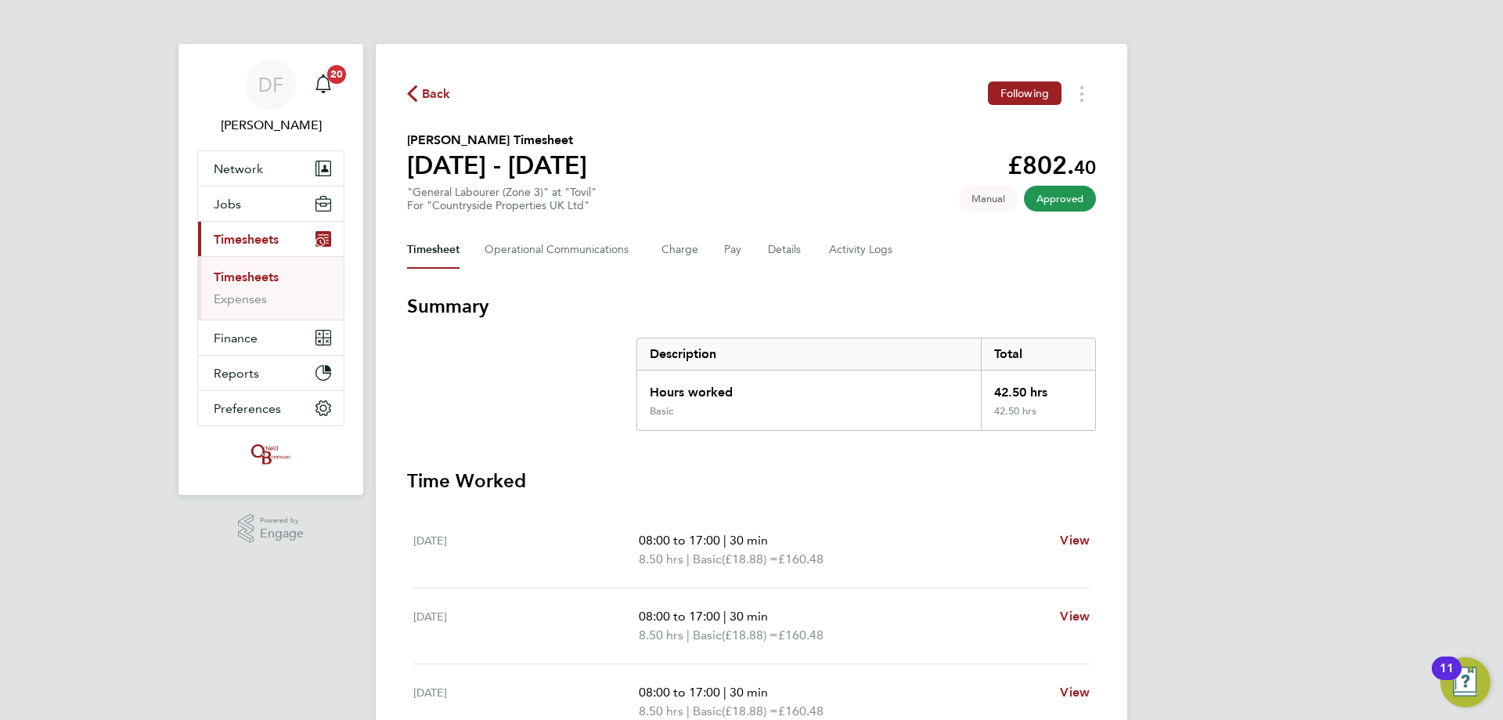
click at [432, 92] on span "Back" at bounding box center [436, 94] width 29 height 19
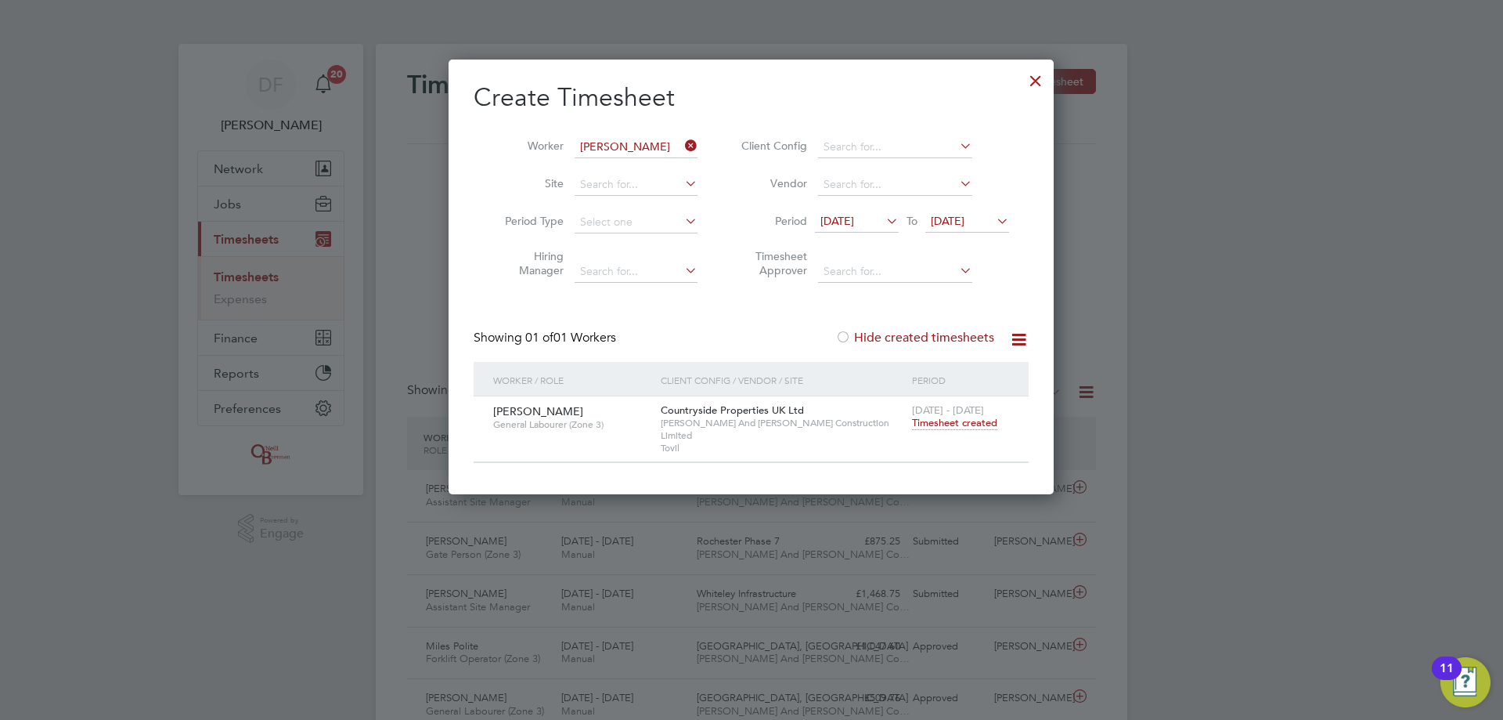
click at [682, 143] on icon at bounding box center [682, 146] width 0 height 22
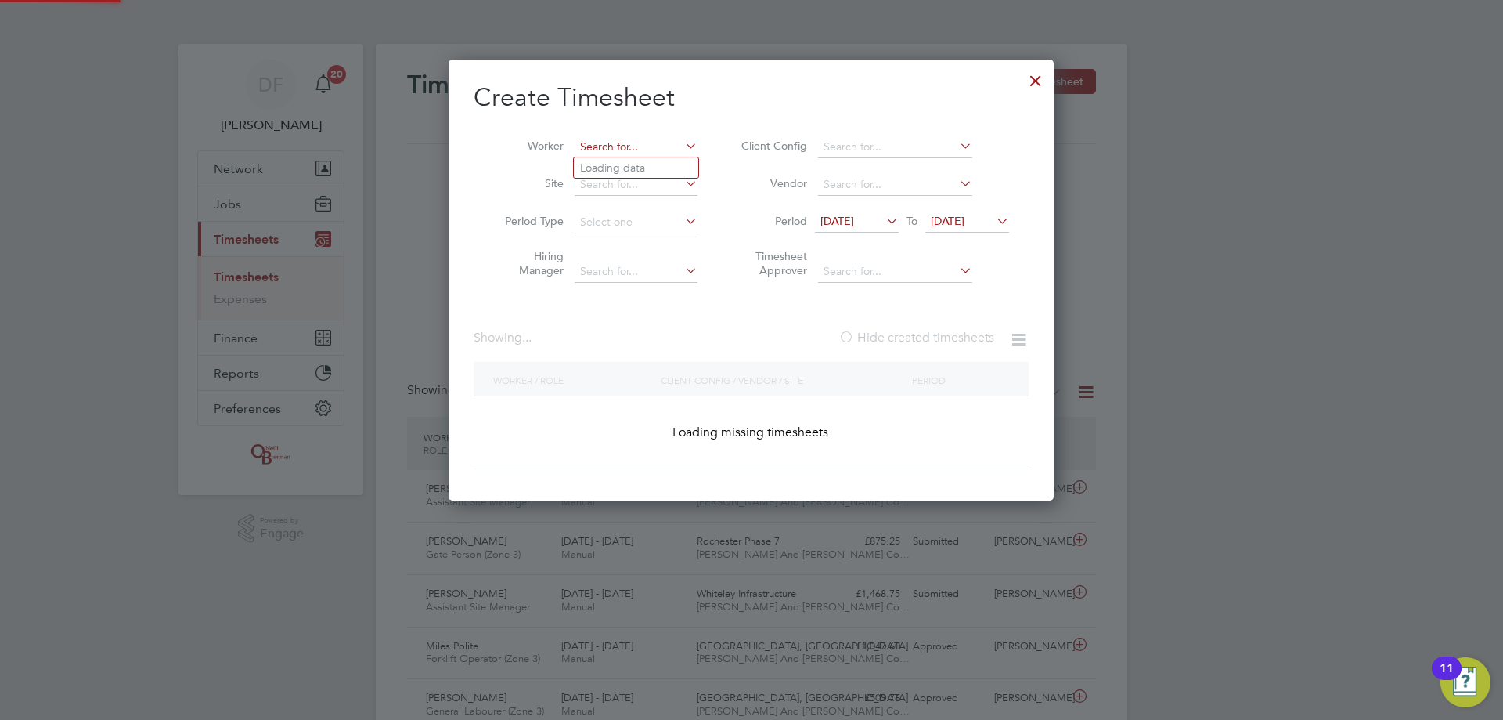
click at [625, 148] on input at bounding box center [636, 147] width 123 height 22
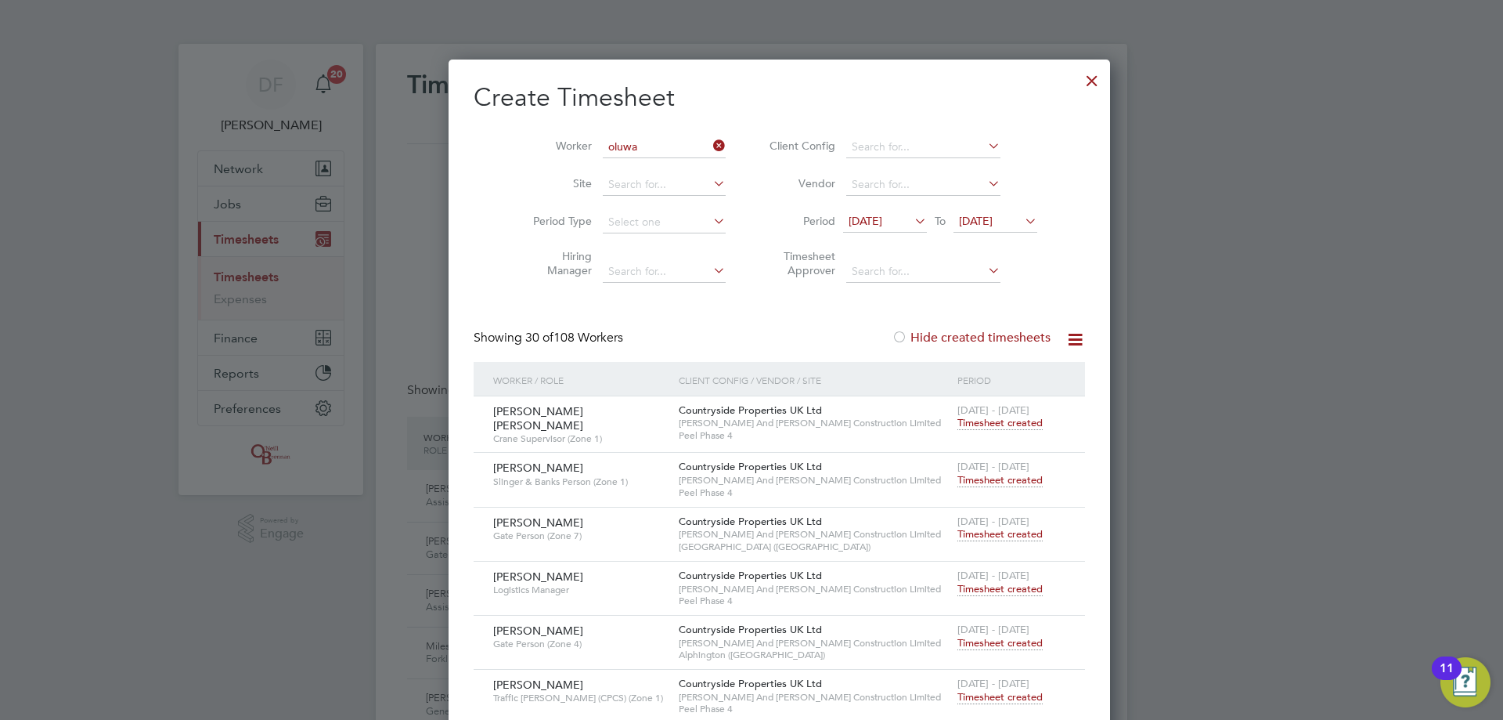
click at [644, 228] on li "Oluwa [PERSON_NAME]" at bounding box center [703, 232] width 258 height 21
type input "[PERSON_NAME]"
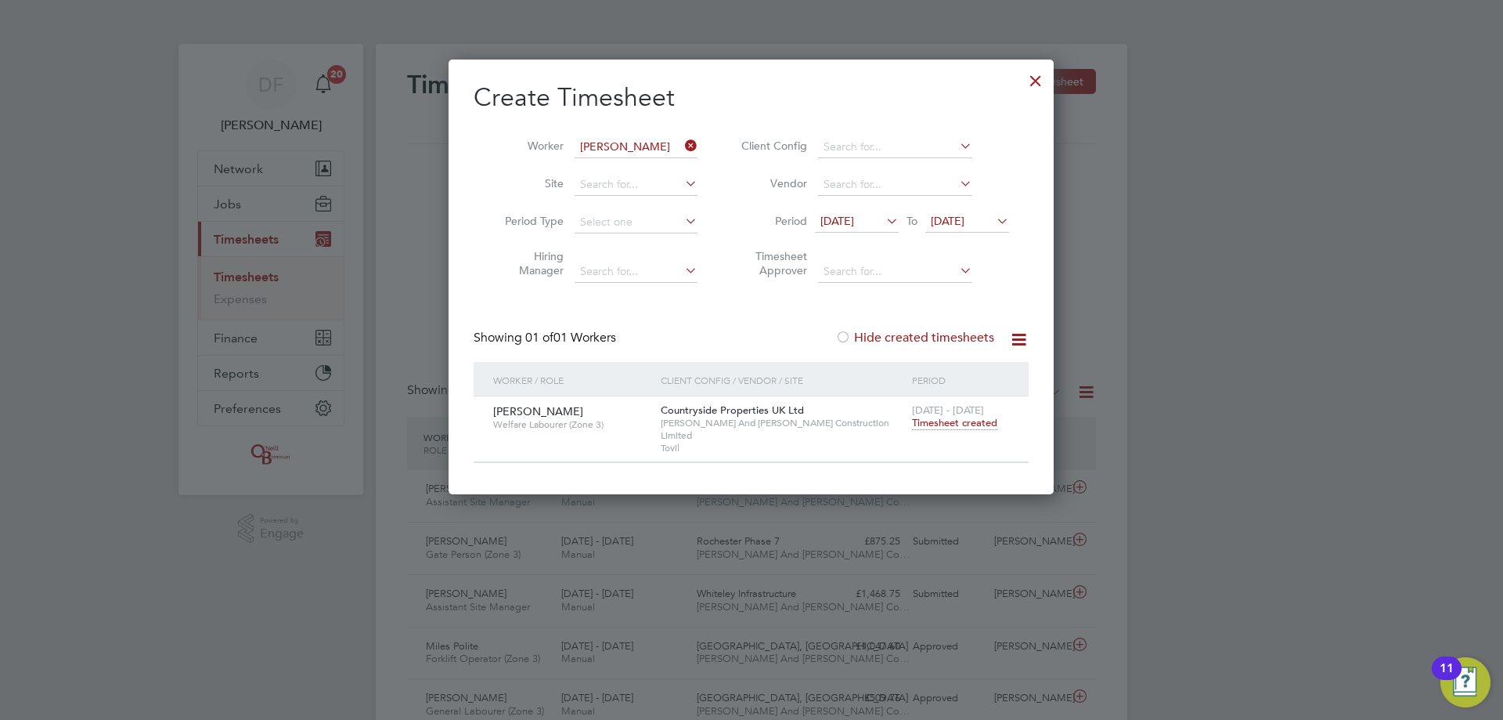
click at [976, 419] on span "Timesheet created" at bounding box center [954, 423] width 85 height 14
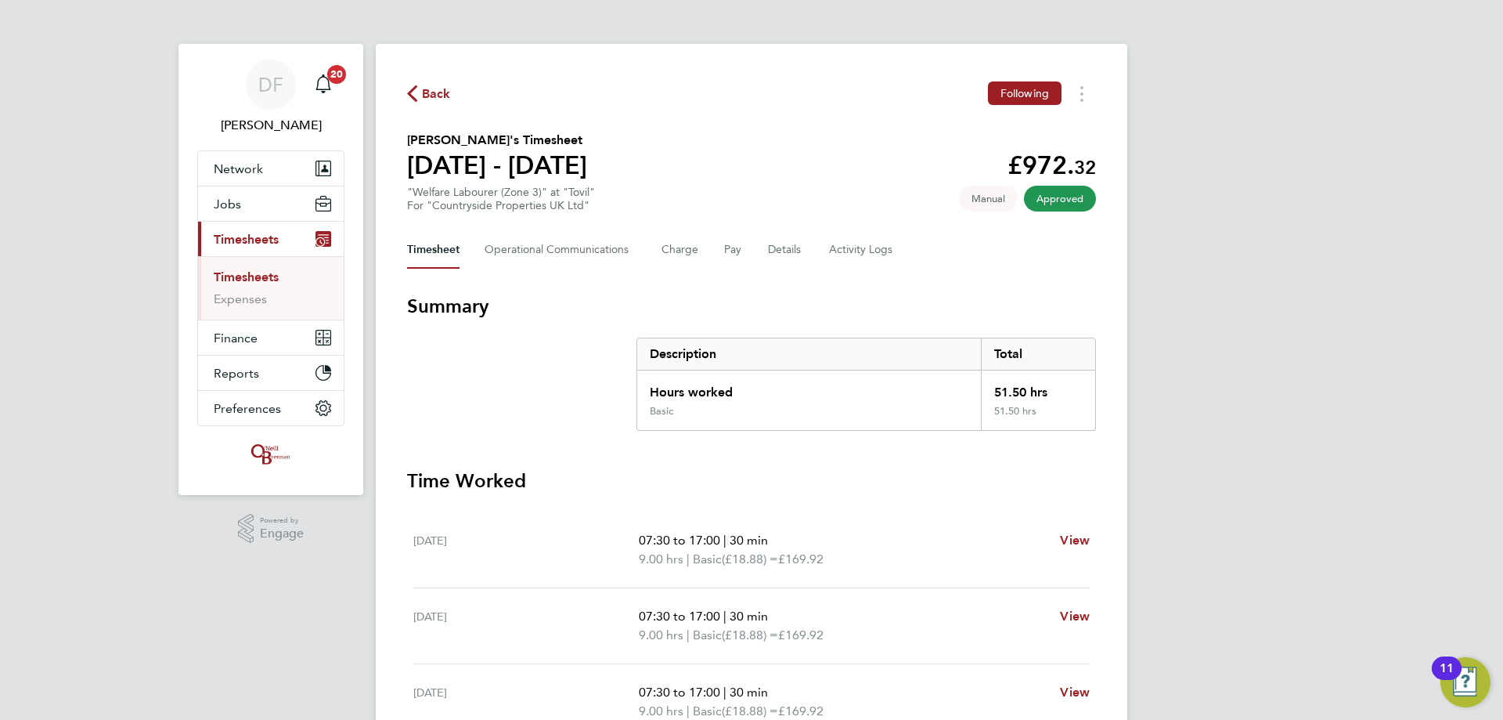
click at [433, 96] on span "Back" at bounding box center [436, 94] width 29 height 19
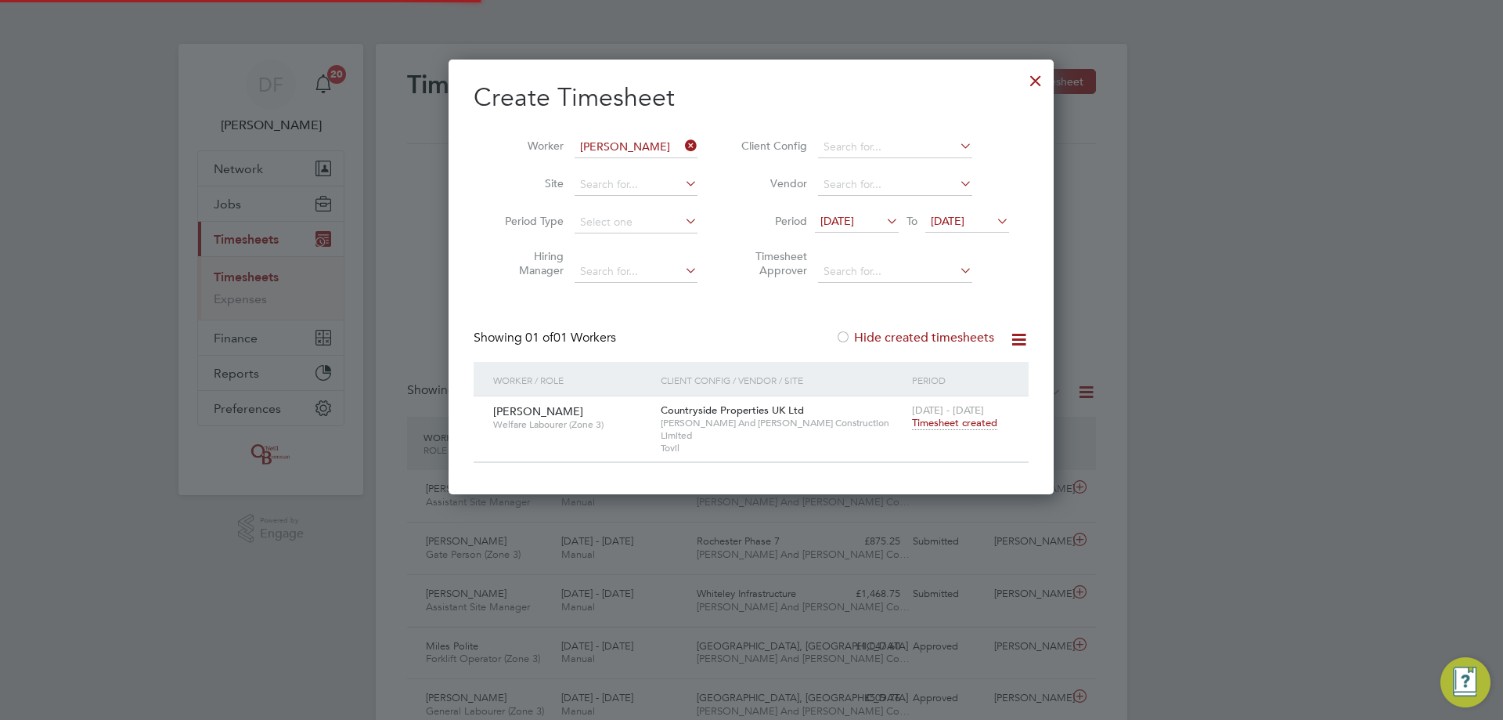
scroll to position [40, 136]
click at [682, 146] on icon at bounding box center [682, 146] width 0 height 22
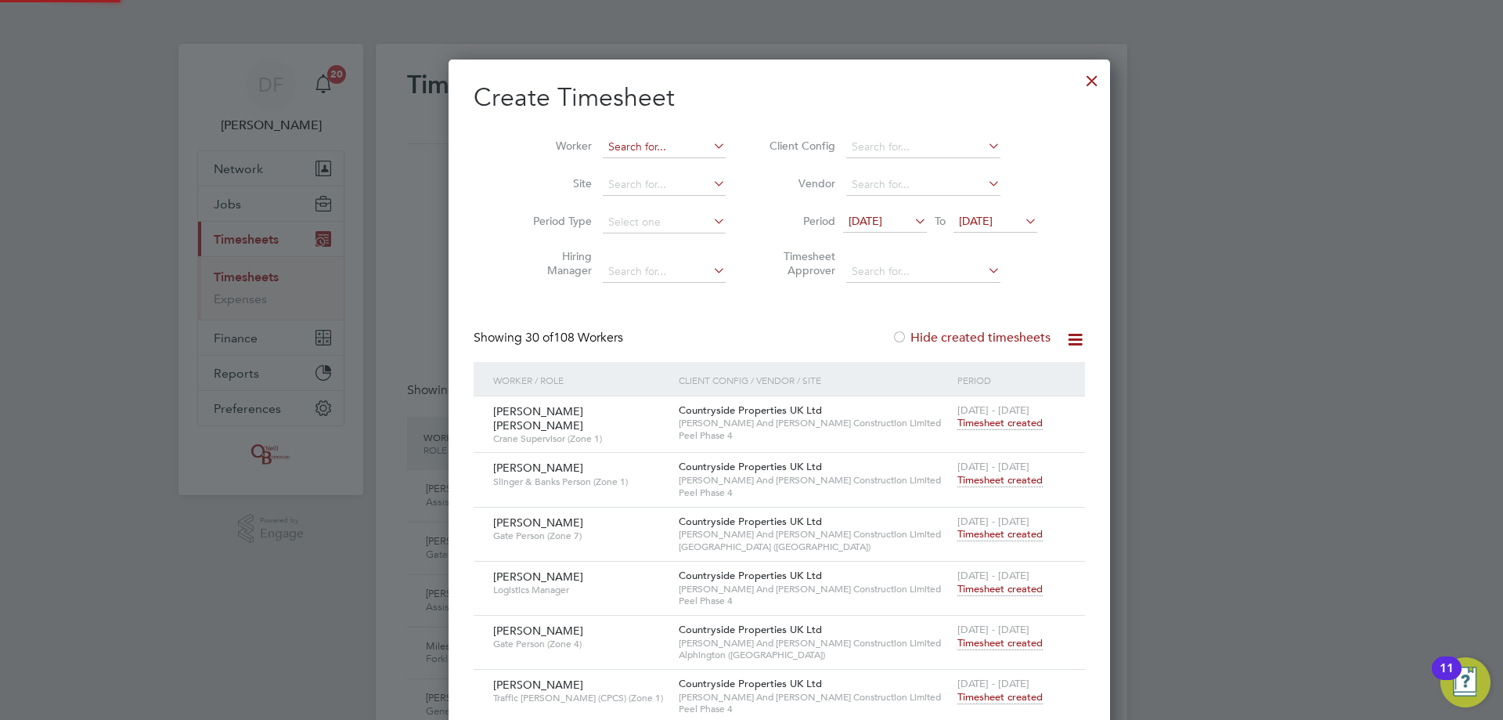
click at [641, 143] on input at bounding box center [664, 147] width 123 height 22
click at [670, 162] on b "Hodder" at bounding box center [689, 167] width 39 height 13
type input "[PERSON_NAME]"
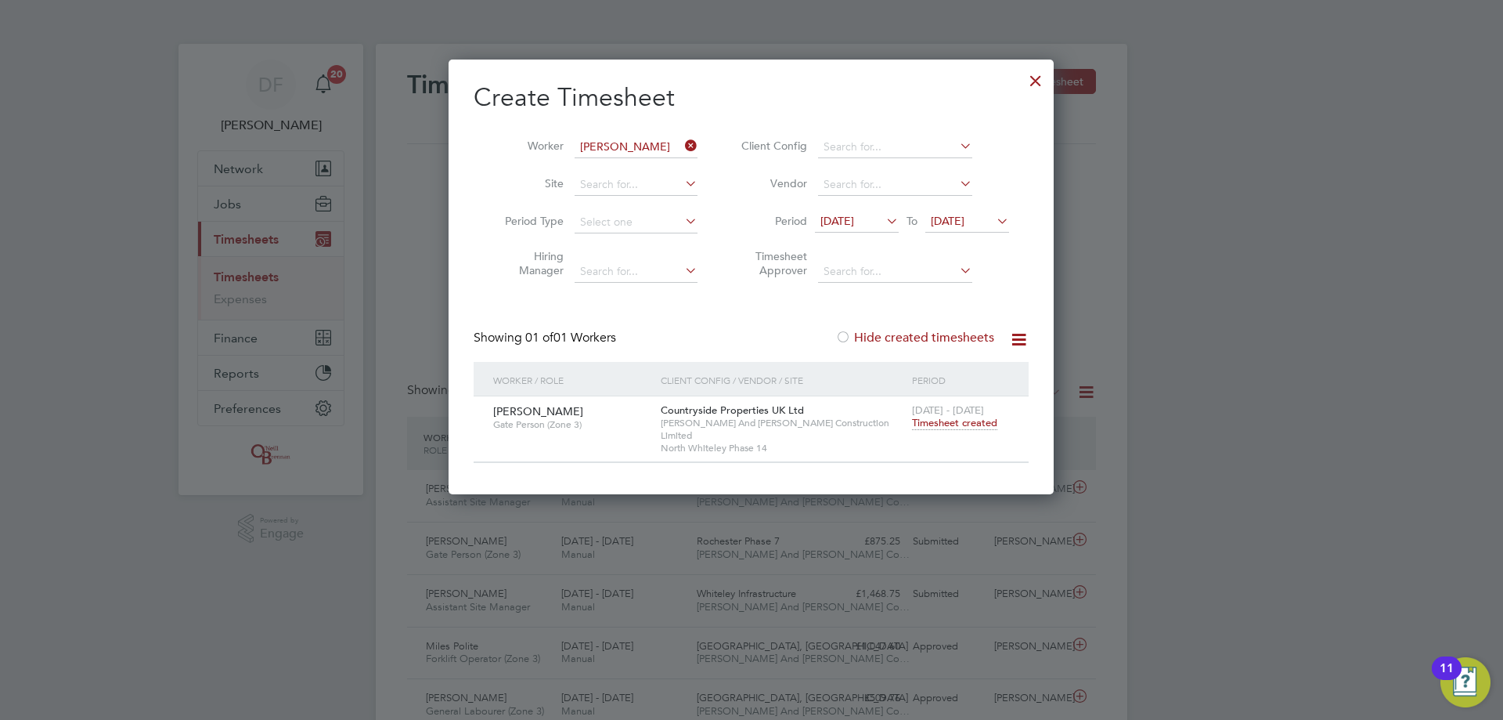
click at [950, 417] on span "Timesheet created" at bounding box center [954, 423] width 85 height 14
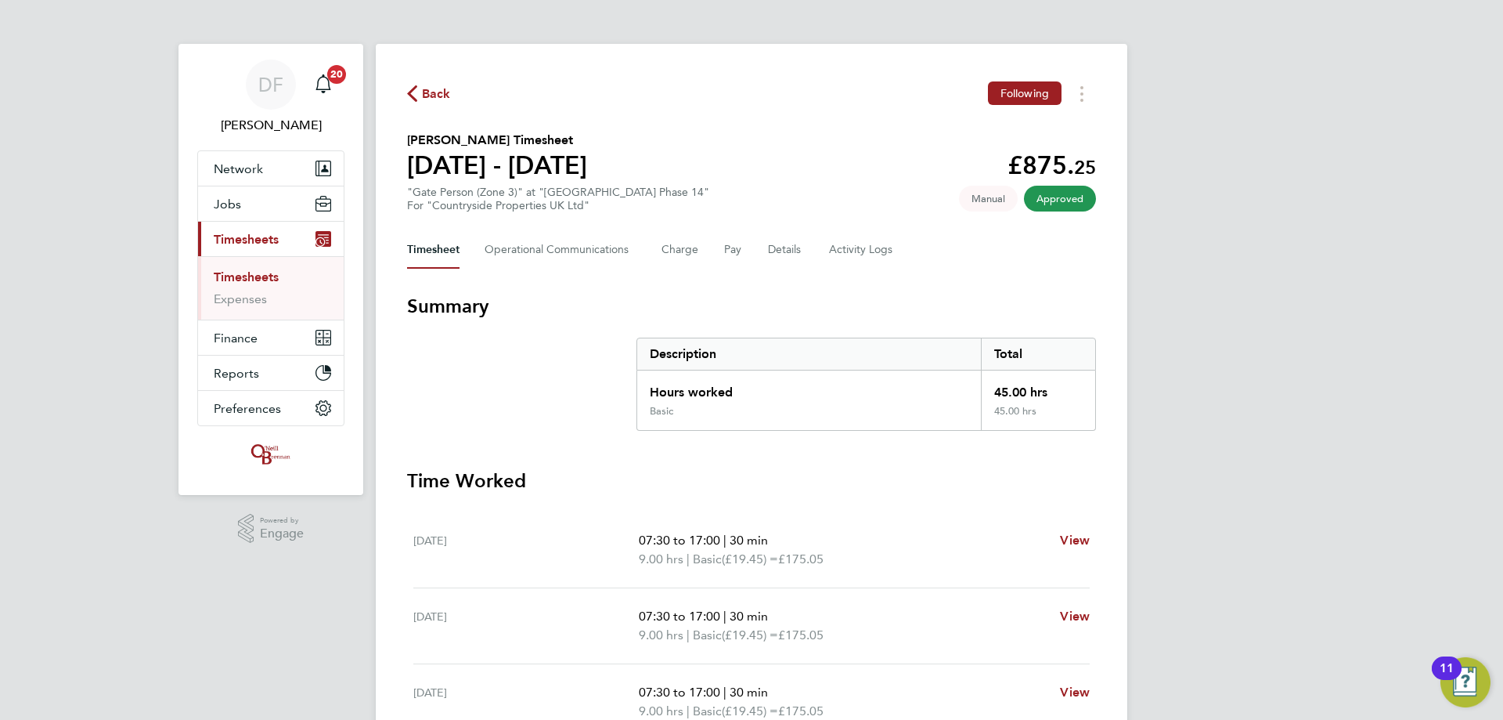
click at [450, 100] on div "Back Following" at bounding box center [751, 93] width 689 height 24
click at [438, 89] on span "Back" at bounding box center [436, 94] width 29 height 19
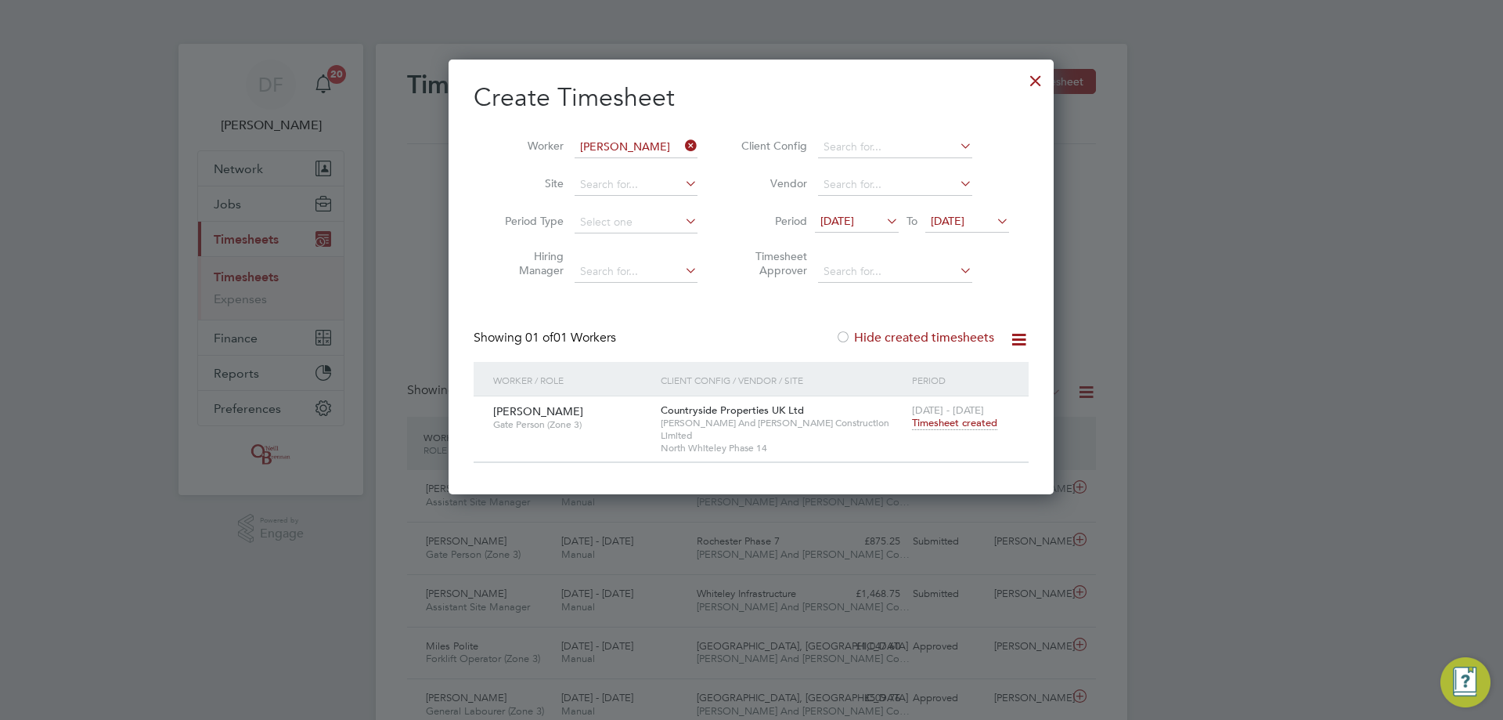
click at [682, 145] on icon at bounding box center [682, 146] width 0 height 22
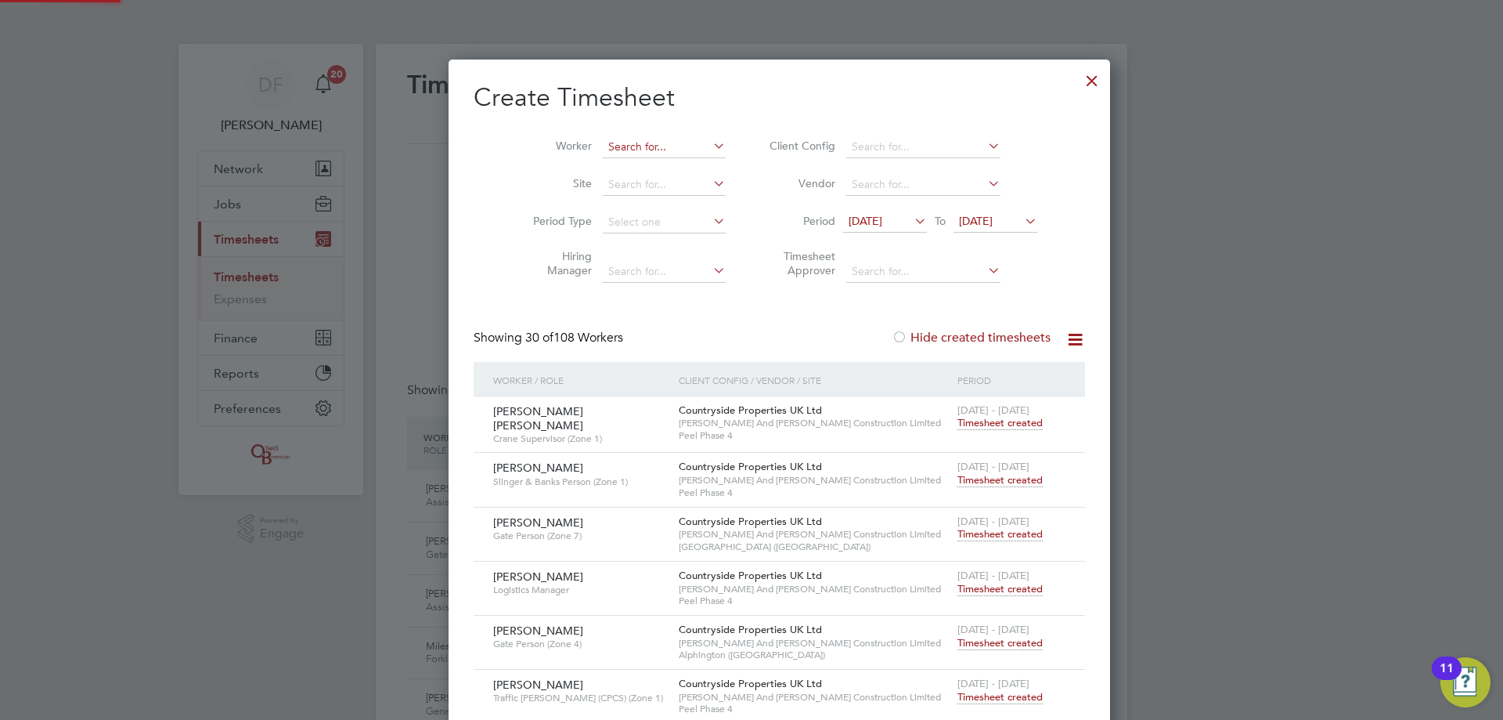
click at [633, 143] on input at bounding box center [664, 147] width 123 height 22
click at [670, 166] on b "Mian" at bounding box center [683, 167] width 26 height 13
type input "[PERSON_NAME]"
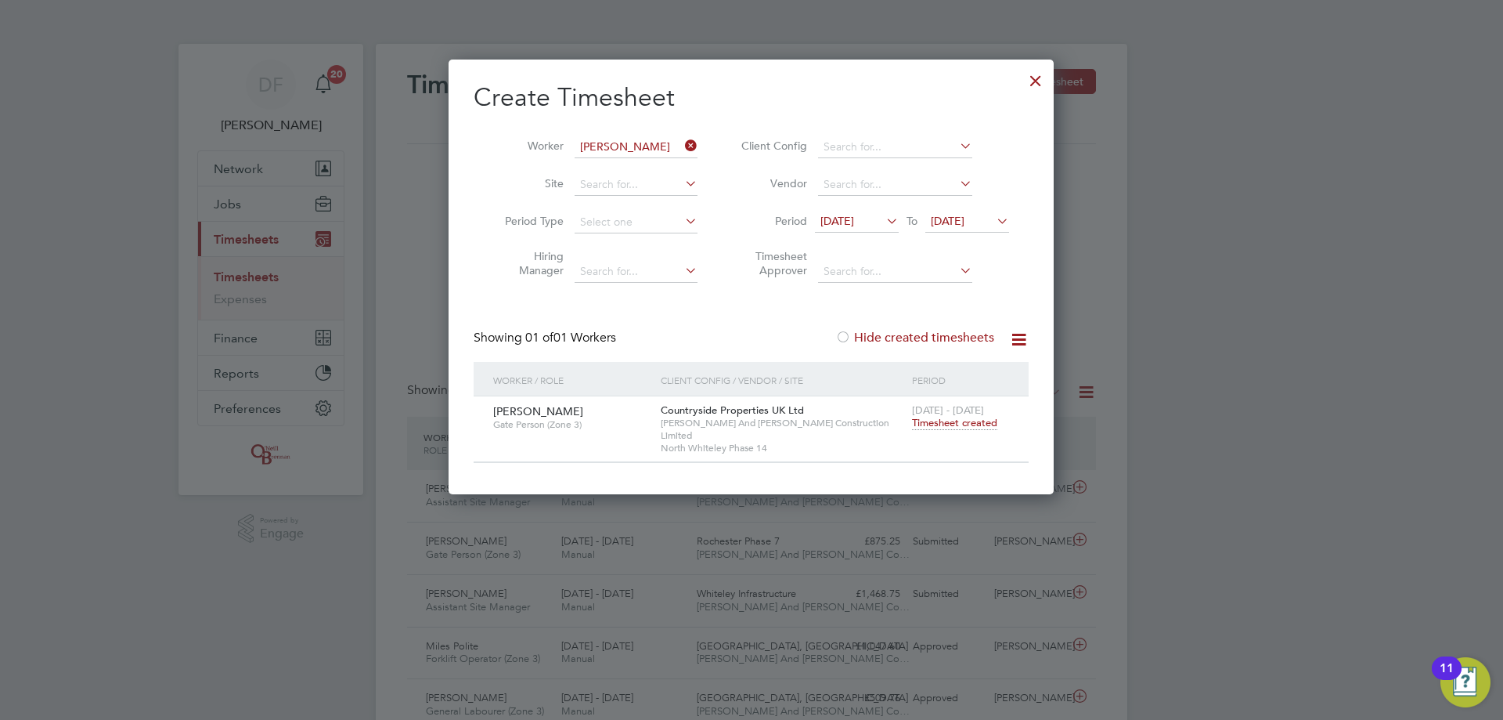
click at [940, 419] on span "Timesheet created" at bounding box center [954, 423] width 85 height 14
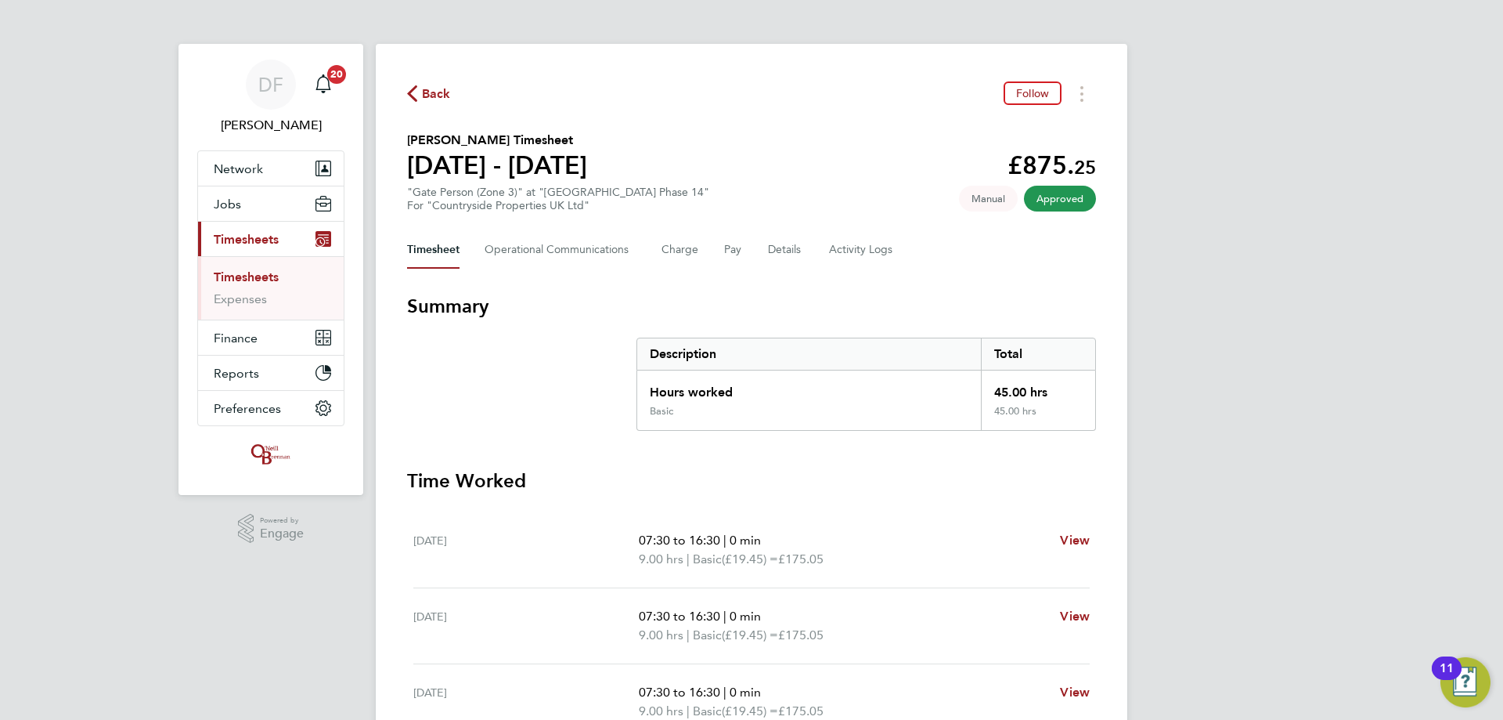
click at [422, 94] on span "Back" at bounding box center [436, 94] width 29 height 19
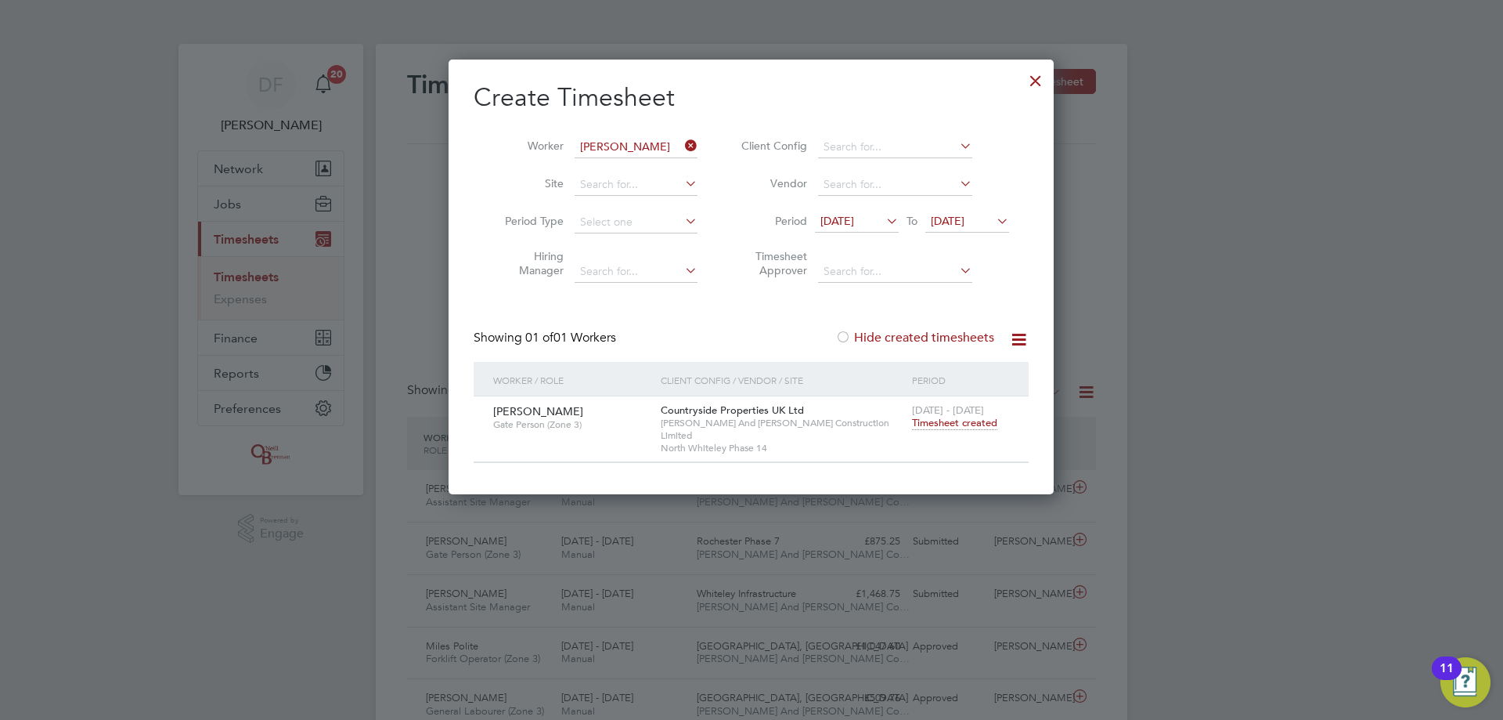
click at [682, 144] on icon at bounding box center [682, 146] width 0 height 22
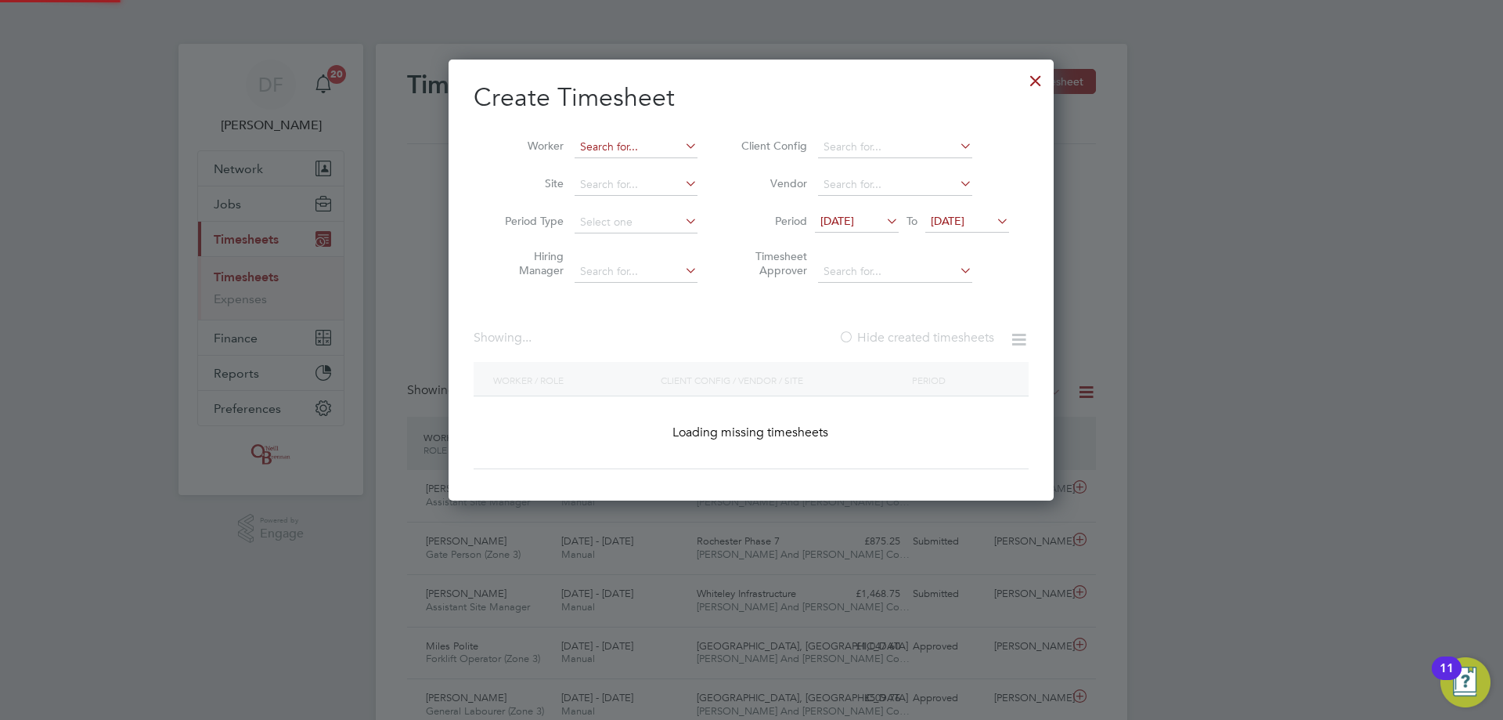
click at [661, 144] on input at bounding box center [636, 147] width 123 height 22
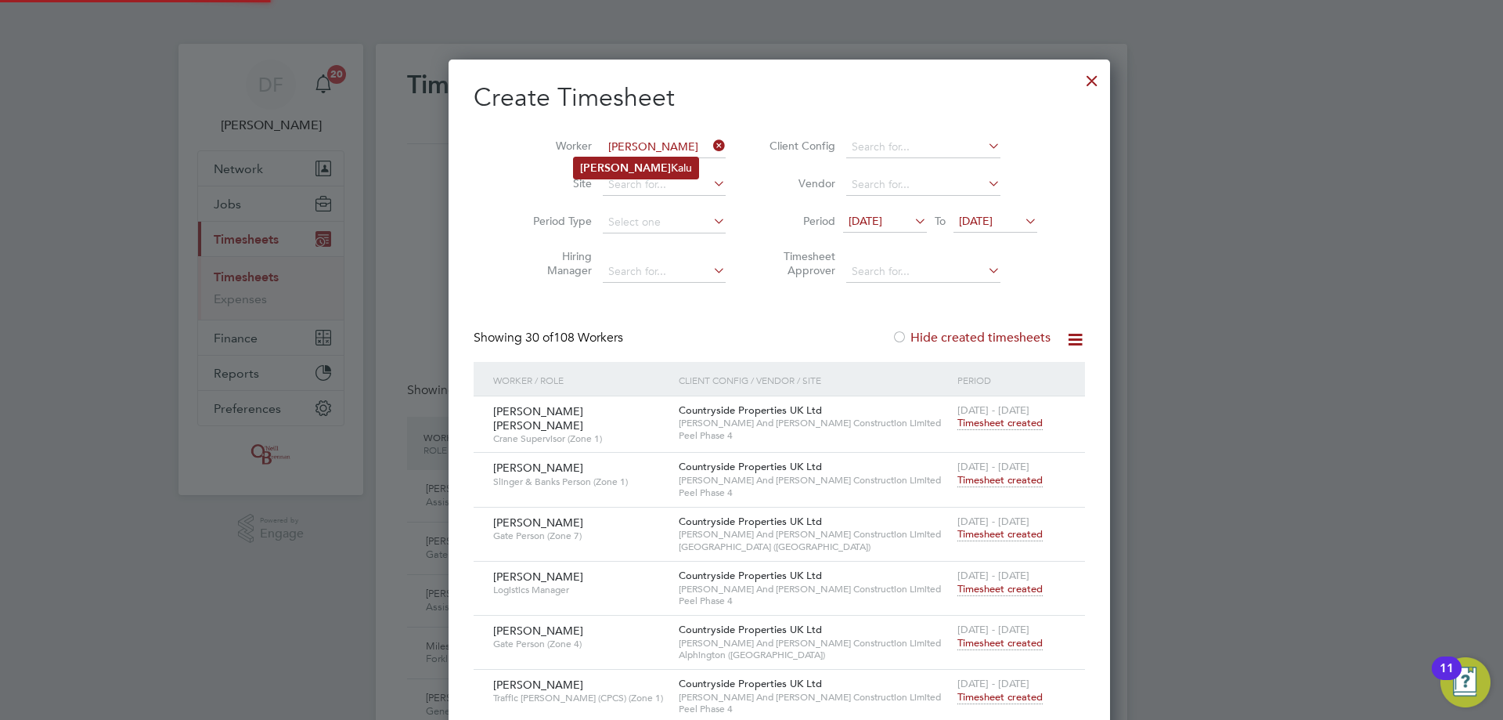
click at [647, 159] on li "[PERSON_NAME]" at bounding box center [636, 167] width 124 height 21
type input "[PERSON_NAME]"
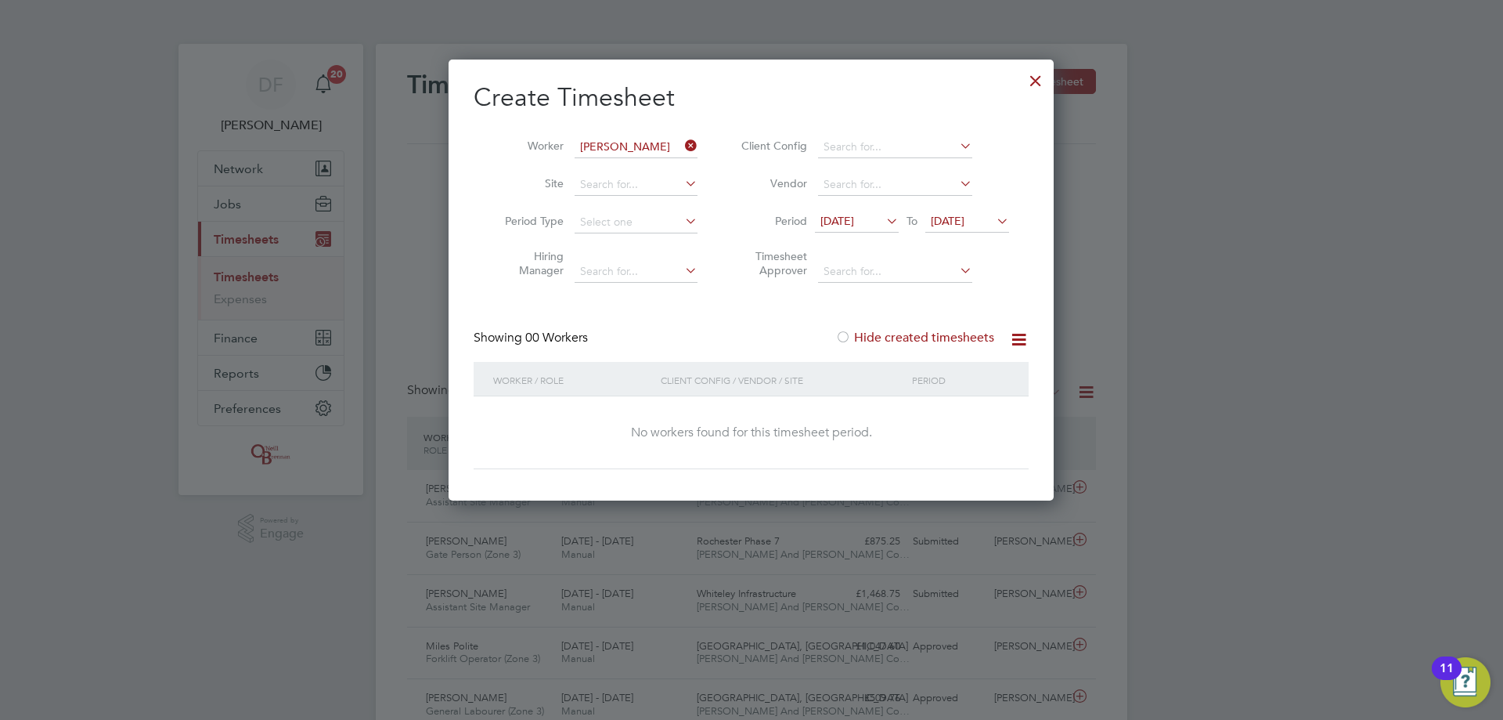
click at [944, 336] on label "Hide created timesheets" at bounding box center [914, 338] width 159 height 16
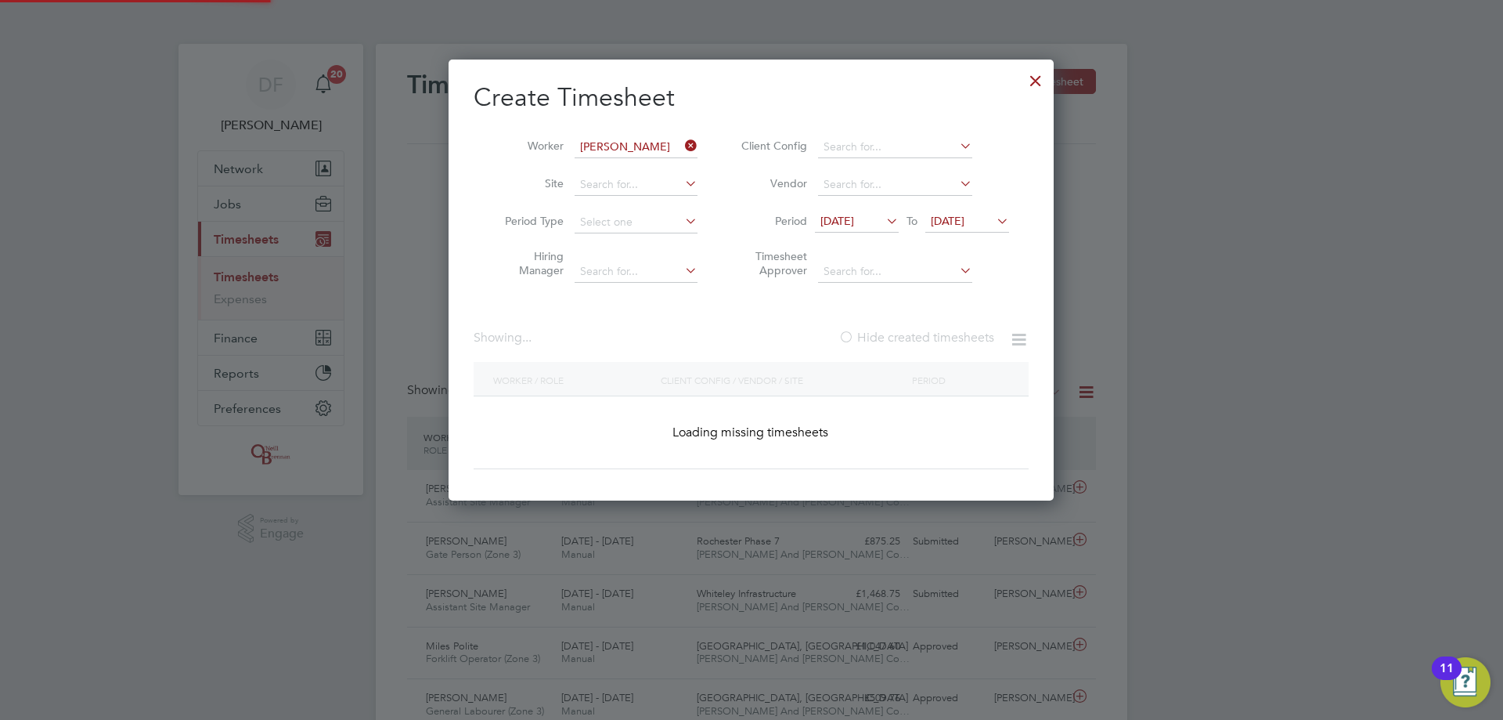
click at [944, 336] on label "Hide created timesheets" at bounding box center [917, 338] width 156 height 16
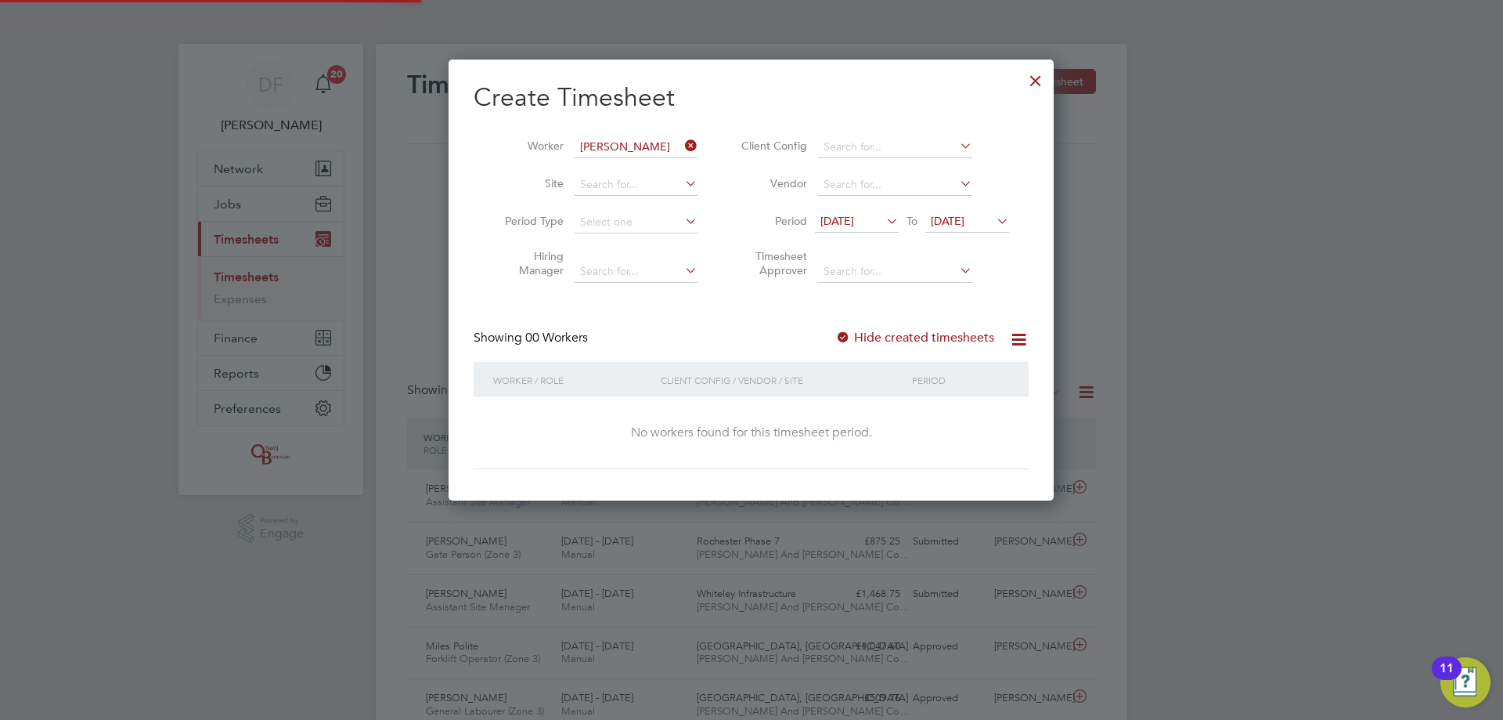
click at [944, 336] on label "Hide created timesheets" at bounding box center [914, 338] width 159 height 16
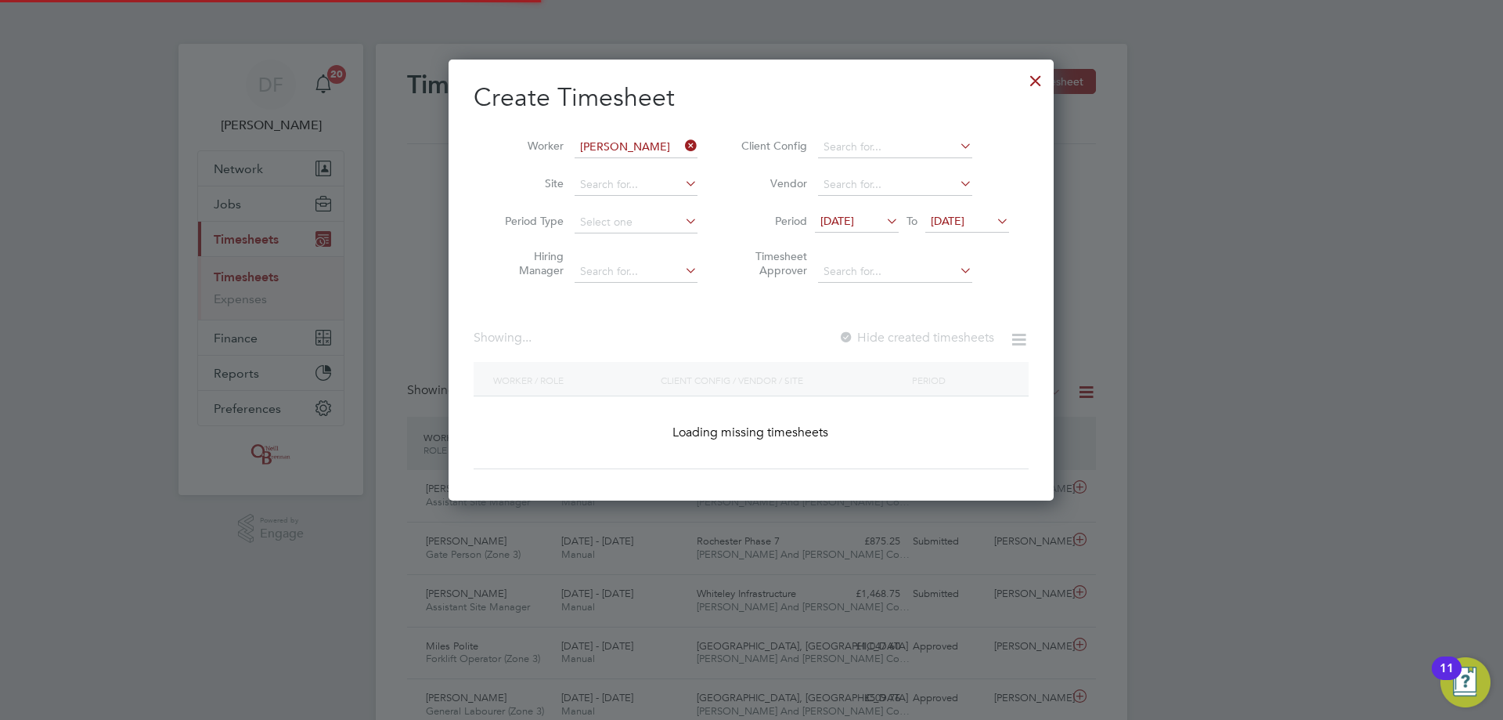
click at [944, 336] on label "Hide created timesheets" at bounding box center [917, 338] width 156 height 16
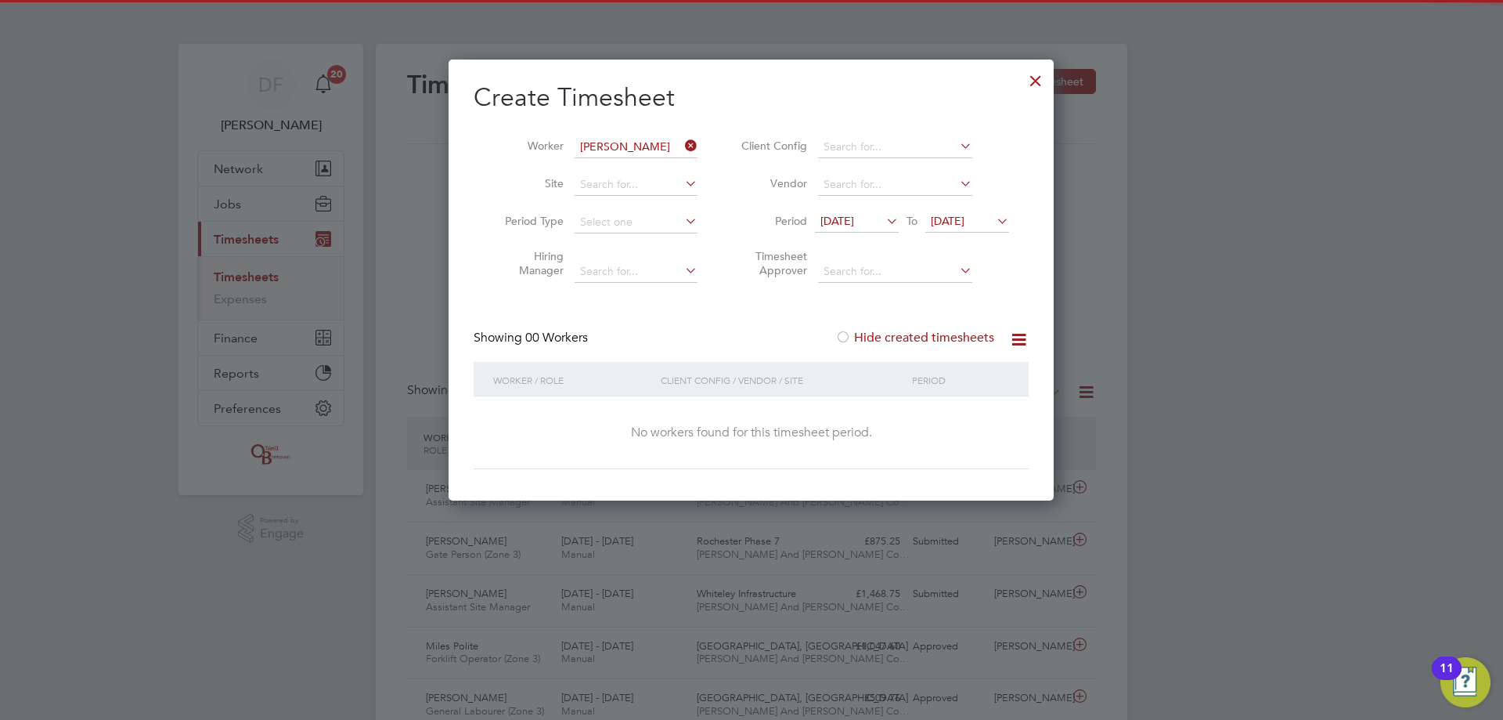
click at [682, 150] on icon at bounding box center [682, 146] width 0 height 22
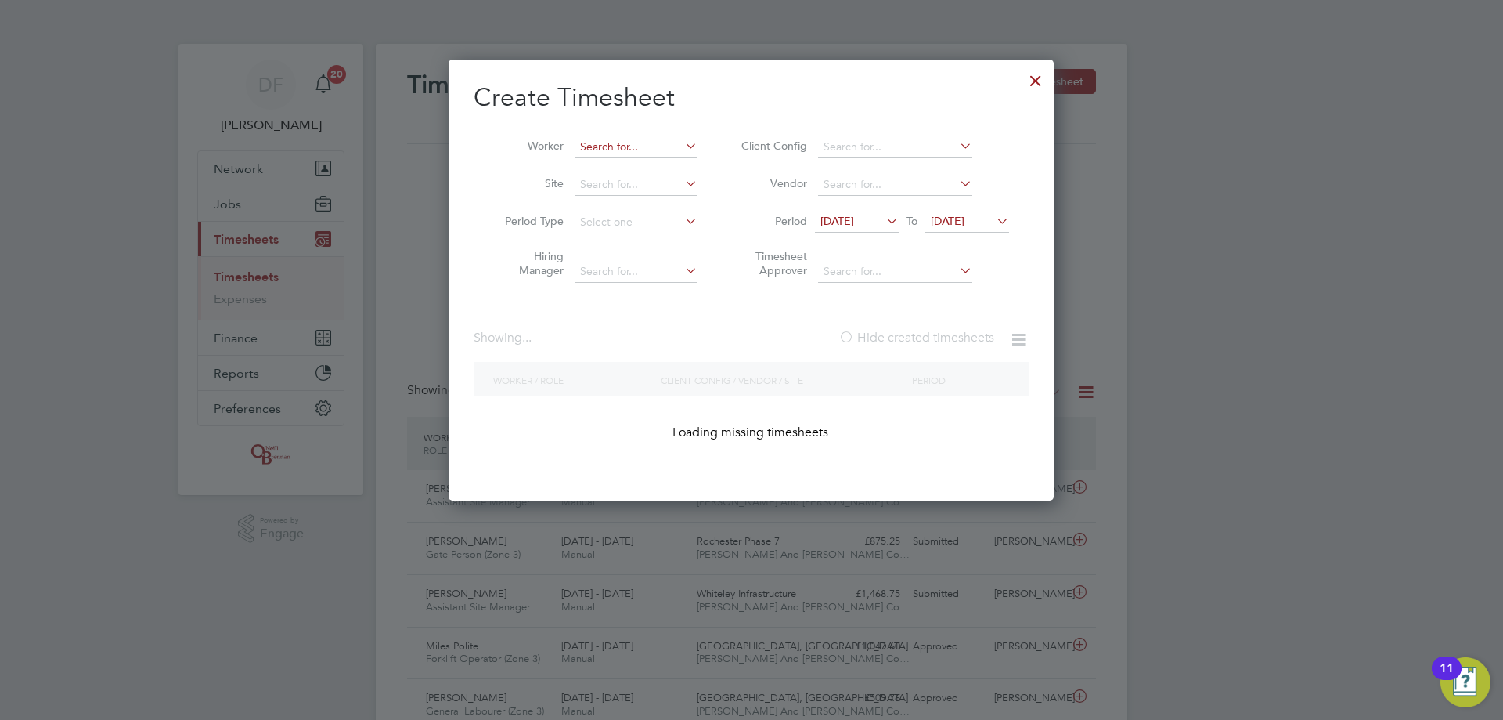
click at [644, 146] on input at bounding box center [636, 147] width 123 height 22
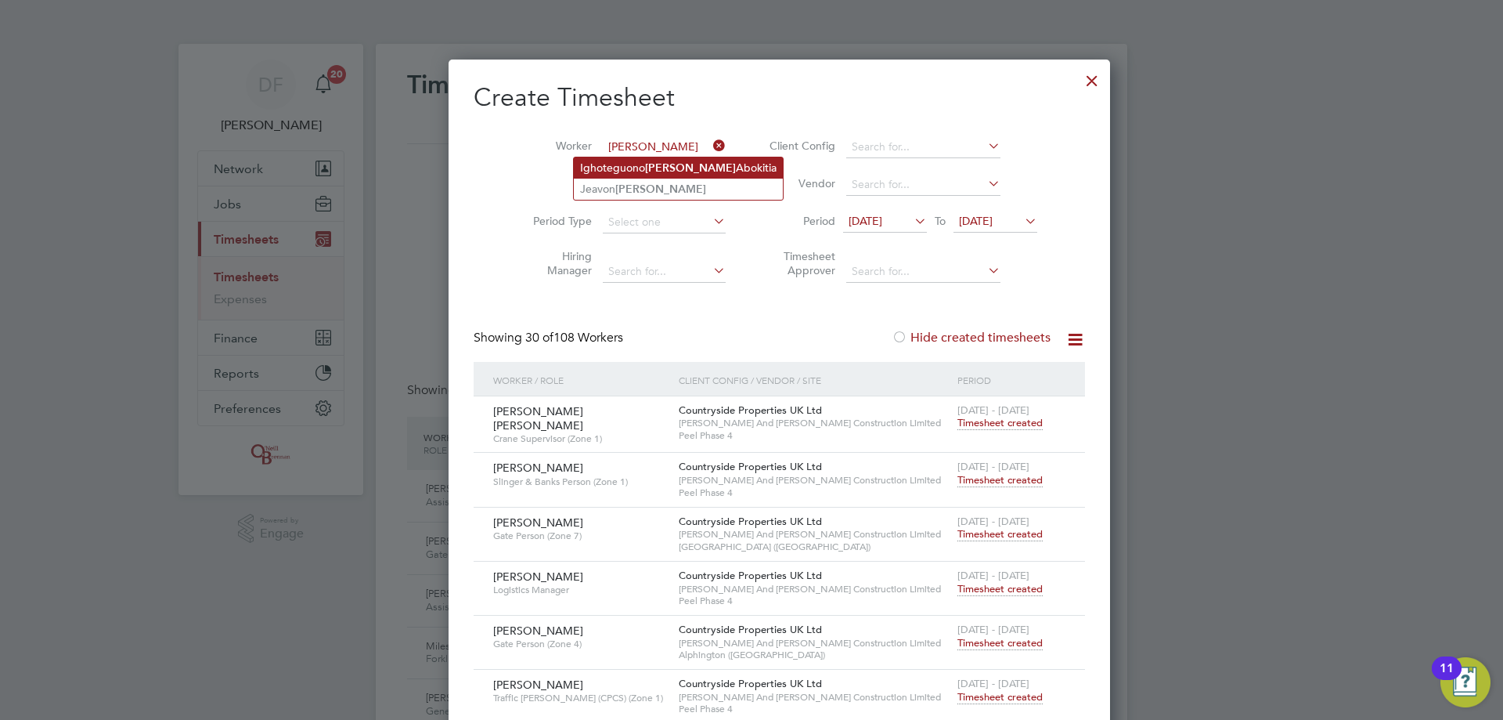
click at [667, 168] on b "[PERSON_NAME]" at bounding box center [690, 167] width 91 height 13
type input "Ighoteguono [PERSON_NAME]"
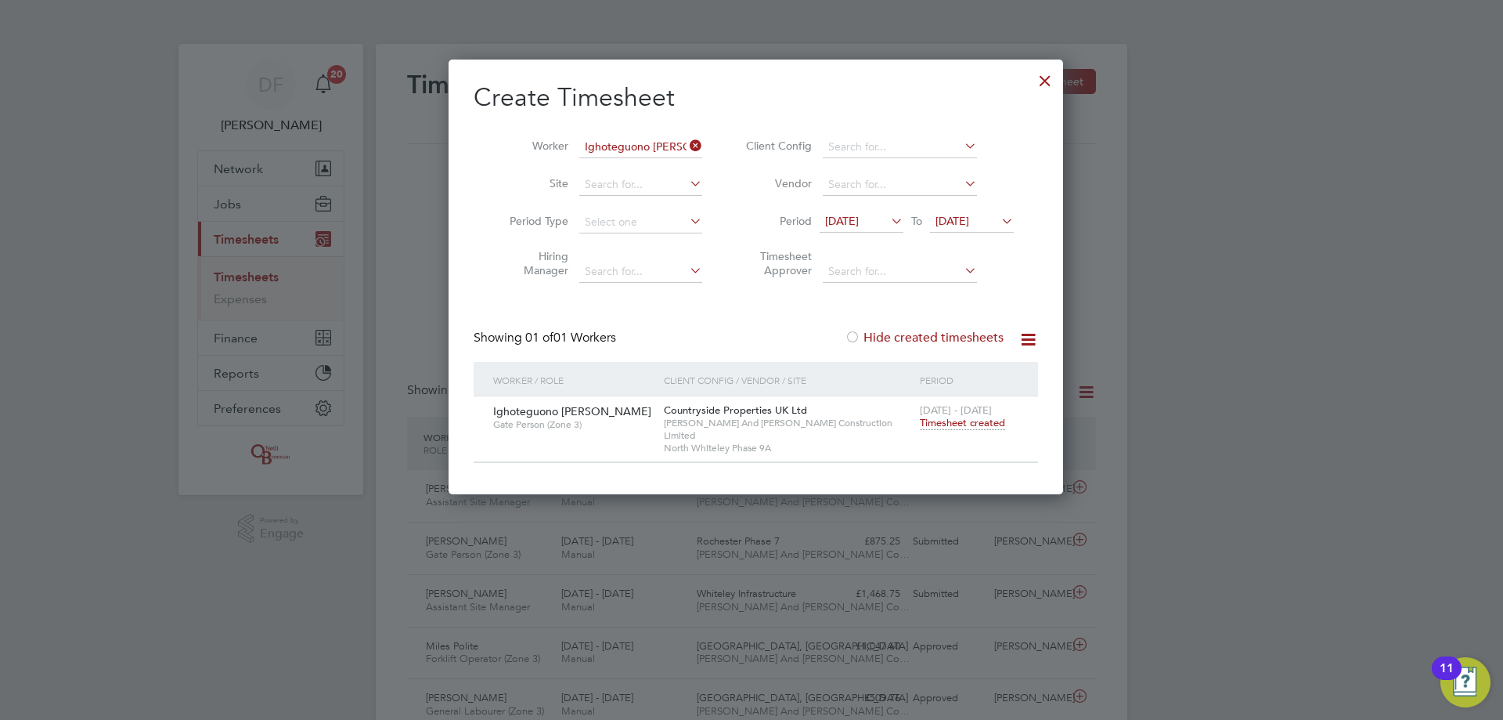
click at [940, 423] on span "Timesheet created" at bounding box center [962, 423] width 85 height 14
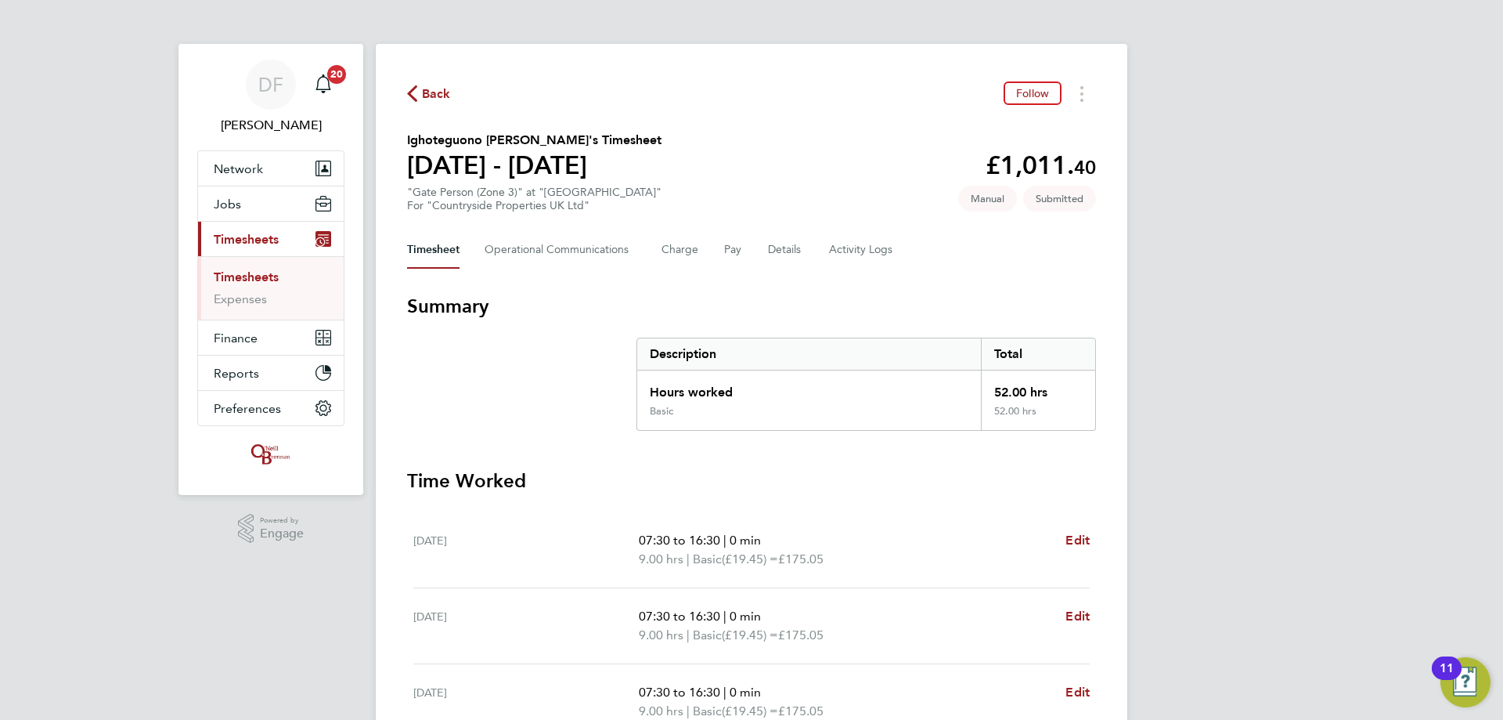
click at [431, 96] on span "Back" at bounding box center [436, 94] width 29 height 19
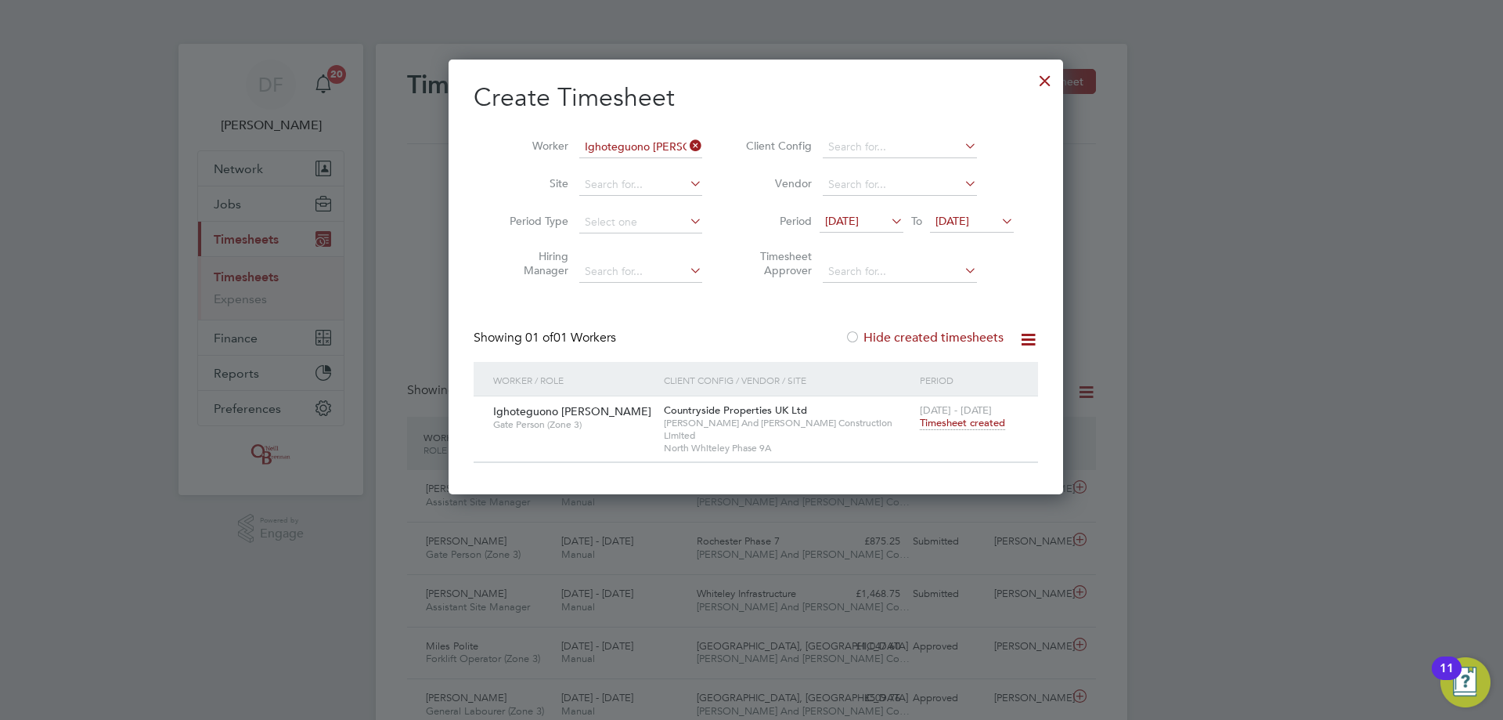
click at [687, 142] on icon at bounding box center [687, 146] width 0 height 22
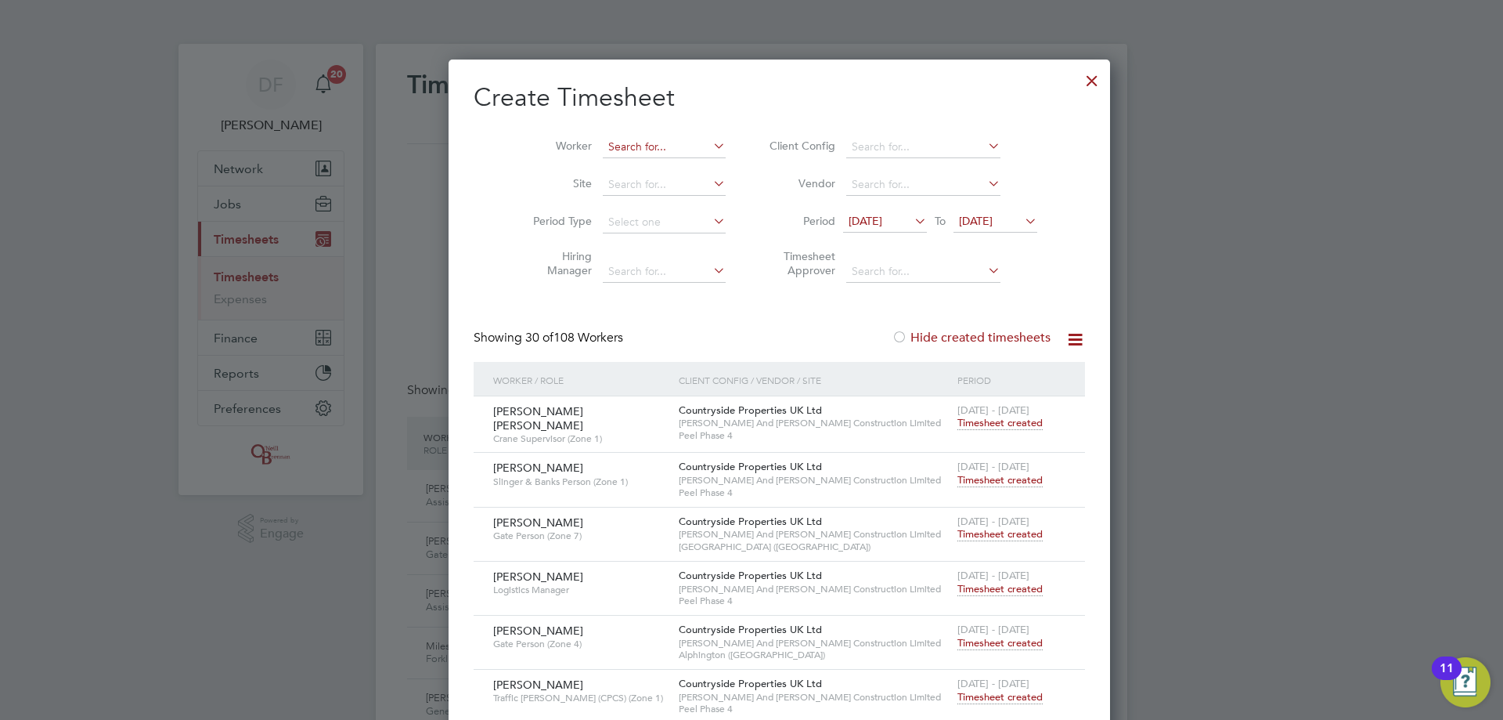
click at [612, 146] on input at bounding box center [664, 147] width 123 height 22
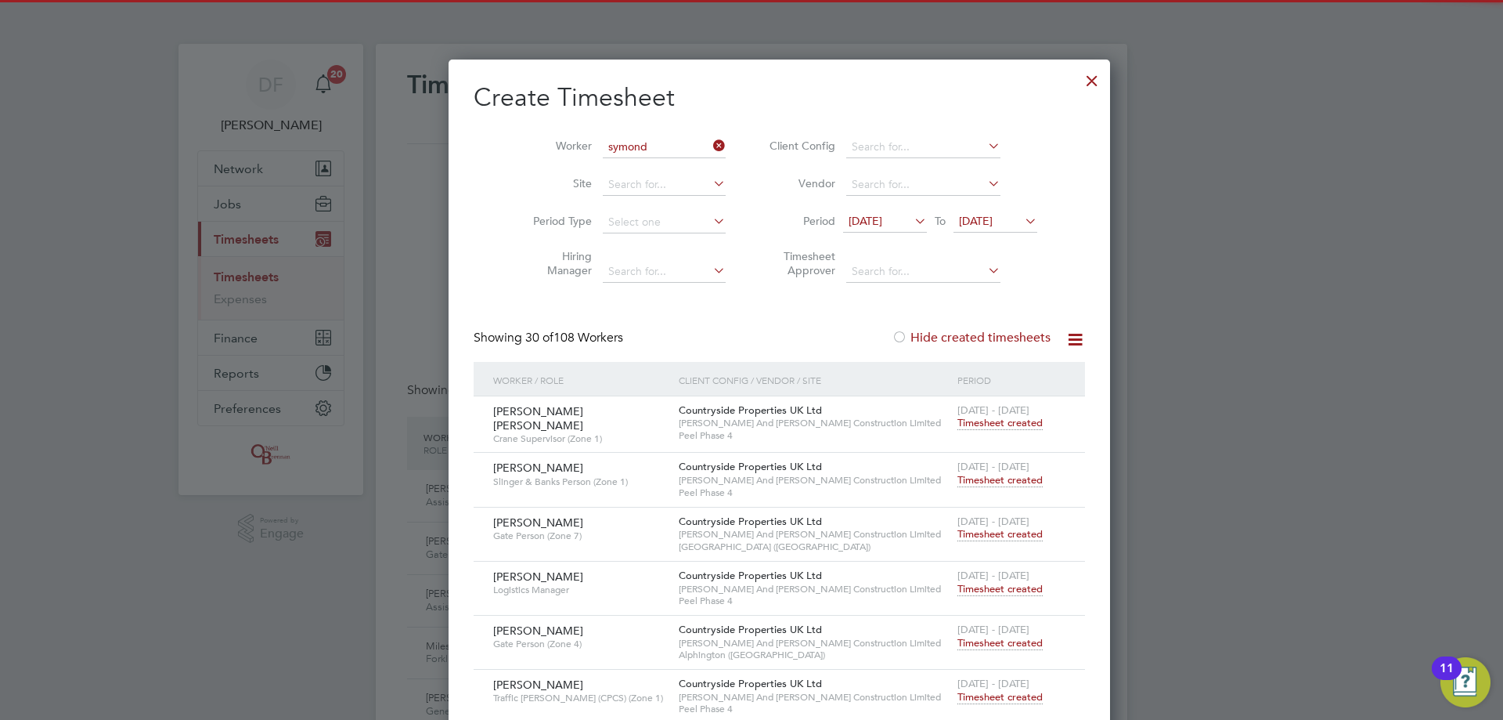
click at [670, 171] on b "Symond" at bounding box center [690, 167] width 41 height 13
type input "[PERSON_NAME]"
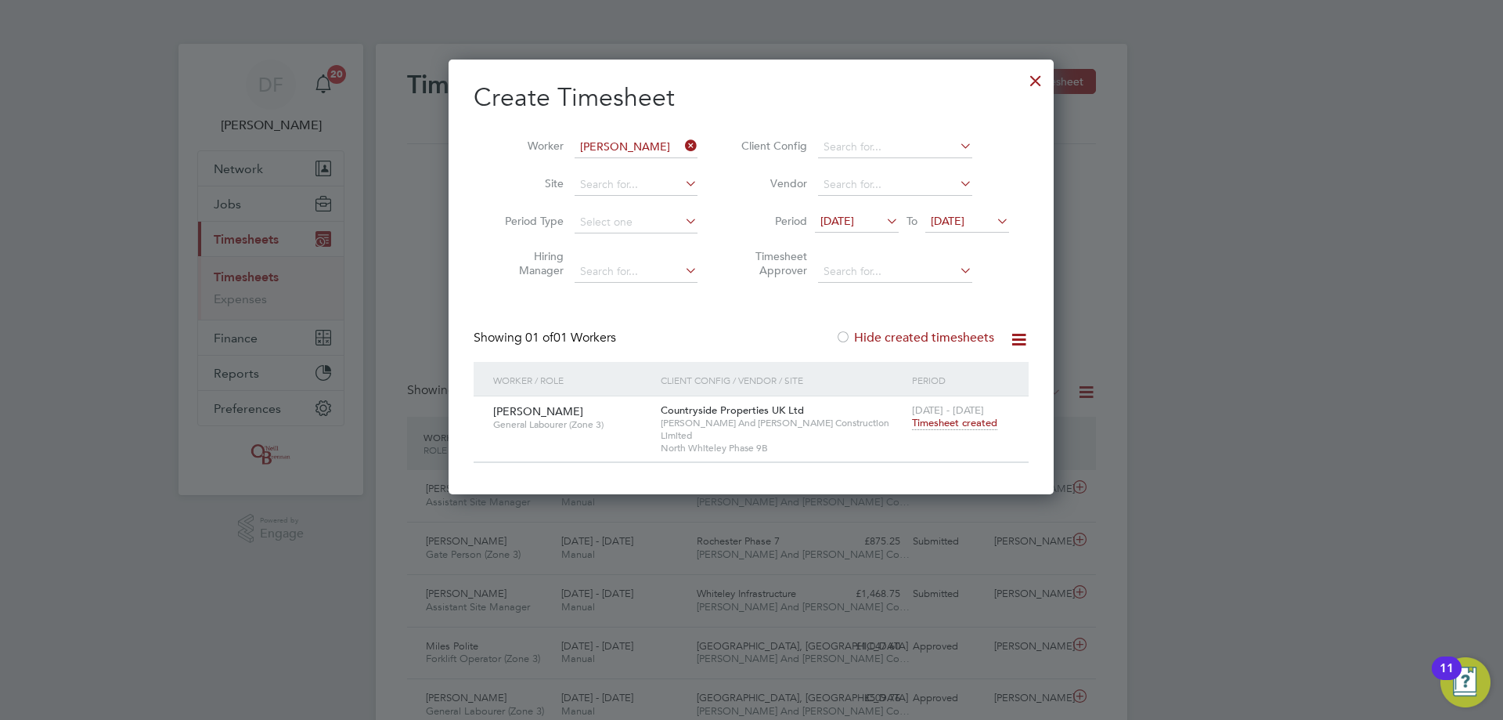
click at [951, 417] on span "Timesheet created" at bounding box center [954, 423] width 85 height 14
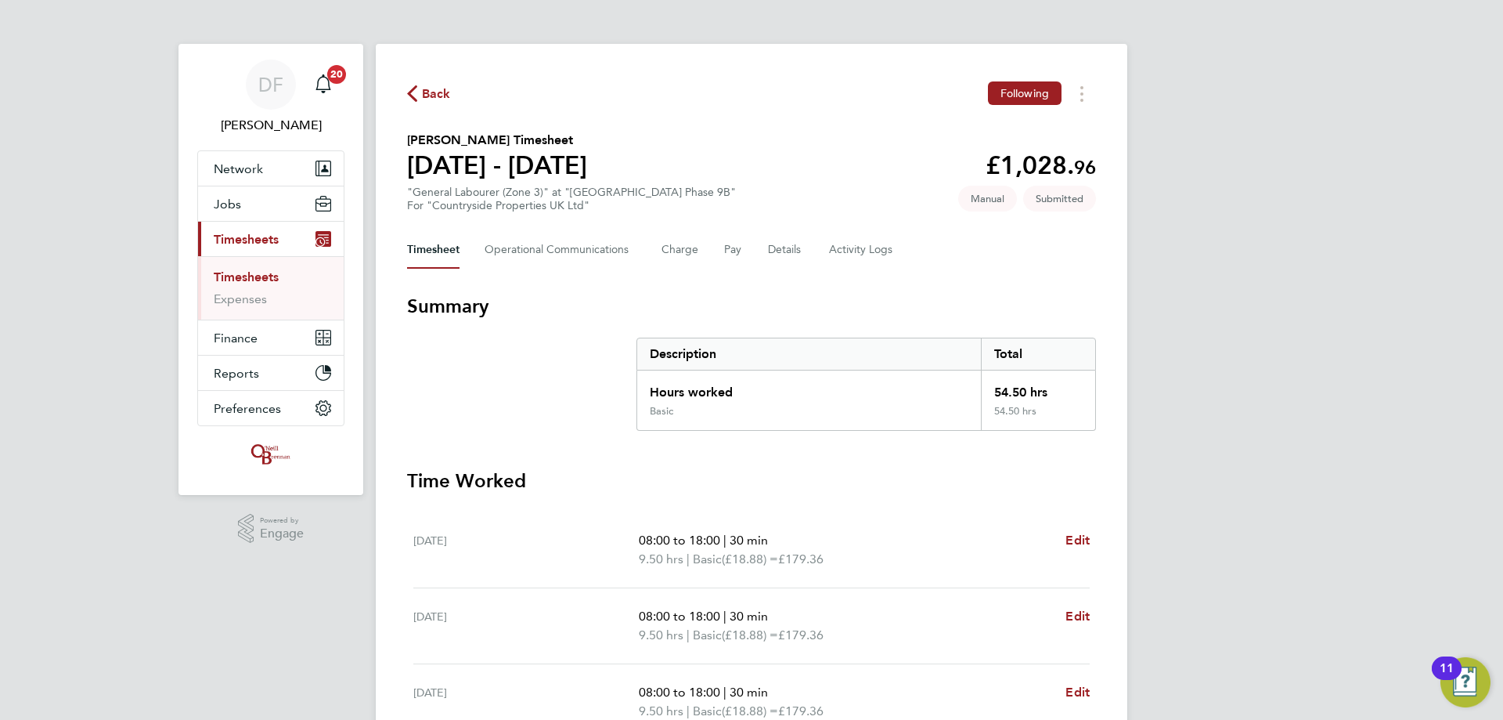
click at [431, 92] on span "Back" at bounding box center [436, 94] width 29 height 19
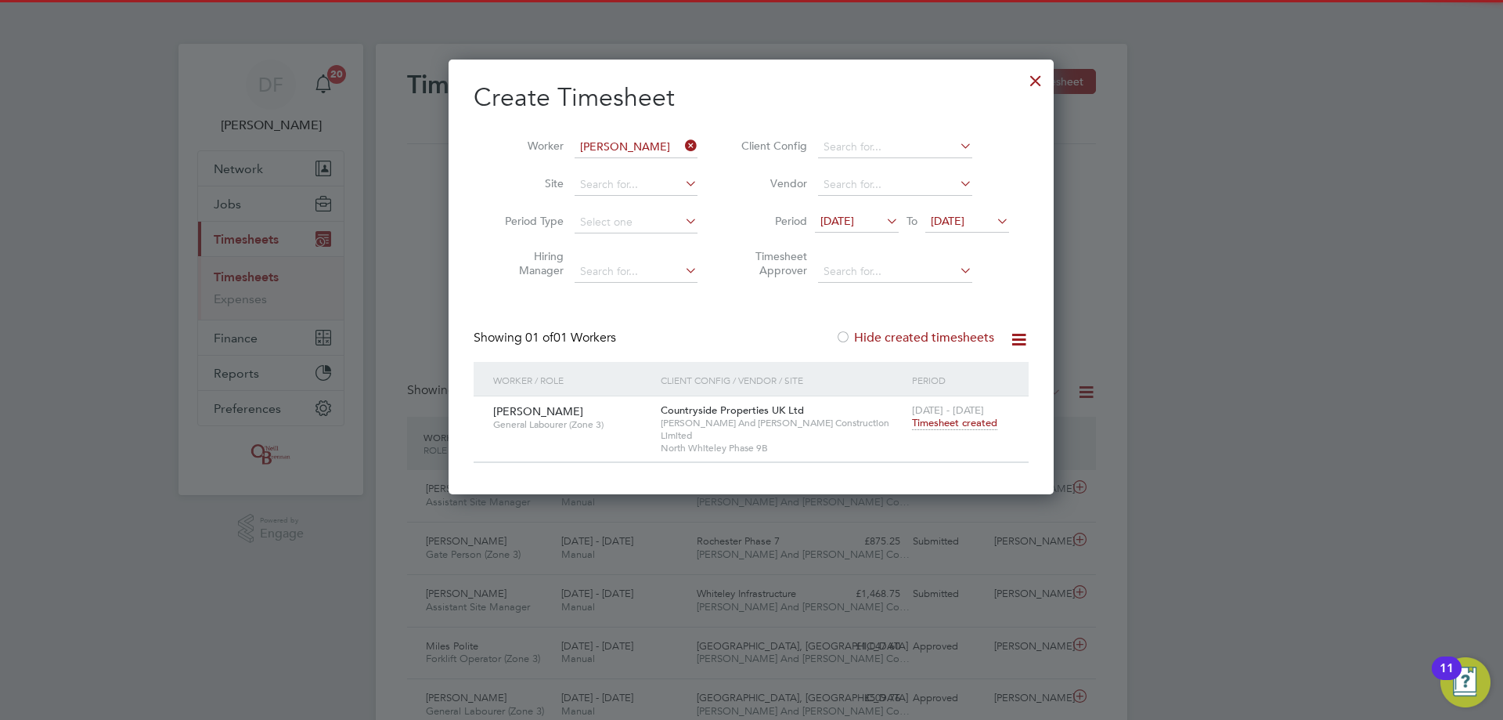
click at [682, 148] on icon at bounding box center [682, 146] width 0 height 22
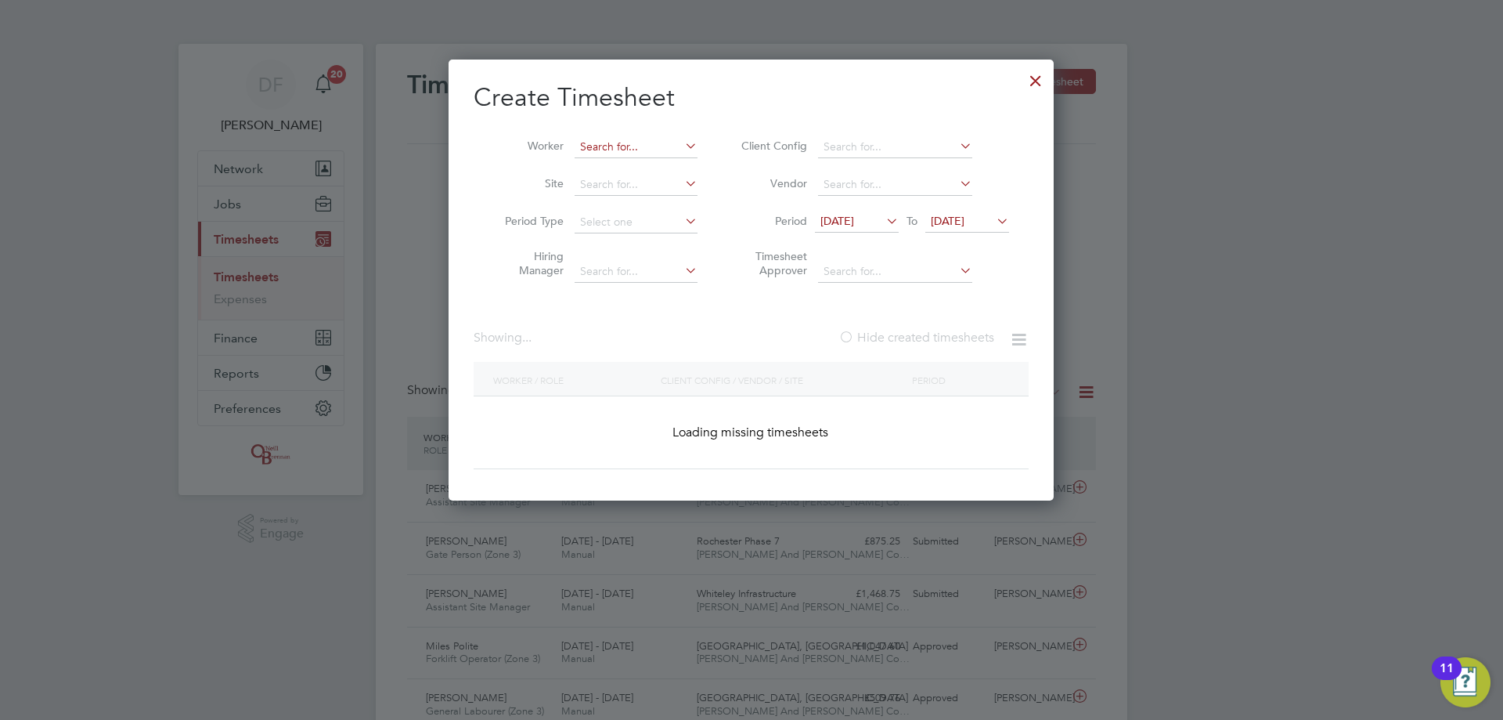
click at [648, 144] on input at bounding box center [636, 147] width 123 height 22
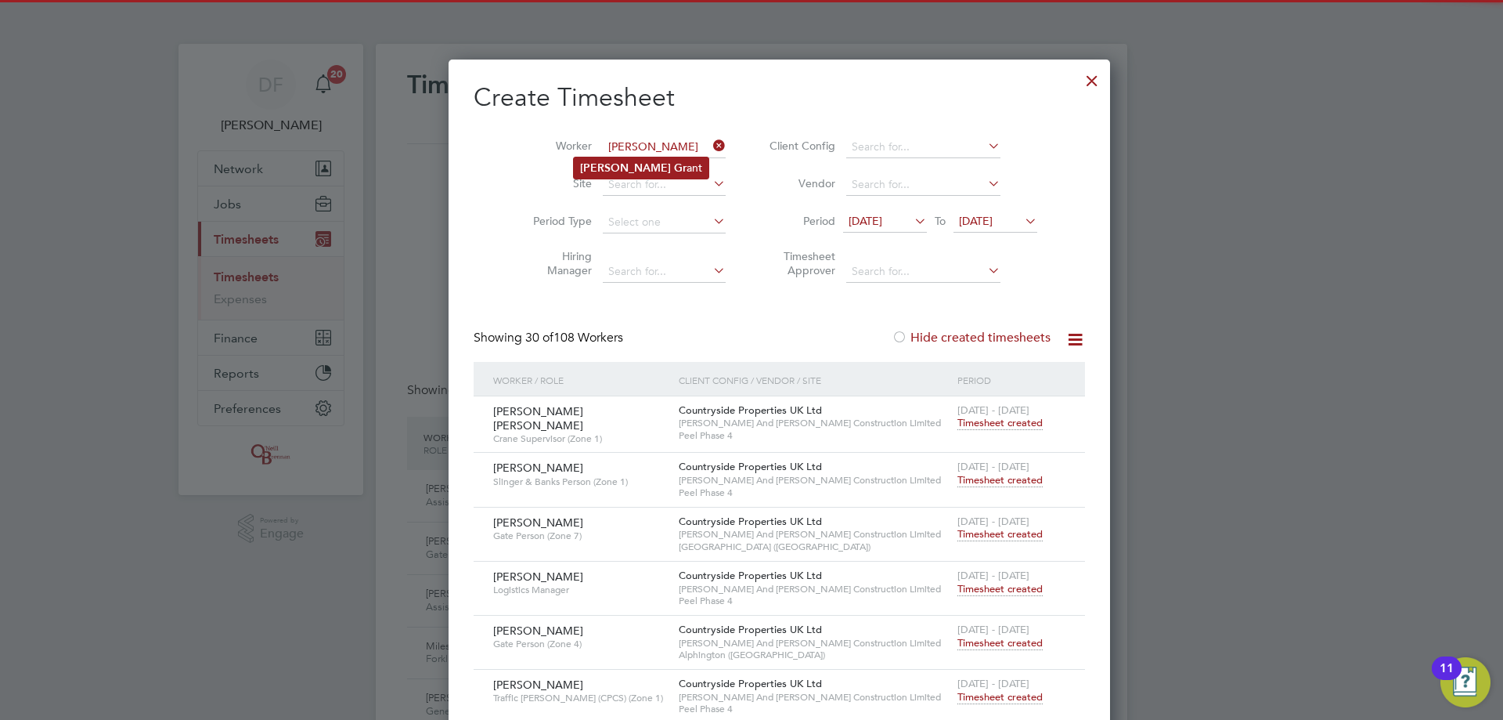
click at [656, 162] on li "[PERSON_NAME] ant" at bounding box center [641, 167] width 135 height 21
type input "[PERSON_NAME]"
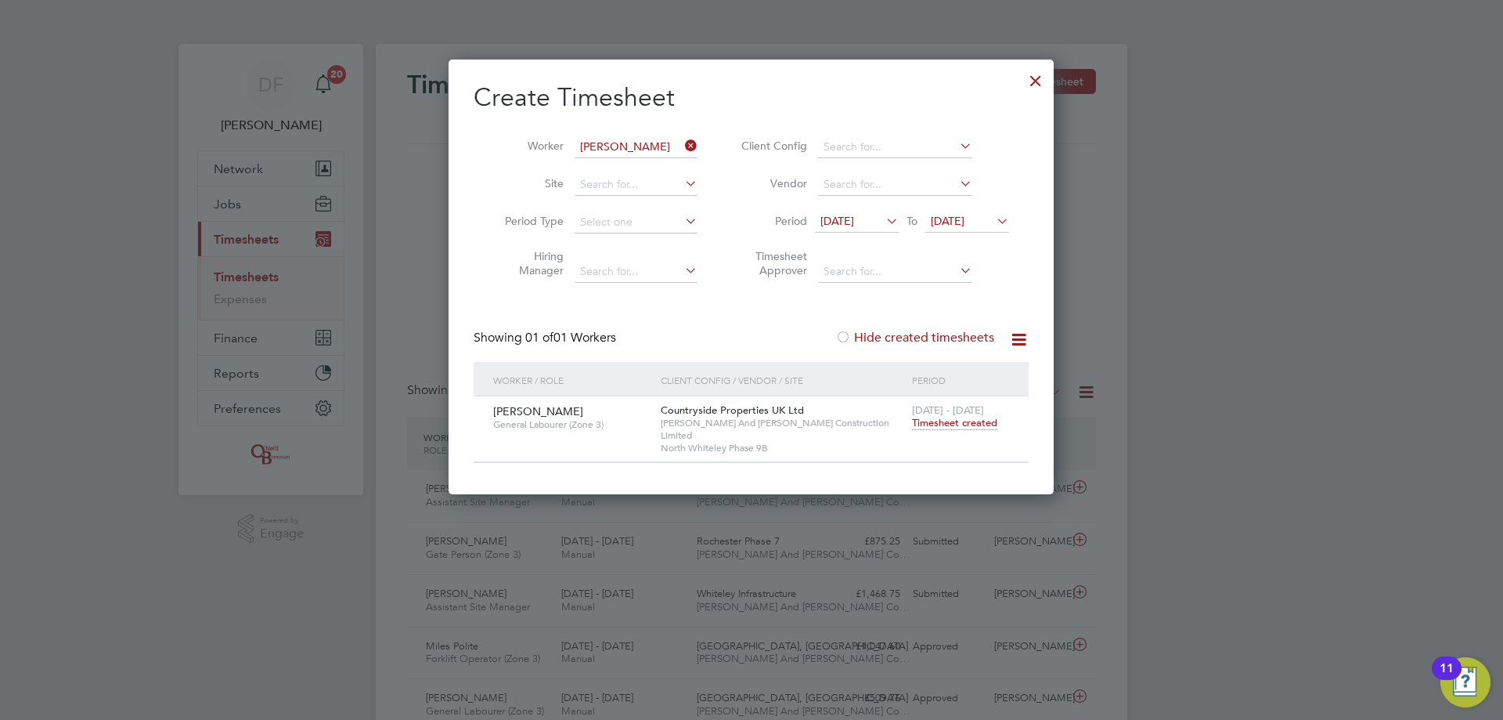
click at [929, 424] on span "Timesheet created" at bounding box center [954, 423] width 85 height 14
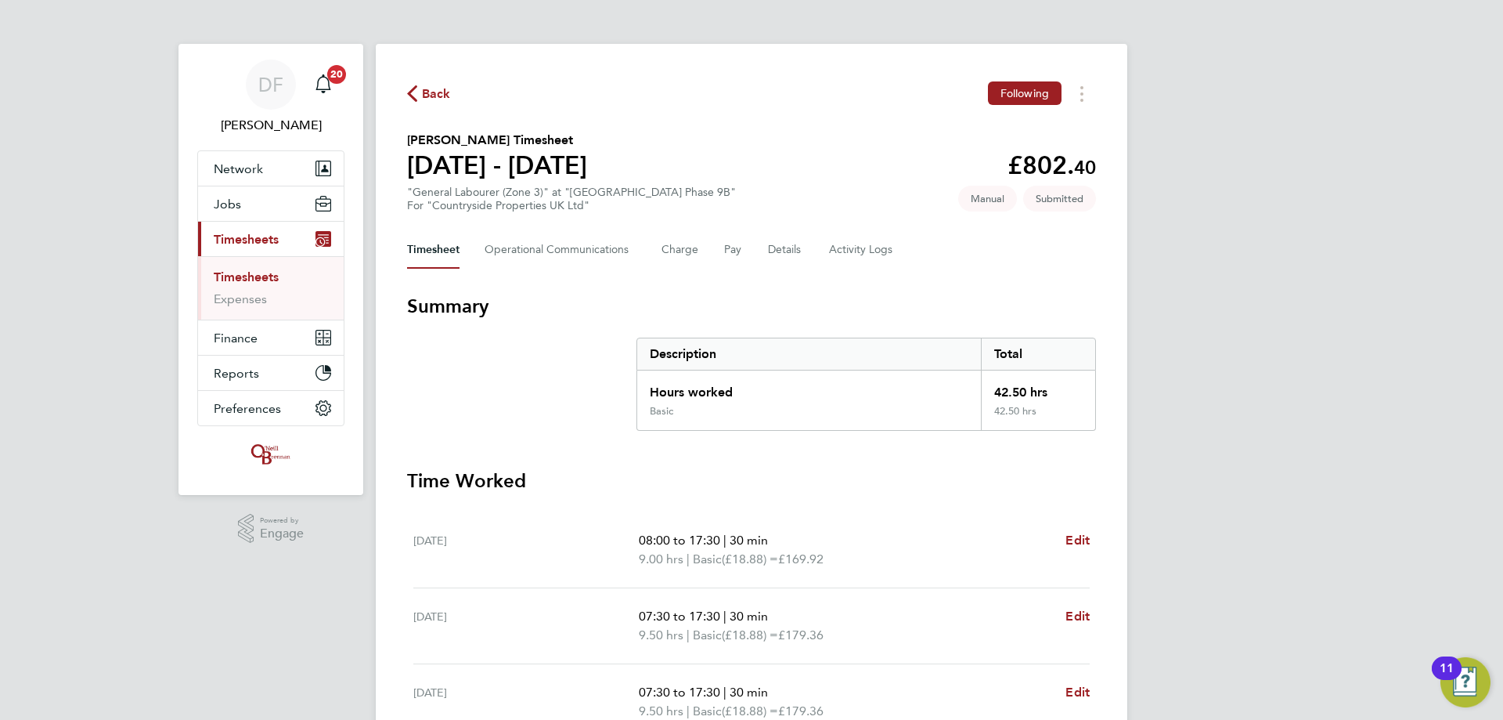
click at [420, 87] on span "Back" at bounding box center [429, 92] width 44 height 15
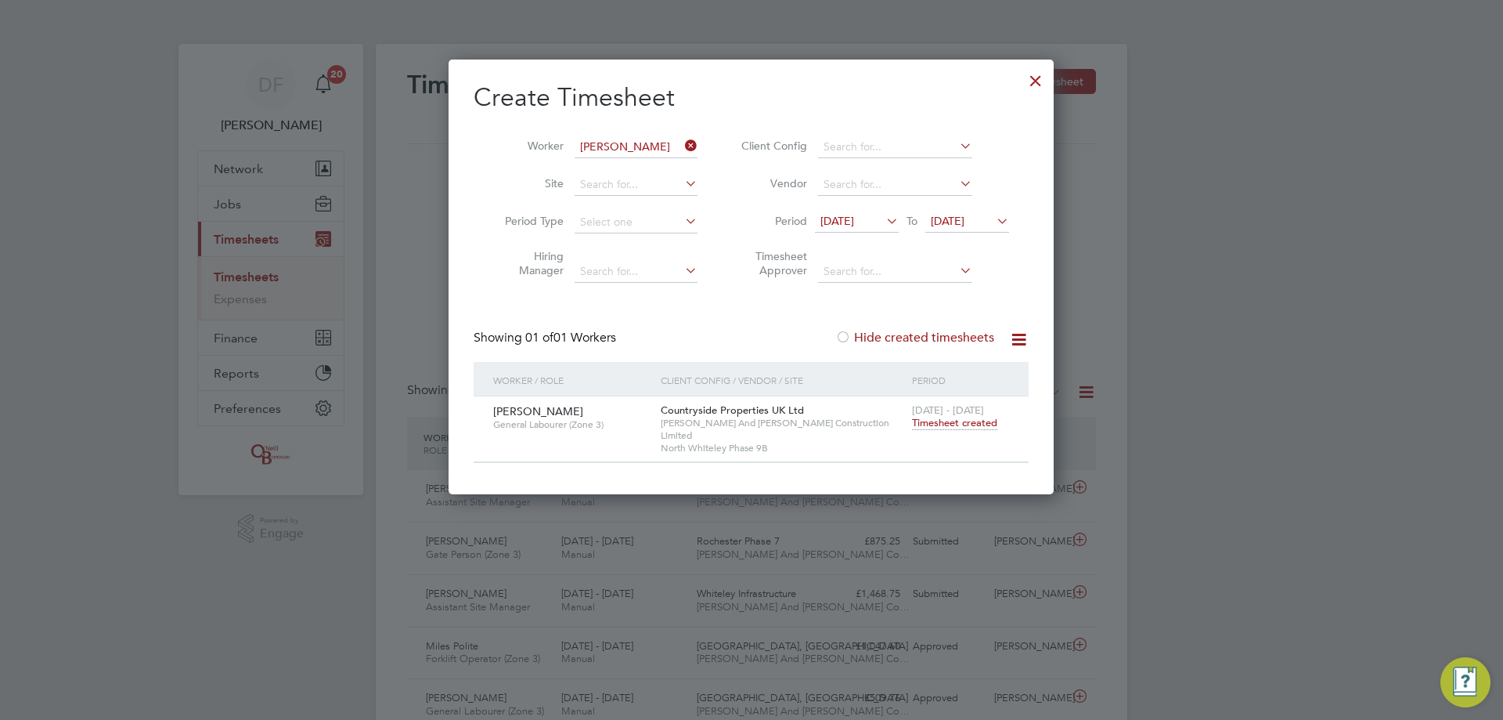
click at [682, 140] on icon at bounding box center [682, 146] width 0 height 22
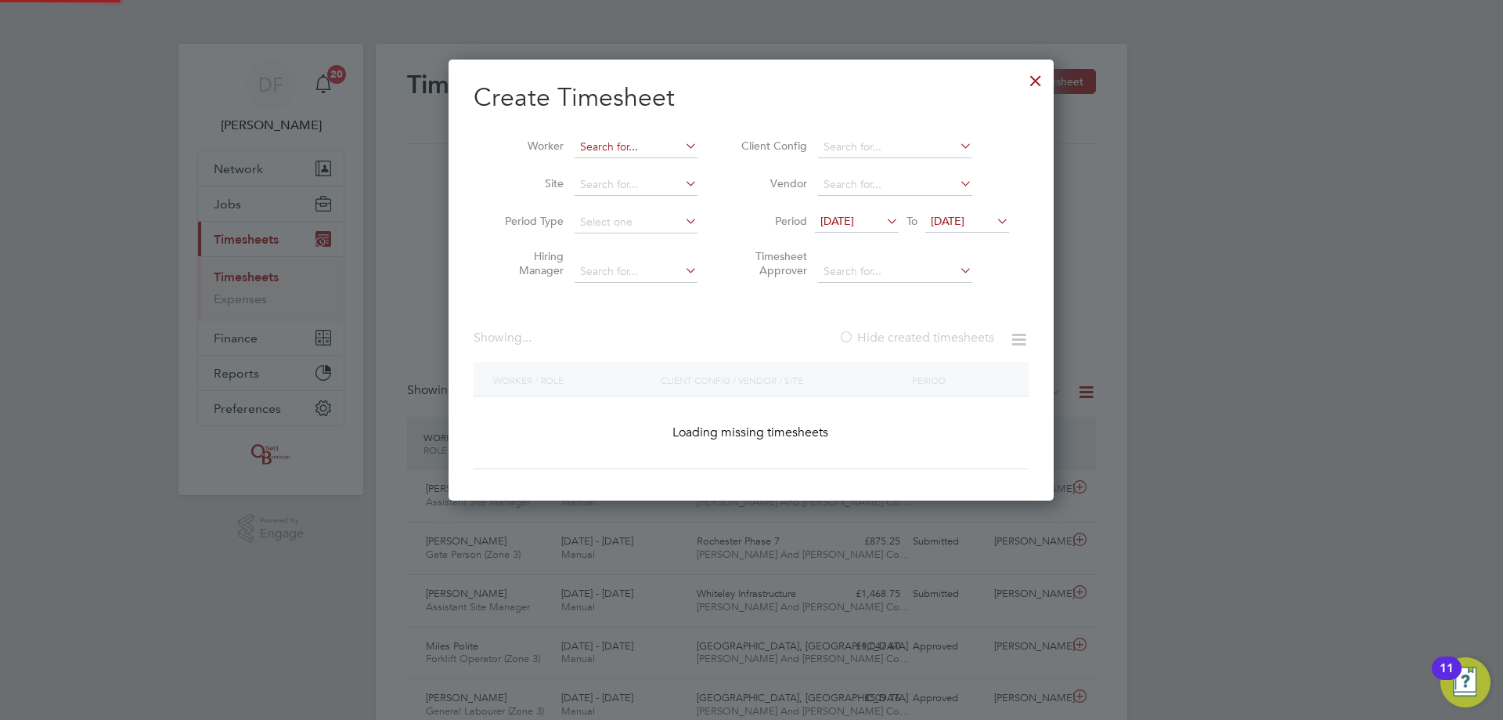
click at [658, 150] on input at bounding box center [636, 147] width 123 height 22
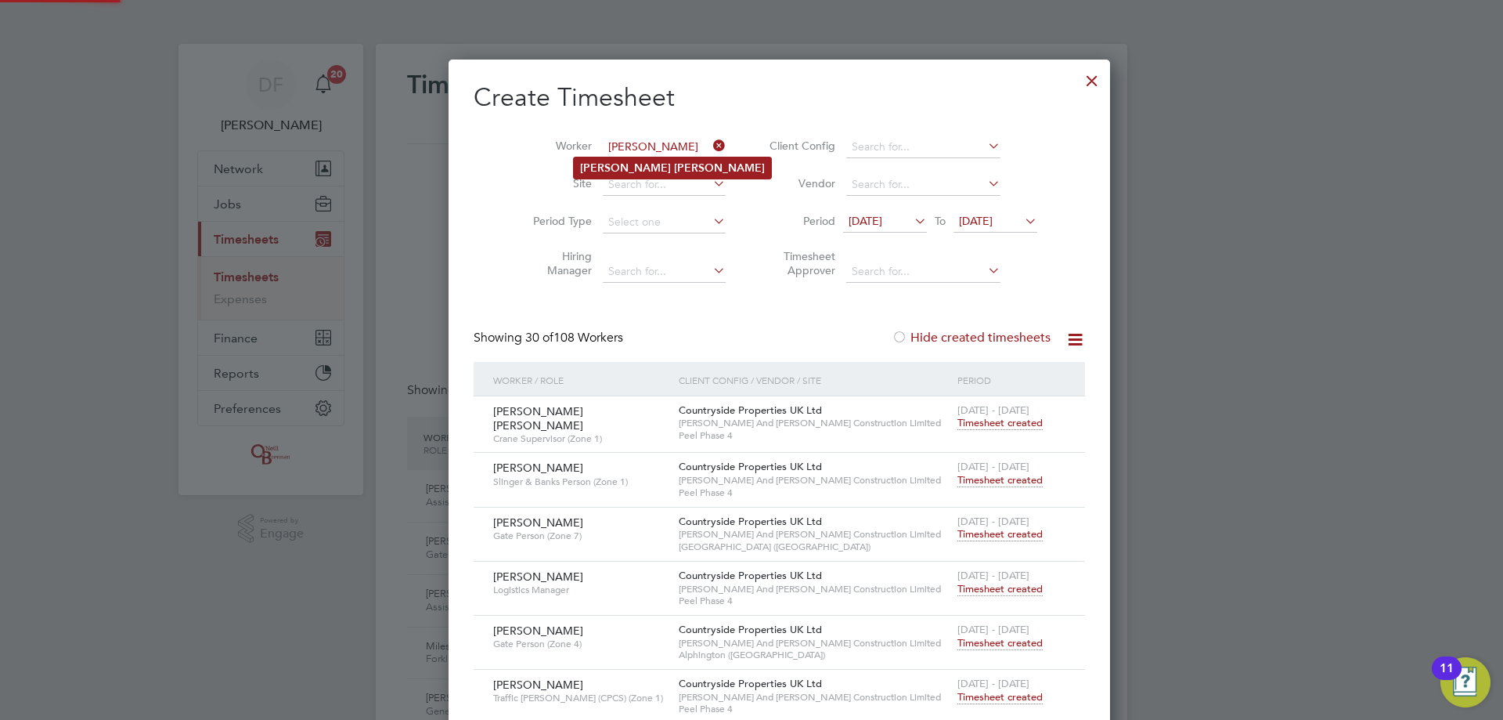
click at [674, 171] on b "[PERSON_NAME]" at bounding box center [719, 167] width 91 height 13
type input "[PERSON_NAME]"
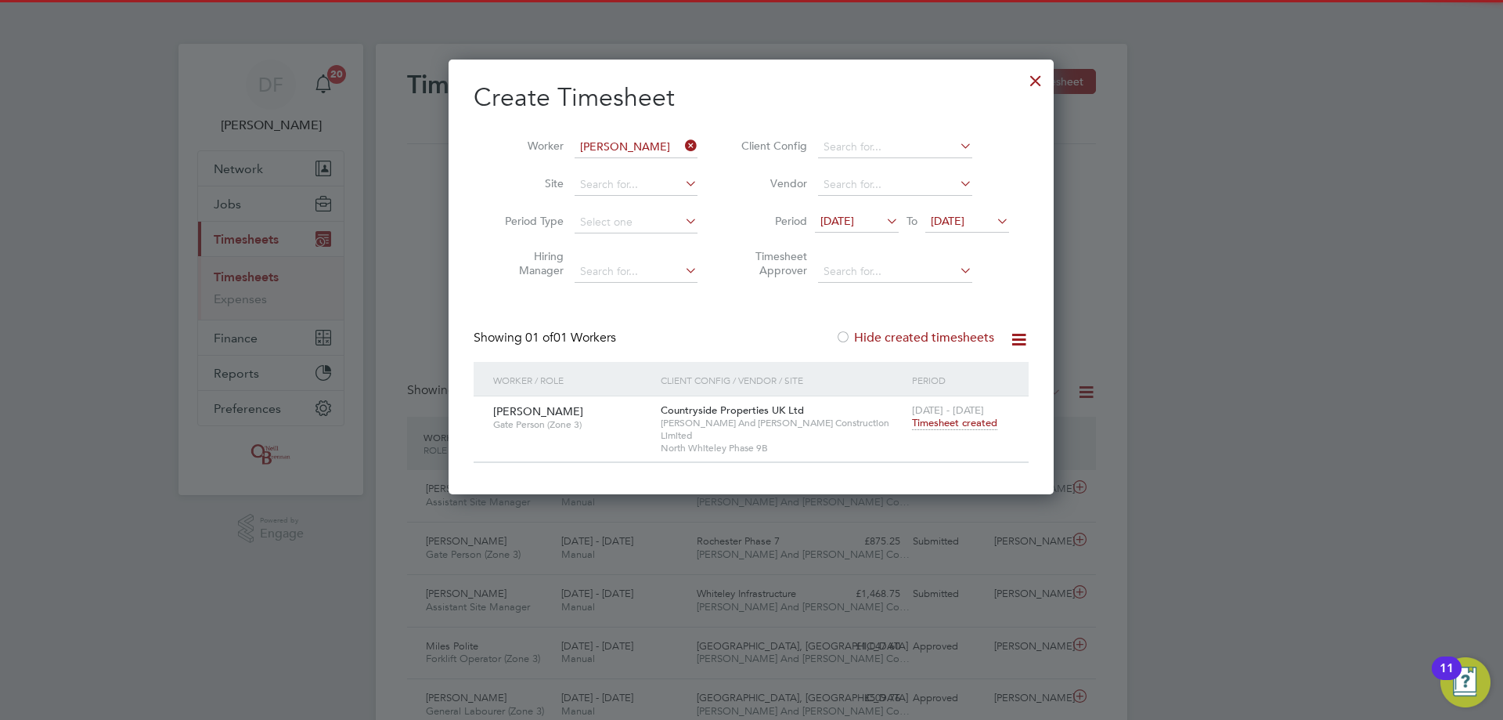
click at [876, 340] on label "Hide created timesheets" at bounding box center [914, 338] width 159 height 16
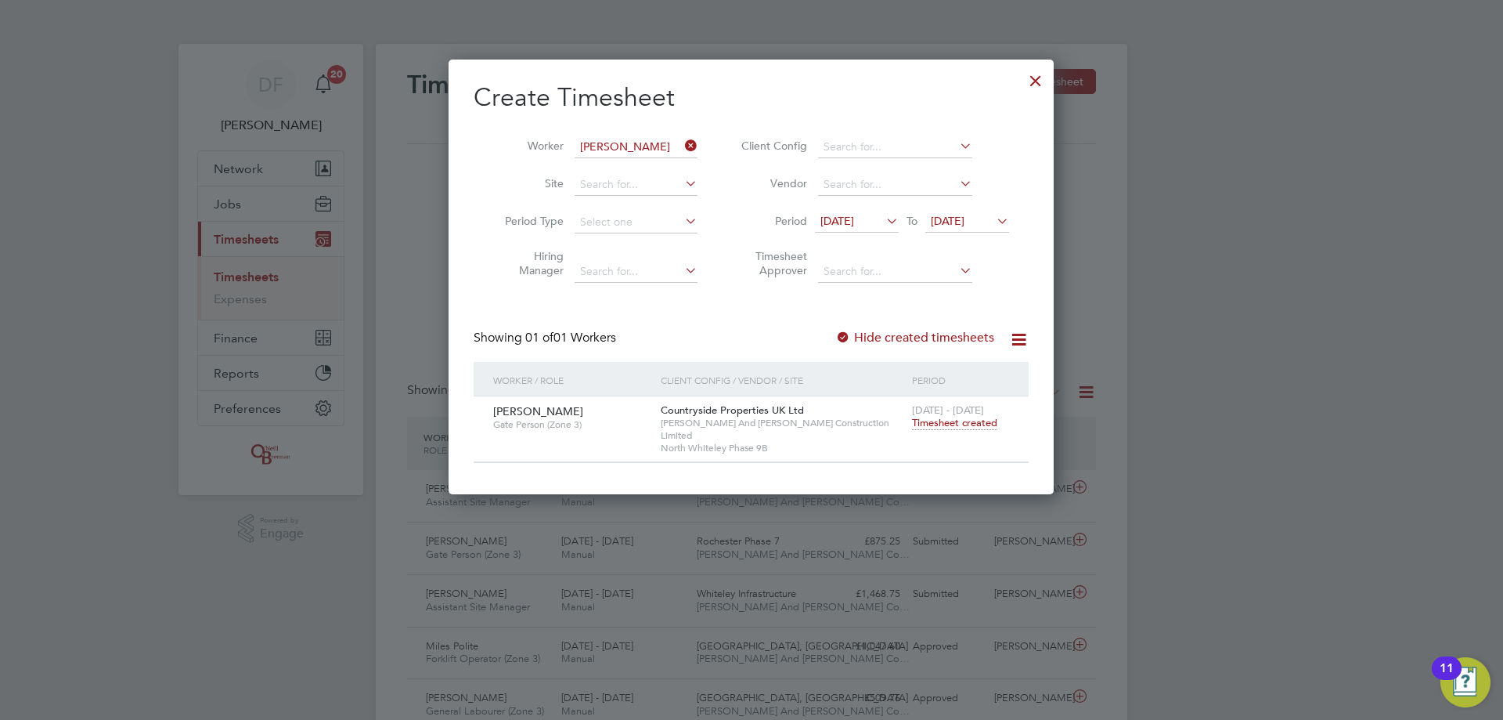
click at [884, 338] on label "Hide created timesheets" at bounding box center [914, 338] width 159 height 16
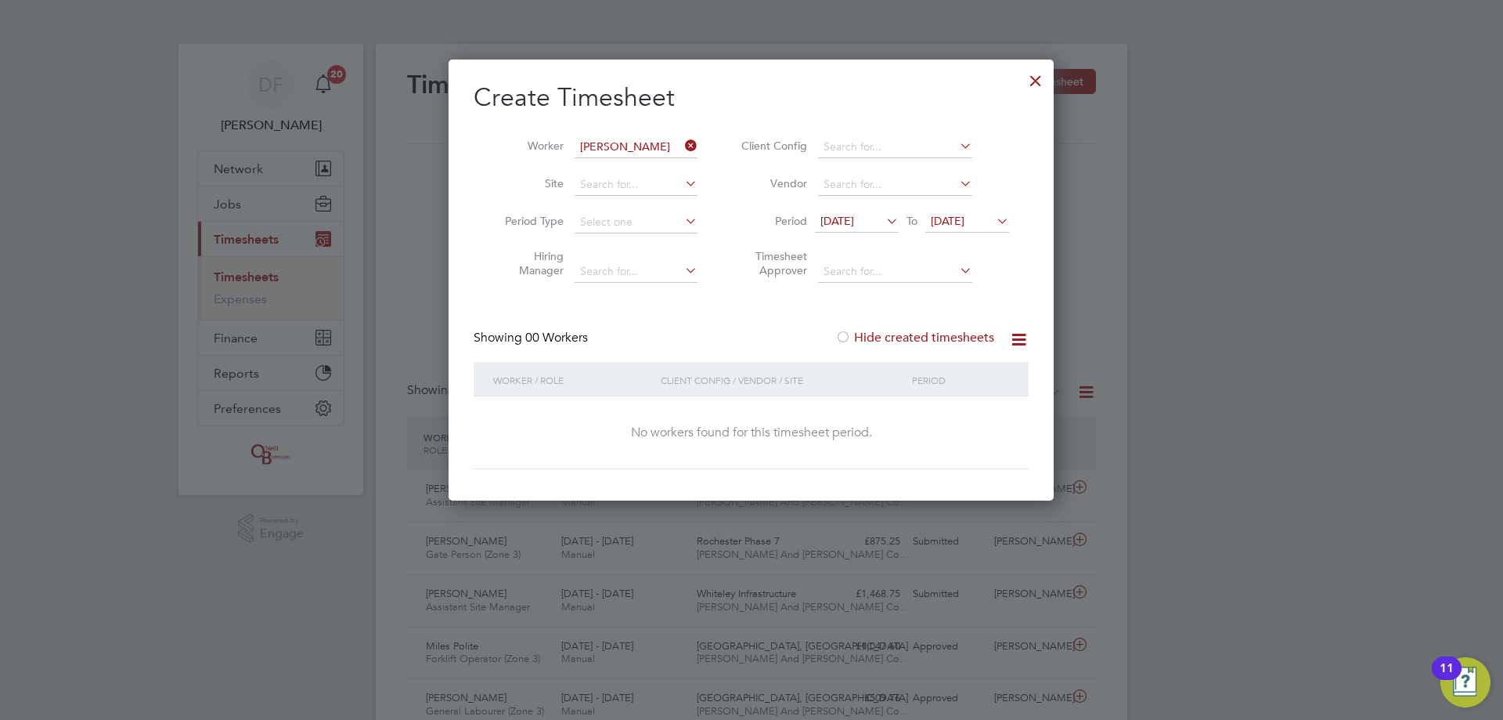
click at [900, 333] on label "Hide created timesheets" at bounding box center [914, 338] width 159 height 16
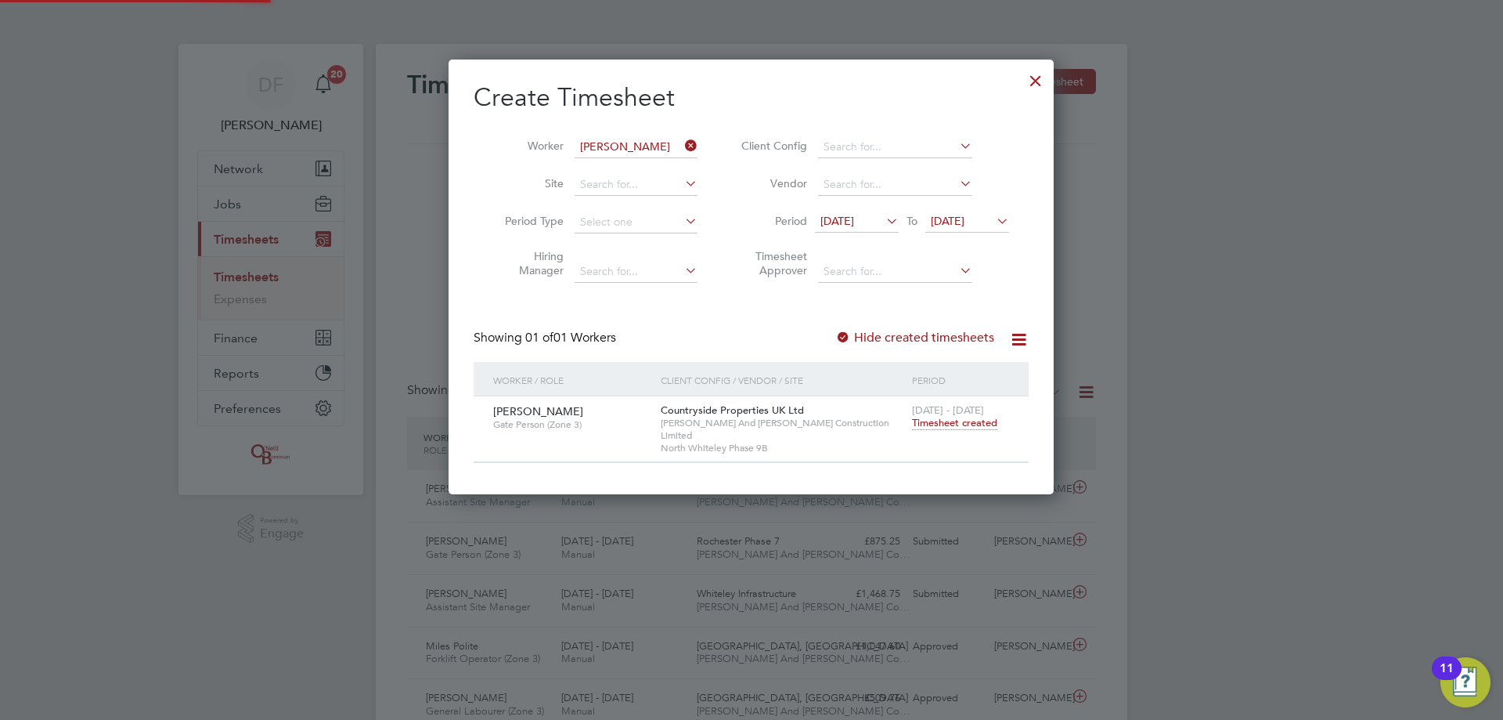
click at [965, 420] on span "Timesheet created" at bounding box center [954, 423] width 85 height 14
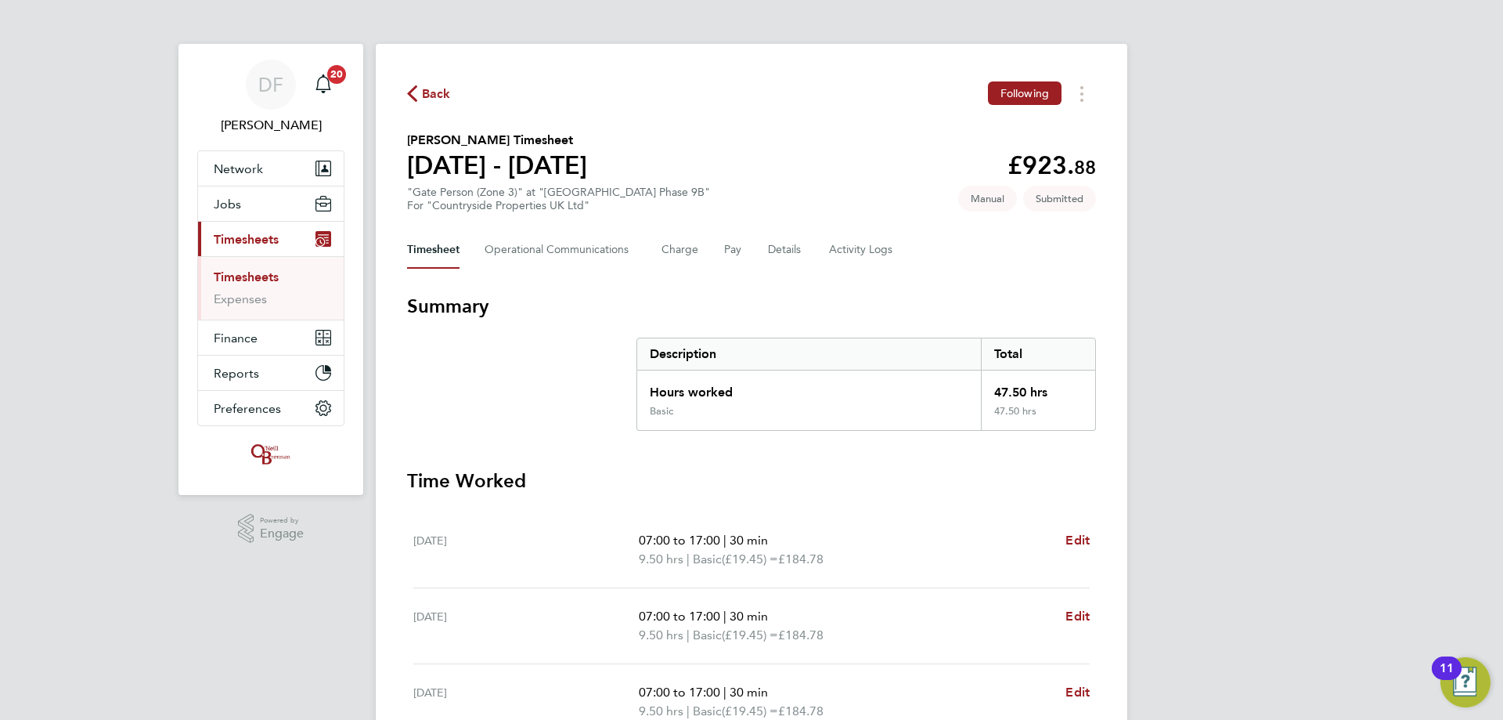
click at [433, 93] on span "Back" at bounding box center [436, 94] width 29 height 19
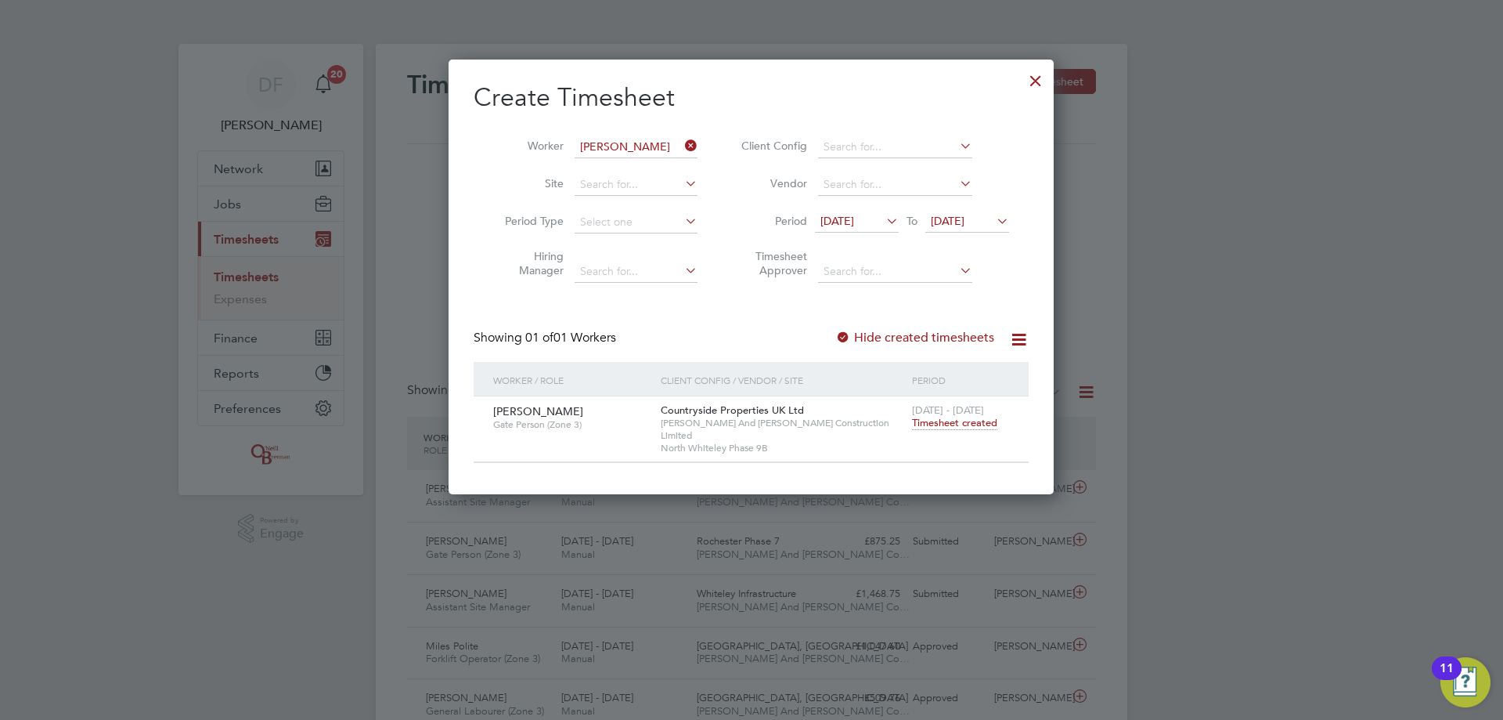
click at [682, 143] on icon at bounding box center [682, 146] width 0 height 22
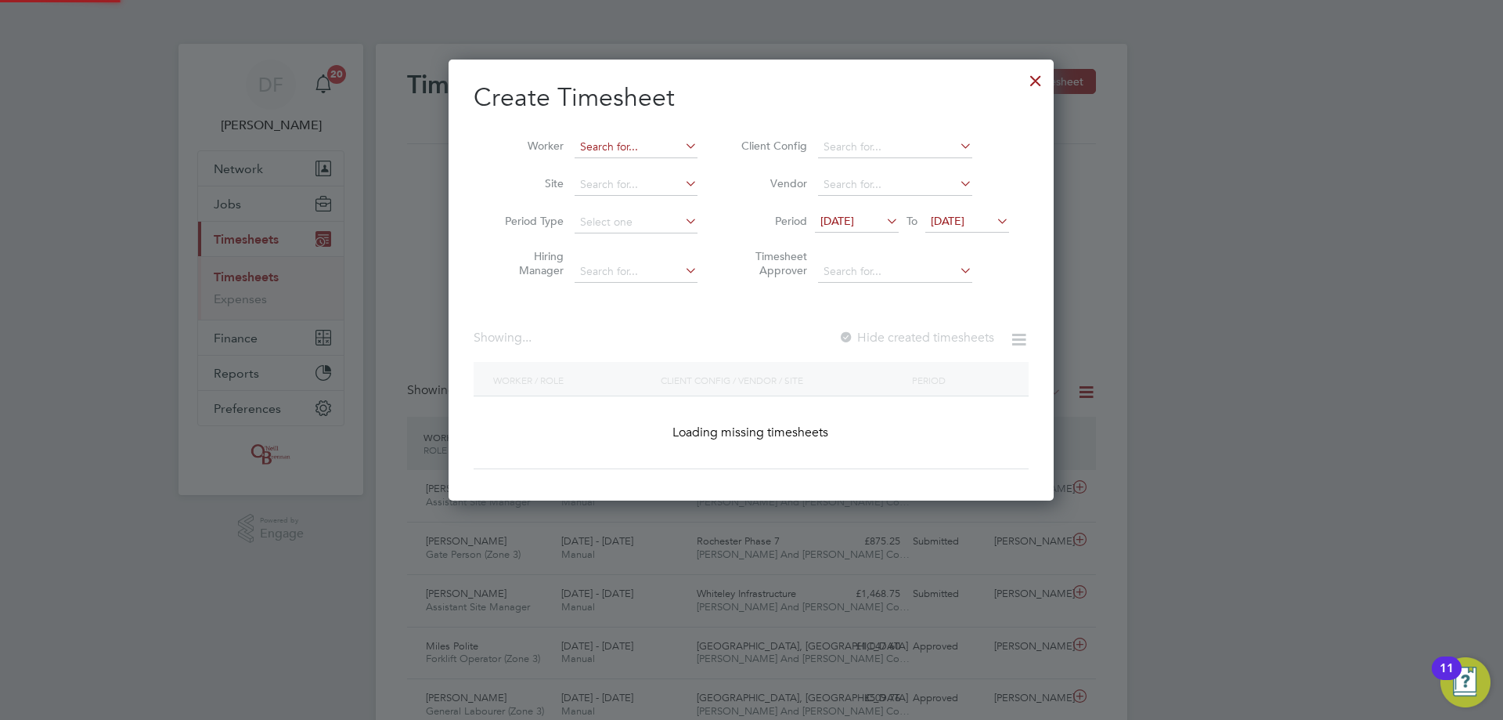
scroll to position [1288, 606]
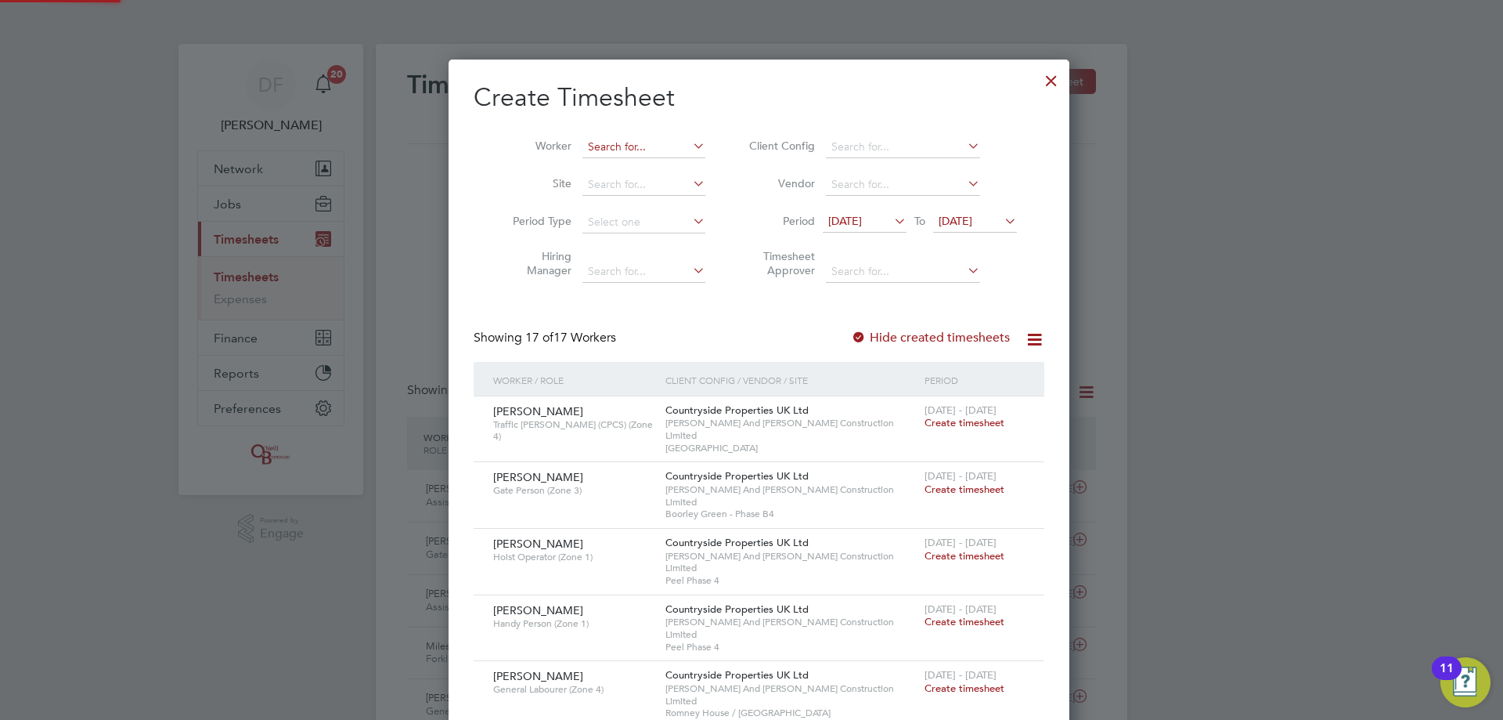
click at [639, 145] on input at bounding box center [644, 147] width 123 height 22
click at [629, 160] on li "[PERSON_NAME]" at bounding box center [636, 167] width 124 height 21
type input "[PERSON_NAME]"
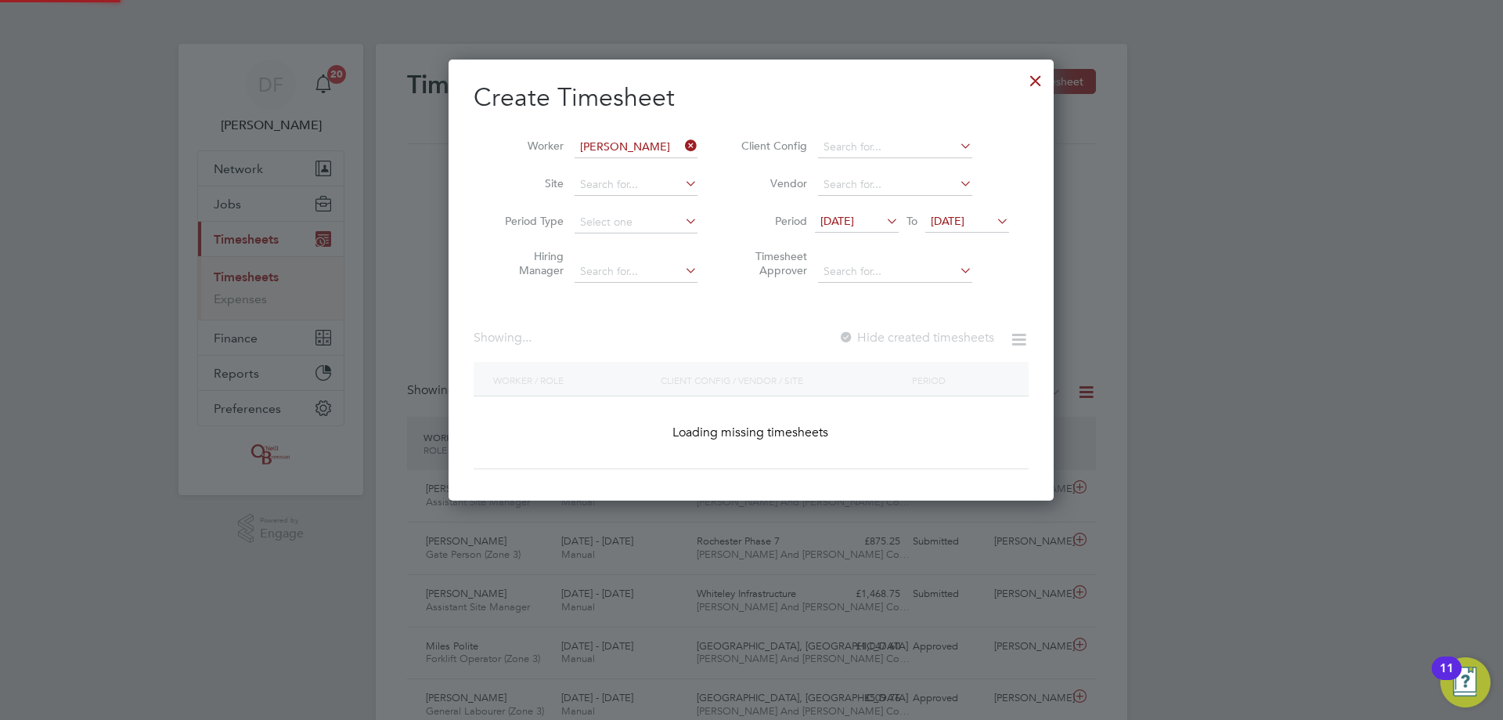
scroll to position [442, 606]
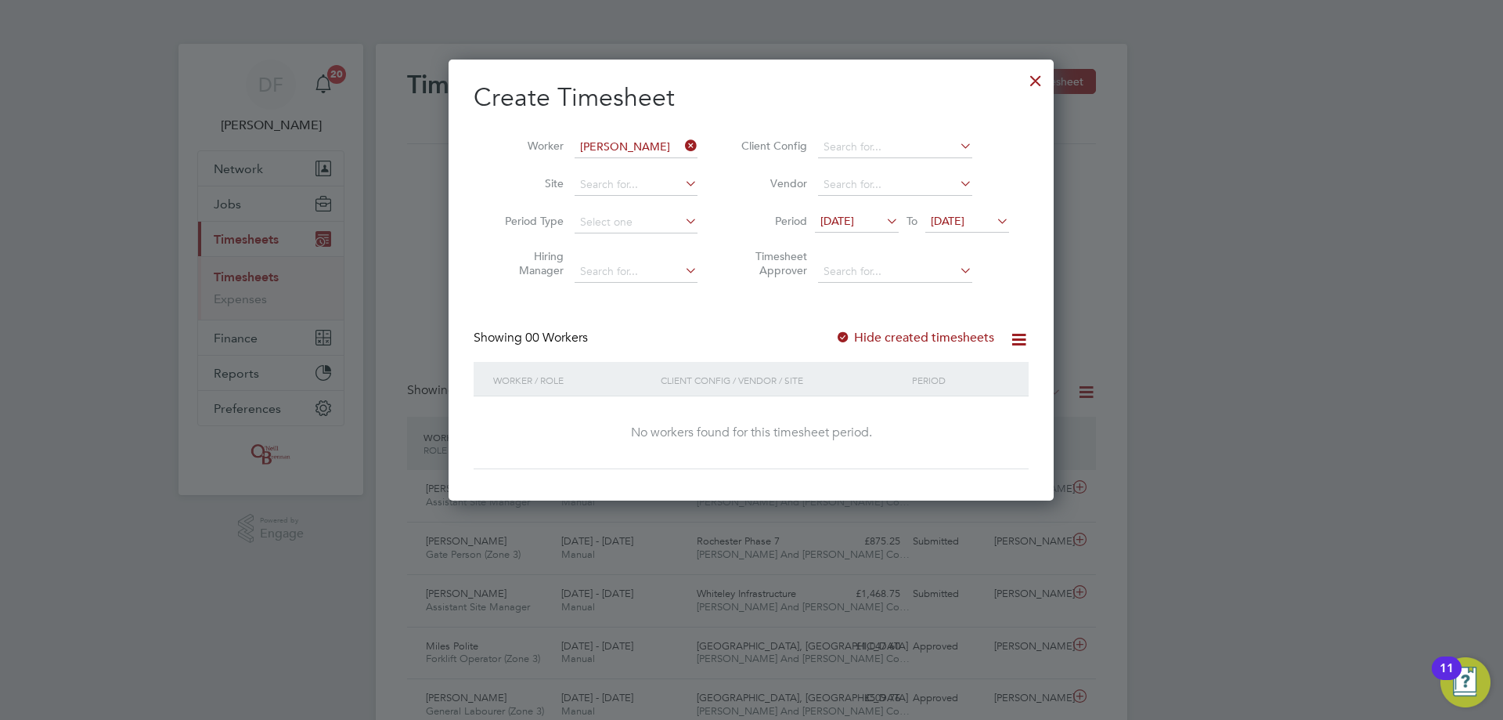
click at [907, 337] on label "Hide created timesheets" at bounding box center [914, 338] width 159 height 16
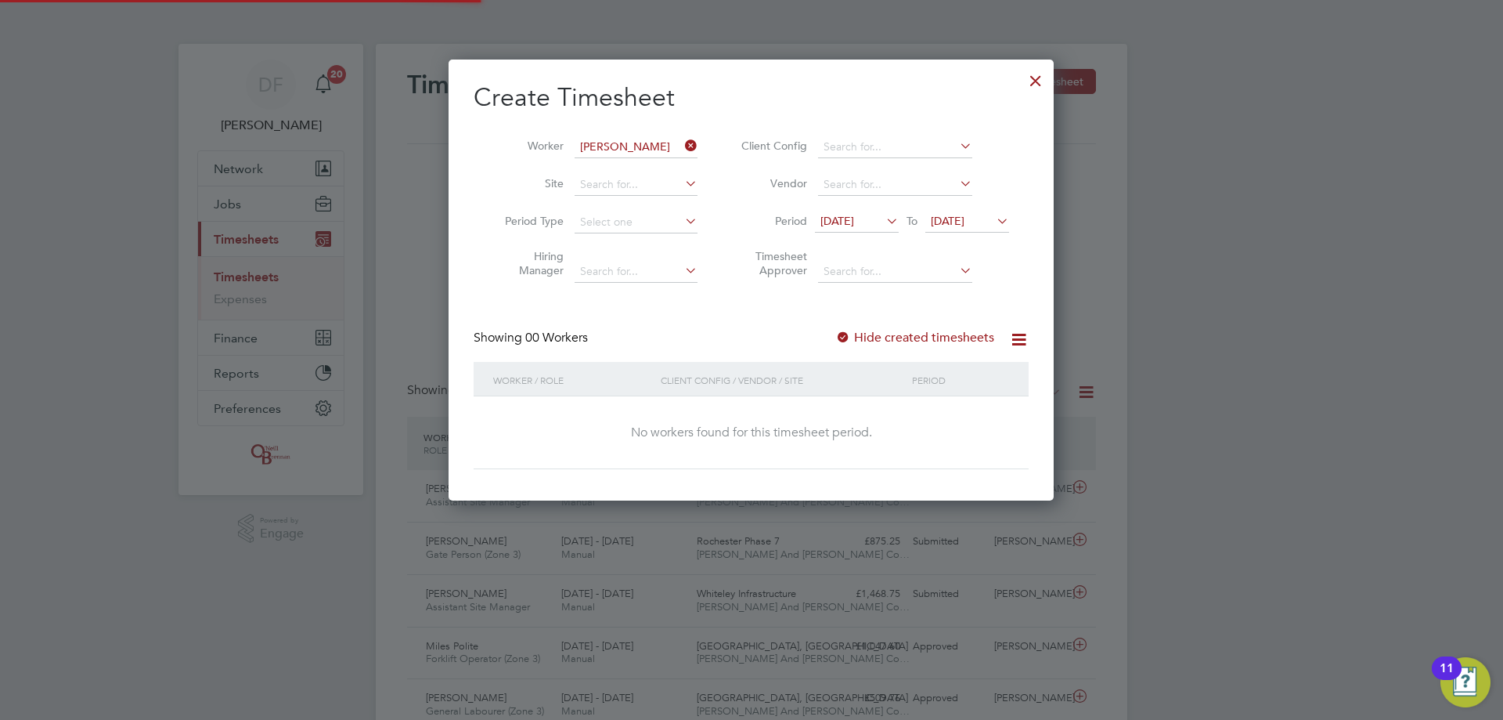
scroll to position [442, 606]
click at [907, 337] on label "Hide created timesheets" at bounding box center [914, 338] width 159 height 16
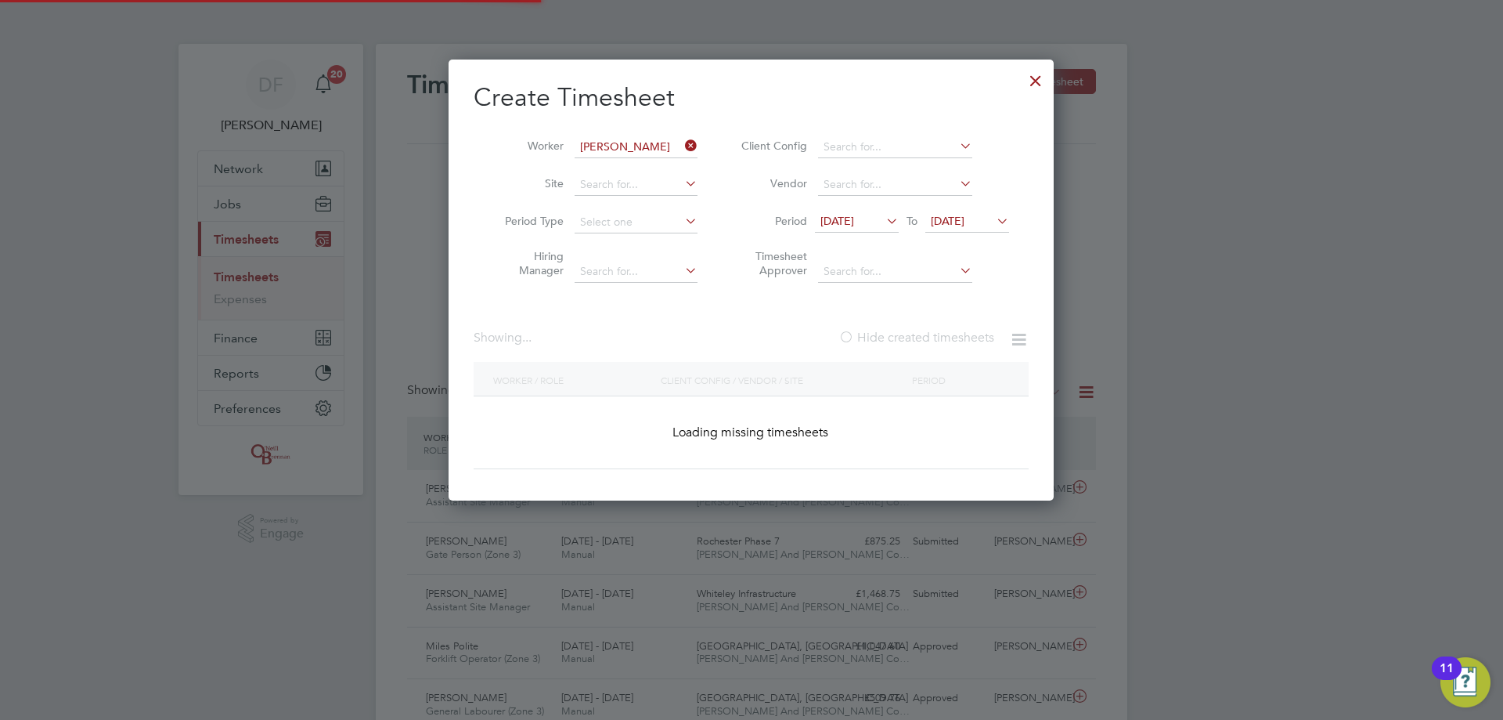
click at [907, 337] on label "Hide created timesheets" at bounding box center [917, 338] width 156 height 16
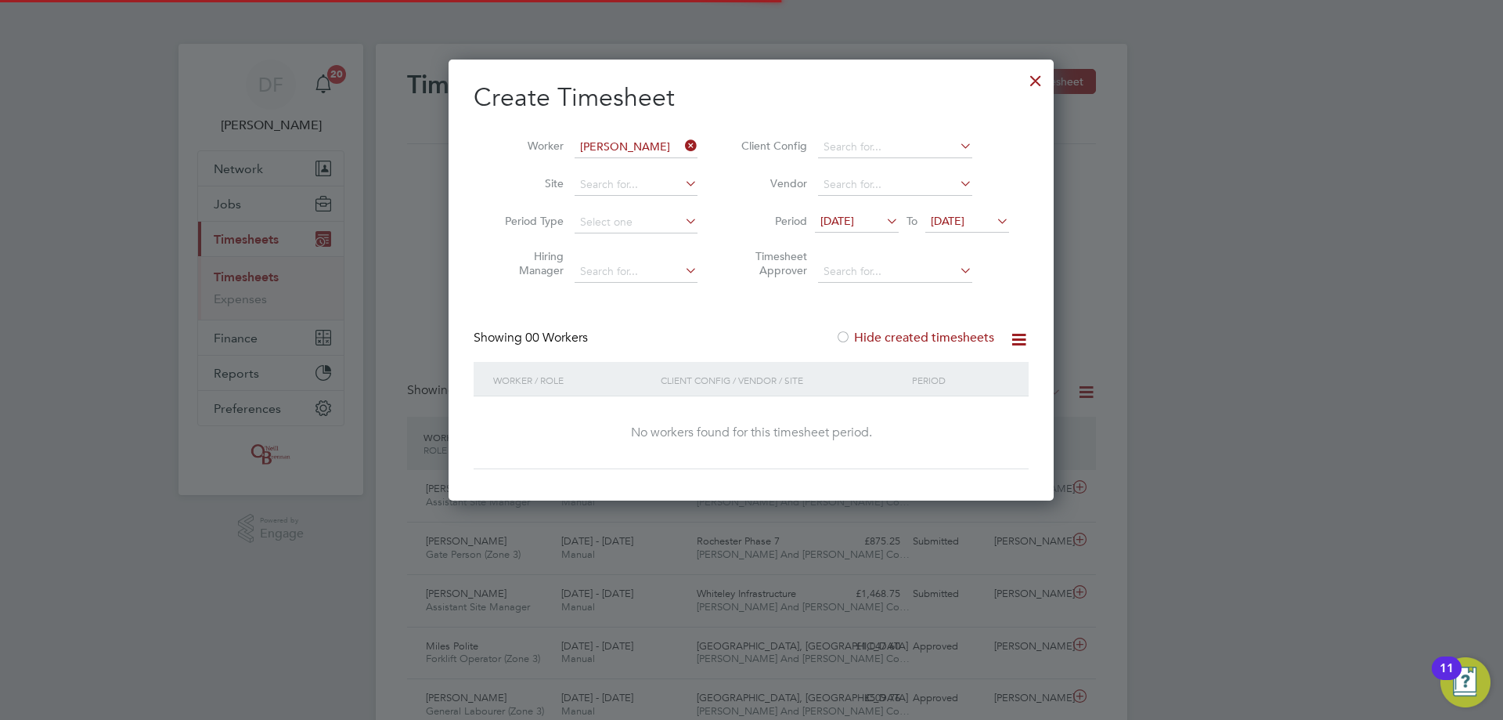
click at [907, 337] on label "Hide created timesheets" at bounding box center [914, 338] width 159 height 16
click at [682, 146] on icon at bounding box center [682, 146] width 0 height 22
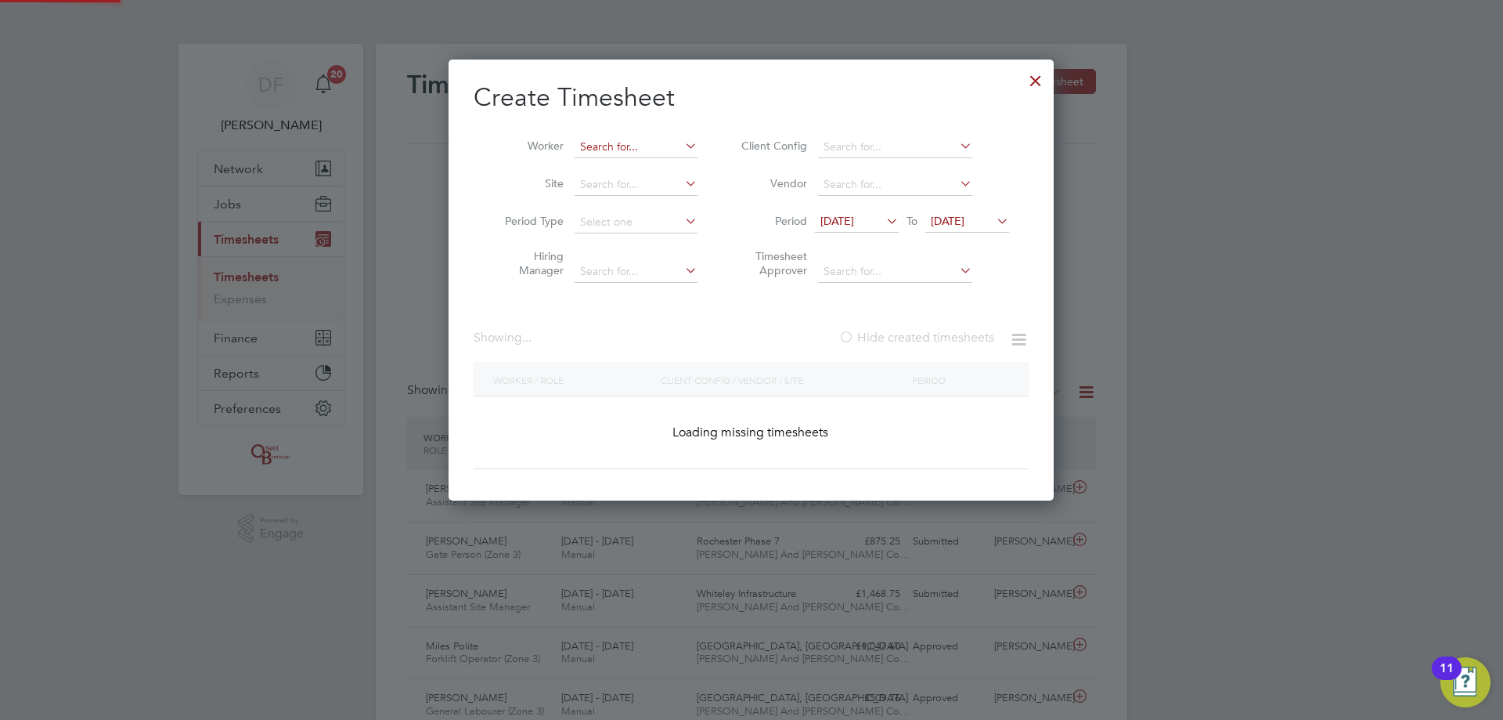
click at [639, 144] on input at bounding box center [636, 147] width 123 height 22
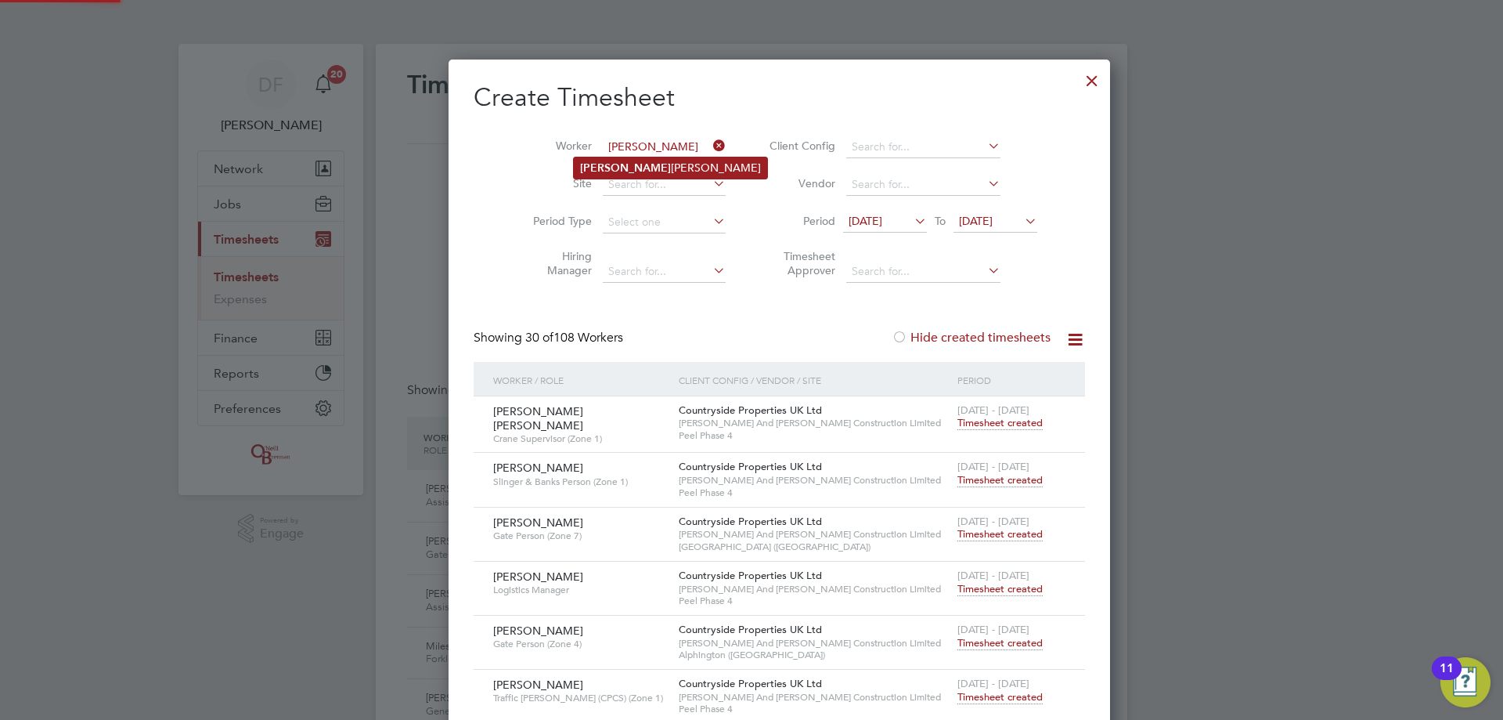
click at [651, 164] on li "[PERSON_NAME]" at bounding box center [670, 167] width 193 height 21
type input "[PERSON_NAME]"
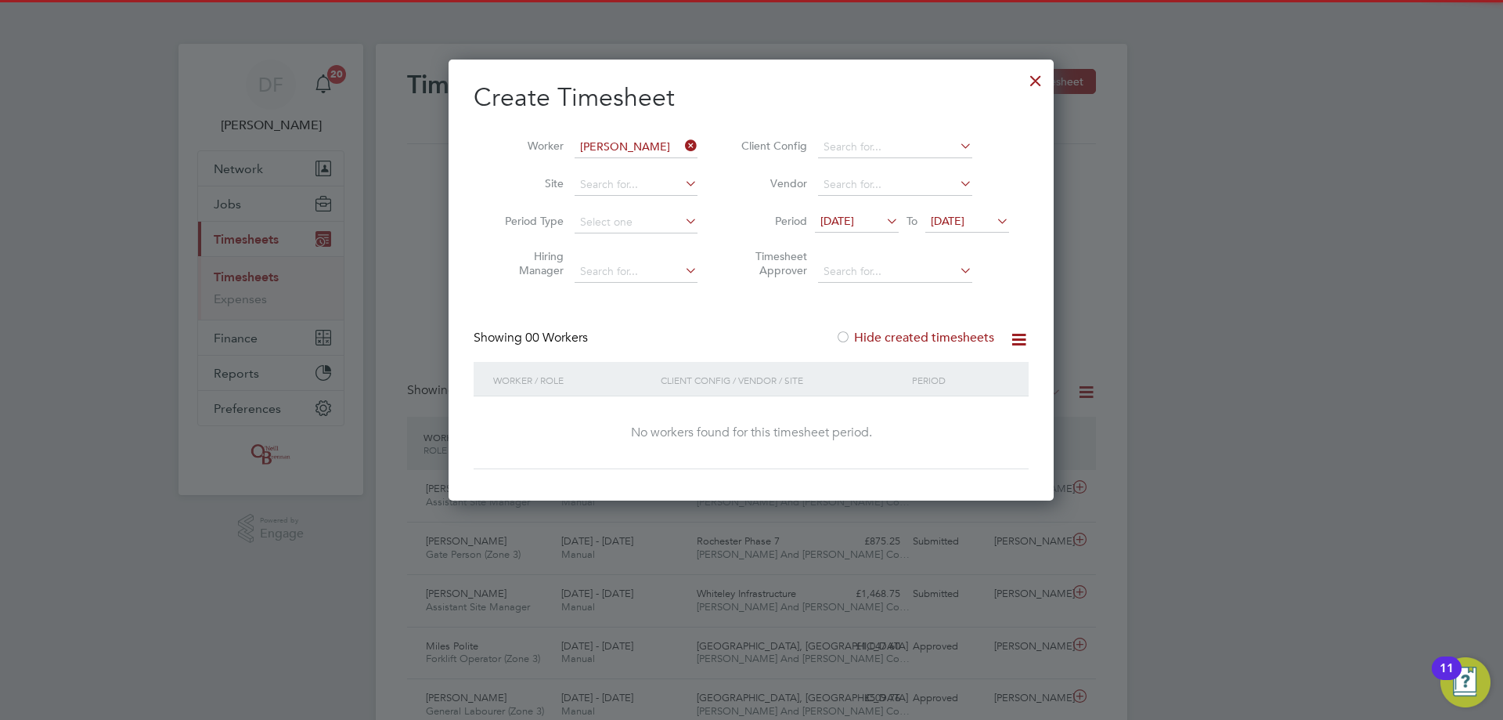
click at [886, 336] on label "Hide created timesheets" at bounding box center [914, 338] width 159 height 16
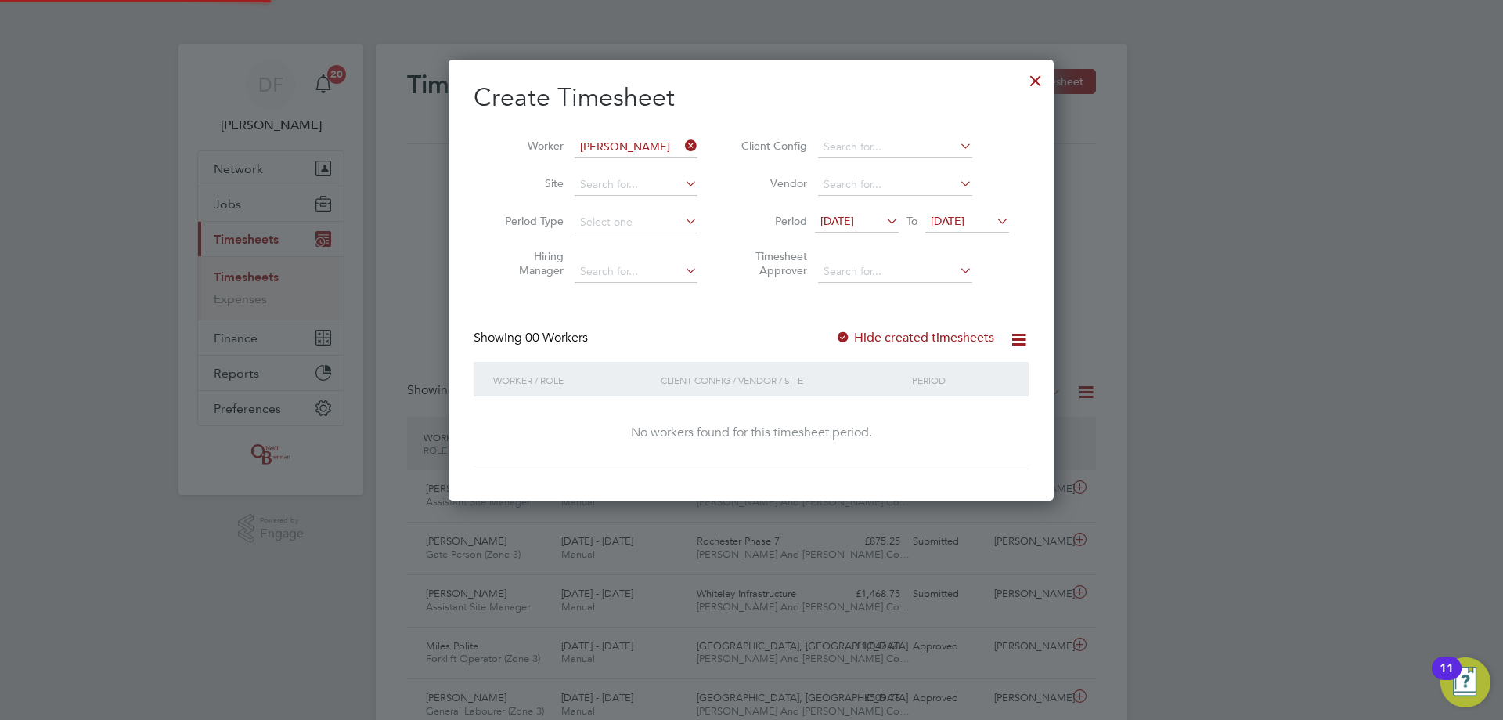
click at [886, 336] on label "Hide created timesheets" at bounding box center [914, 338] width 159 height 16
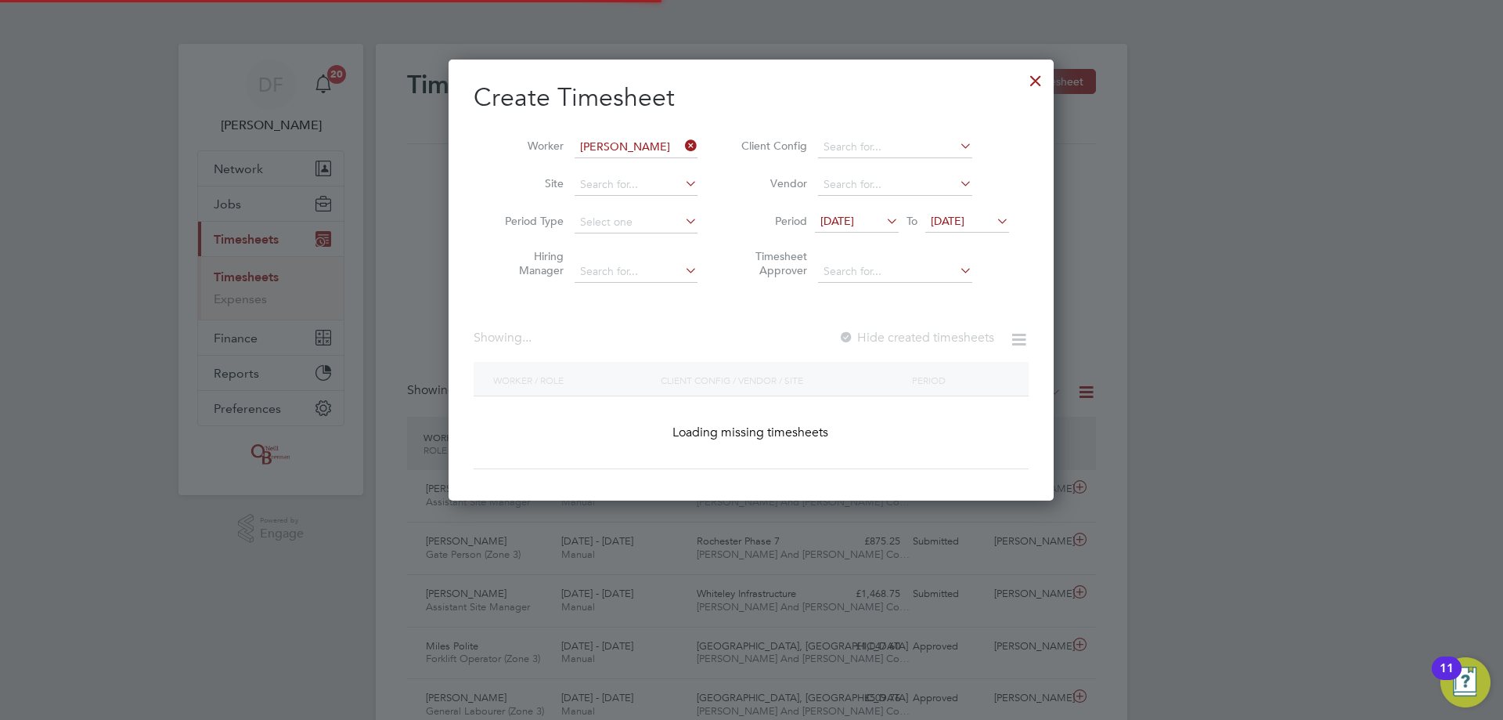
click at [886, 336] on label "Hide created timesheets" at bounding box center [917, 338] width 156 height 16
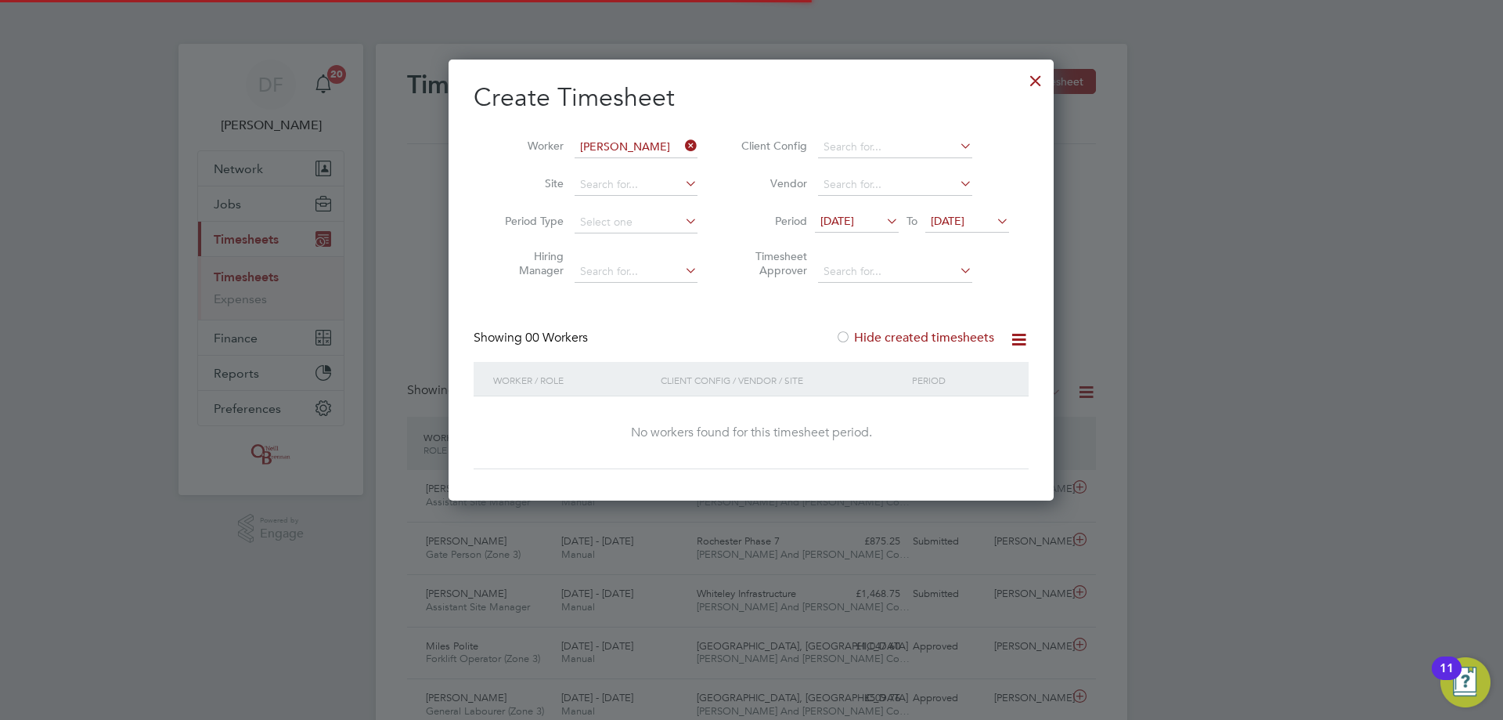
click at [886, 336] on label "Hide created timesheets" at bounding box center [914, 338] width 159 height 16
click at [682, 140] on icon at bounding box center [682, 146] width 0 height 22
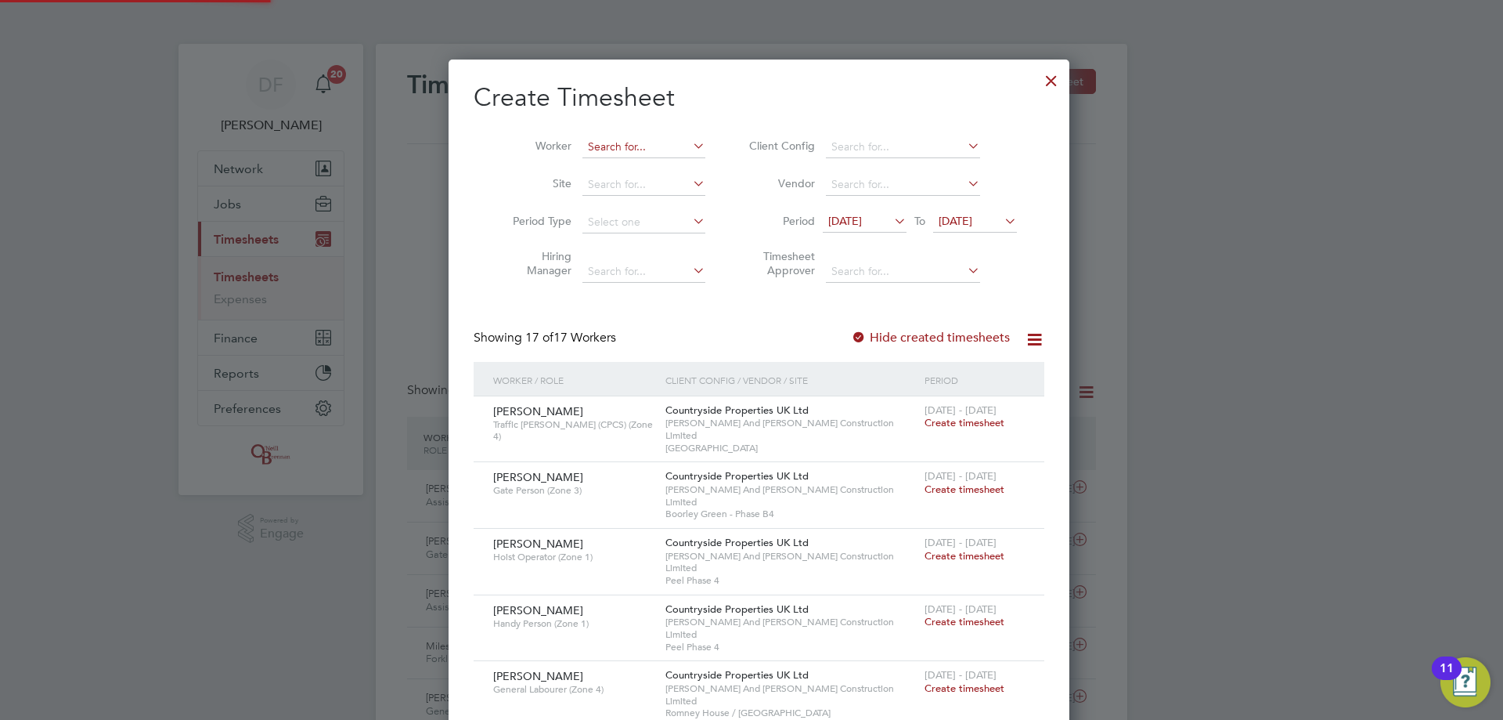
click at [658, 146] on input at bounding box center [644, 147] width 123 height 22
click at [586, 143] on input "tv" at bounding box center [644, 147] width 123 height 22
click at [605, 168] on li "Tzv [PERSON_NAME]" at bounding box center [636, 167] width 124 height 21
type input "[PERSON_NAME]"
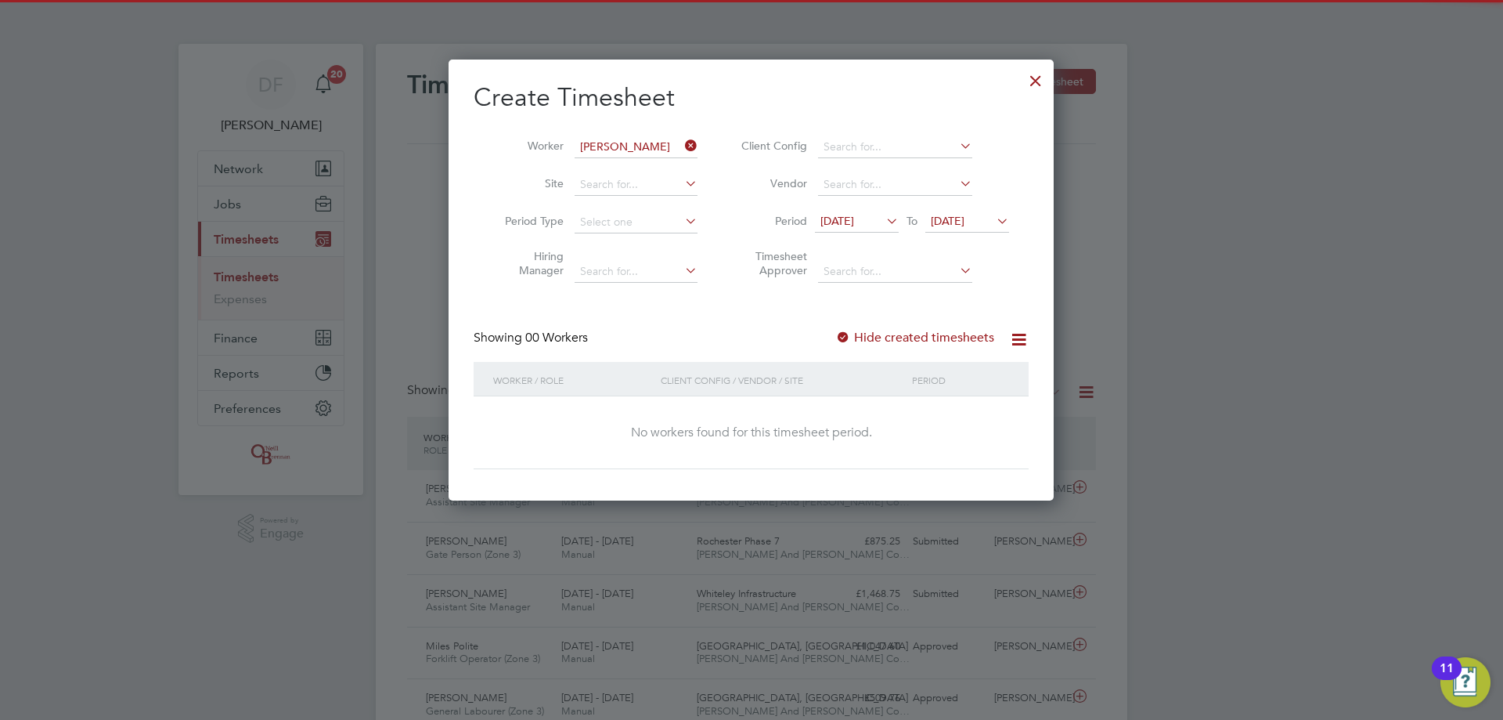
click at [910, 336] on label "Hide created timesheets" at bounding box center [914, 338] width 159 height 16
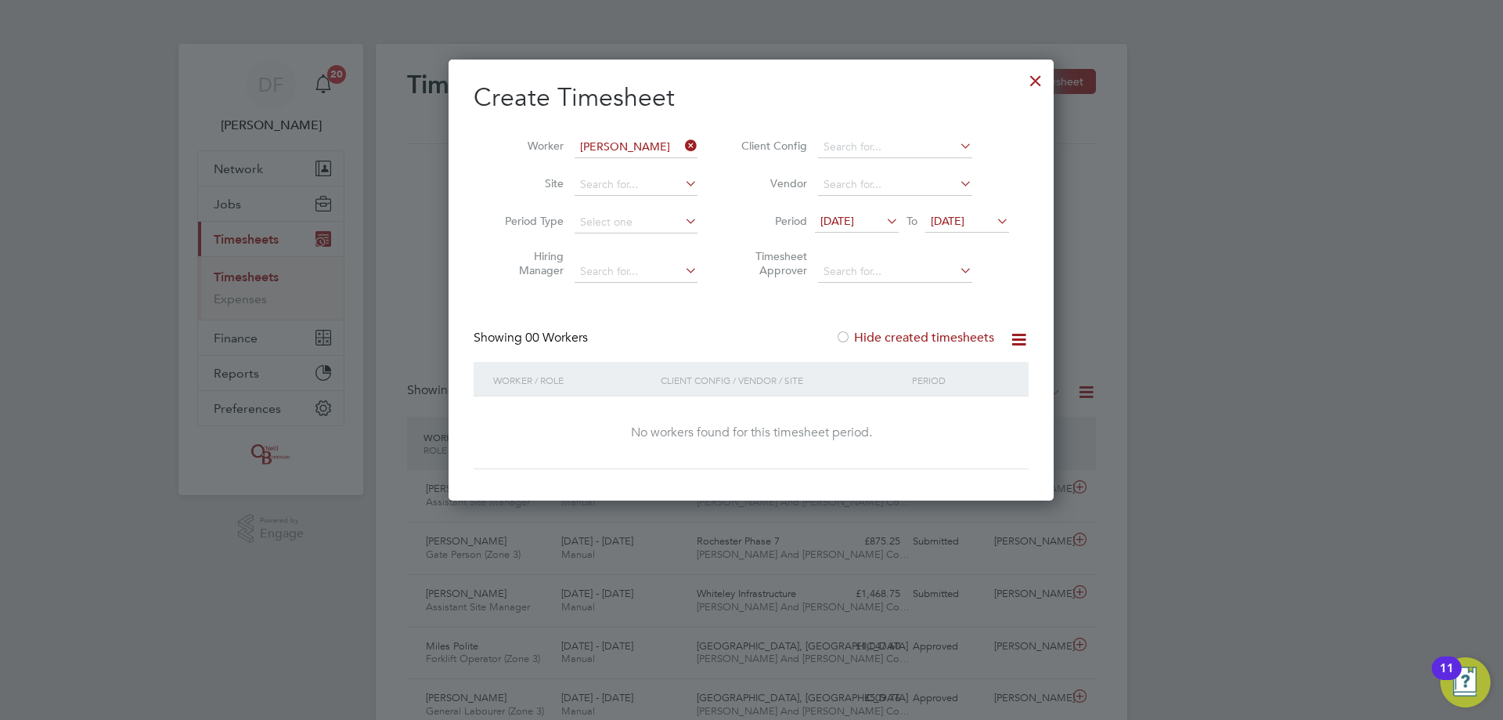
click at [910, 336] on label "Hide created timesheets" at bounding box center [914, 338] width 159 height 16
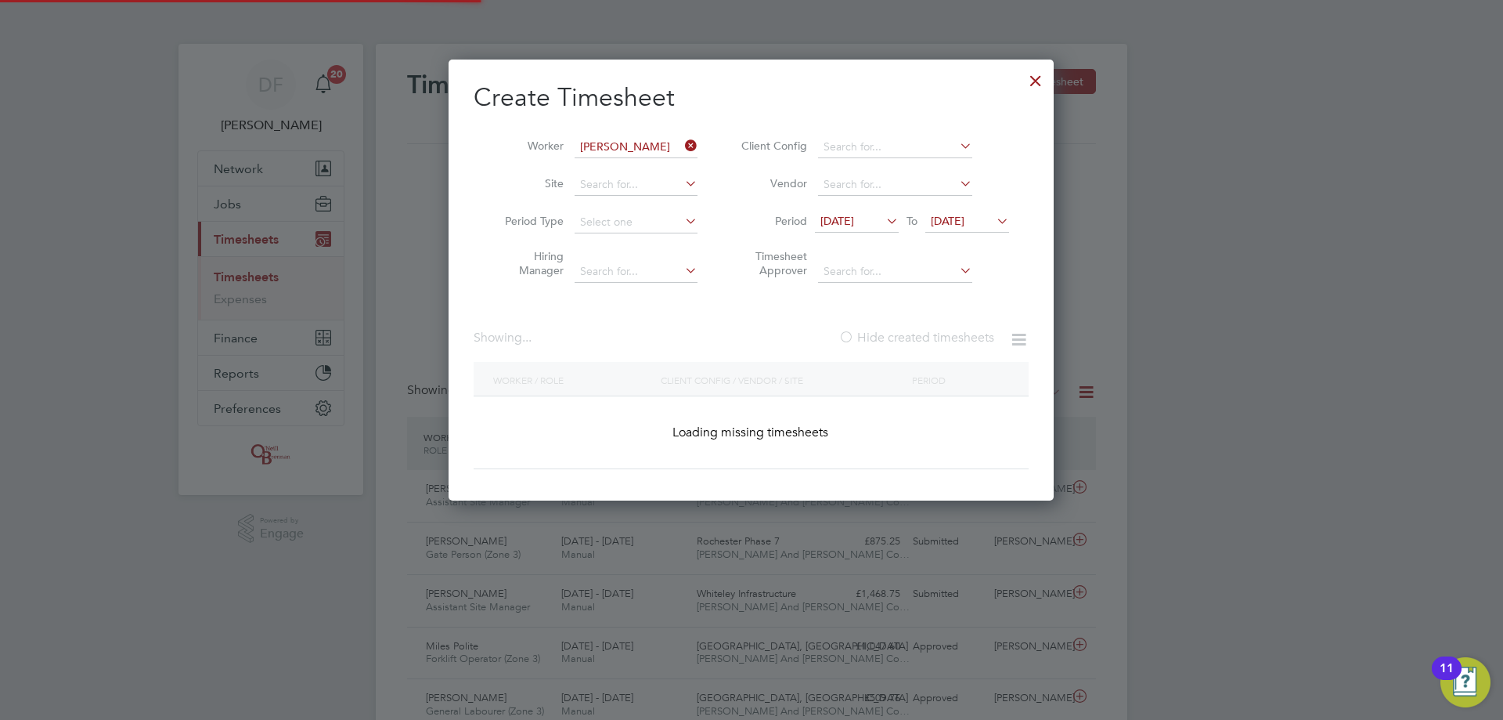
click at [910, 336] on label "Hide created timesheets" at bounding box center [917, 338] width 156 height 16
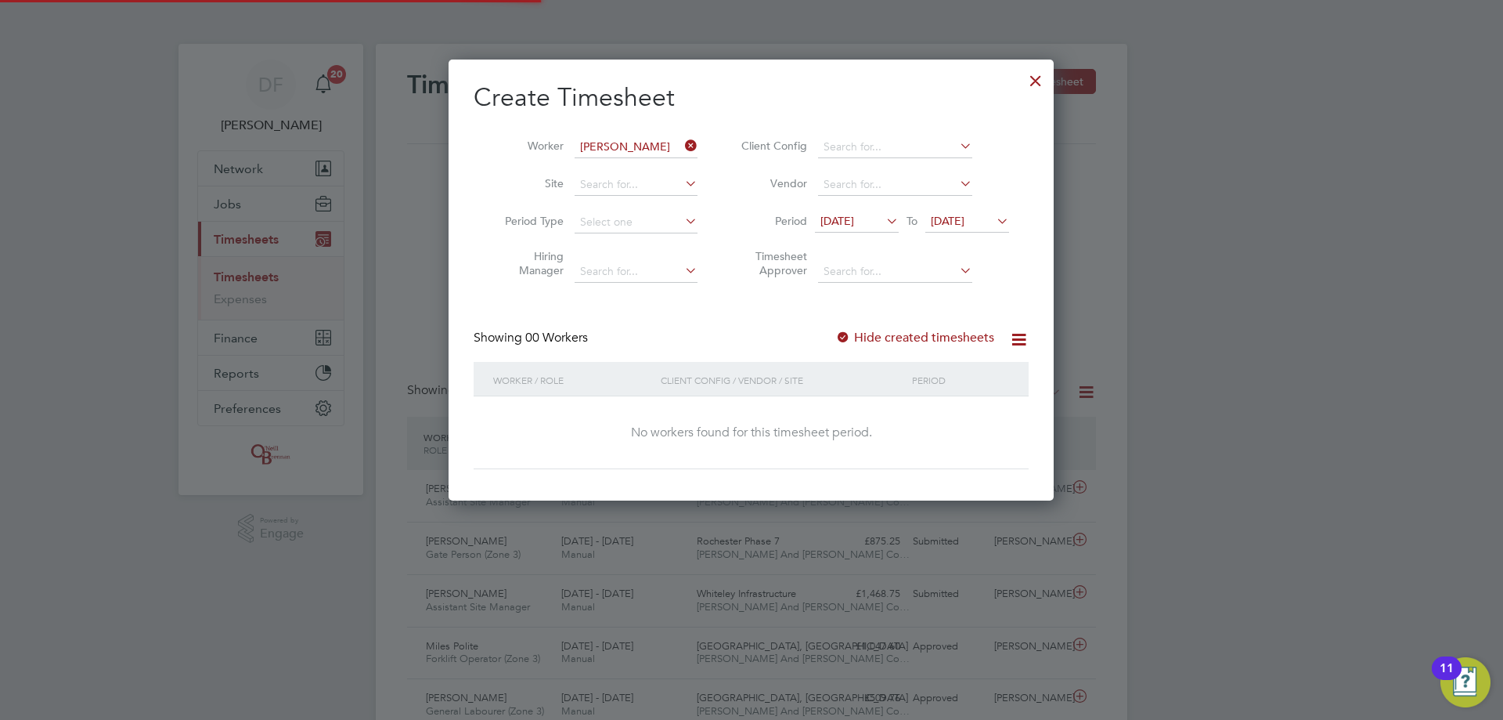
click at [910, 336] on label "Hide created timesheets" at bounding box center [914, 338] width 159 height 16
click at [1039, 83] on div at bounding box center [1036, 77] width 28 height 28
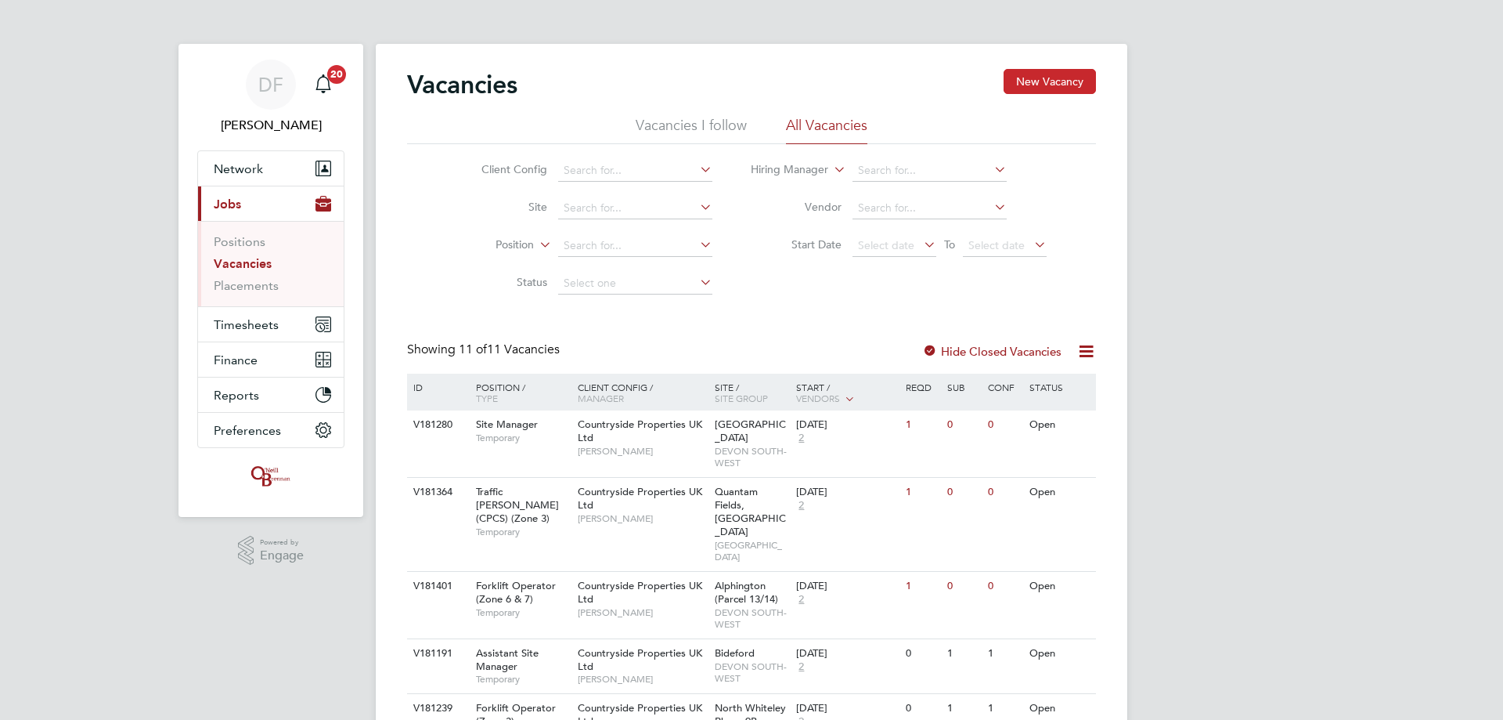
click at [1034, 74] on button "New Vacancy" at bounding box center [1050, 81] width 92 height 25
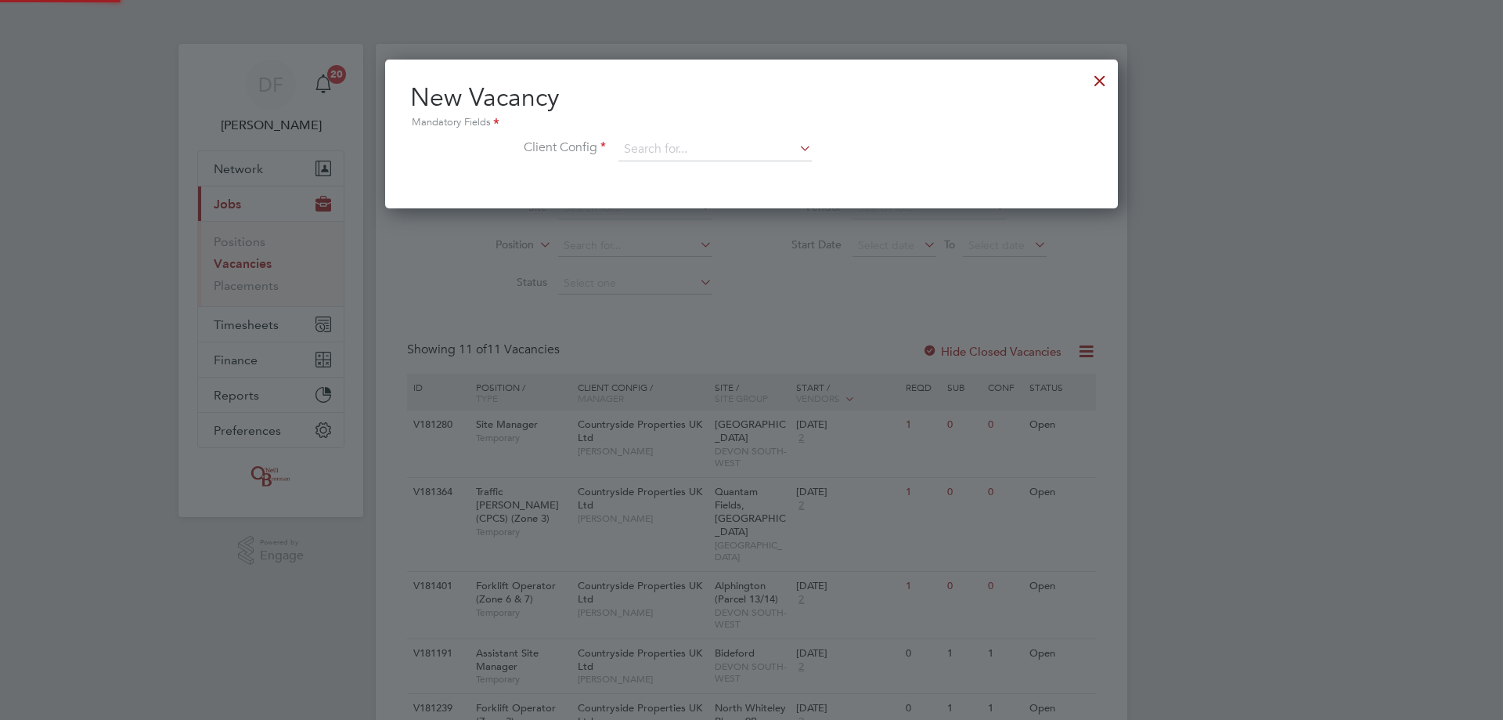
scroll to position [149, 734]
click at [661, 146] on input at bounding box center [715, 149] width 193 height 23
type input "emmanue"
click at [1100, 80] on div at bounding box center [1100, 77] width 28 height 28
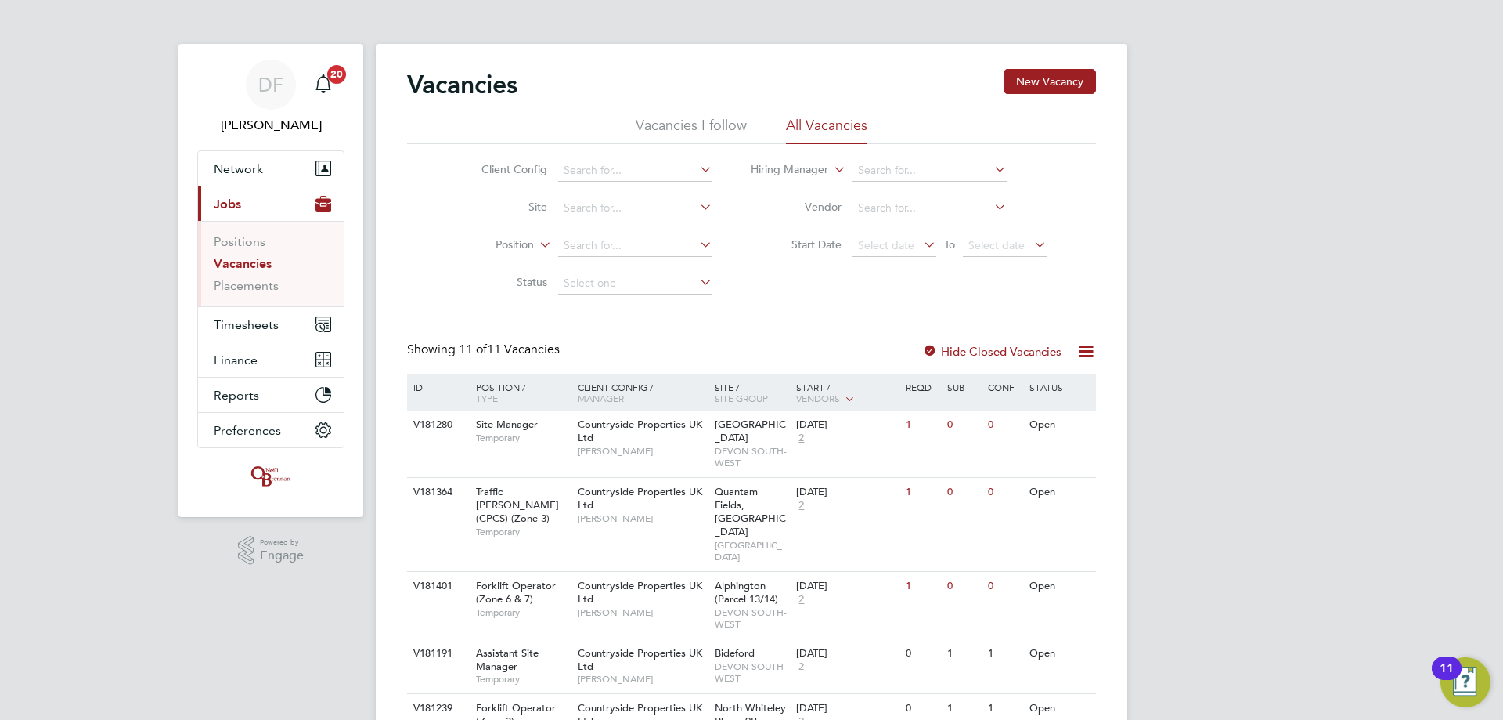
click at [278, 293] on li "Placements" at bounding box center [272, 286] width 117 height 16
click at [269, 284] on link "Placements" at bounding box center [246, 285] width 65 height 15
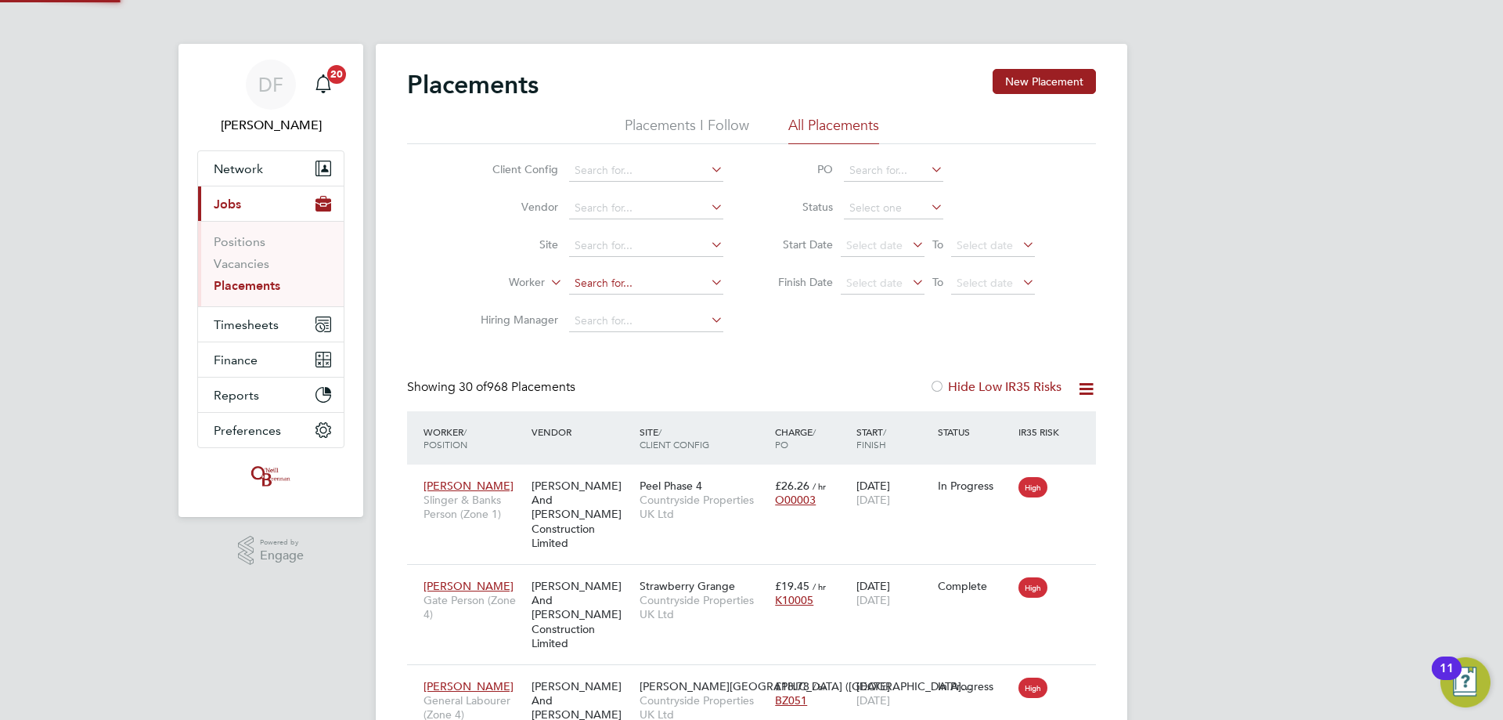
click at [594, 284] on input at bounding box center [646, 283] width 154 height 22
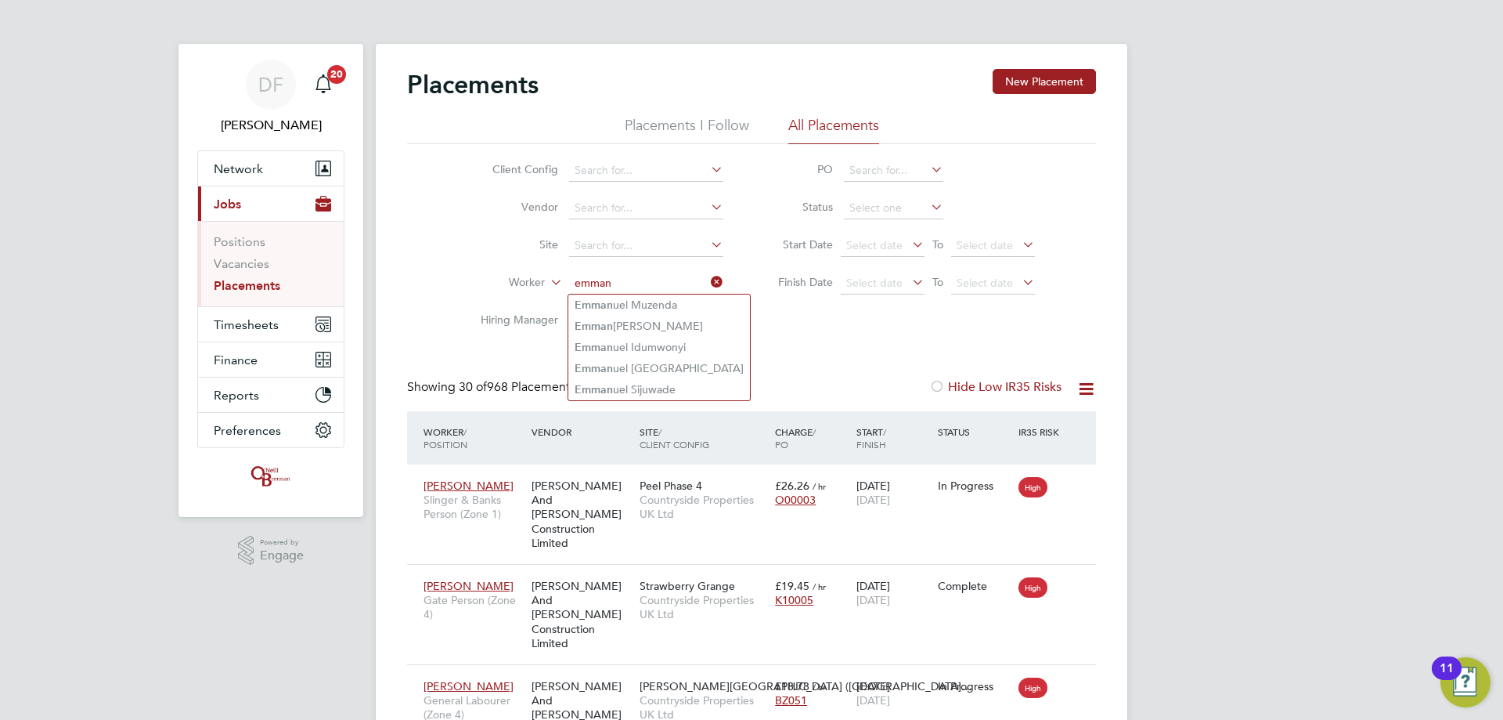
drag, startPoint x: 629, startPoint y: 283, endPoint x: 552, endPoint y: 287, distance: 76.8
click at [552, 287] on li "Worker emman" at bounding box center [596, 284] width 294 height 38
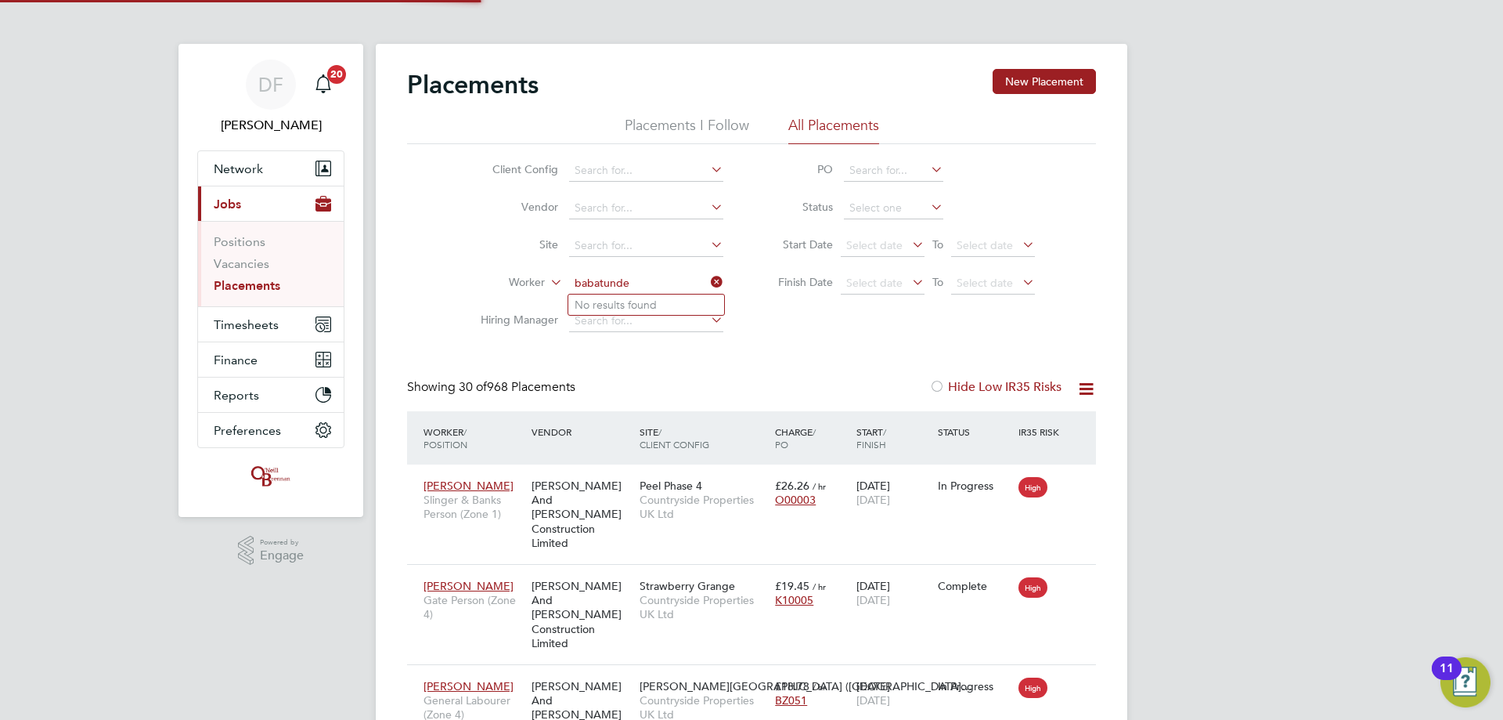
type input "babatunde"
click at [415, 265] on div "Client Config Vendor Site Worker babatunde Hiring Manager PO Status Start Date …" at bounding box center [751, 242] width 689 height 196
click at [615, 248] on input at bounding box center [646, 246] width 154 height 22
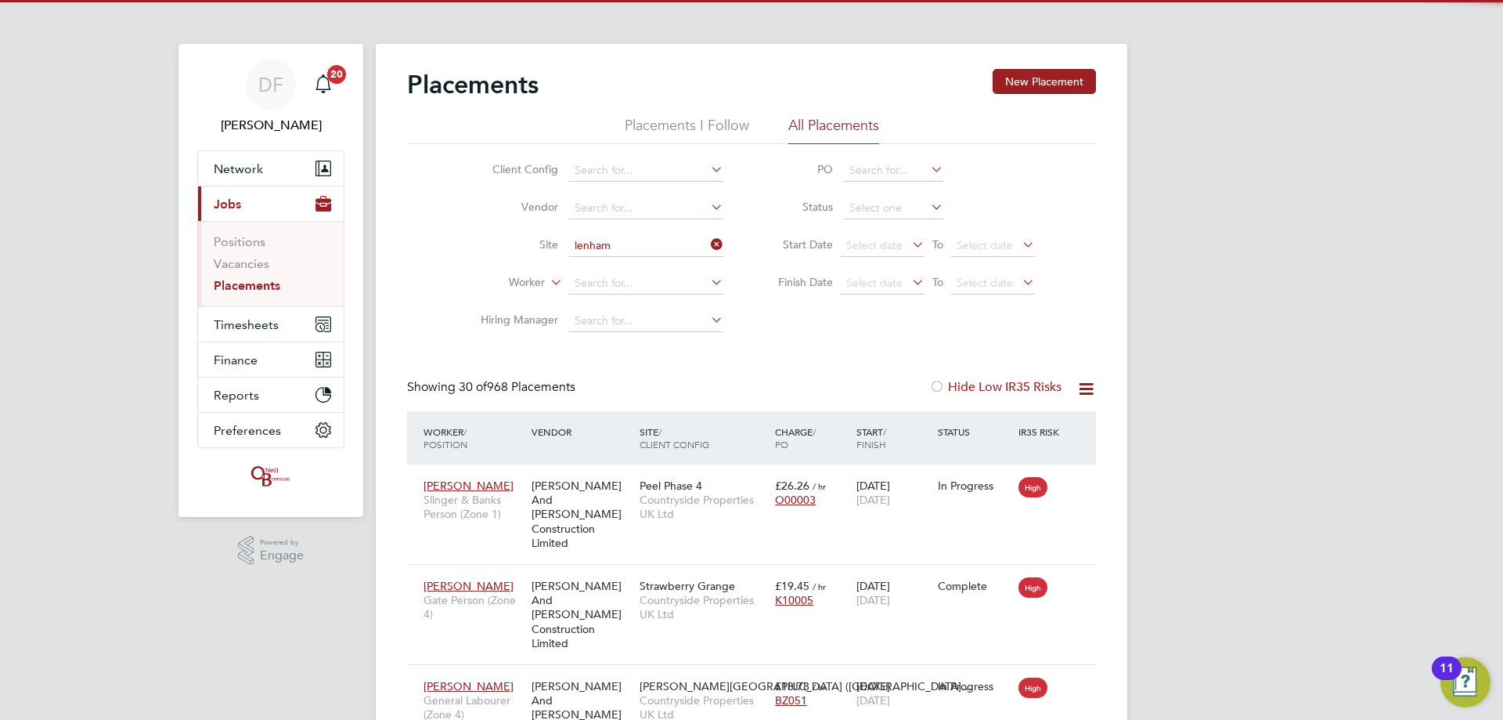
click at [627, 262] on li "Morella Woods, Lenham" at bounding box center [646, 267] width 156 height 21
type input "Morella Woods, Lenham"
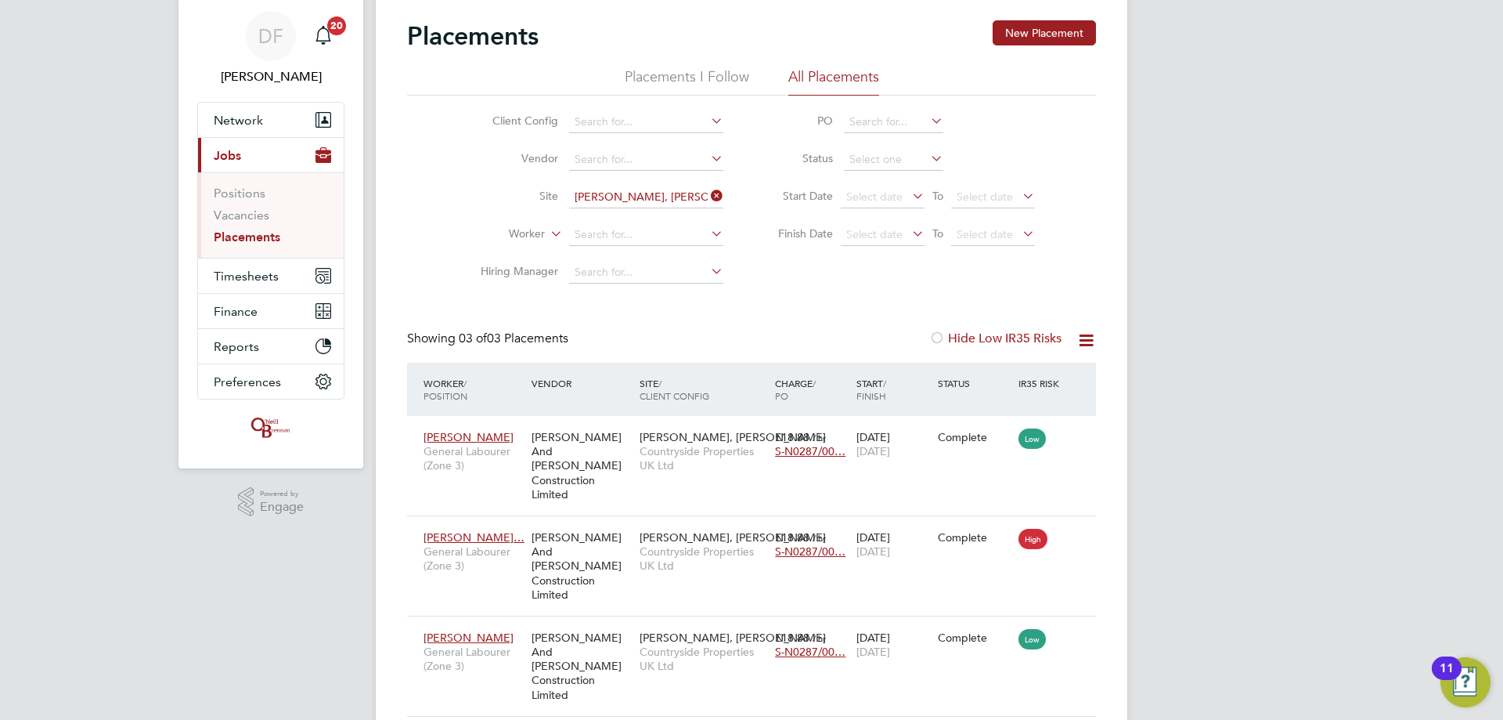
scroll to position [74, 0]
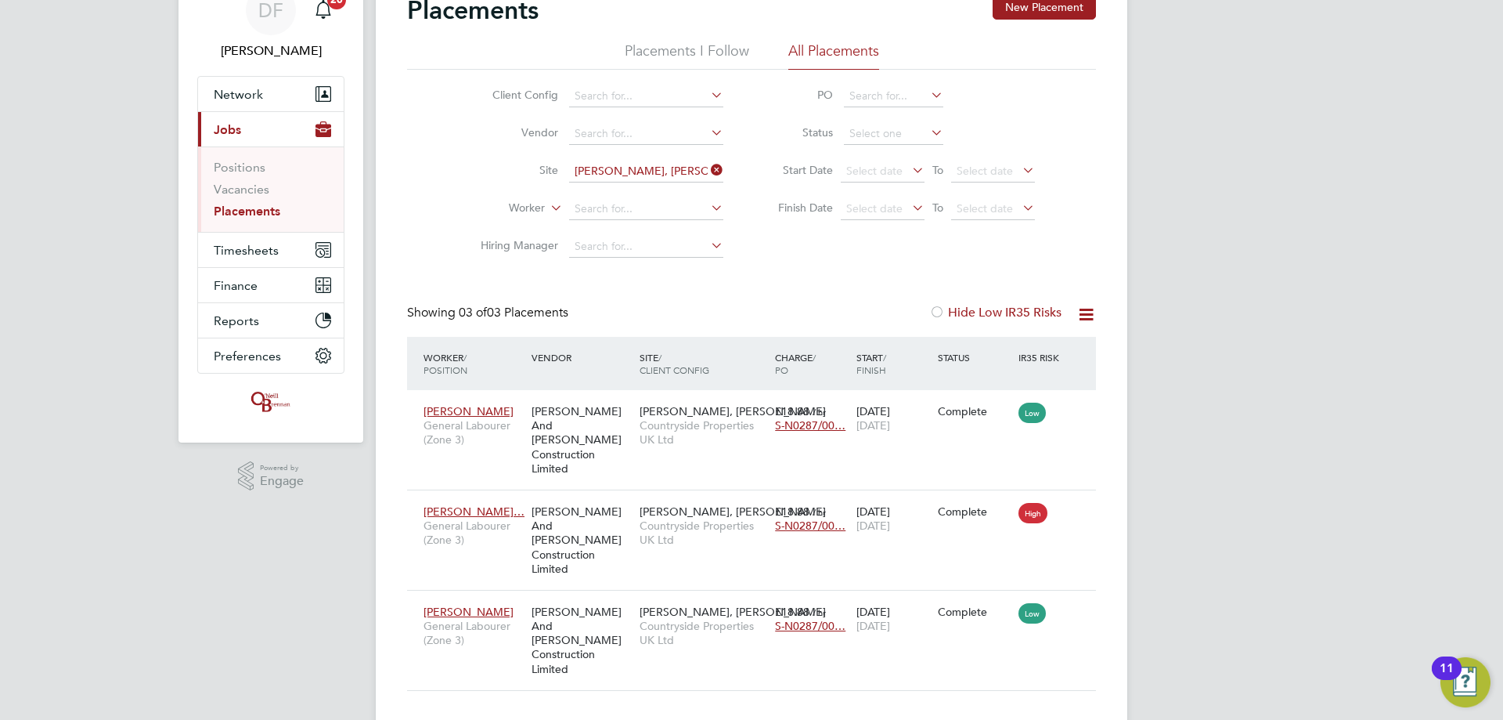
click at [954, 313] on label "Hide Low IR35 Risks" at bounding box center [995, 313] width 132 height 16
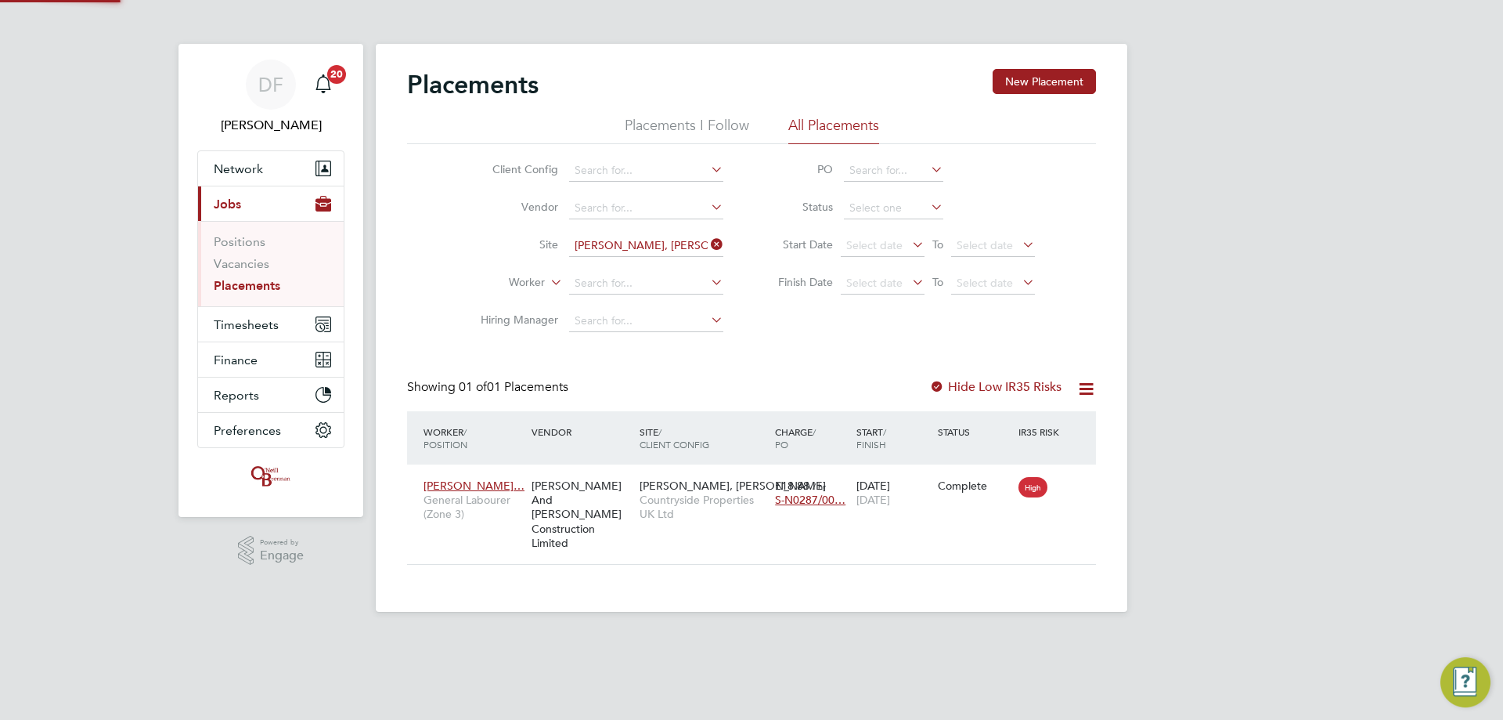
scroll to position [15, 74]
click at [944, 385] on div at bounding box center [937, 388] width 16 height 16
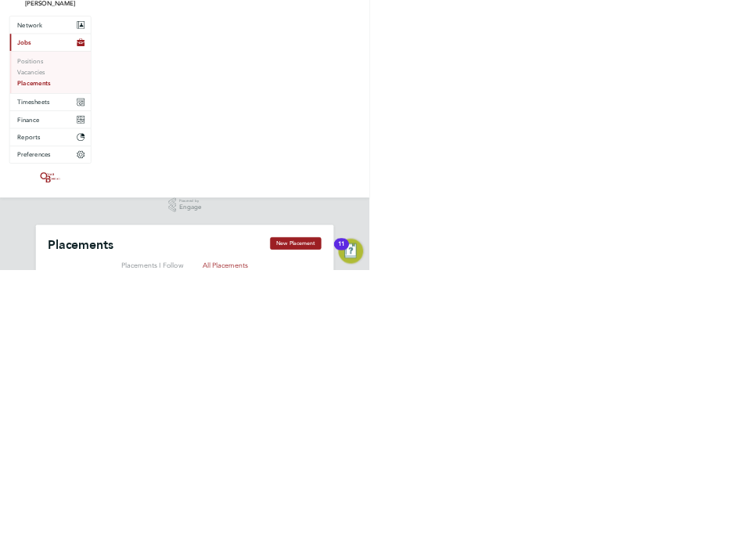
scroll to position [15, 71]
